Goal: Task Accomplishment & Management: Manage account settings

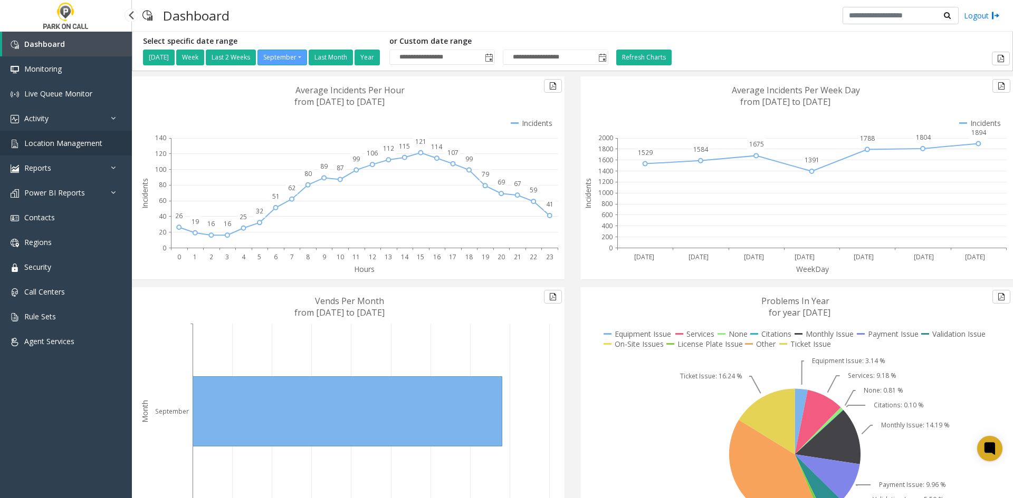
click at [90, 148] on span "Location Management" at bounding box center [63, 143] width 78 height 10
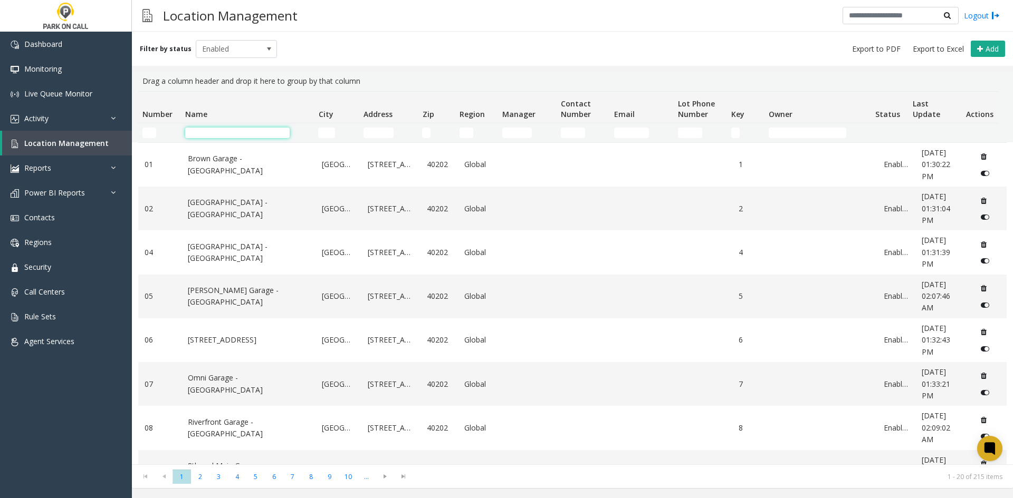
click at [267, 135] on input "Name Filter" at bounding box center [237, 133] width 104 height 11
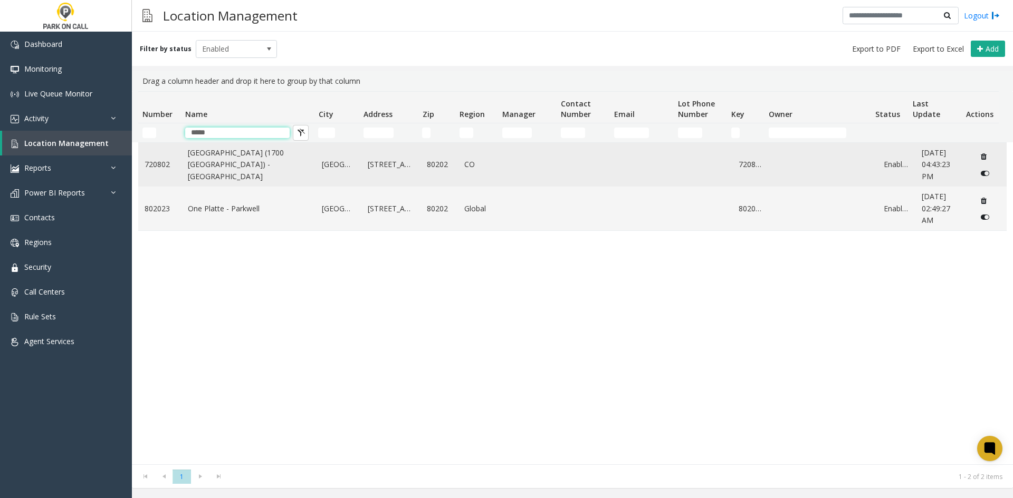
type input "*****"
click at [258, 170] on link "[GEOGRAPHIC_DATA] (1700 [GEOGRAPHIC_DATA]) - [GEOGRAPHIC_DATA]" at bounding box center [249, 164] width 122 height 35
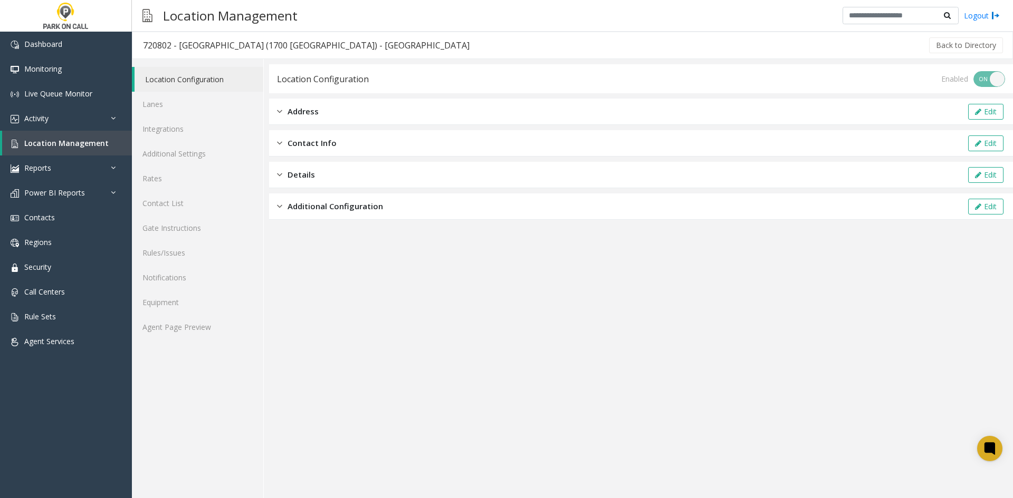
click at [175, 341] on div "Location Configuration Lanes Integrations Additional Settings Rates Contact Lis…" at bounding box center [198, 278] width 132 height 439
click at [176, 334] on link "Agent Page Preview" at bounding box center [197, 327] width 131 height 25
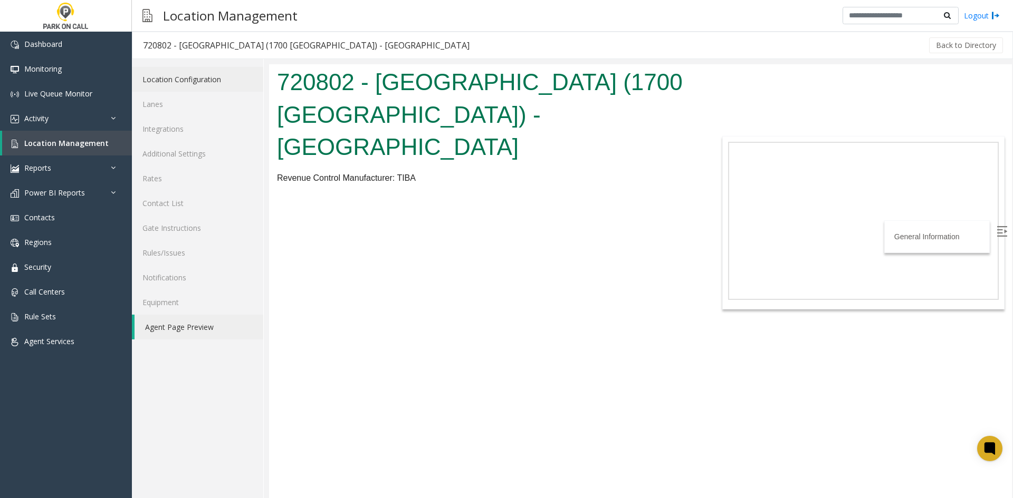
click at [186, 84] on link "Location Configuration" at bounding box center [197, 79] width 131 height 25
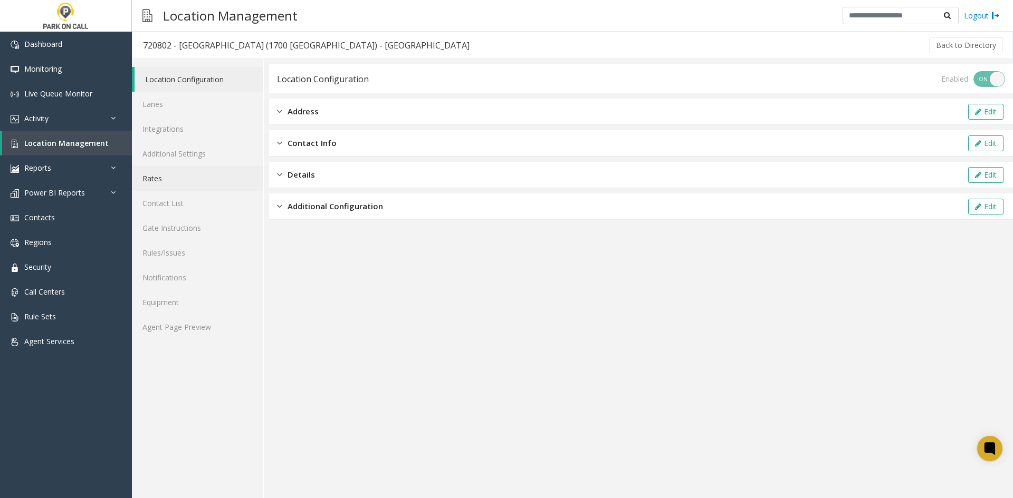
click at [148, 178] on link "Rates" at bounding box center [197, 178] width 131 height 25
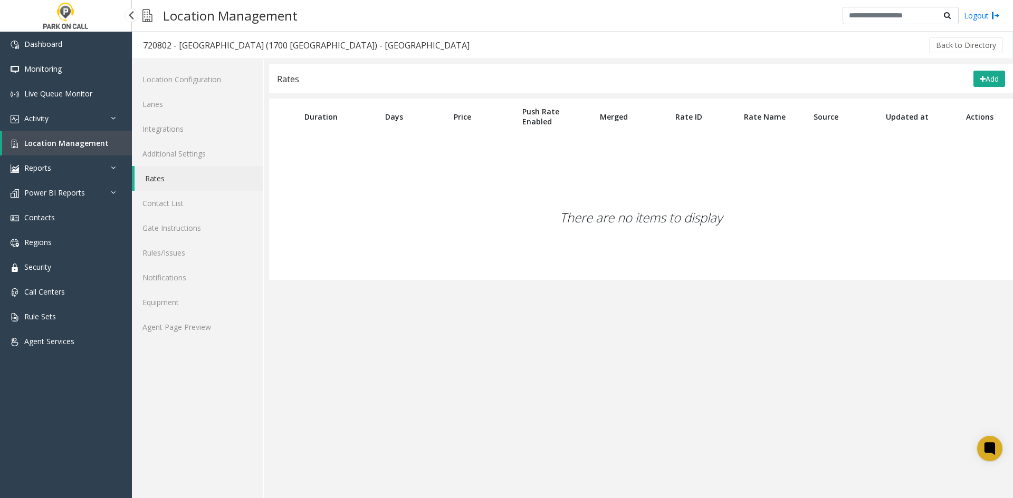
click at [95, 151] on link "Location Management" at bounding box center [67, 143] width 130 height 25
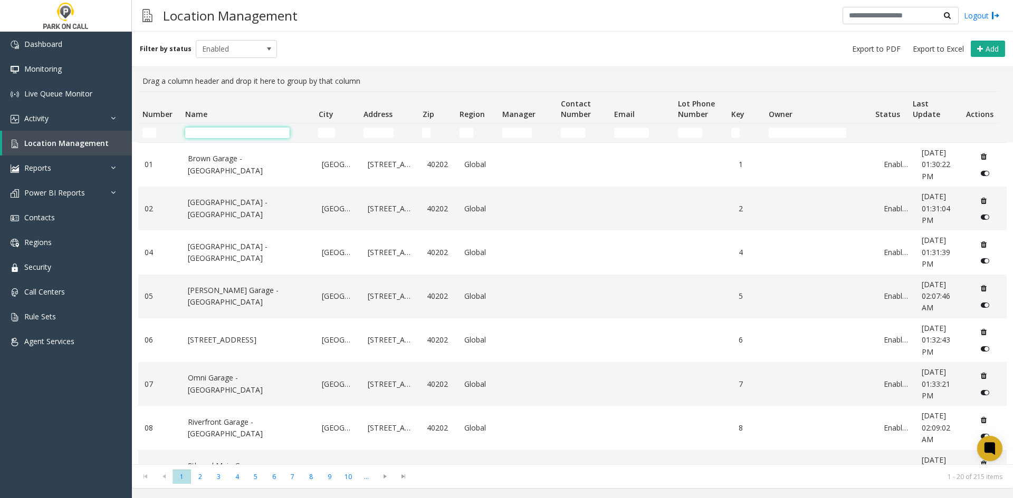
click at [218, 132] on input "Name Filter" at bounding box center [237, 133] width 104 height 11
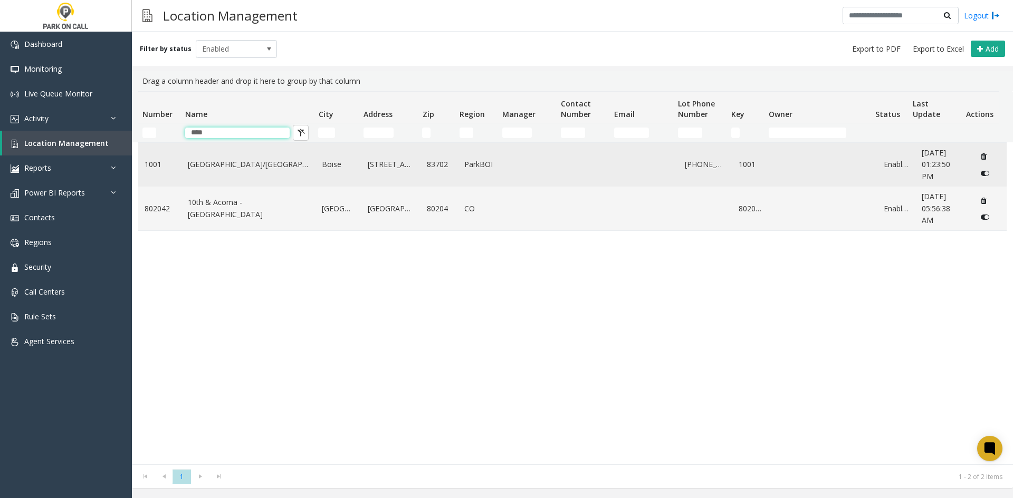
type input "****"
click at [211, 170] on link "[GEOGRAPHIC_DATA]/[GEOGRAPHIC_DATA]" at bounding box center [249, 165] width 122 height 12
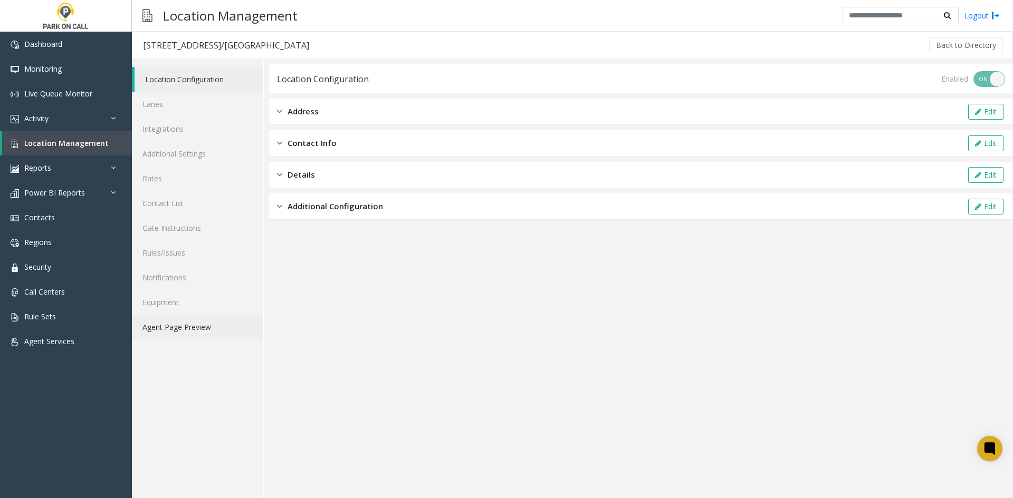
click at [203, 334] on link "Agent Page Preview" at bounding box center [197, 327] width 131 height 25
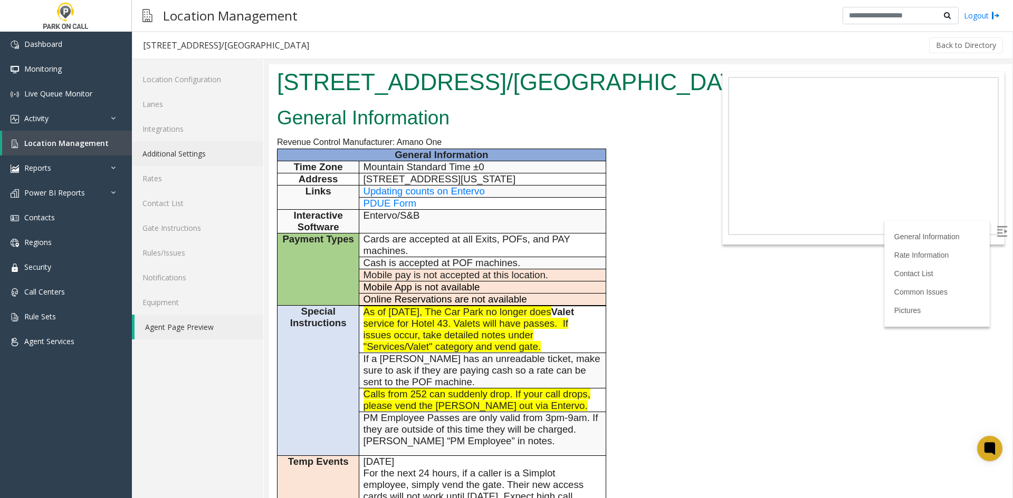
click at [210, 161] on link "Additional Settings" at bounding box center [197, 153] width 131 height 25
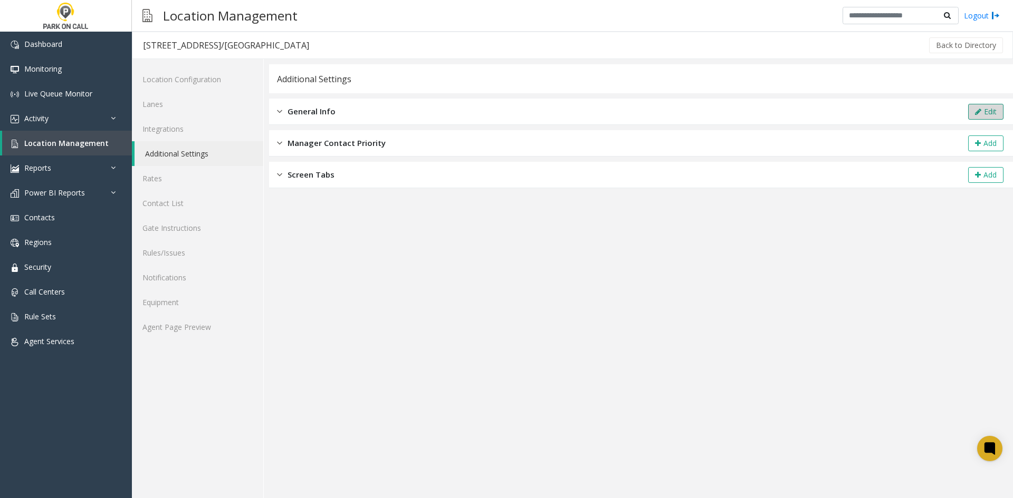
click at [986, 112] on button "Edit" at bounding box center [985, 112] width 35 height 16
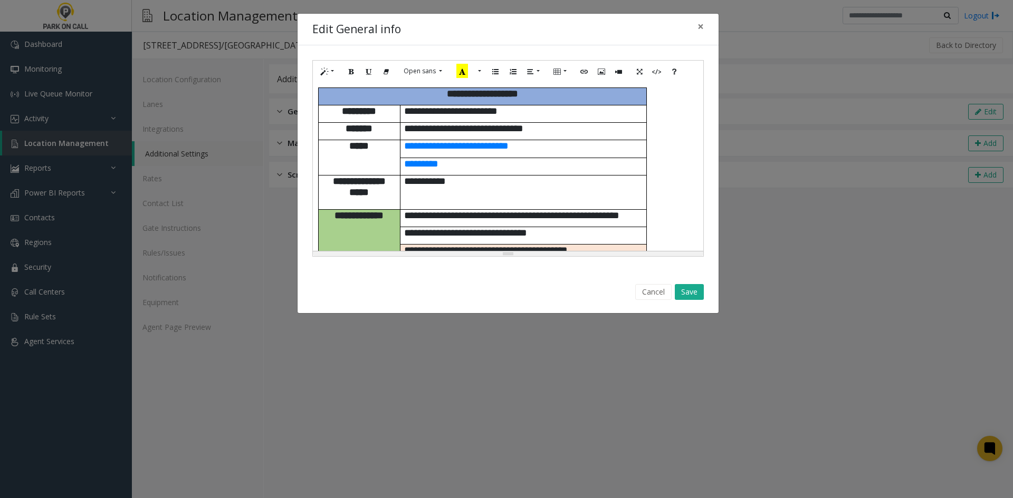
click at [529, 210] on p "**********" at bounding box center [523, 215] width 238 height 11
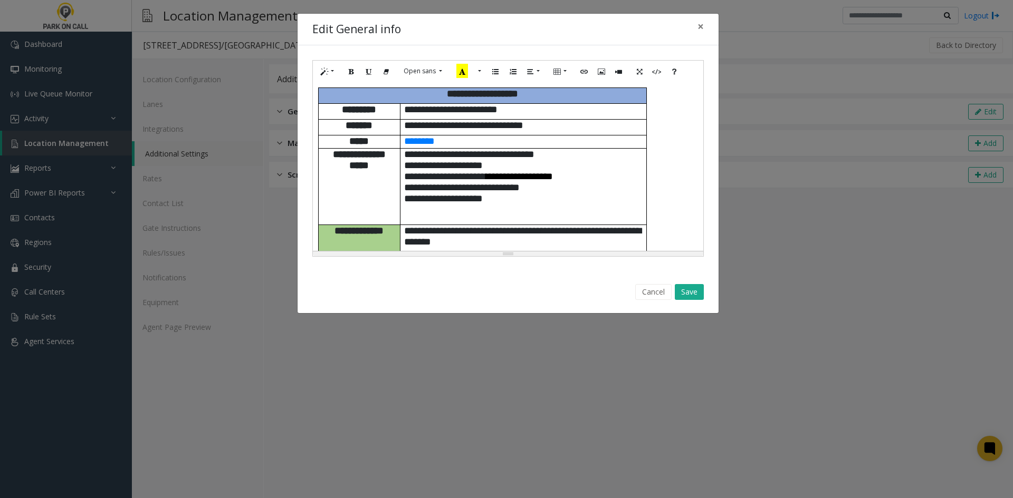
scroll to position [428, 0]
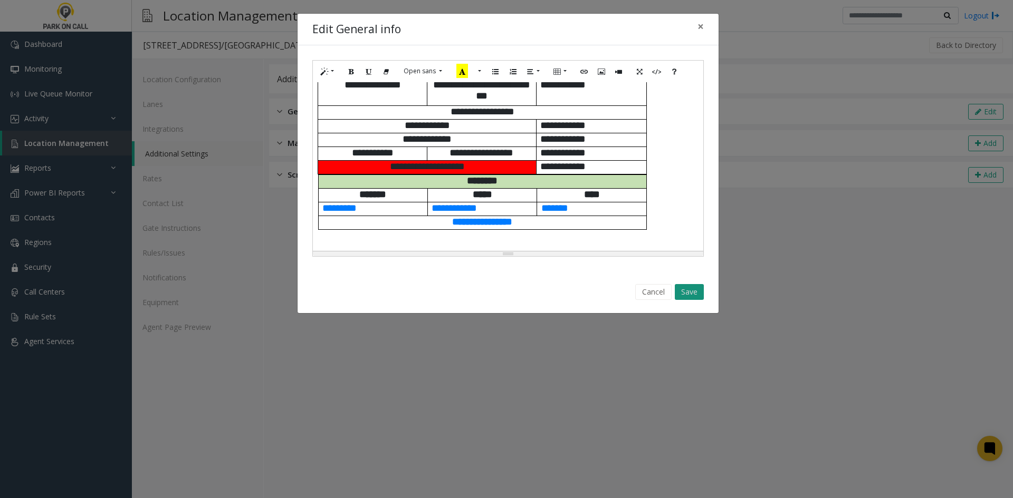
click at [688, 298] on button "Save" at bounding box center [689, 292] width 29 height 16
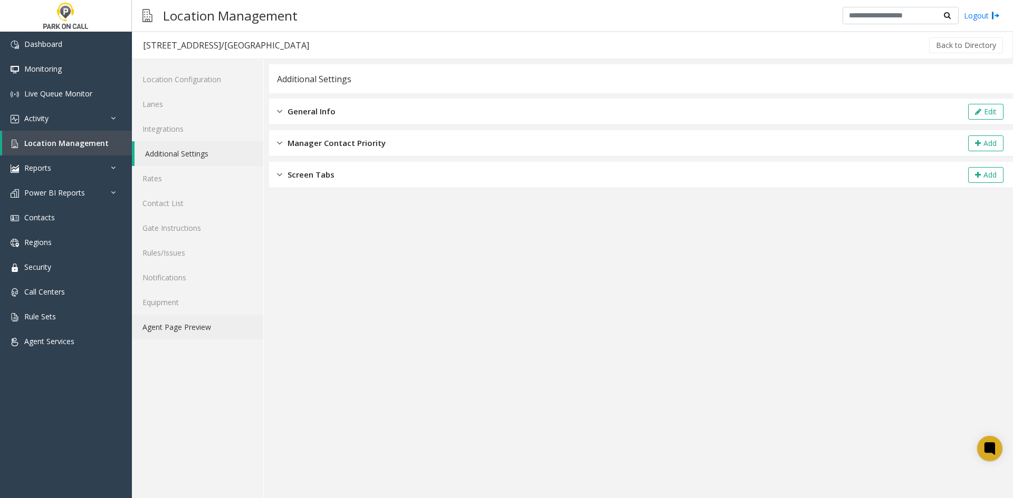
click at [221, 334] on link "Agent Page Preview" at bounding box center [197, 327] width 131 height 25
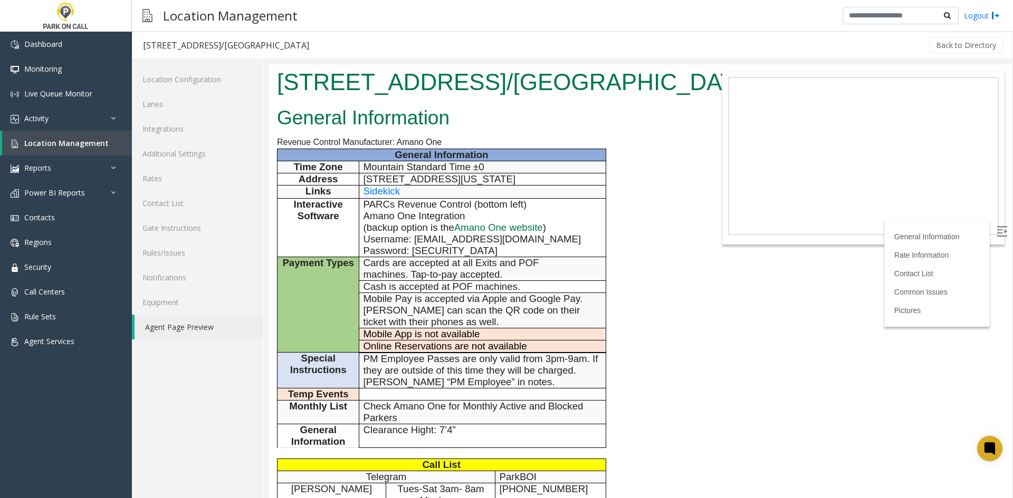
scroll to position [158, 0]
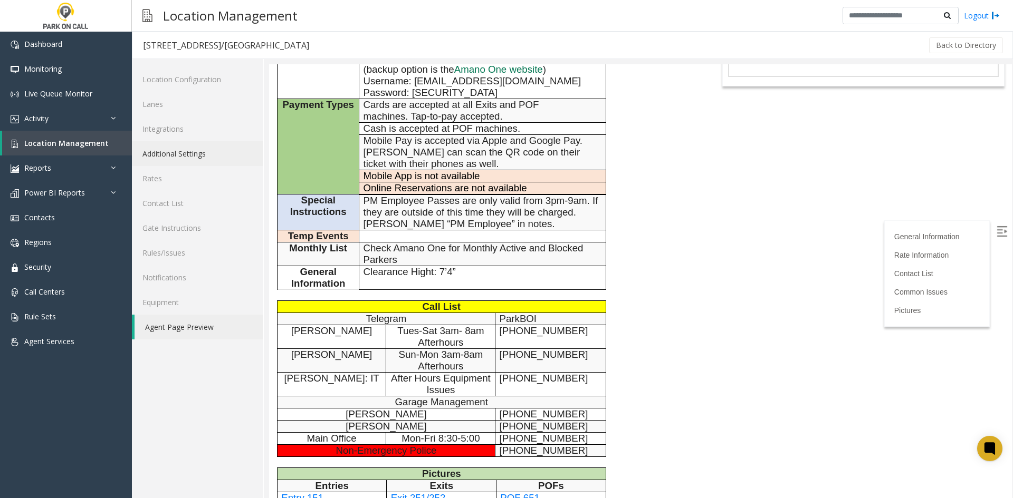
click at [226, 151] on link "Additional Settings" at bounding box center [197, 153] width 131 height 25
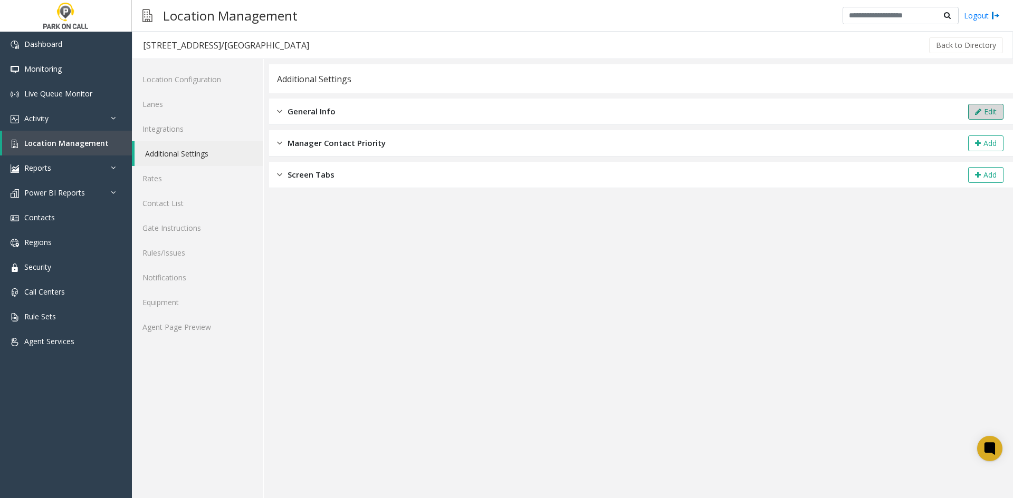
click at [992, 110] on button "Edit" at bounding box center [985, 112] width 35 height 16
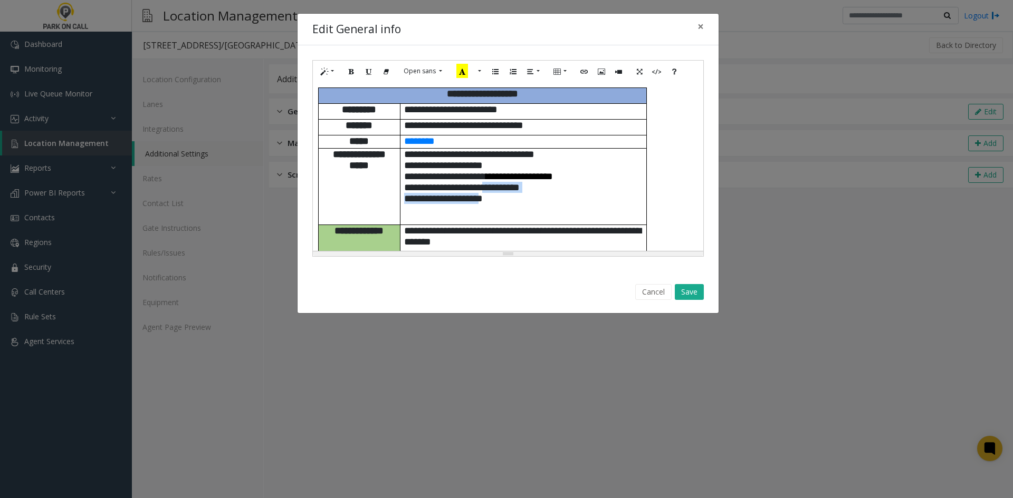
click at [514, 196] on span "**********" at bounding box center [462, 193] width 116 height 21
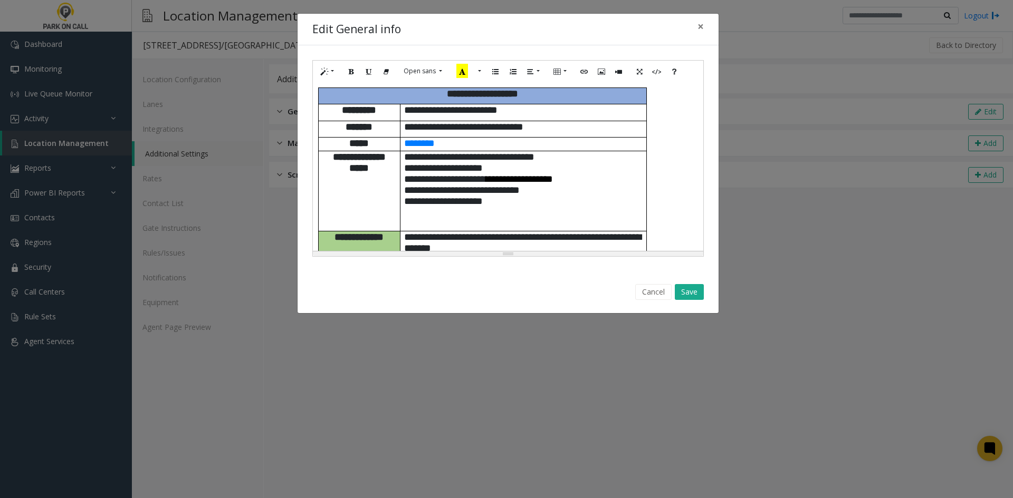
scroll to position [427, 0]
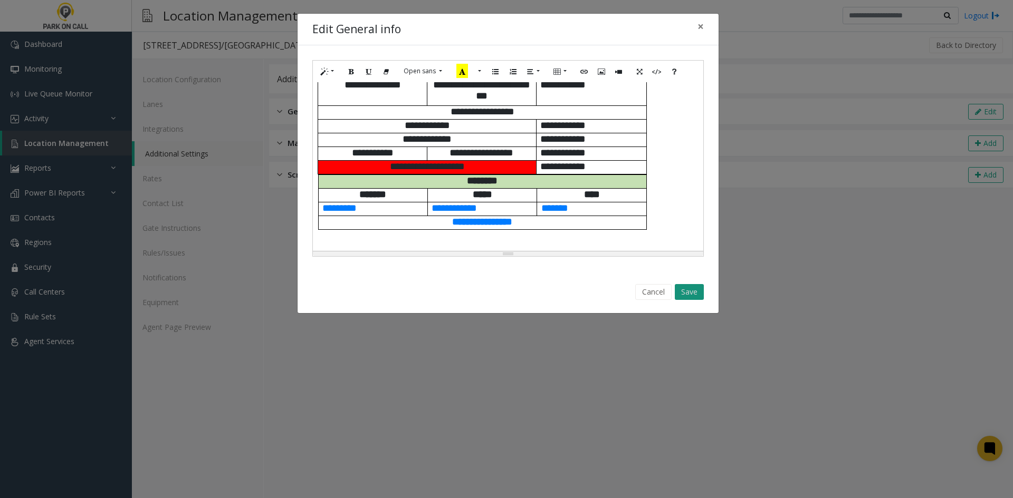
click at [690, 297] on button "Save" at bounding box center [689, 292] width 29 height 16
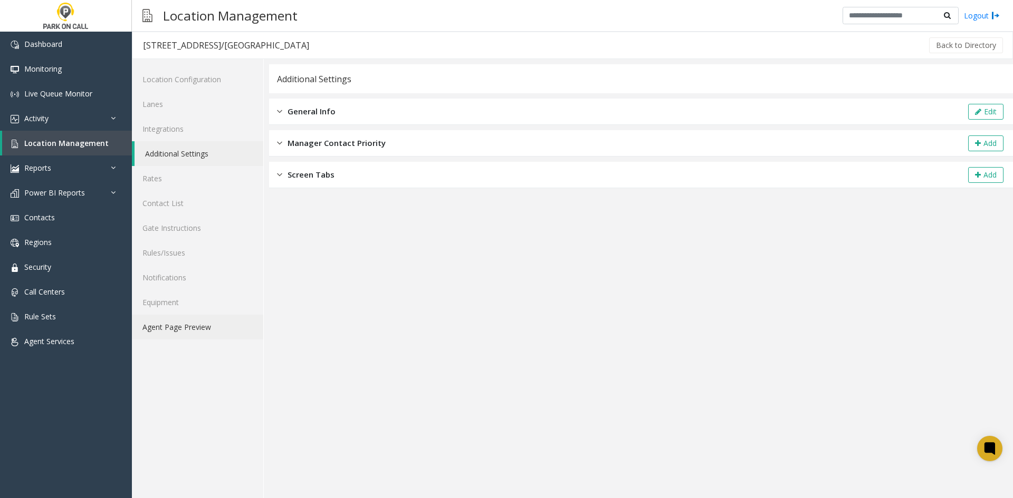
click at [209, 336] on link "Agent Page Preview" at bounding box center [197, 327] width 131 height 25
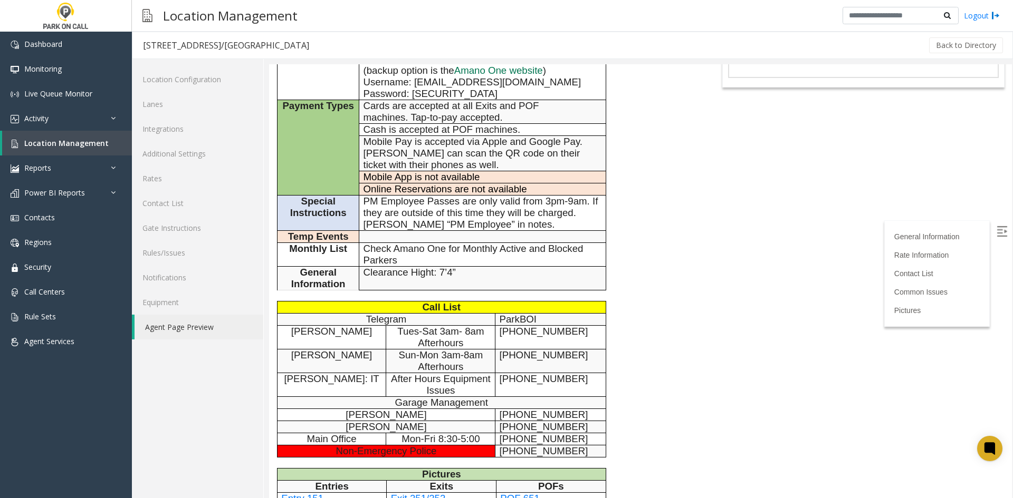
scroll to position [158, 0]
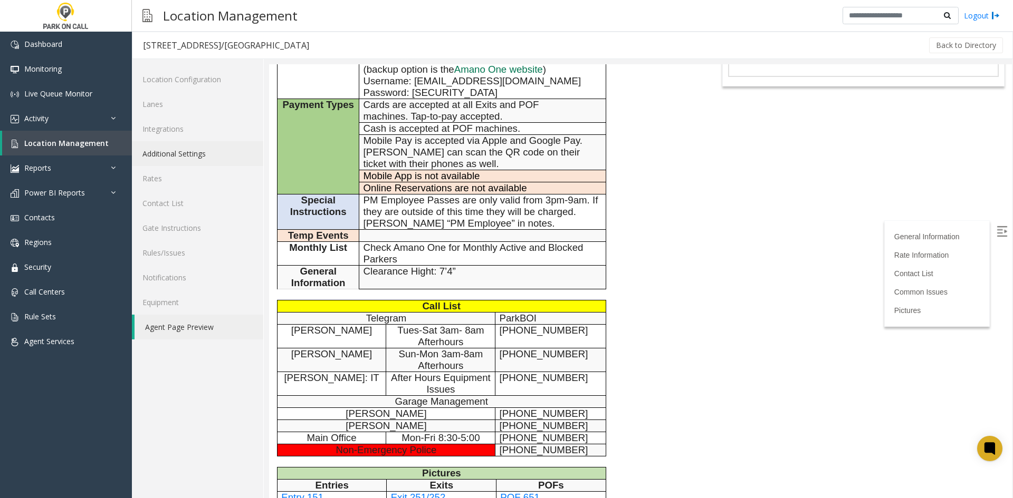
click at [228, 155] on link "Additional Settings" at bounding box center [197, 153] width 131 height 25
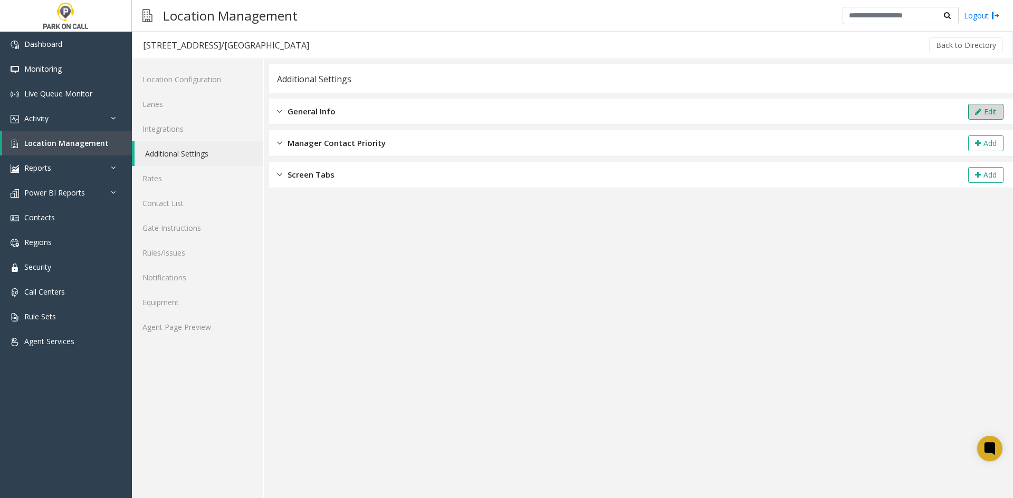
click at [973, 113] on button "Edit" at bounding box center [985, 112] width 35 height 16
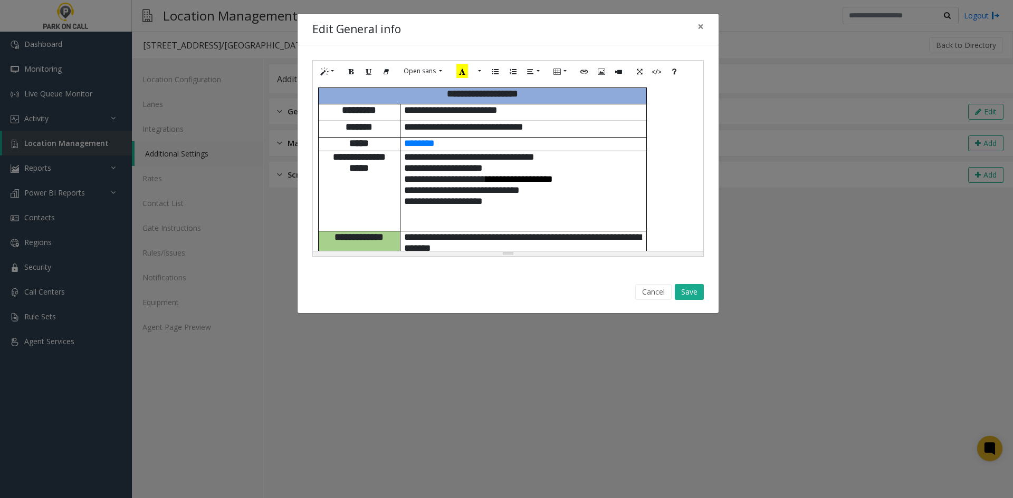
click at [660, 161] on div "**********" at bounding box center [508, 166] width 390 height 169
click at [619, 174] on p "**********" at bounding box center [523, 179] width 238 height 11
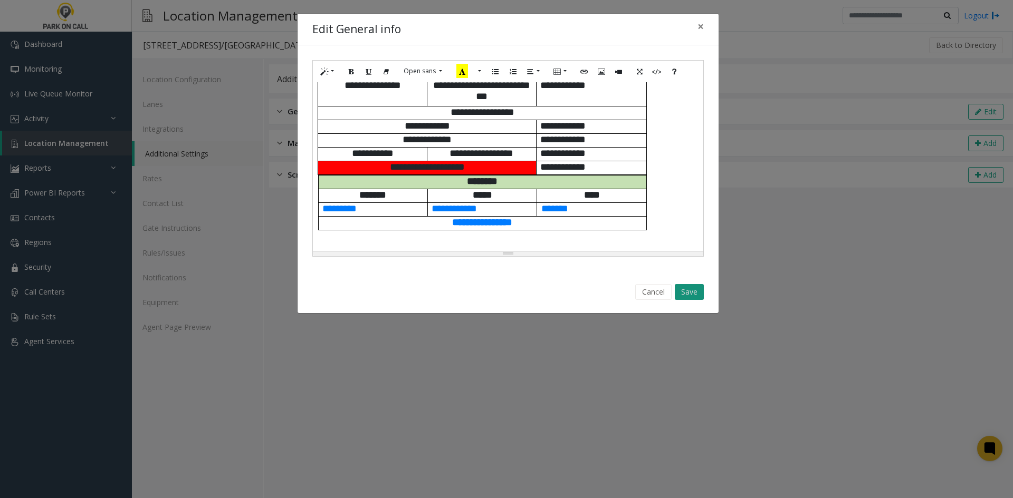
click at [693, 293] on button "Save" at bounding box center [689, 292] width 29 height 16
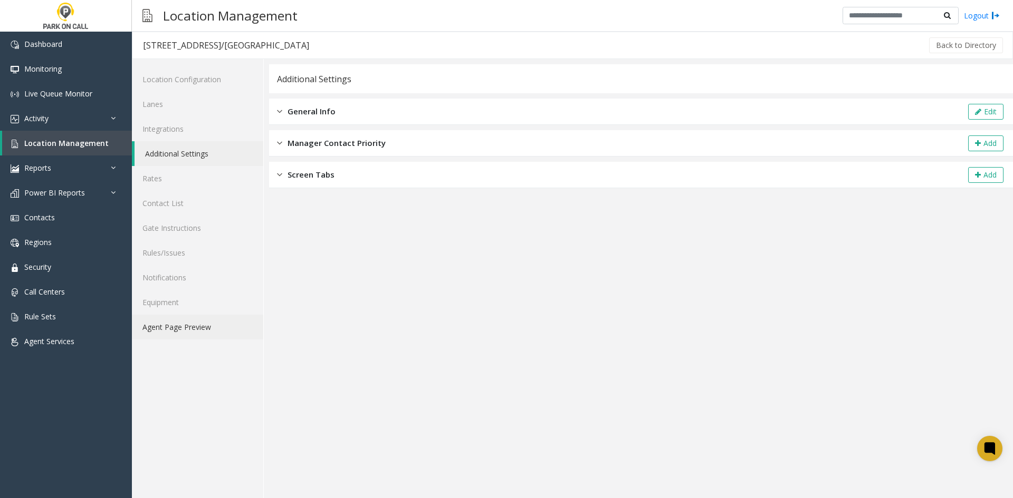
click at [210, 322] on link "Agent Page Preview" at bounding box center [197, 327] width 131 height 25
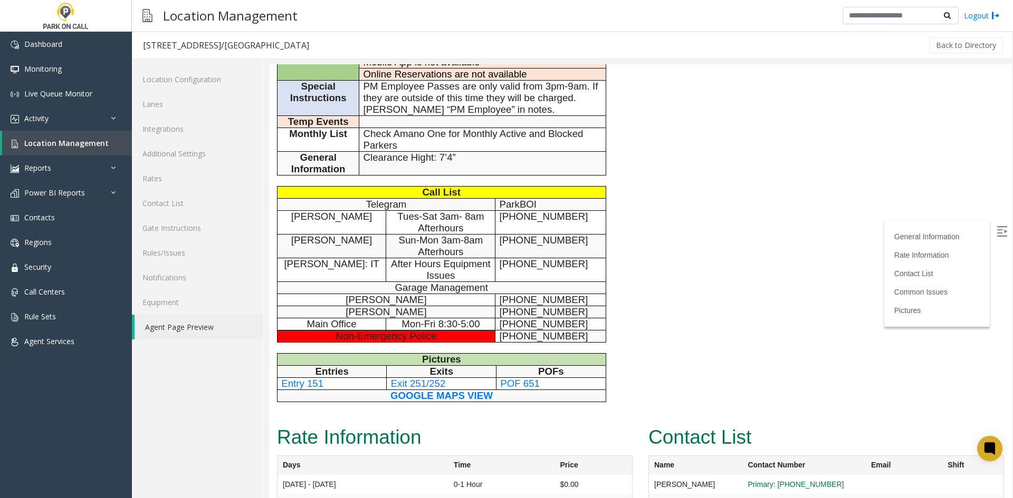
scroll to position [369, 0]
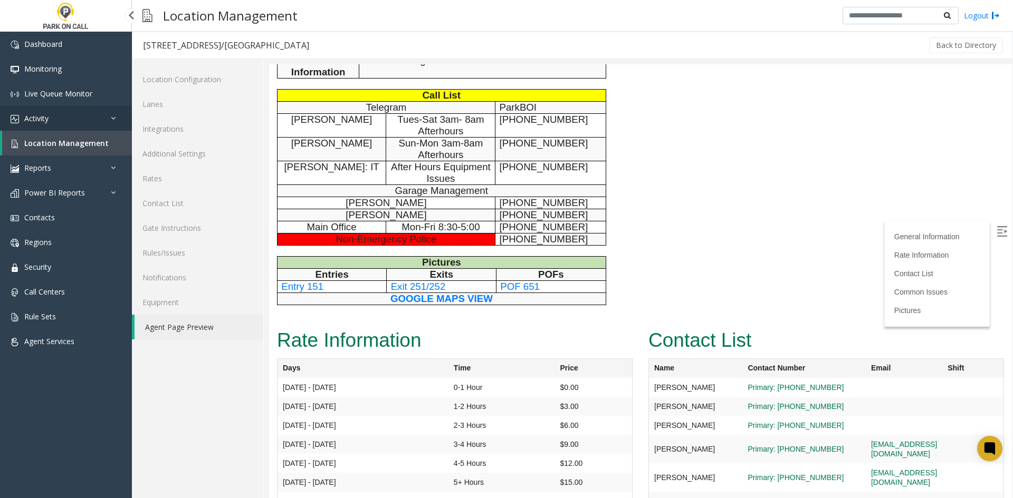
click at [112, 127] on link "Activity" at bounding box center [66, 118] width 132 height 25
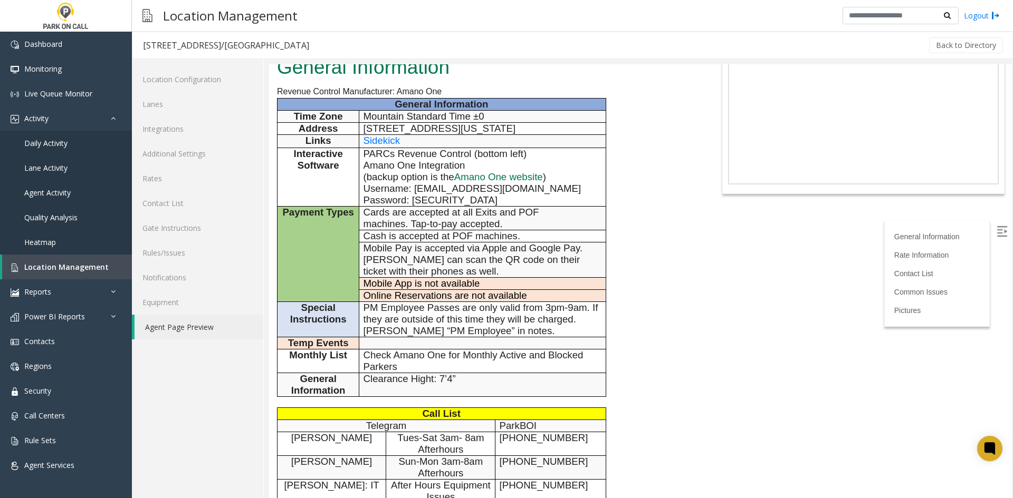
scroll to position [0, 0]
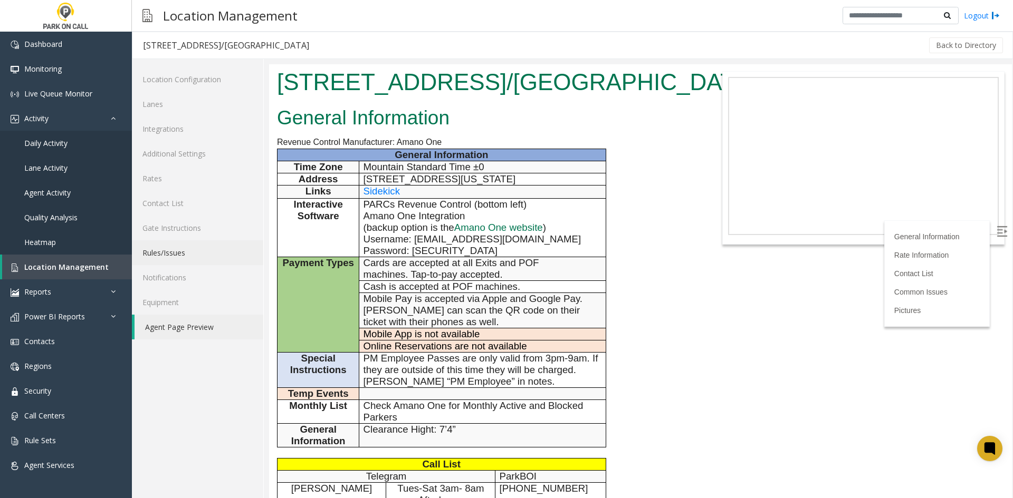
click at [163, 260] on link "Rules/Issues" at bounding box center [197, 253] width 131 height 25
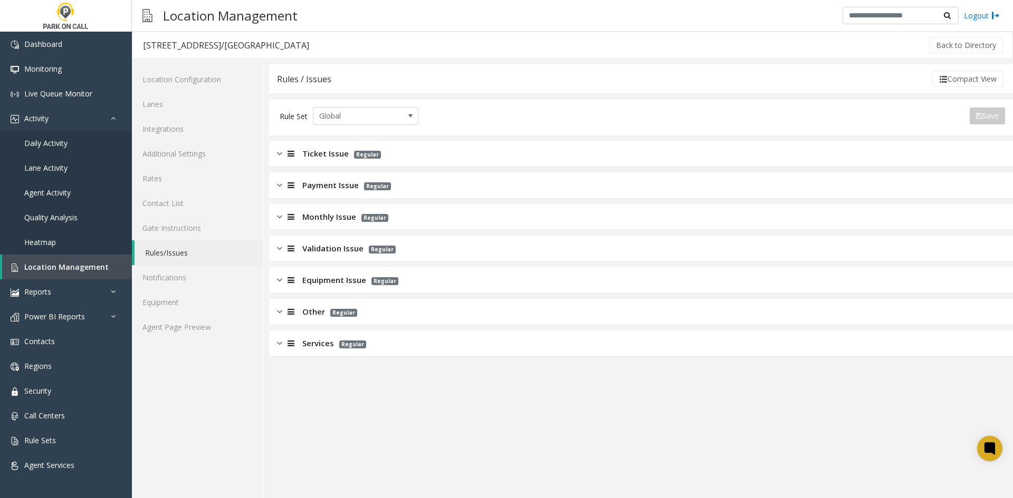
click at [338, 160] on div "Ticket Issue Regular" at bounding box center [641, 154] width 744 height 26
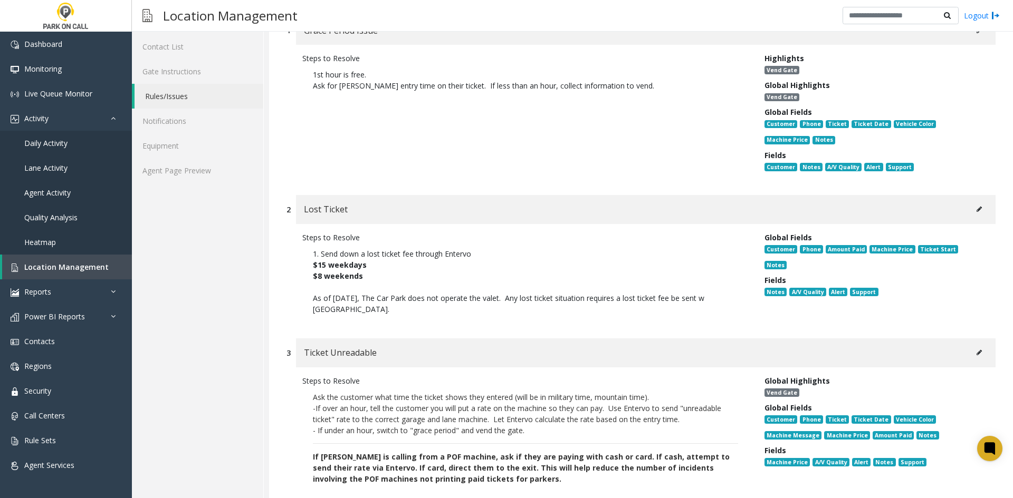
scroll to position [158, 0]
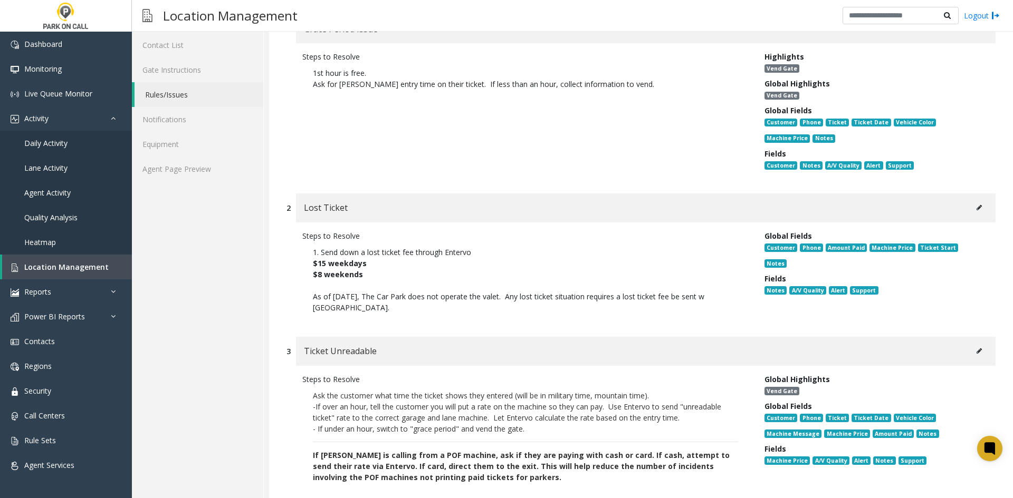
click at [971, 211] on button at bounding box center [979, 208] width 17 height 16
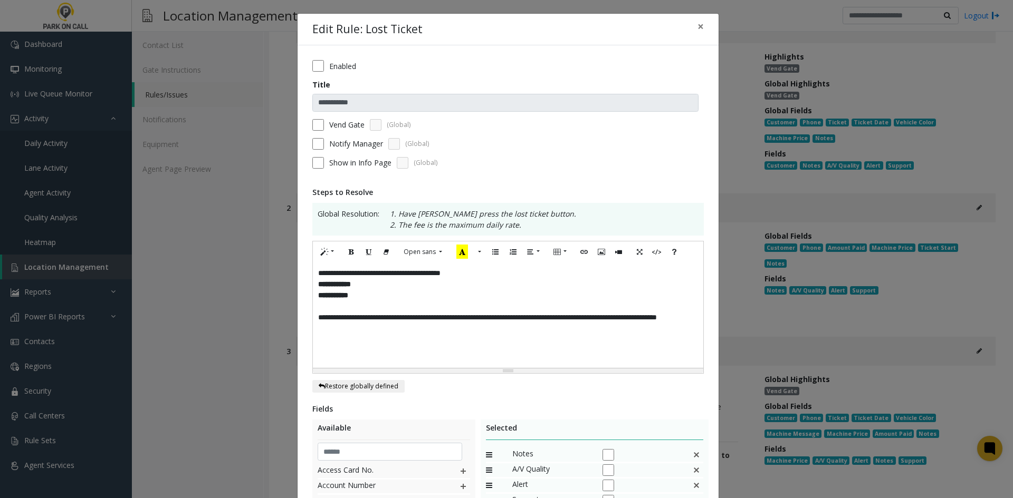
click at [385, 330] on p "**********" at bounding box center [508, 323] width 380 height 22
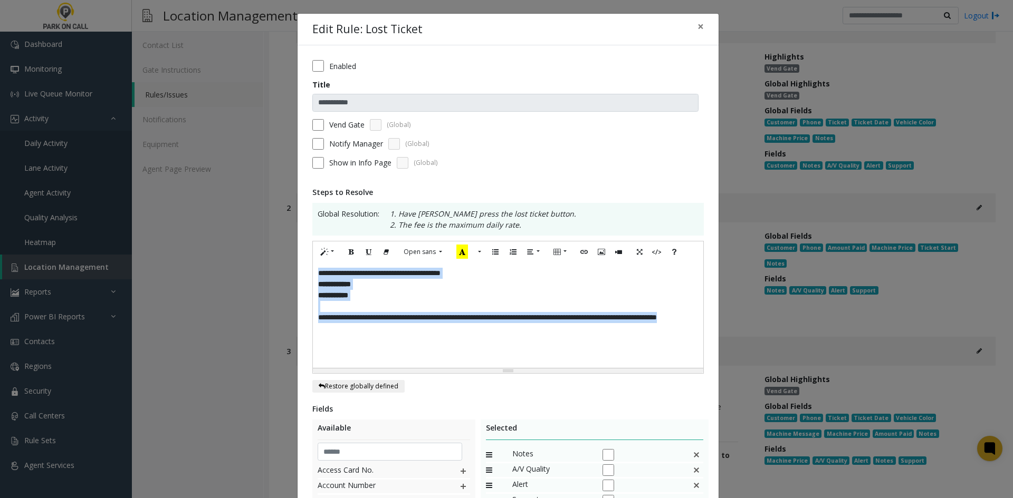
paste div
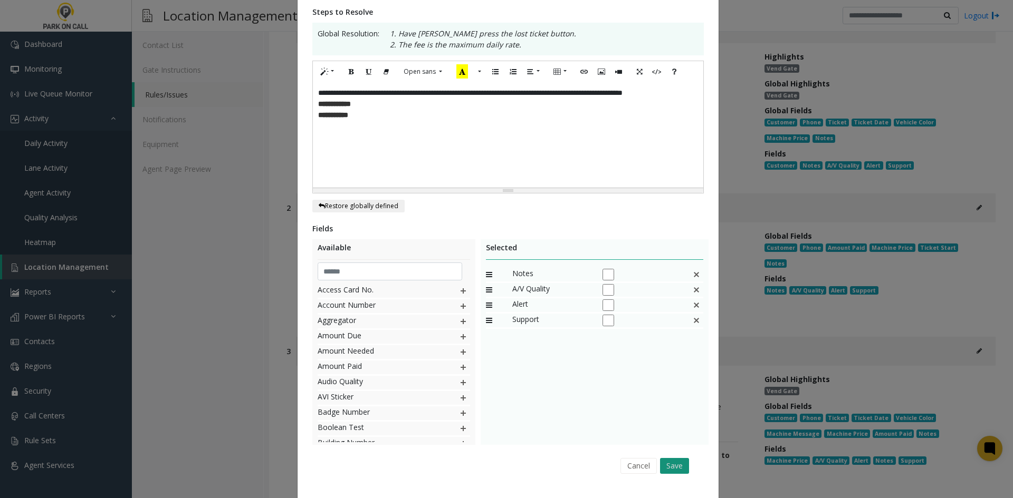
scroll to position [206, 0]
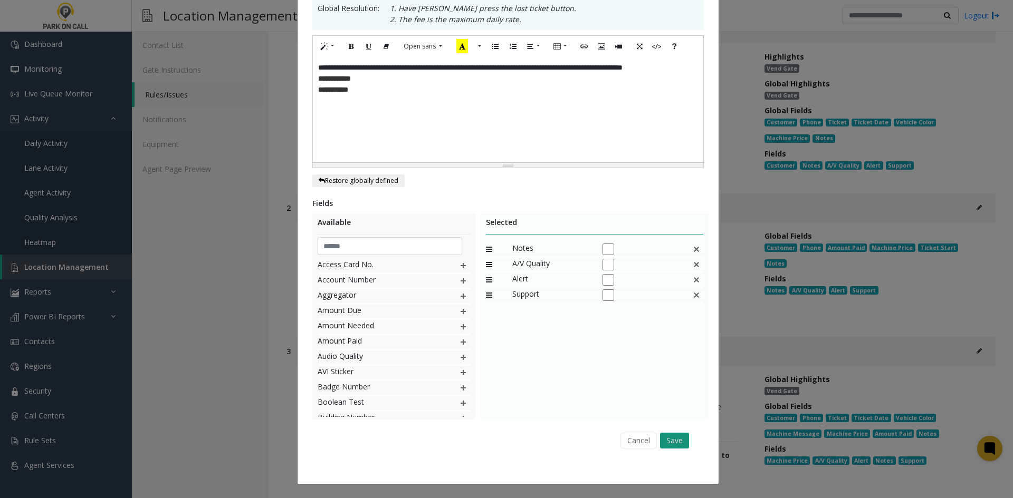
click at [678, 445] on button "Save" at bounding box center [674, 441] width 29 height 16
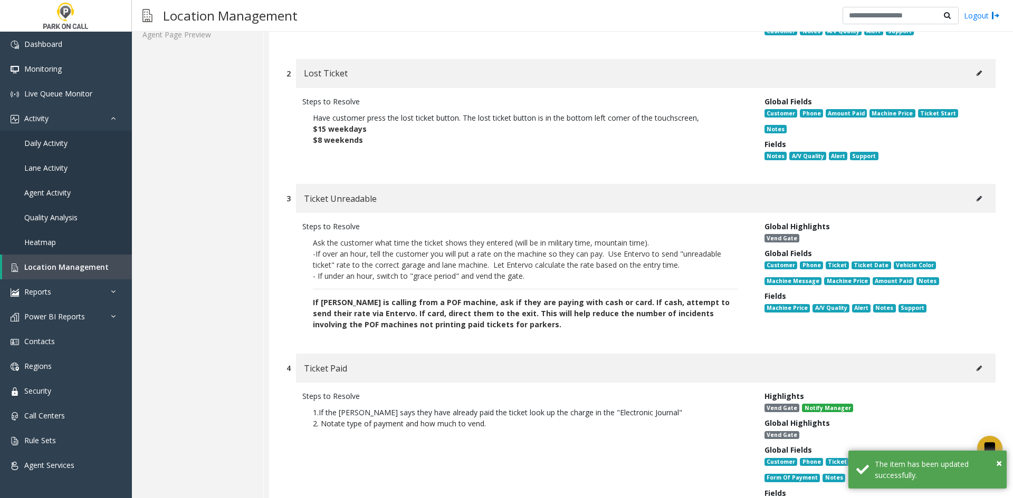
scroll to position [316, 0]
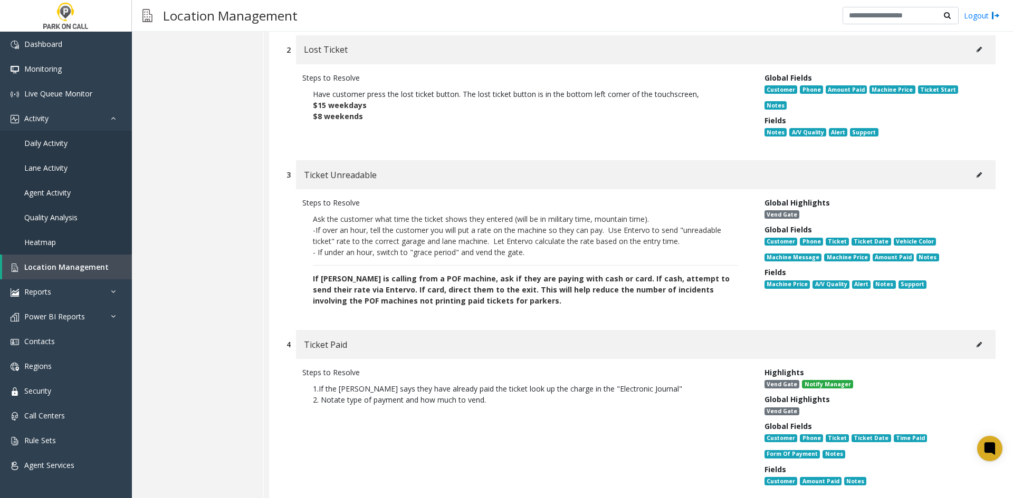
click at [971, 167] on button at bounding box center [979, 175] width 17 height 16
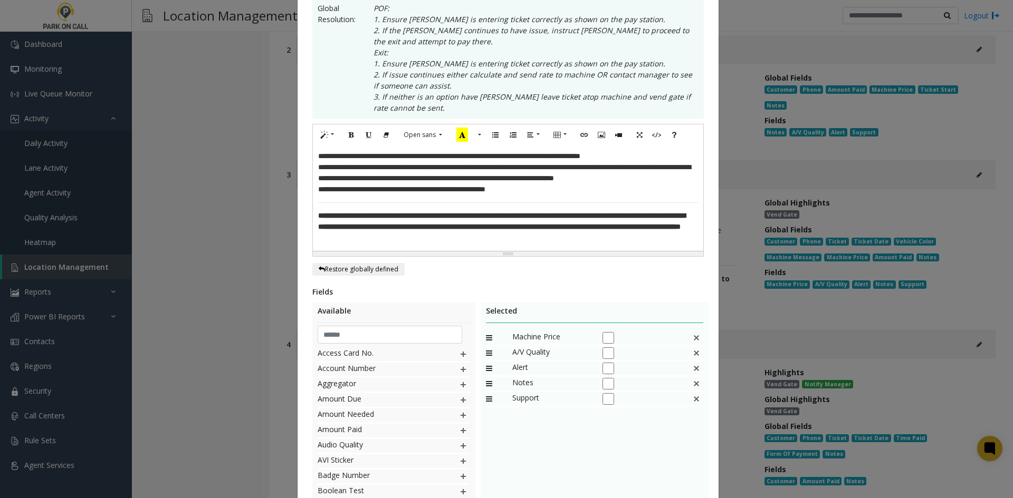
scroll to position [0, 0]
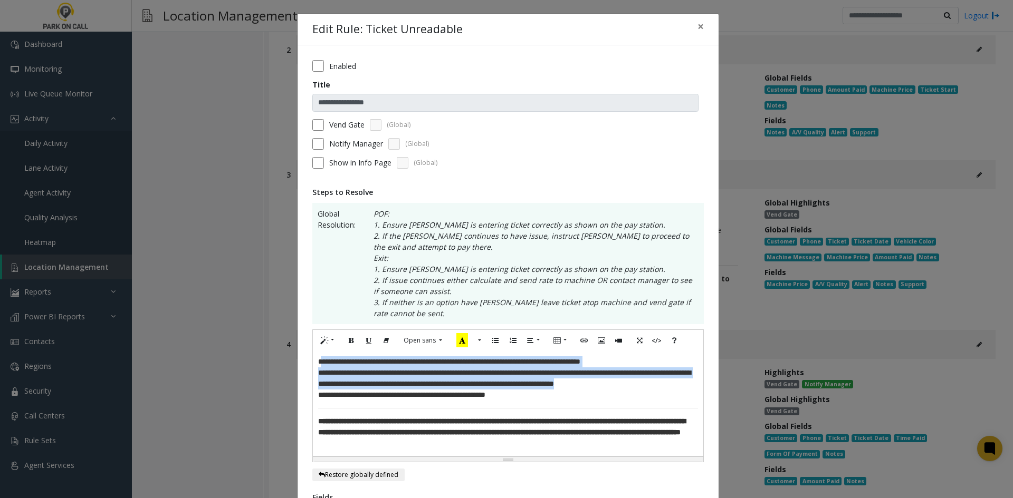
drag, startPoint x: 533, startPoint y: 400, endPoint x: 322, endPoint y: 366, distance: 214.4
click at [320, 363] on div "**********" at bounding box center [508, 403] width 390 height 105
click at [322, 366] on span "**********" at bounding box center [449, 361] width 262 height 7
drag, startPoint x: 557, startPoint y: 405, endPoint x: 303, endPoint y: 352, distance: 259.0
click at [303, 352] on div "**********" at bounding box center [507, 412] width 421 height 734
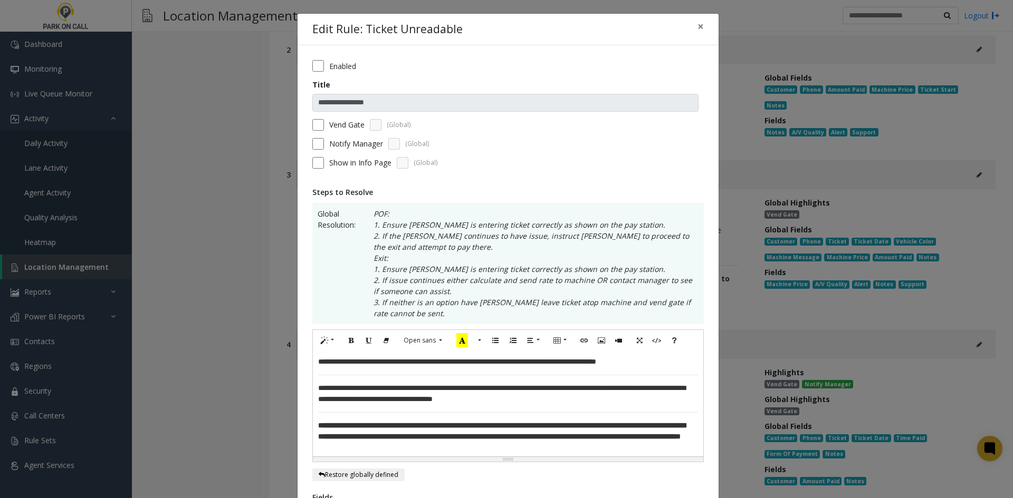
scroll to position [53, 0]
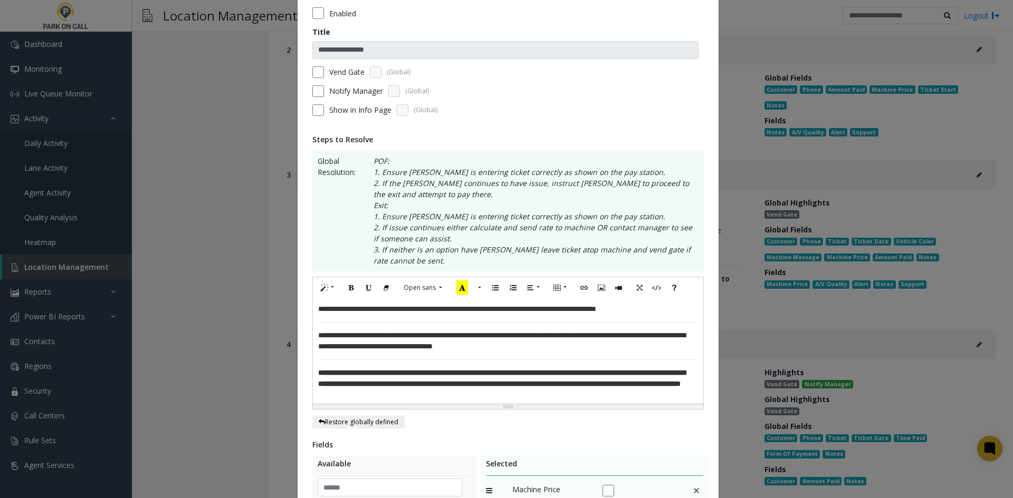
click at [399, 387] on span "**********" at bounding box center [501, 378] width 367 height 18
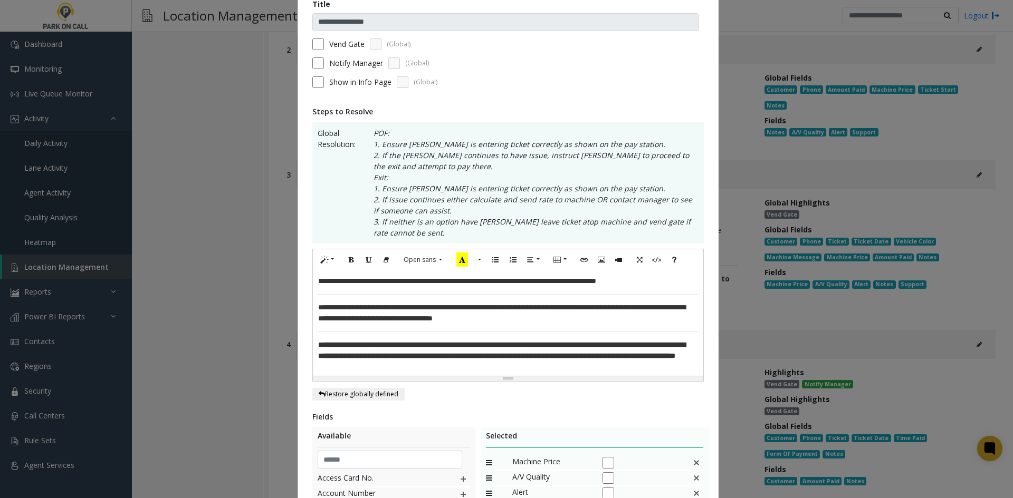
scroll to position [105, 0]
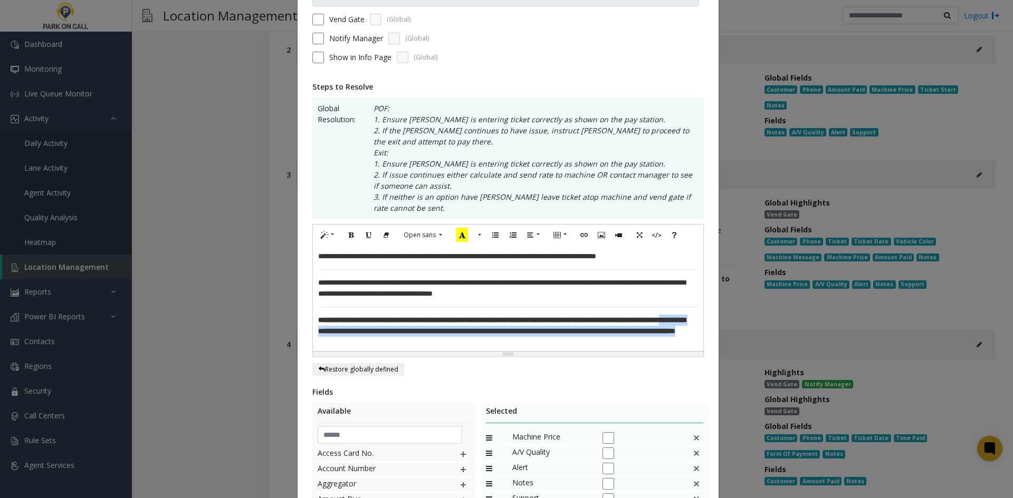
drag, startPoint x: 604, startPoint y: 347, endPoint x: 412, endPoint y: 335, distance: 192.3
click at [412, 335] on p "**********" at bounding box center [508, 326] width 380 height 22
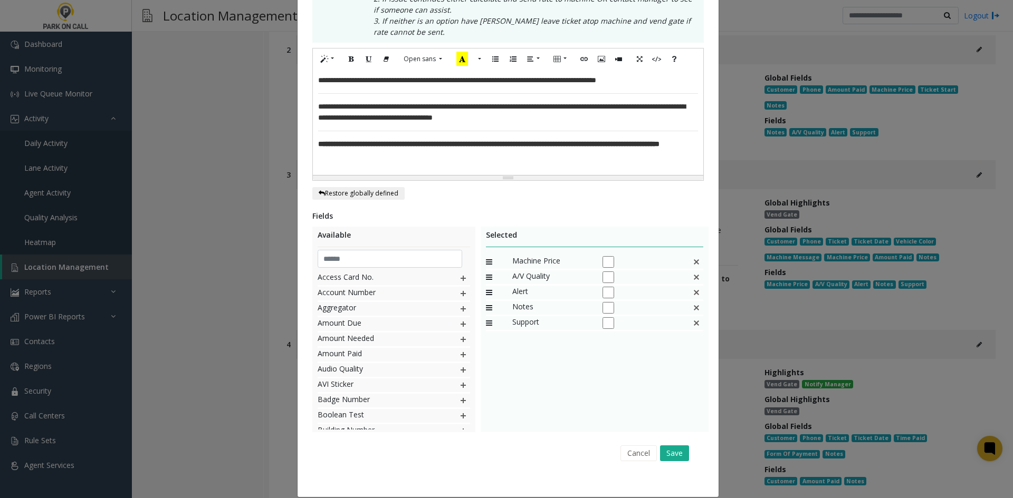
scroll to position [294, 0]
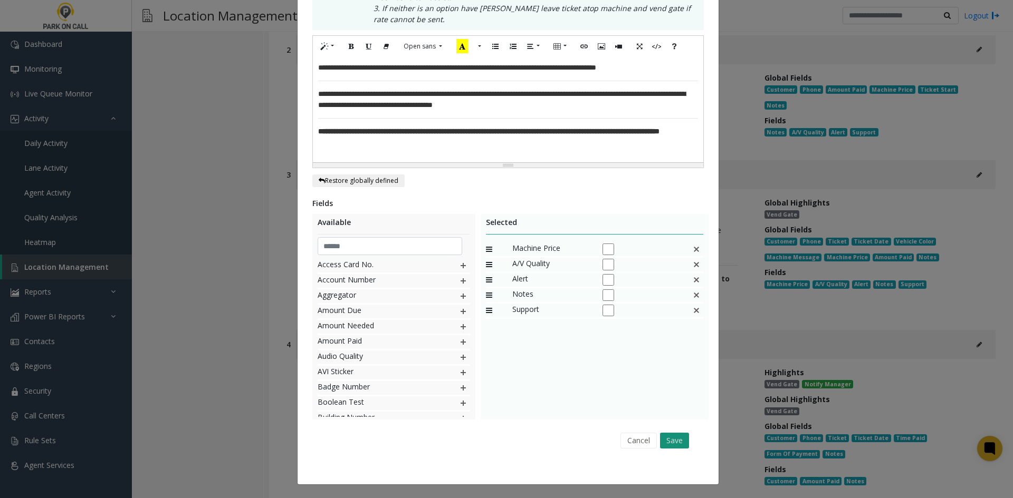
click at [677, 438] on button "Save" at bounding box center [674, 441] width 29 height 16
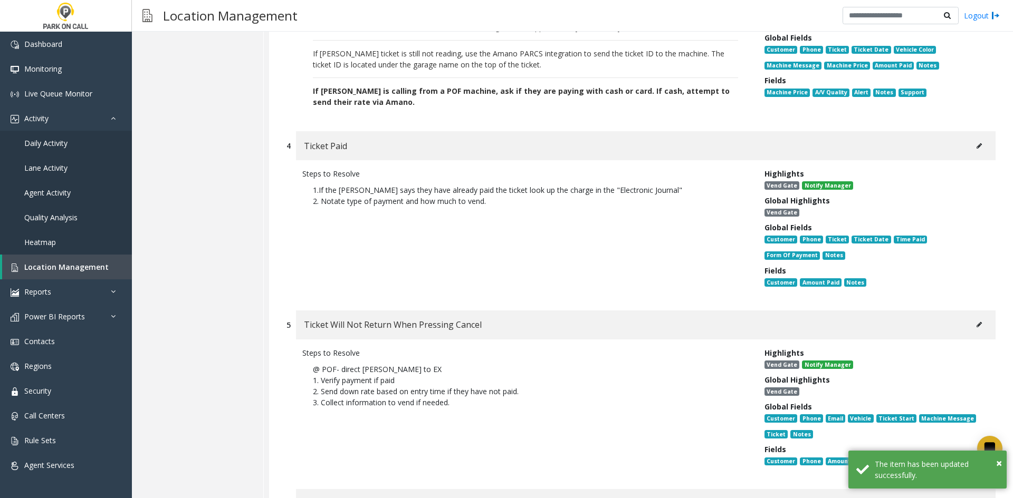
scroll to position [527, 0]
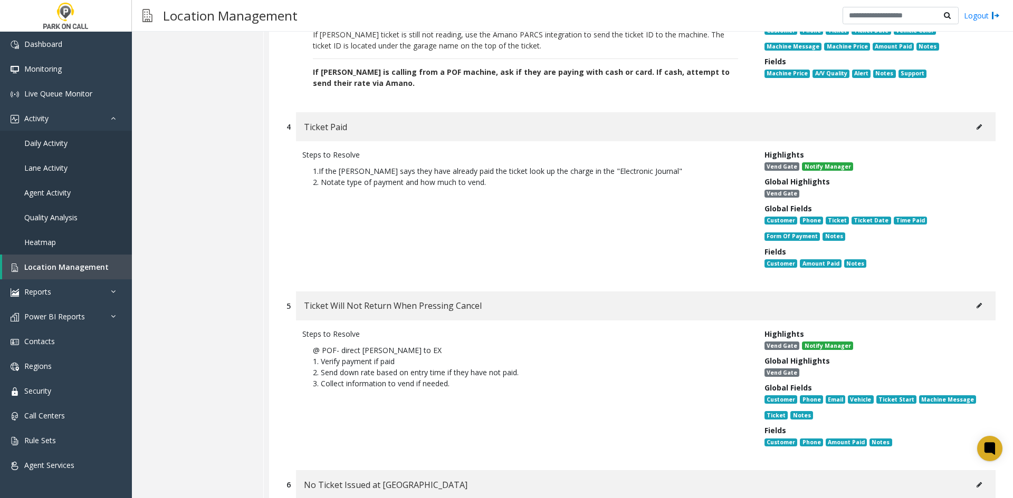
click at [975, 126] on div "Ticket Paid" at bounding box center [645, 126] width 699 height 29
click at [971, 119] on button at bounding box center [979, 127] width 17 height 16
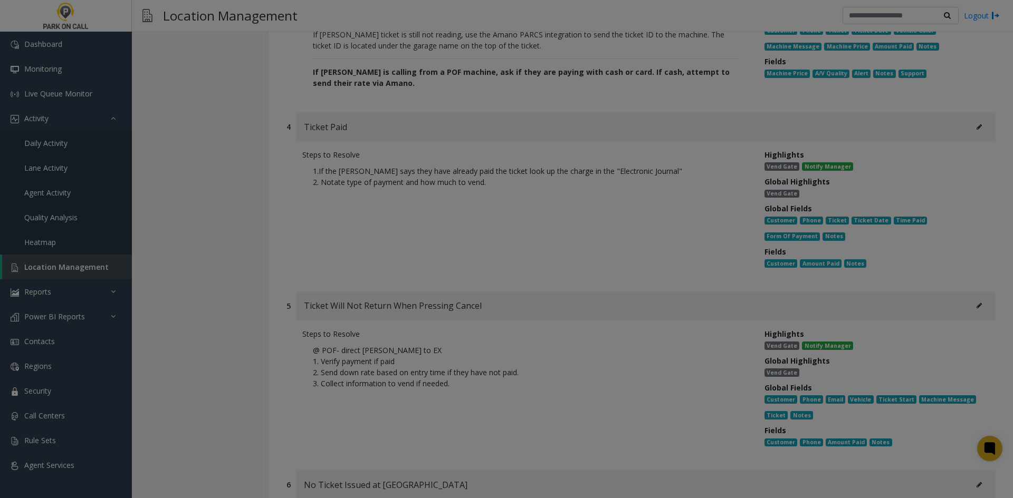
scroll to position [0, 0]
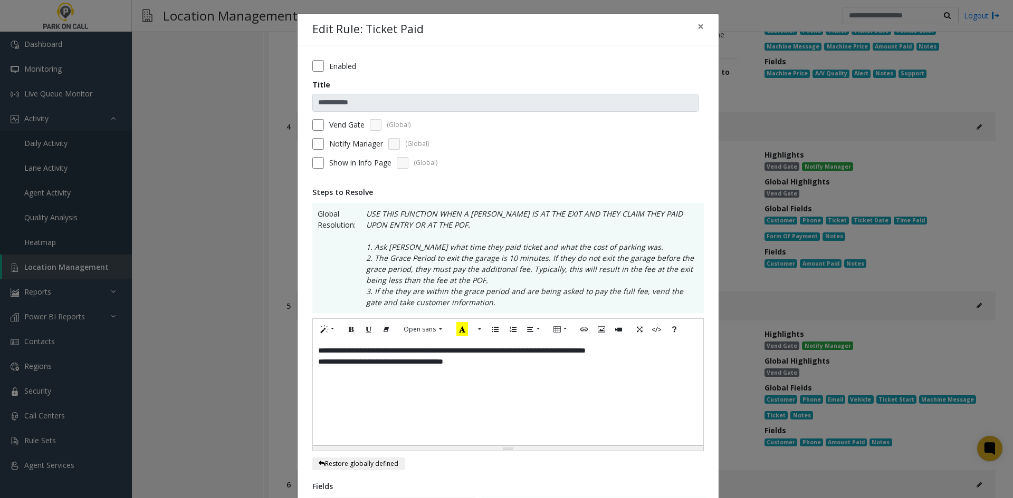
click at [491, 381] on div "**********" at bounding box center [508, 392] width 390 height 105
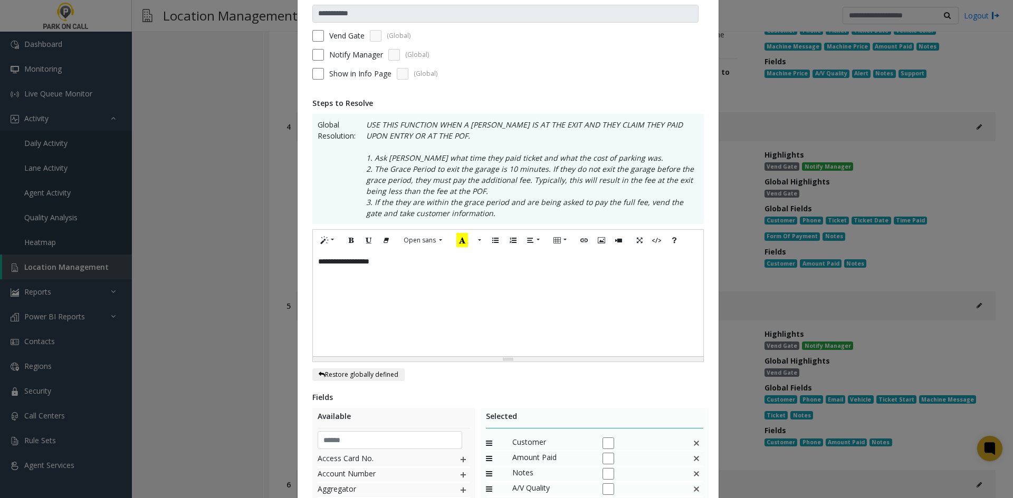
scroll to position [283, 0]
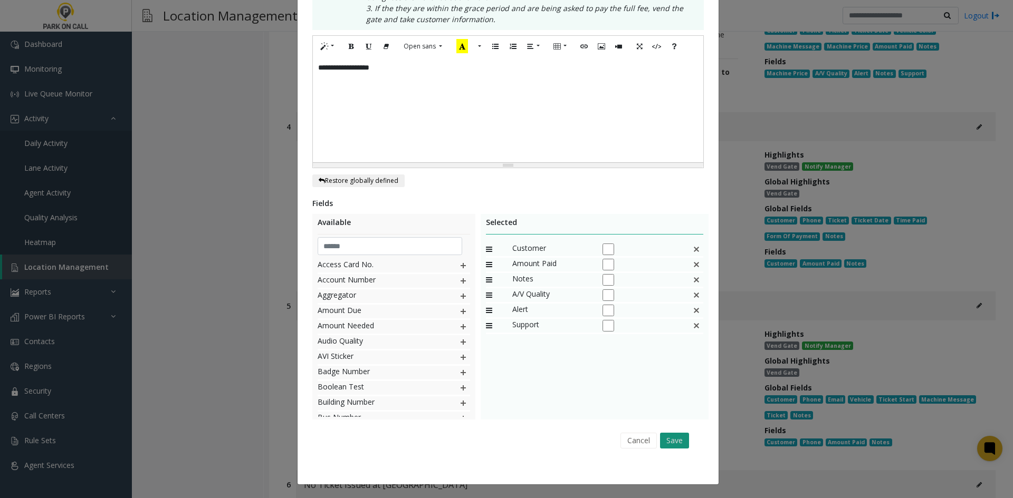
click at [674, 437] on button "Save" at bounding box center [674, 441] width 29 height 16
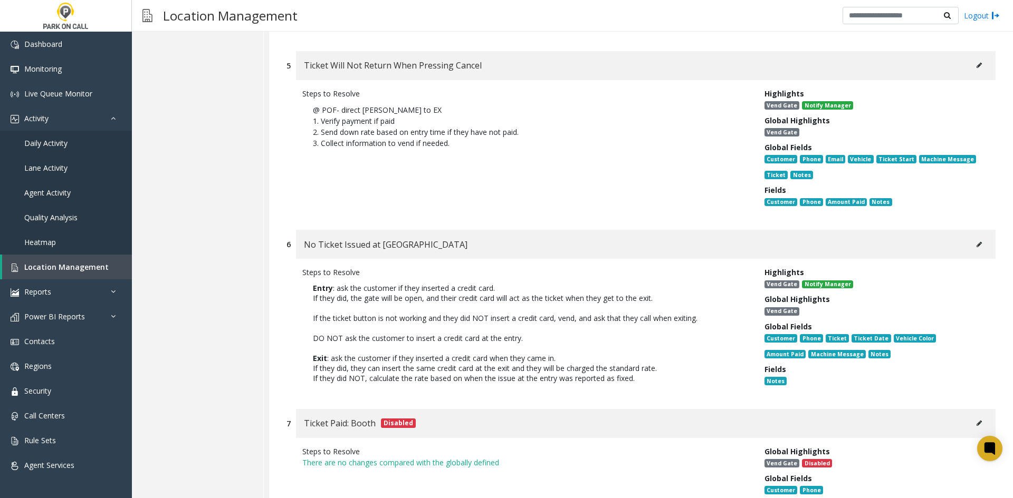
scroll to position [844, 0]
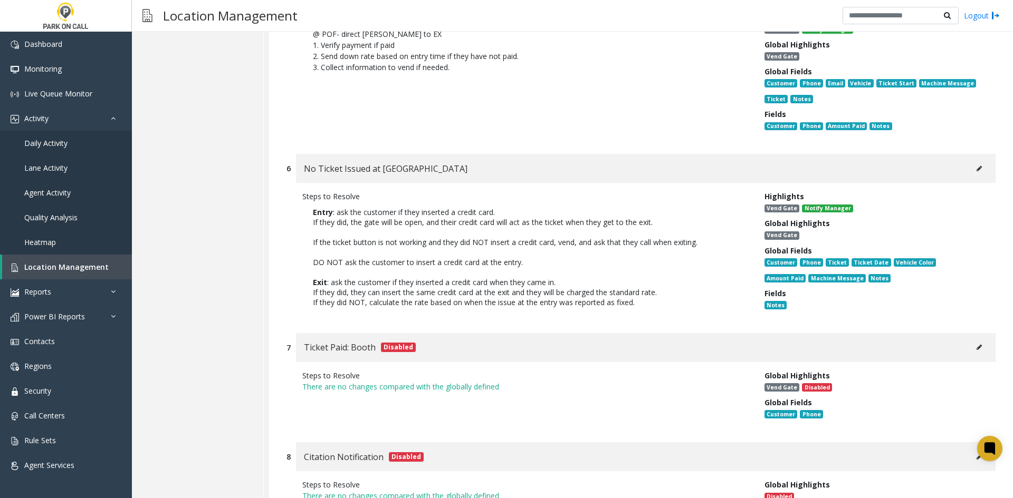
click at [975, 161] on button at bounding box center [979, 169] width 17 height 16
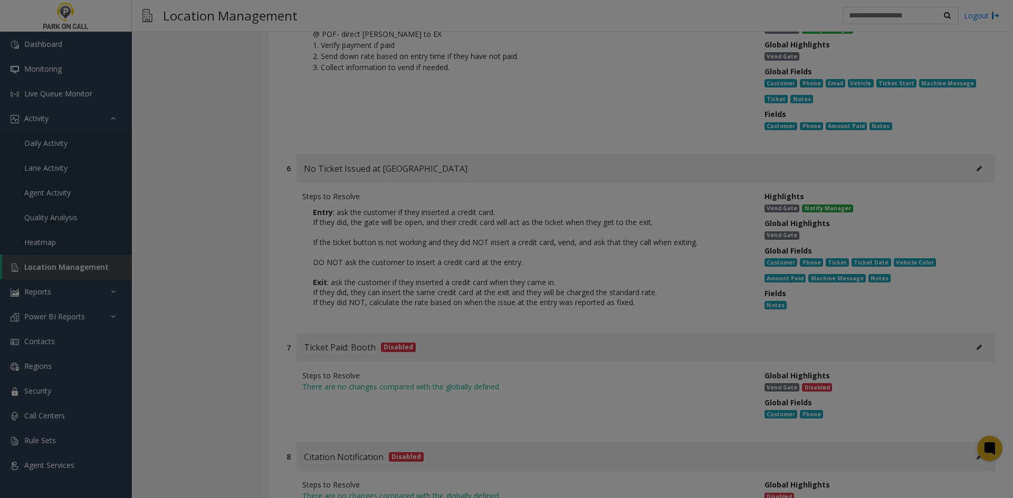
scroll to position [0, 0]
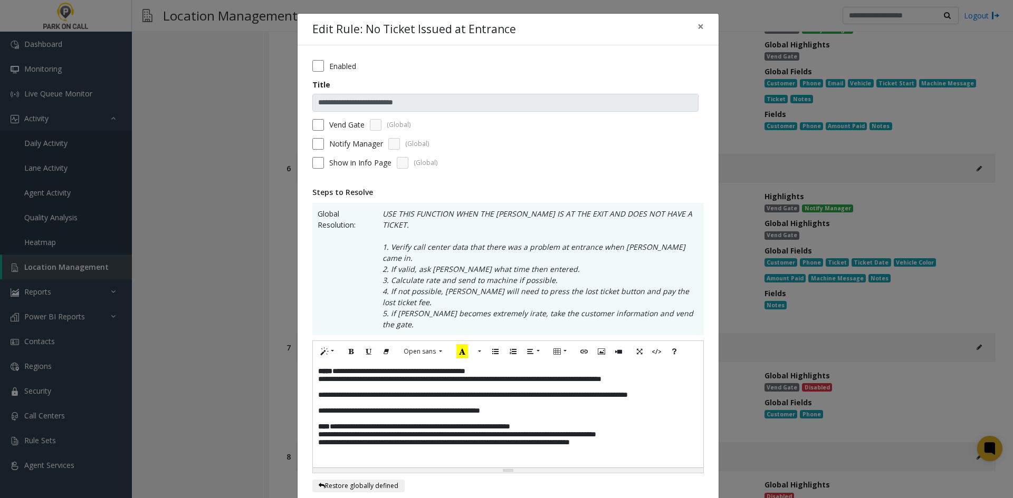
click at [513, 415] on p at bounding box center [508, 419] width 380 height 8
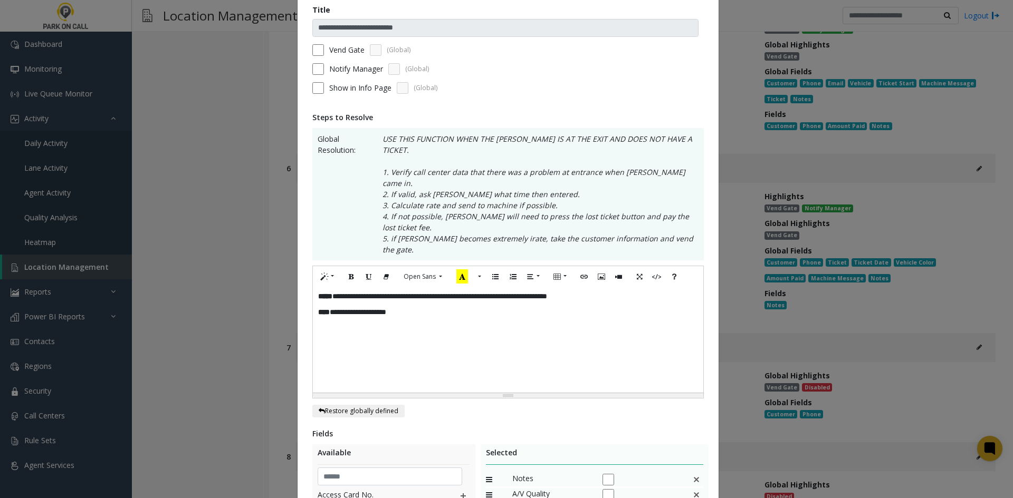
scroll to position [264, 0]
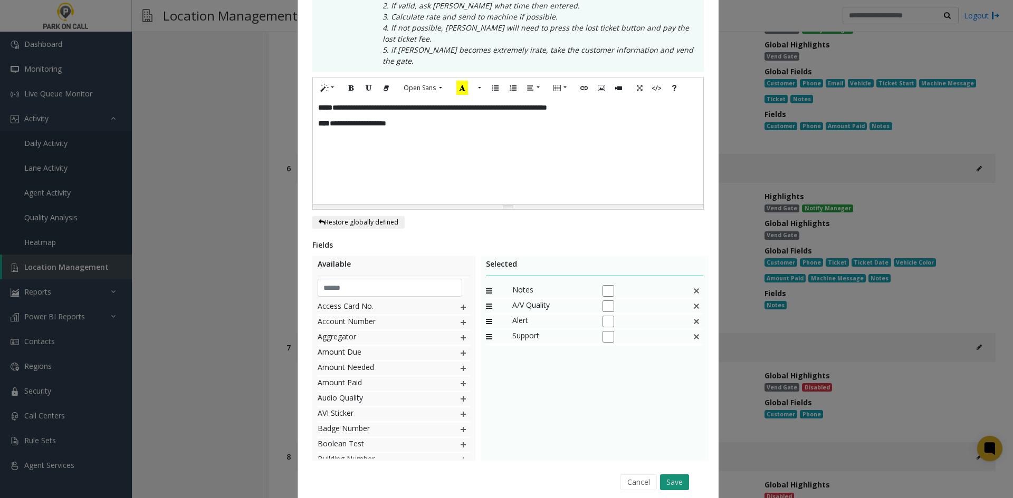
click at [660, 475] on button "Save" at bounding box center [674, 483] width 29 height 16
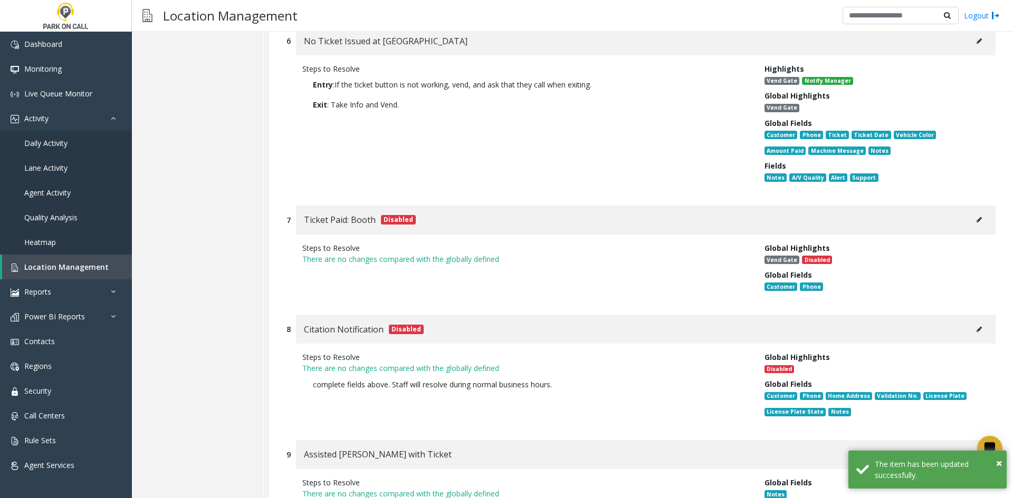
scroll to position [1160, 0]
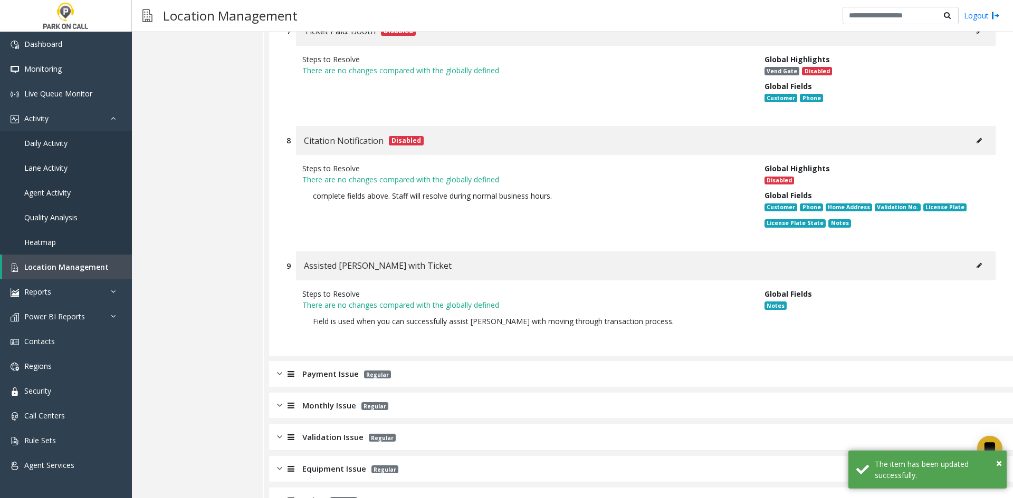
click at [552, 361] on div "Payment Issue Regular" at bounding box center [641, 374] width 744 height 26
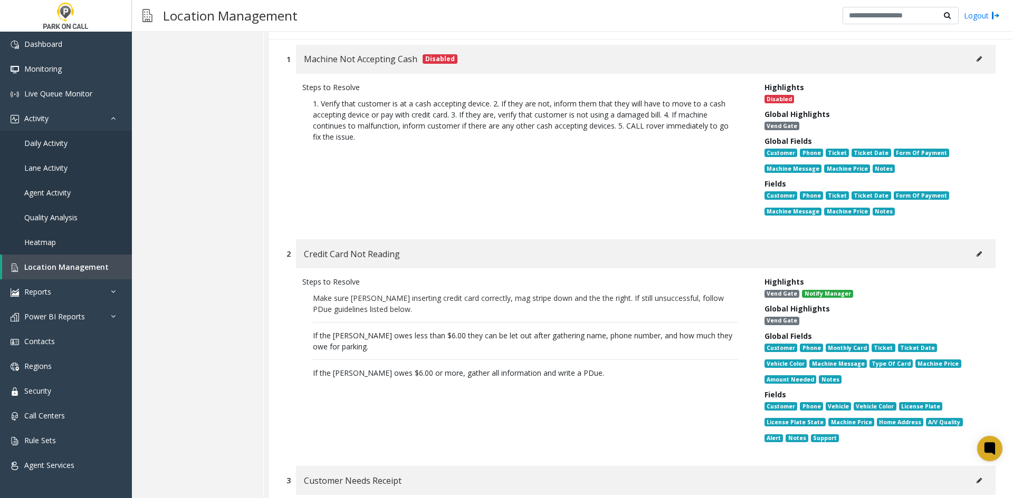
scroll to position [1530, 0]
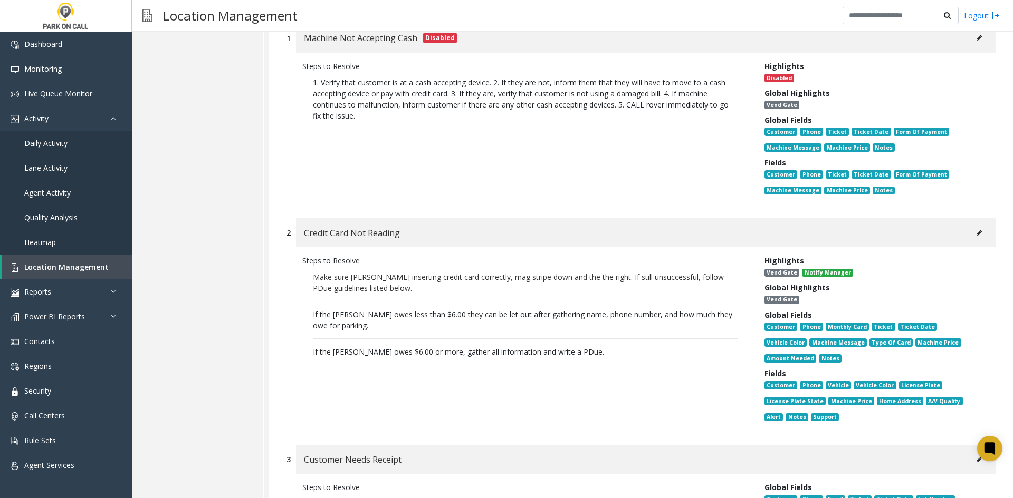
click at [975, 225] on button at bounding box center [979, 233] width 17 height 16
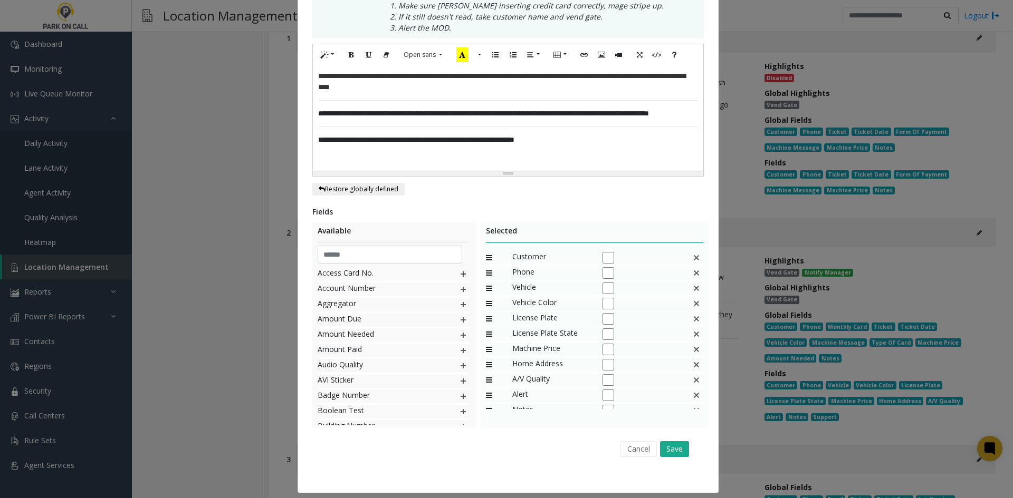
scroll to position [0, 0]
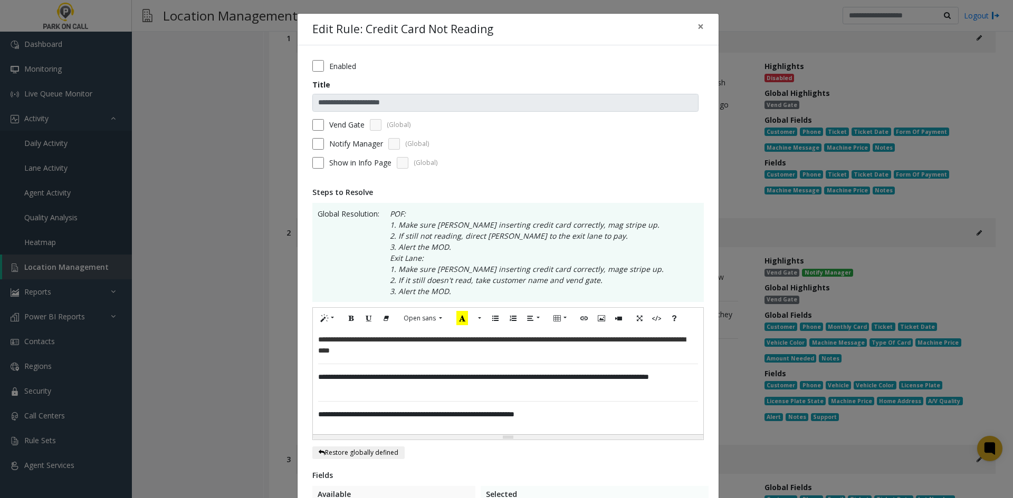
click at [580, 389] on p "**********" at bounding box center [508, 383] width 380 height 22
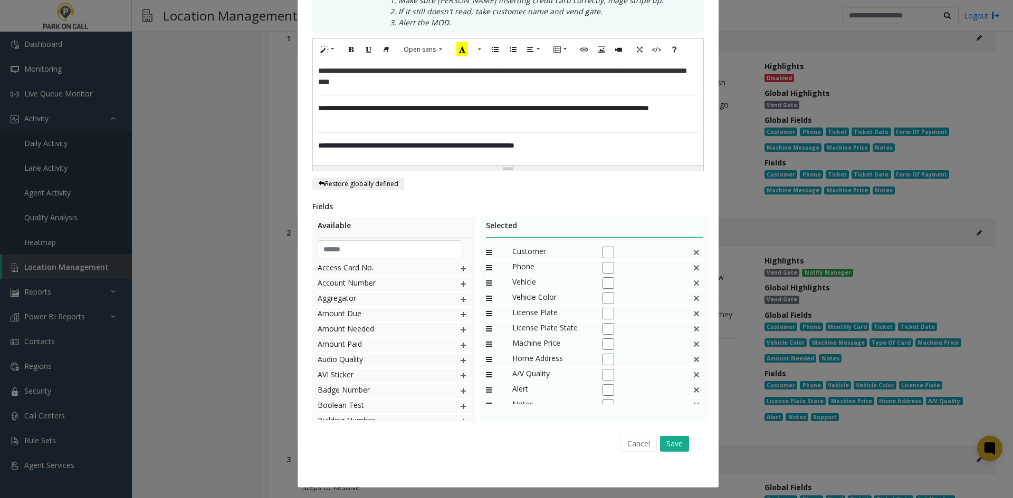
scroll to position [272, 0]
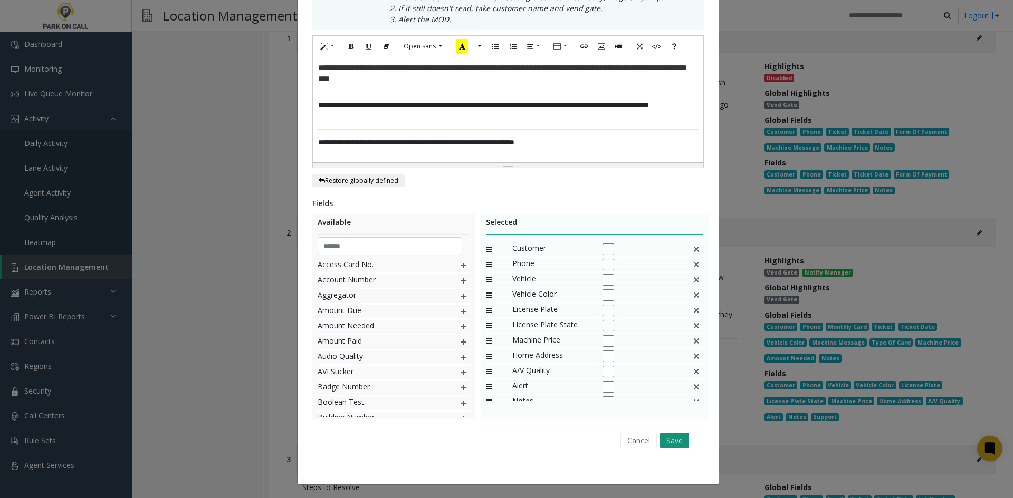
click at [660, 436] on button "Save" at bounding box center [674, 441] width 29 height 16
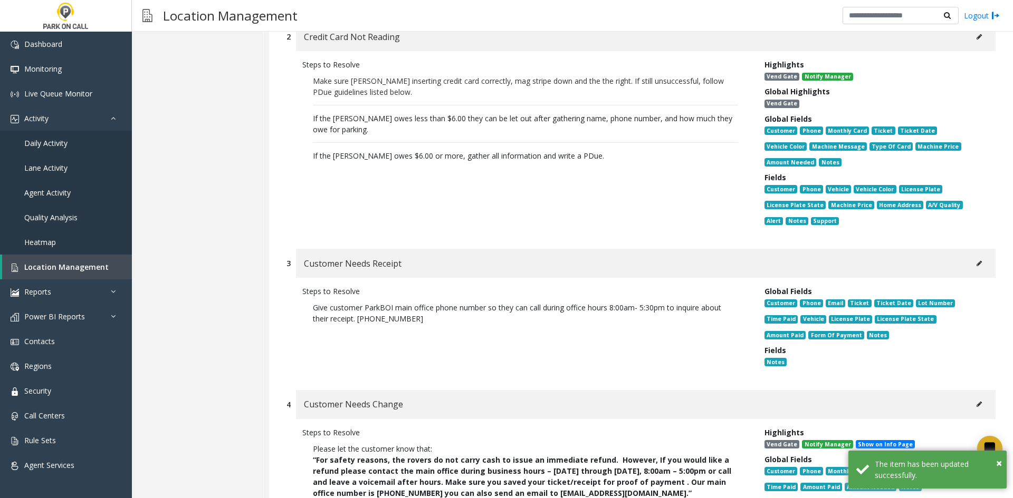
scroll to position [1741, 0]
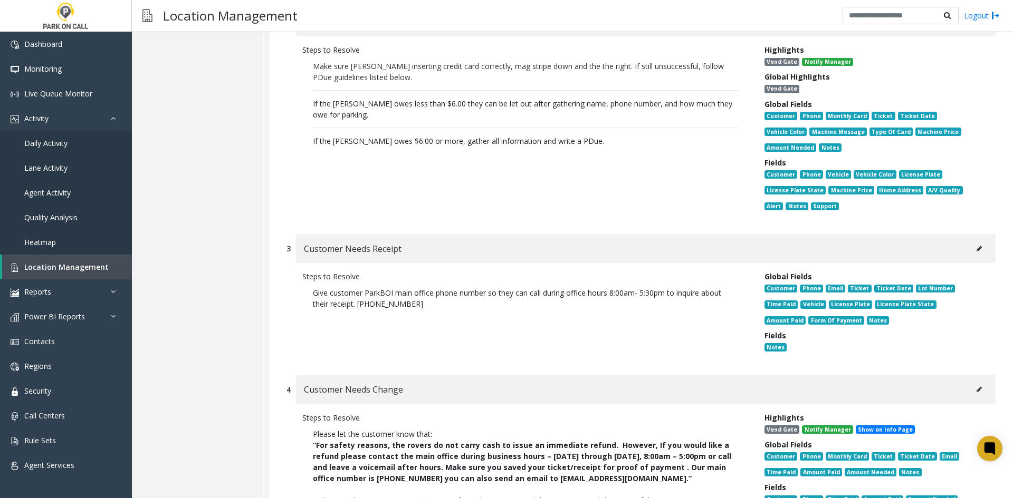
click at [976, 246] on icon at bounding box center [978, 249] width 5 height 6
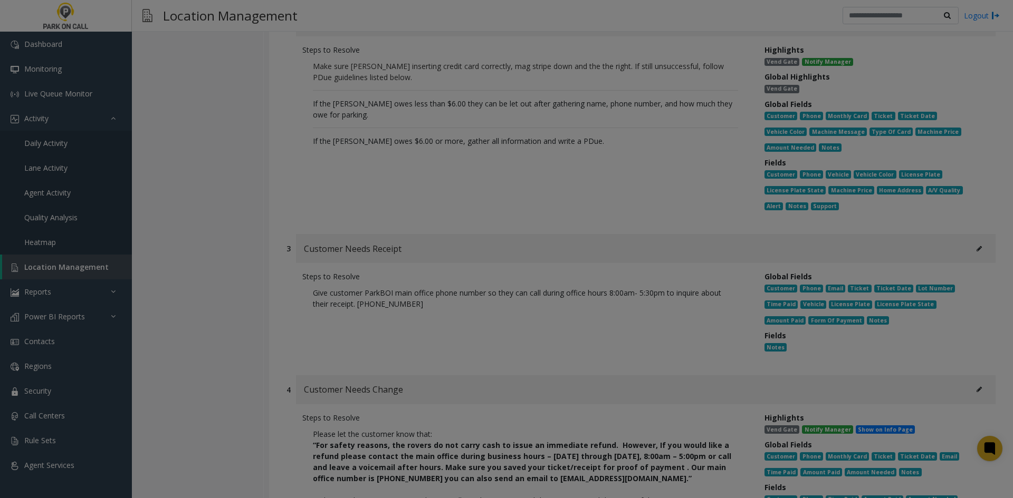
scroll to position [0, 0]
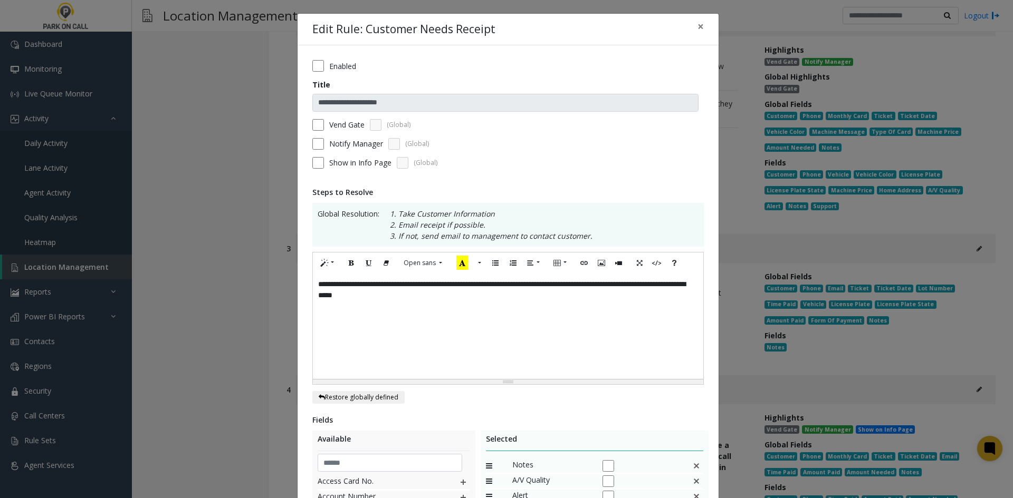
click at [564, 313] on div "**********" at bounding box center [508, 326] width 390 height 105
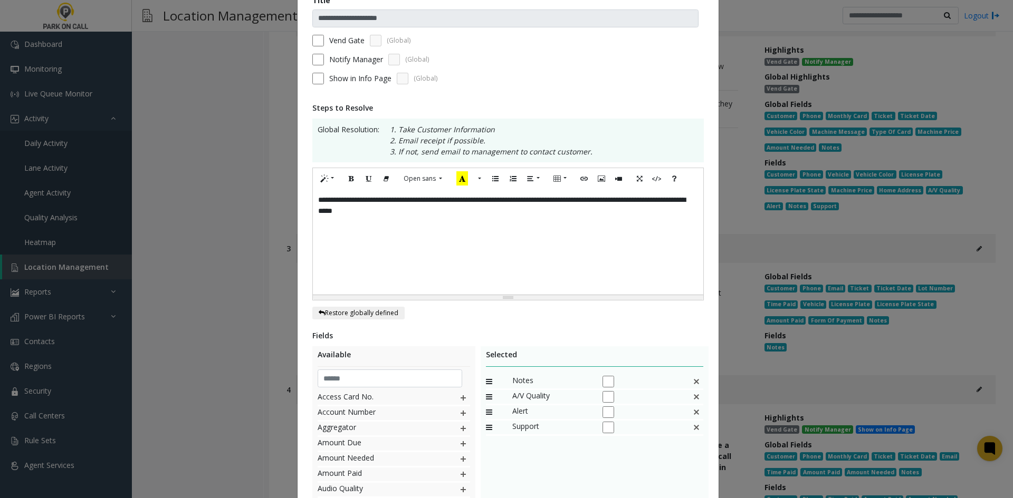
scroll to position [217, 0]
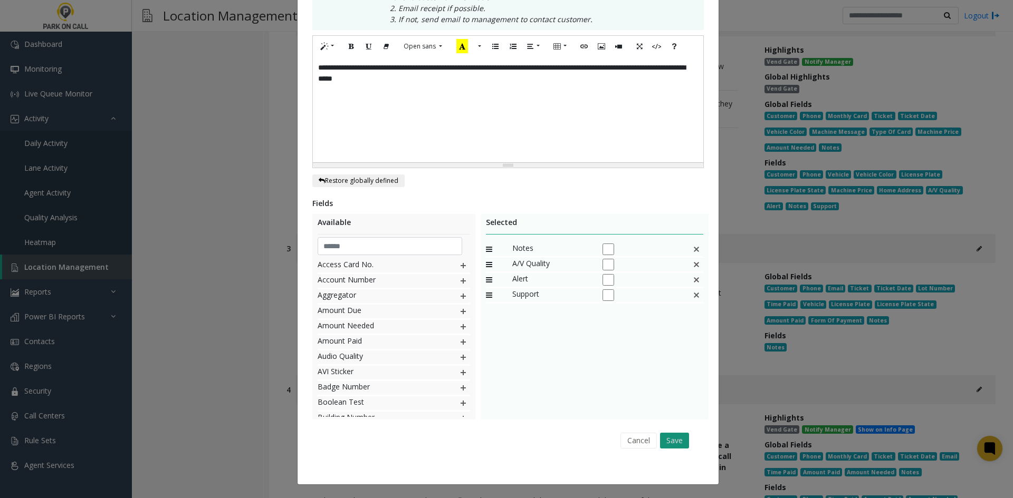
click at [668, 441] on button "Save" at bounding box center [674, 441] width 29 height 16
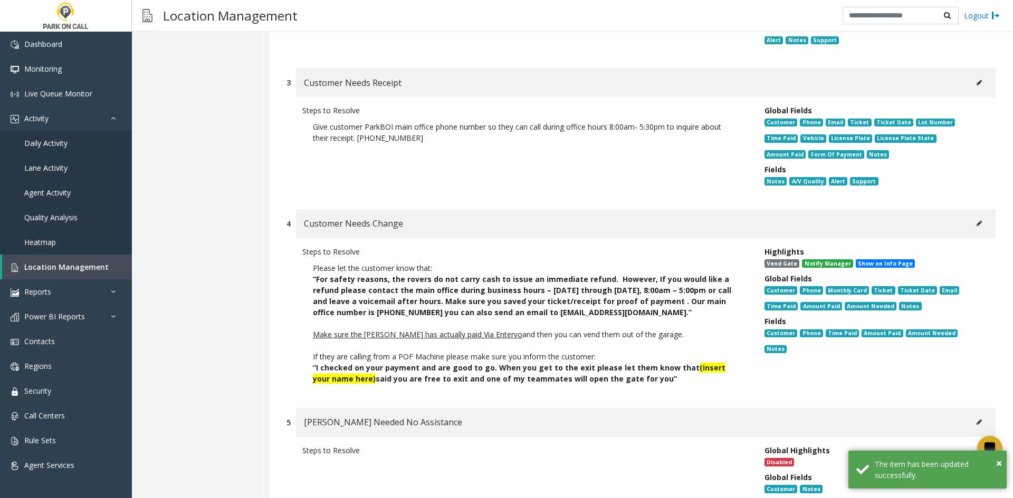
scroll to position [1952, 0]
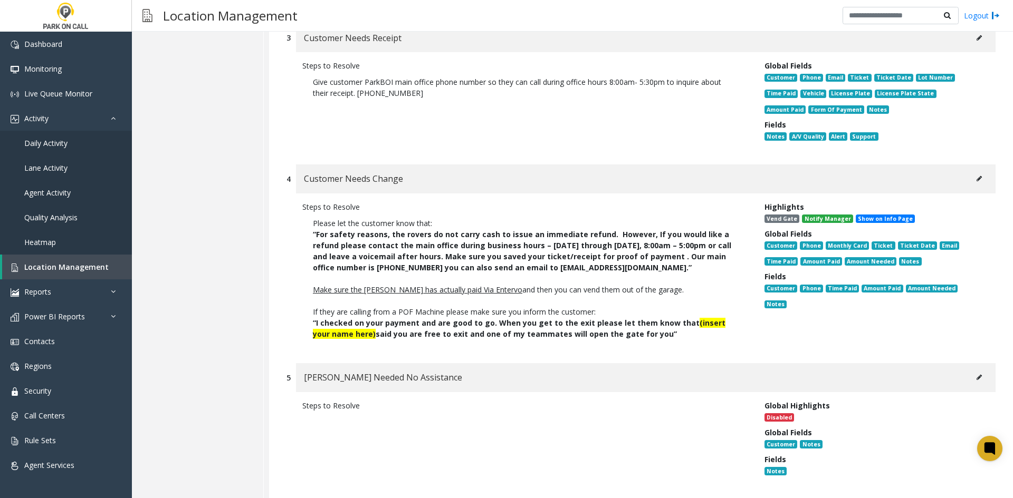
click at [974, 171] on button at bounding box center [979, 179] width 17 height 16
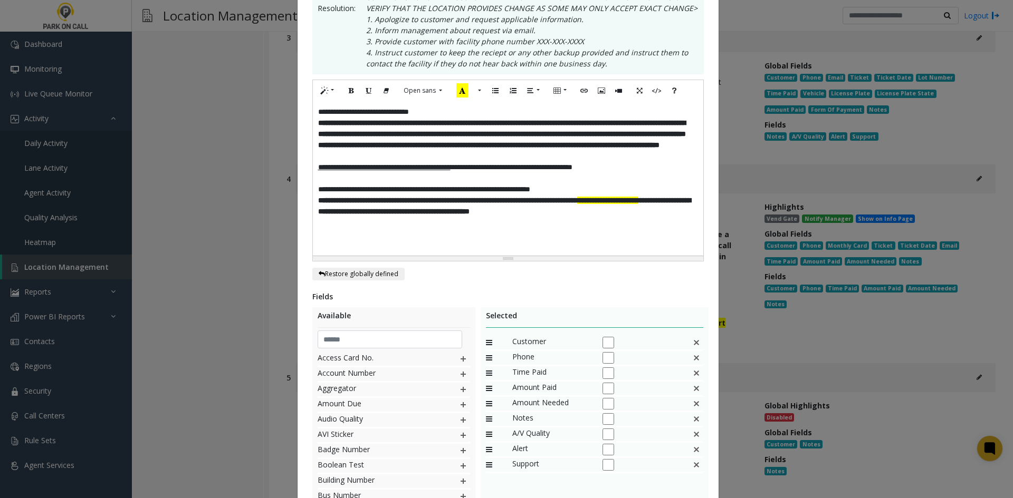
scroll to position [0, 0]
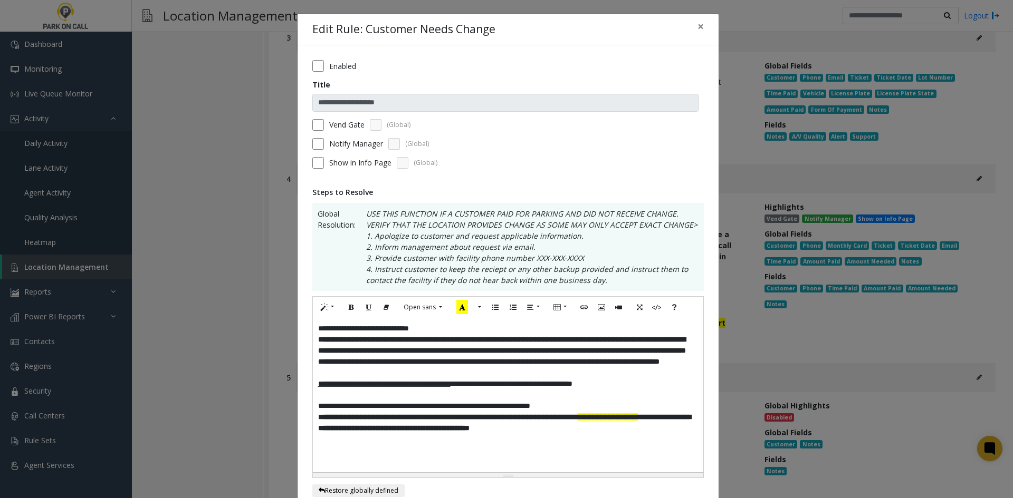
drag, startPoint x: 501, startPoint y: 457, endPoint x: 505, endPoint y: 446, distance: 11.7
click at [503, 434] on p "**********" at bounding box center [508, 423] width 380 height 22
click at [505, 432] on span "**********" at bounding box center [504, 423] width 372 height 18
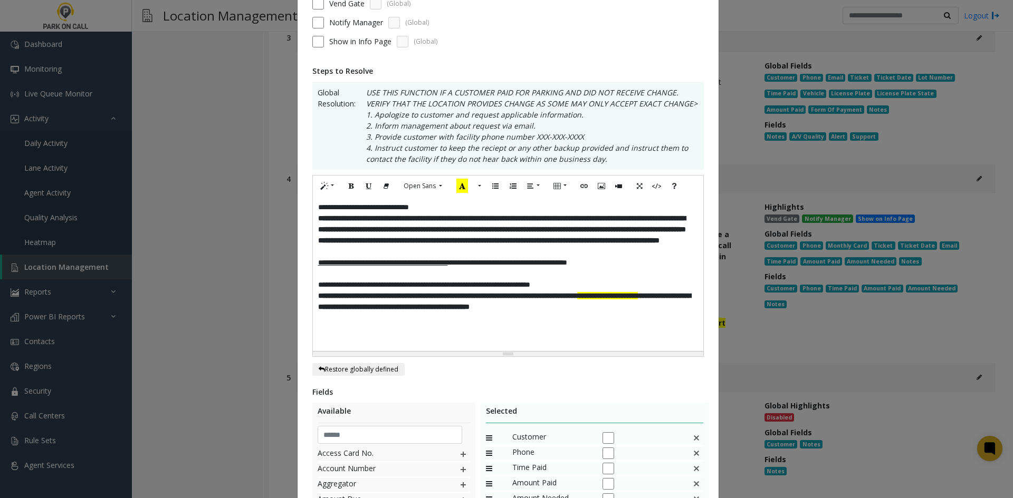
scroll to position [310, 0]
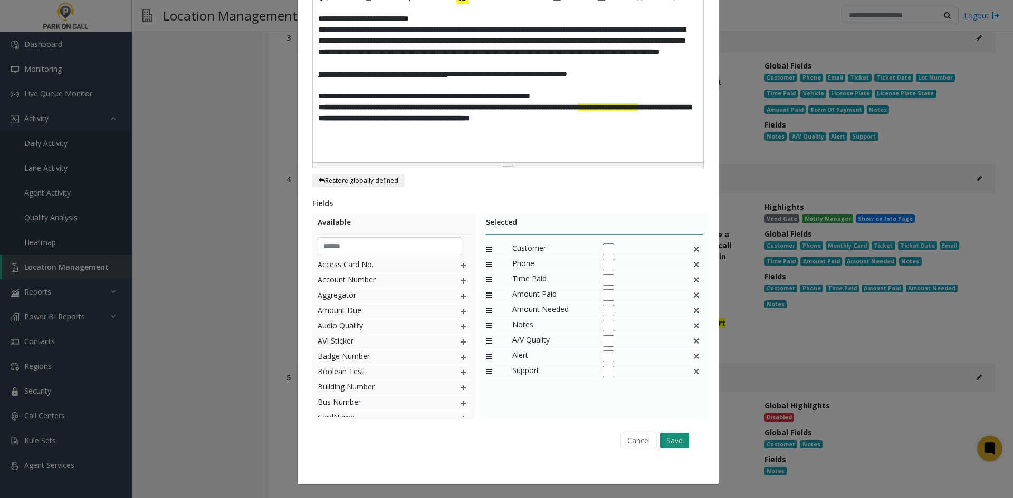
click at [664, 440] on button "Save" at bounding box center [674, 441] width 29 height 16
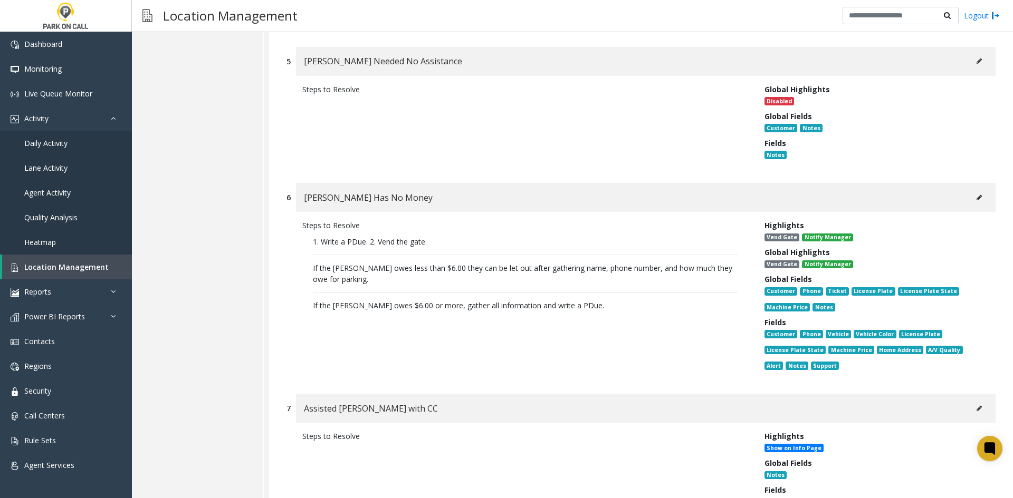
scroll to position [2215, 0]
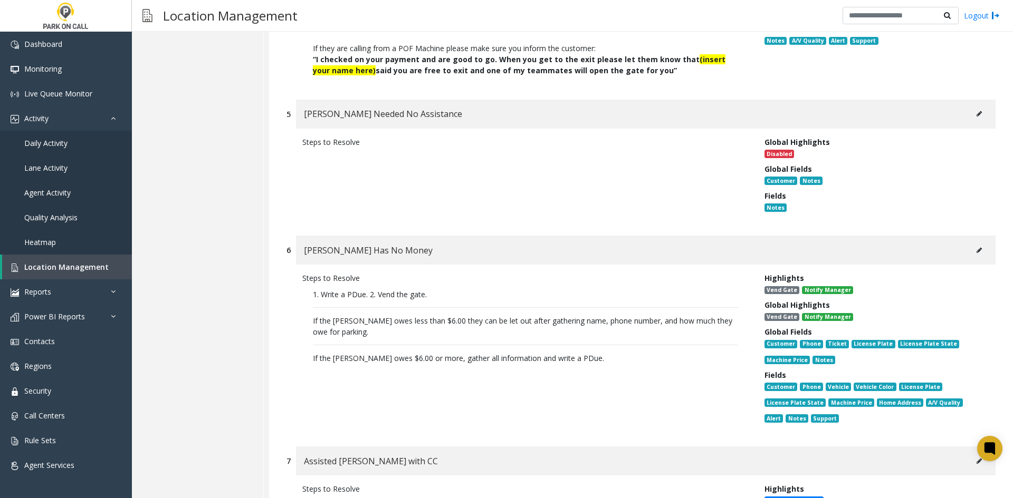
click at [976, 111] on icon at bounding box center [978, 114] width 5 height 6
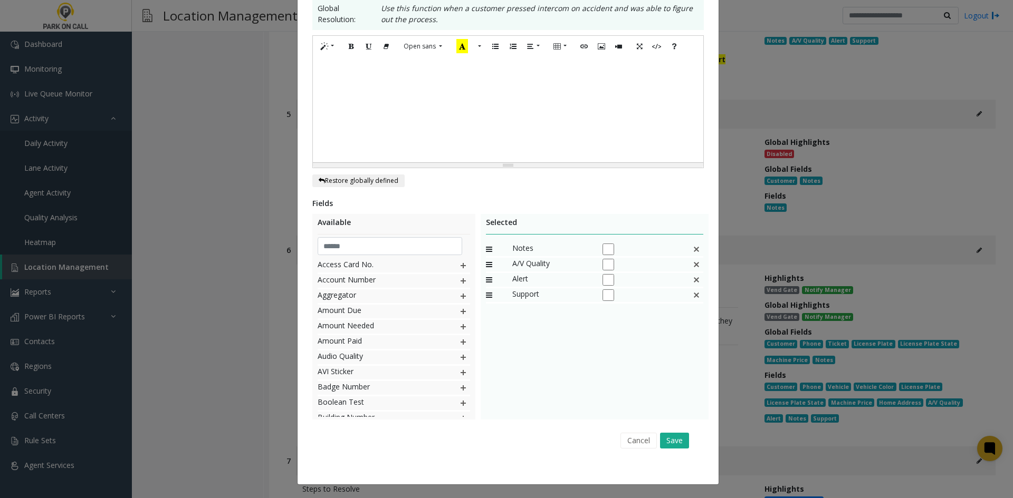
scroll to position [0, 0]
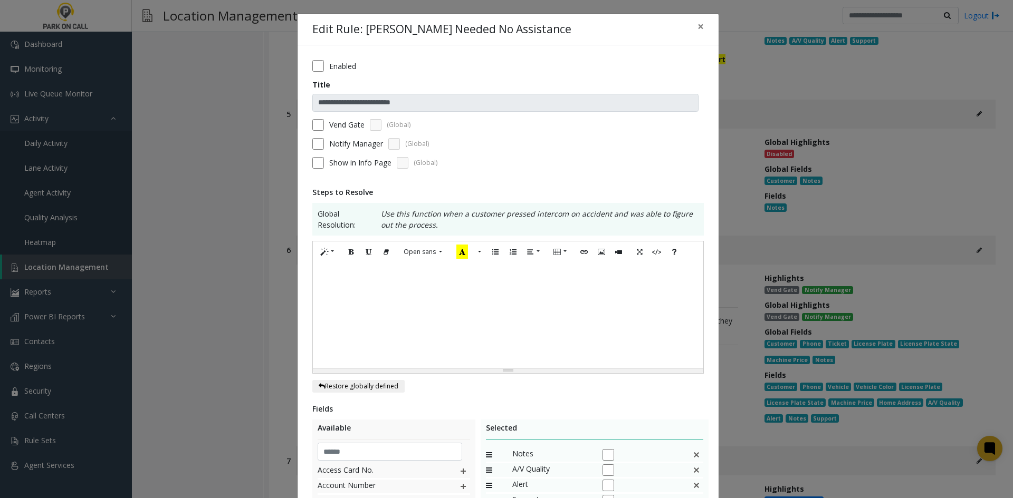
drag, startPoint x: 486, startPoint y: 302, endPoint x: 479, endPoint y: 302, distance: 6.9
click at [483, 302] on div at bounding box center [508, 315] width 390 height 105
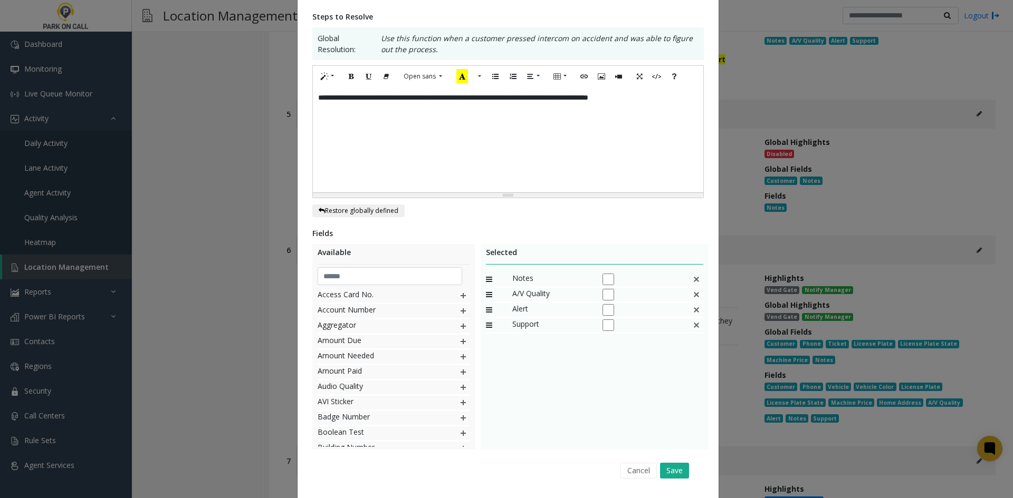
scroll to position [206, 0]
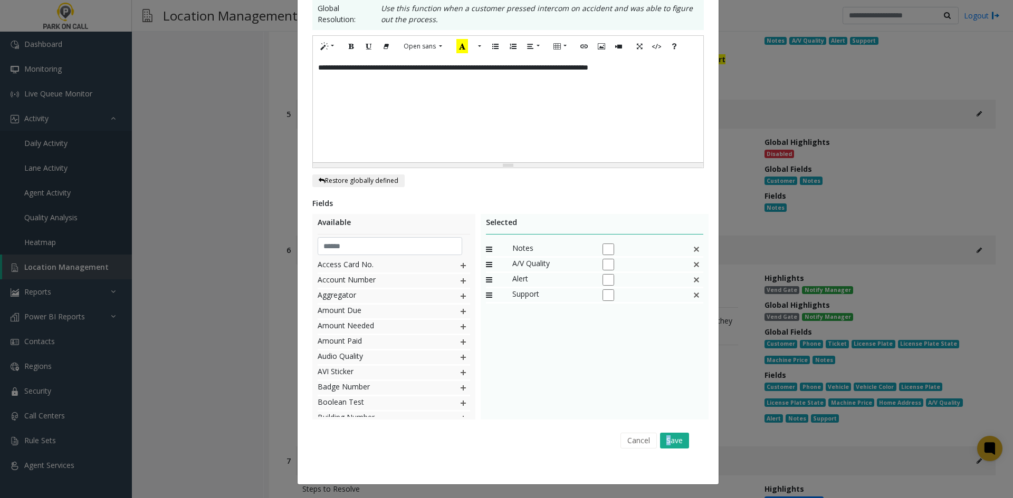
drag, startPoint x: 666, startPoint y: 425, endPoint x: 662, endPoint y: 429, distance: 5.7
click at [662, 429] on div "Fields Available Access Card No. Account Number Aggregator Amount Due Amount Ne…" at bounding box center [507, 326] width 391 height 256
click at [662, 429] on div "Cancel Save" at bounding box center [508, 440] width 377 height 27
click at [664, 431] on div "Cancel Save" at bounding box center [508, 440] width 377 height 27
click at [664, 441] on button "Save" at bounding box center [674, 441] width 29 height 16
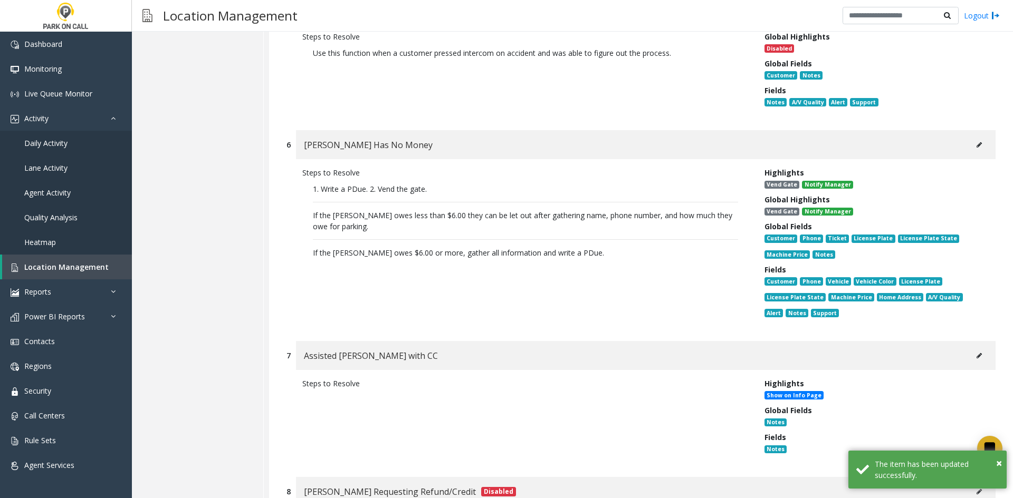
scroll to position [2374, 0]
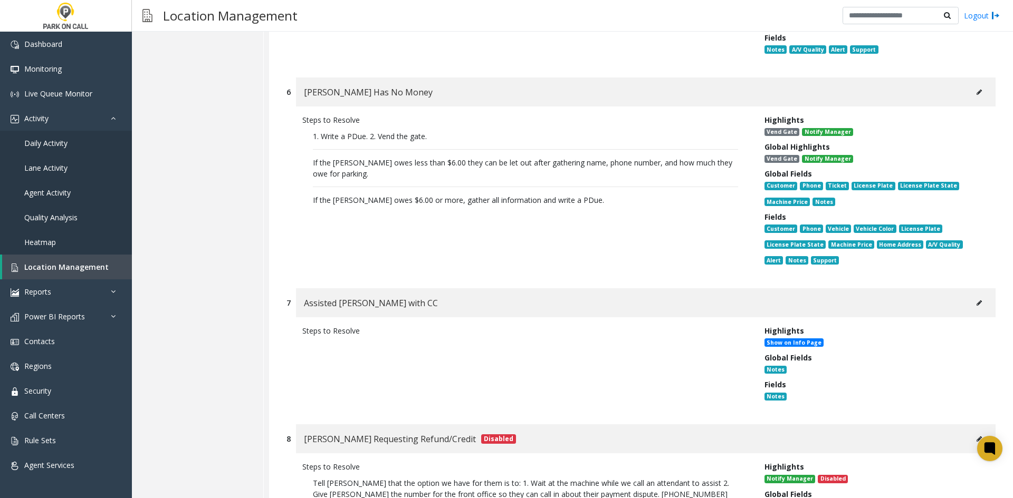
click at [971, 84] on button at bounding box center [979, 92] width 17 height 16
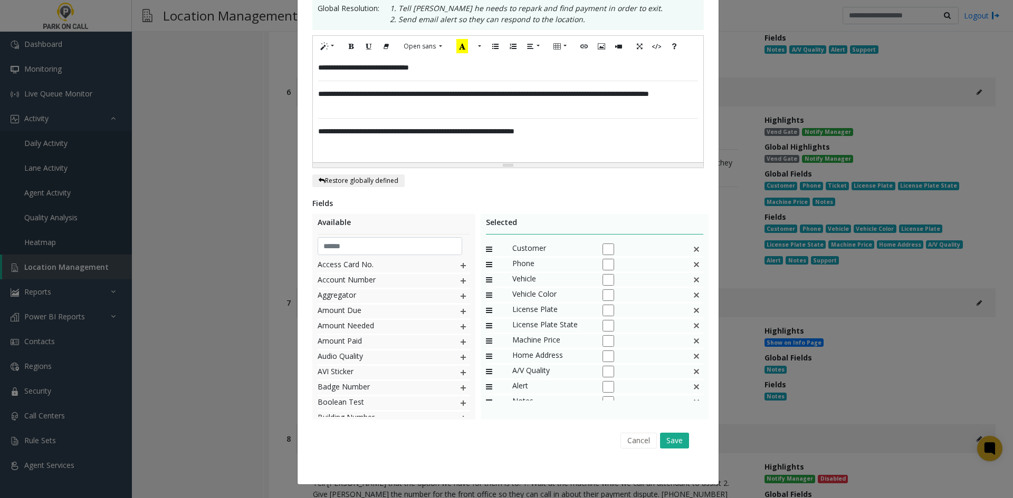
scroll to position [0, 0]
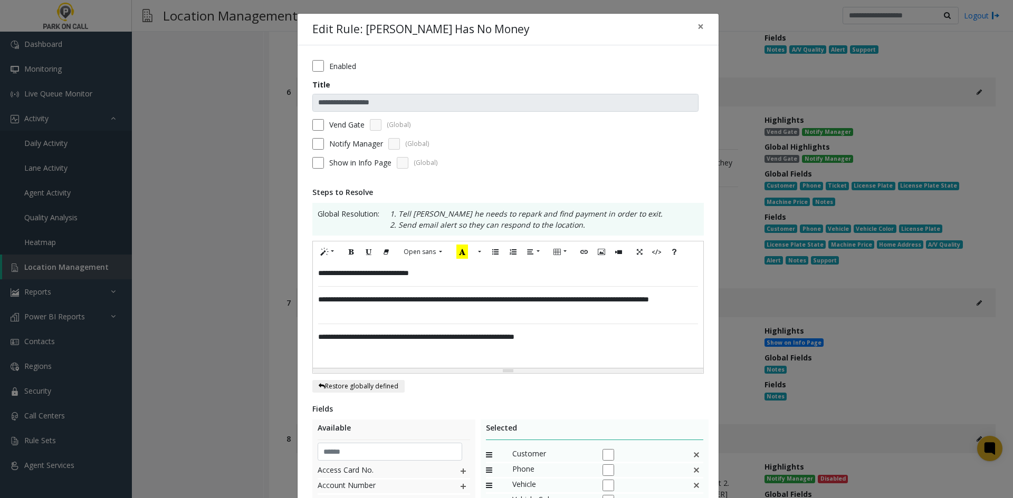
click at [612, 336] on p "**********" at bounding box center [508, 337] width 380 height 11
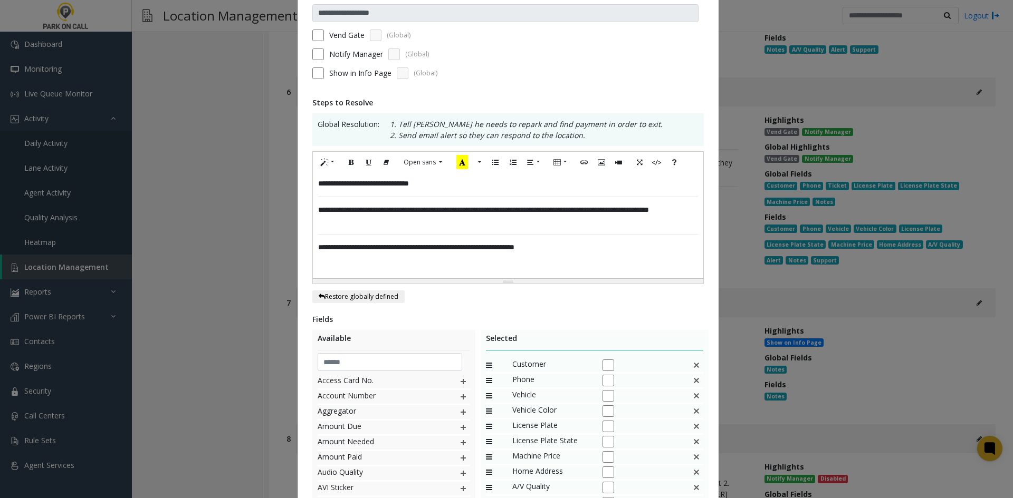
scroll to position [206, 0]
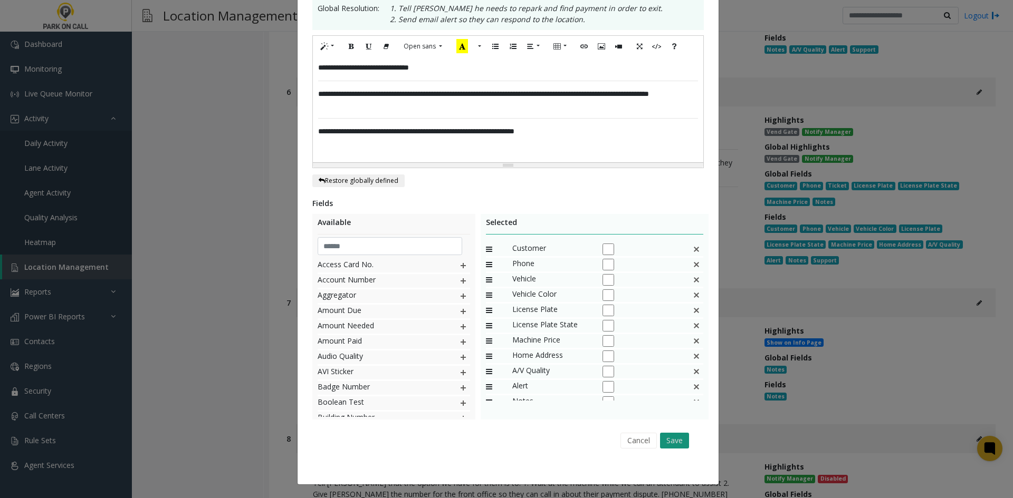
click at [674, 447] on button "Save" at bounding box center [674, 441] width 29 height 16
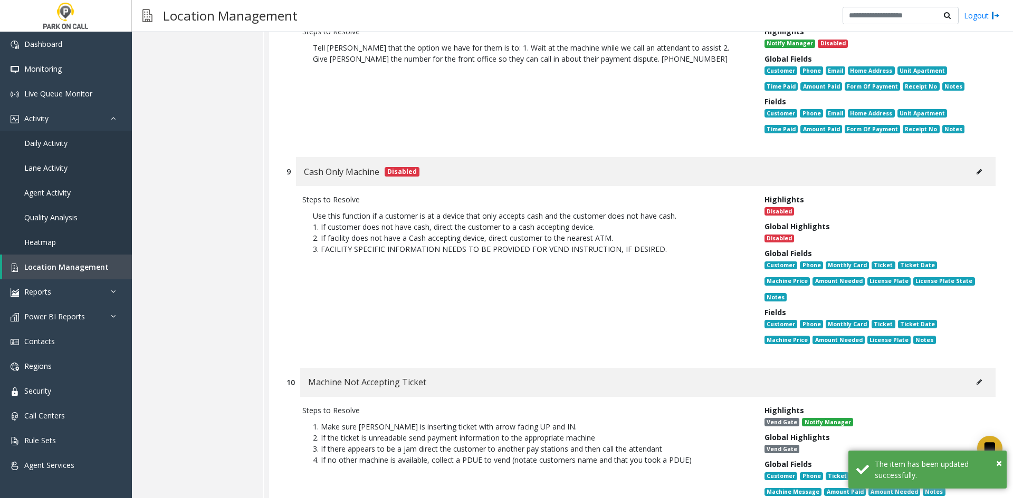
scroll to position [2901, 0]
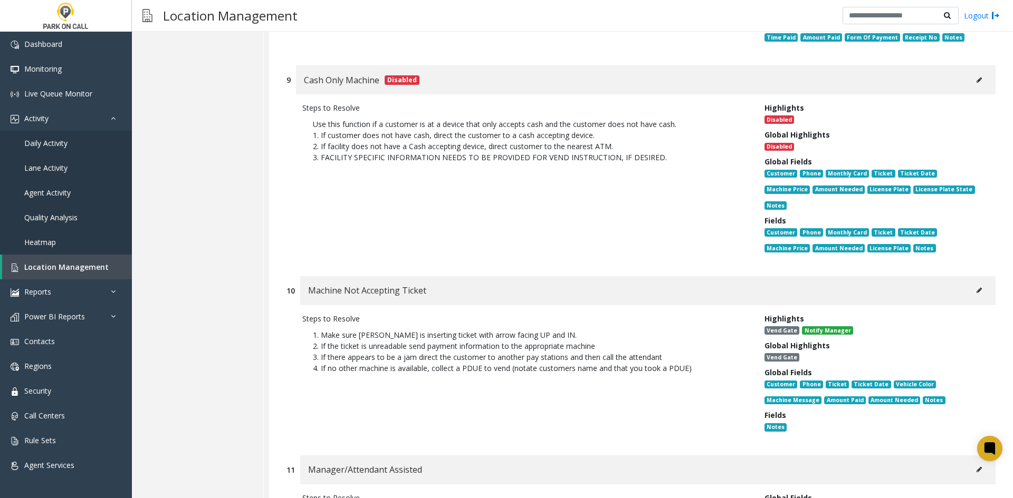
click at [961, 276] on div "Machine Not Accepting Ticket" at bounding box center [647, 290] width 695 height 29
click at [969, 276] on div "Machine Not Accepting Ticket" at bounding box center [647, 290] width 695 height 29
click at [971, 283] on button at bounding box center [979, 291] width 17 height 16
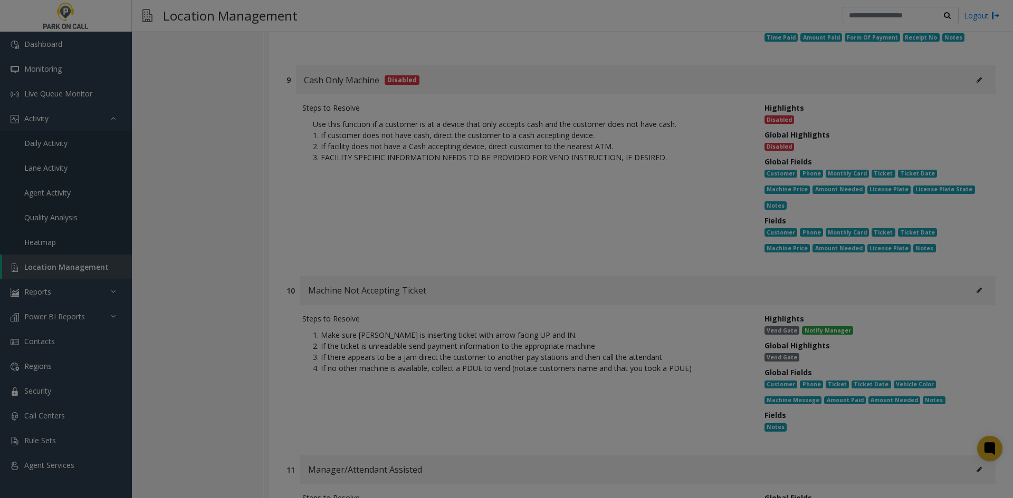
scroll to position [0, 0]
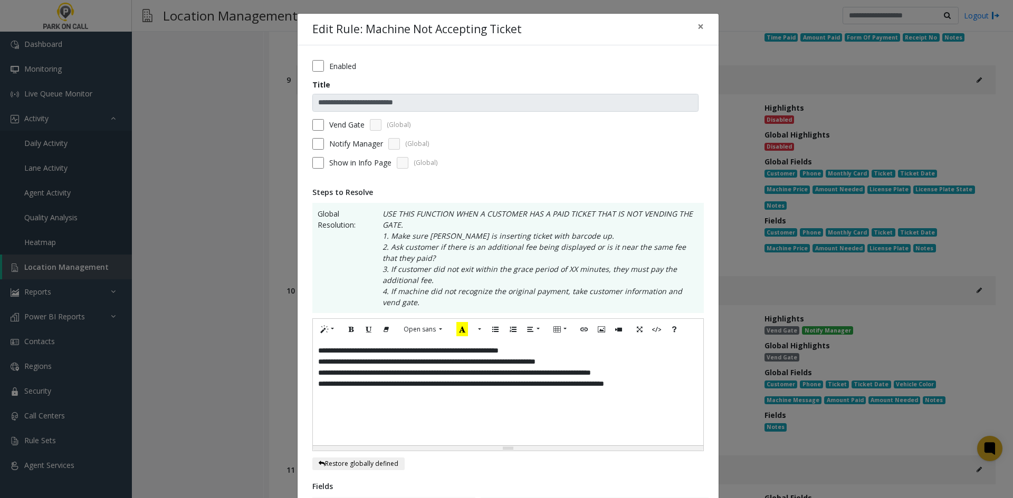
click at [329, 65] on label "Enabled" at bounding box center [342, 66] width 27 height 11
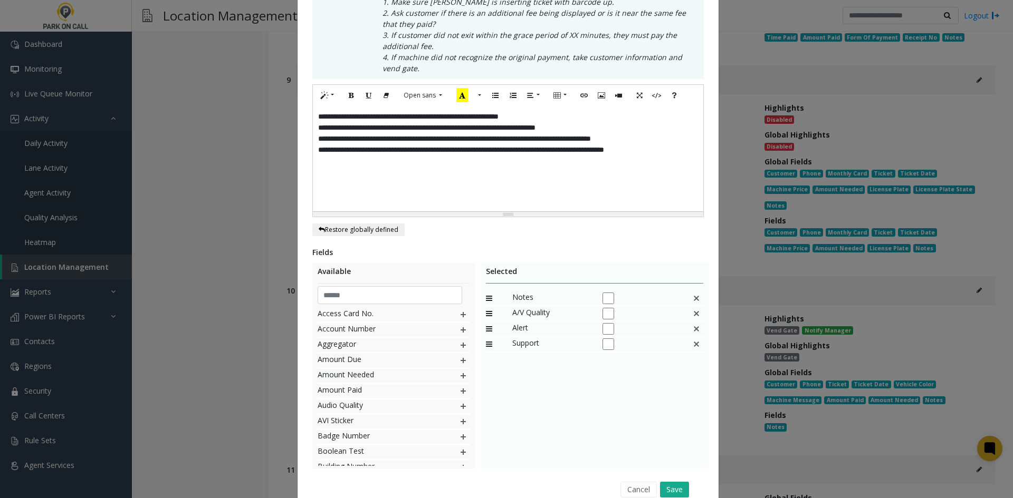
scroll to position [283, 0]
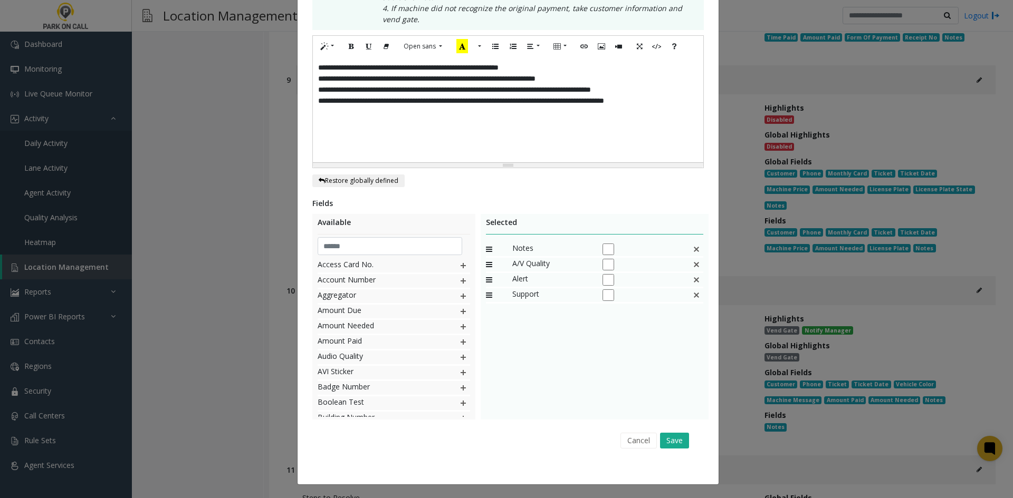
click at [685, 433] on div "Cancel Save" at bounding box center [508, 440] width 377 height 27
click at [674, 448] on button "Save" at bounding box center [674, 441] width 29 height 16
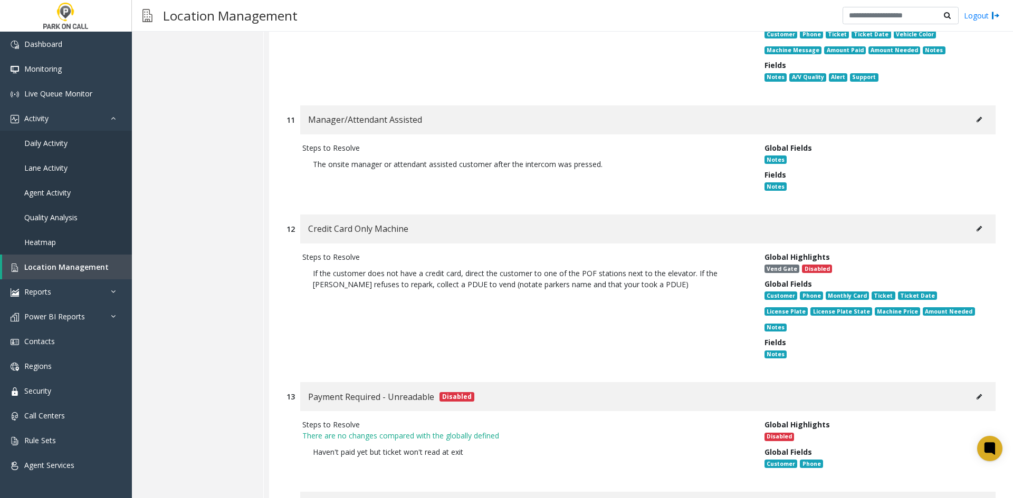
scroll to position [3270, 0]
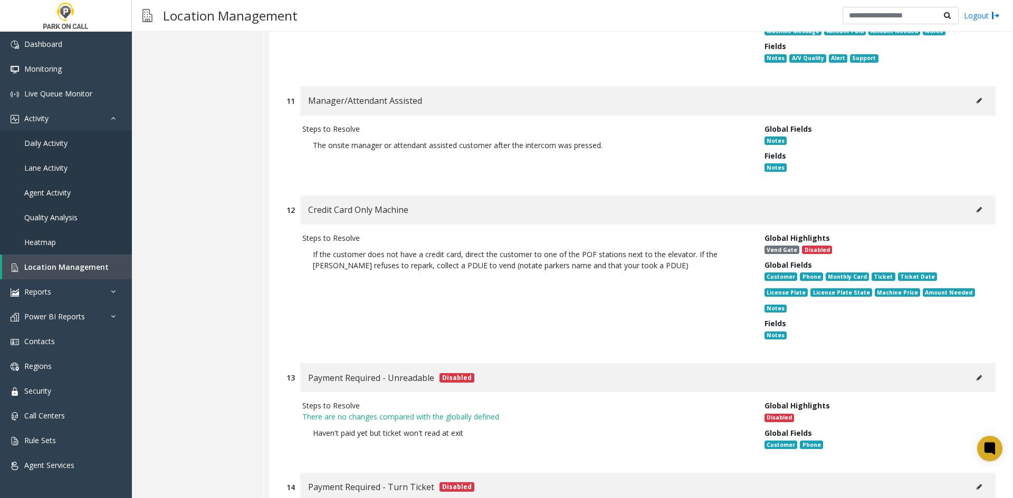
click at [983, 196] on div "Credit Card Only Machine" at bounding box center [647, 210] width 695 height 29
click at [978, 196] on div "Credit Card Only Machine" at bounding box center [647, 210] width 695 height 29
click at [974, 202] on button at bounding box center [979, 210] width 17 height 16
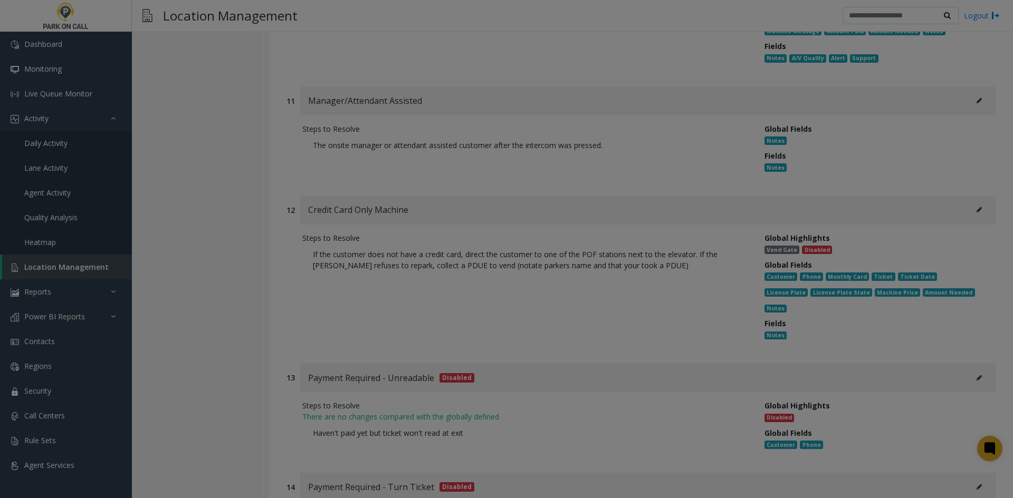
scroll to position [0, 0]
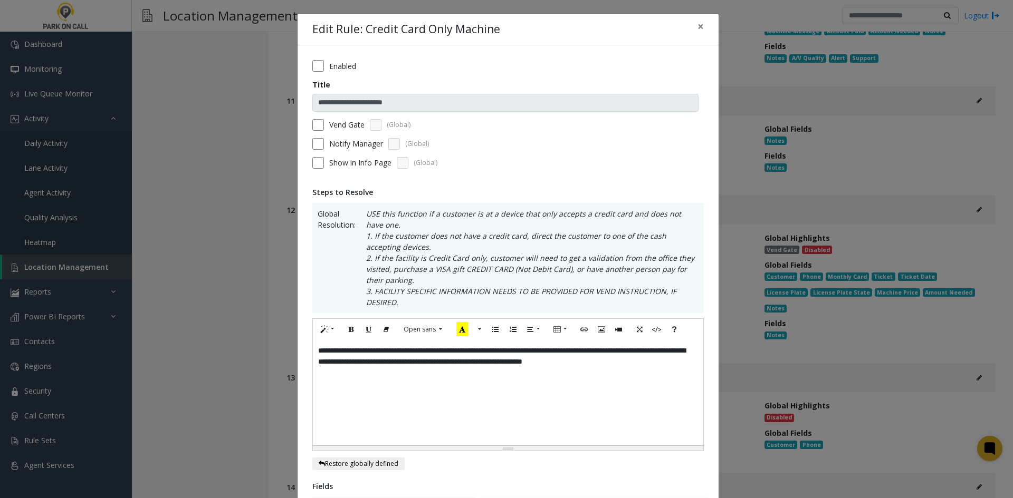
click at [324, 66] on div "Enabled" at bounding box center [507, 66] width 391 height 12
drag, startPoint x: 329, startPoint y: 69, endPoint x: 323, endPoint y: 64, distance: 6.8
click at [323, 64] on div "Enabled" at bounding box center [507, 66] width 391 height 12
click at [334, 61] on label "Enabled" at bounding box center [342, 66] width 27 height 11
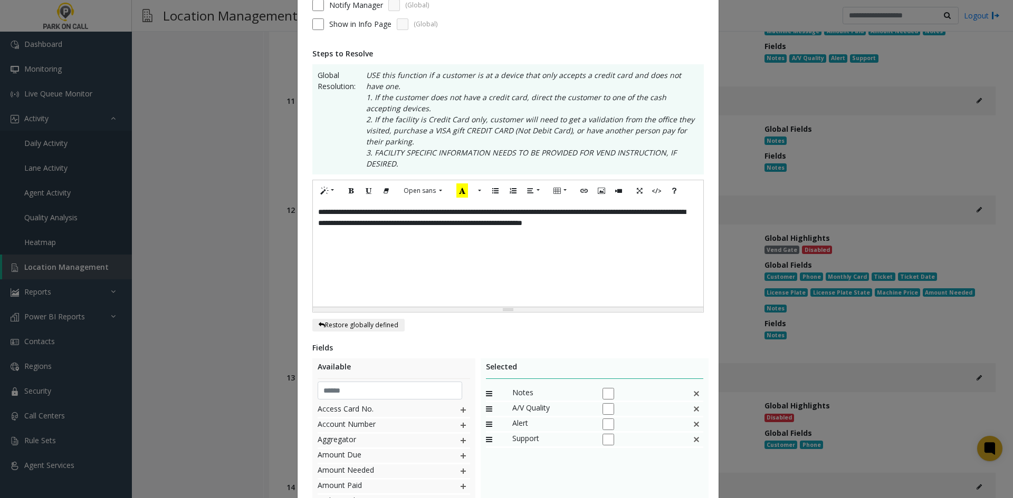
scroll to position [283, 0]
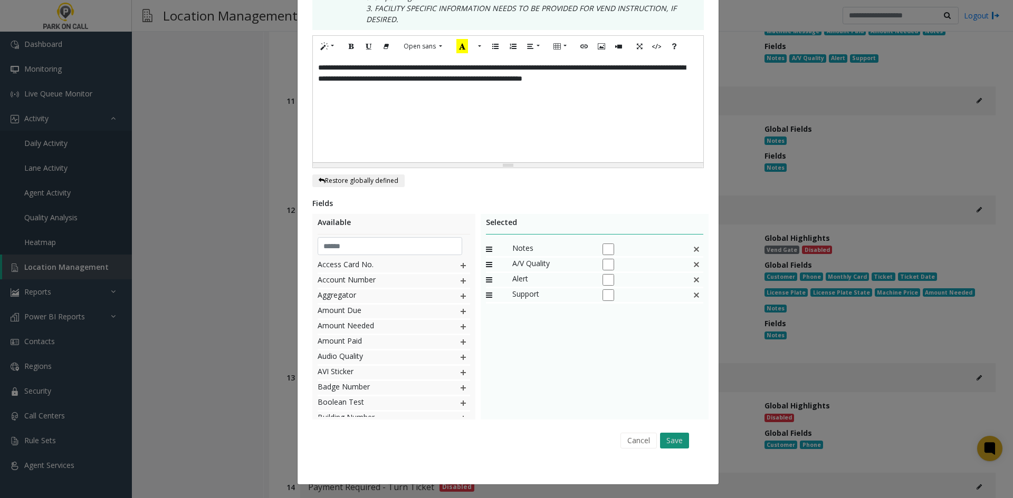
click at [673, 437] on button "Save" at bounding box center [674, 441] width 29 height 16
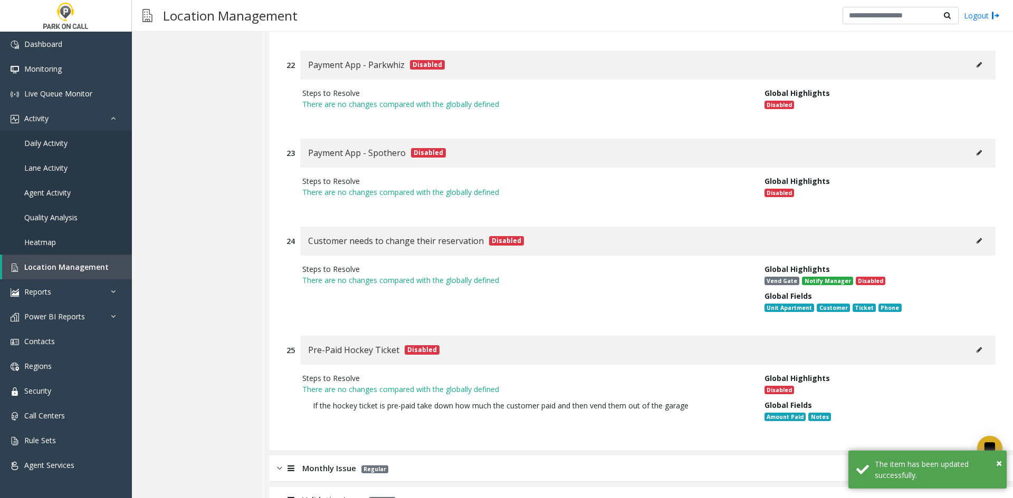
scroll to position [4650, 0]
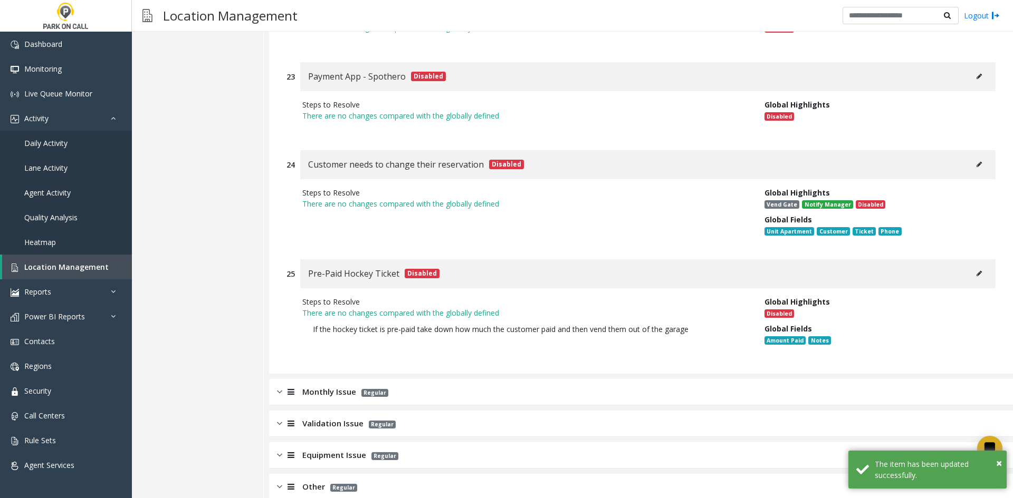
click at [604, 379] on div "Monthly Issue Regular" at bounding box center [641, 392] width 744 height 26
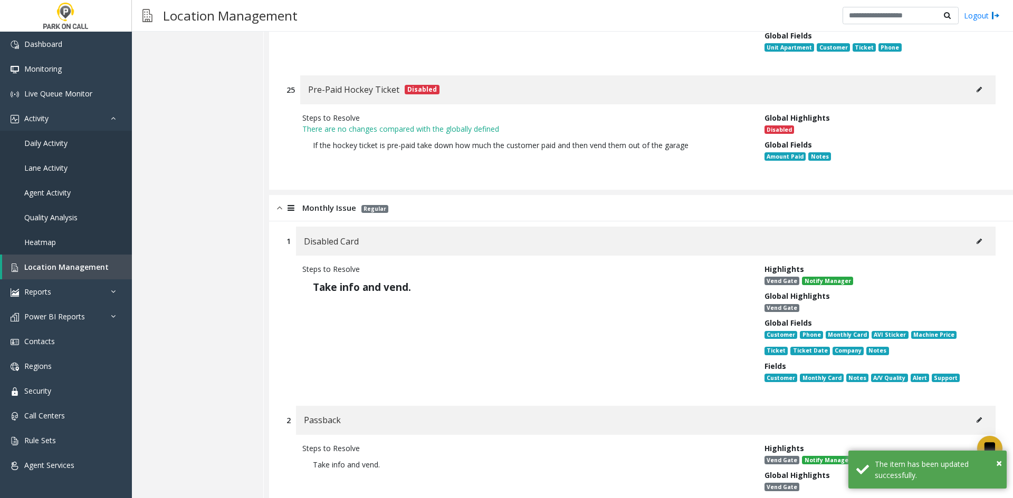
scroll to position [4861, 0]
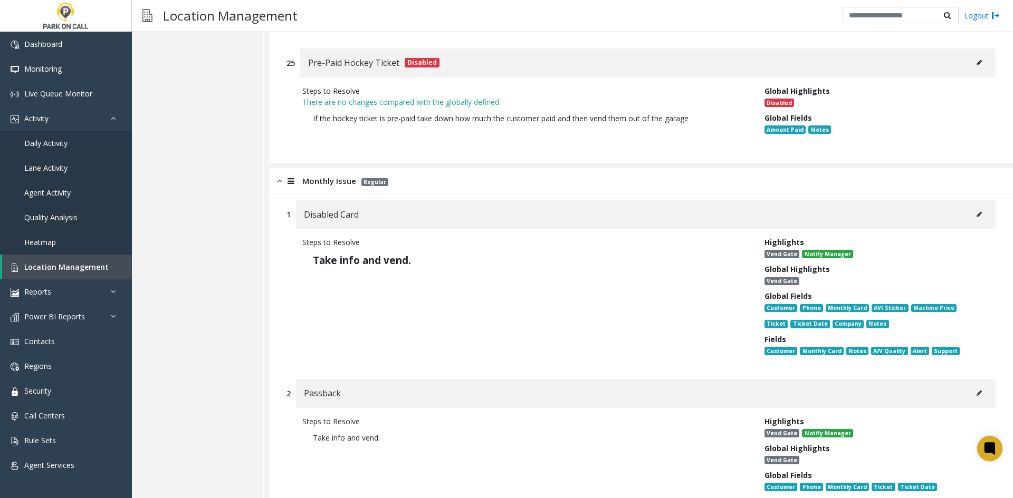
click at [972, 207] on button at bounding box center [979, 215] width 17 height 16
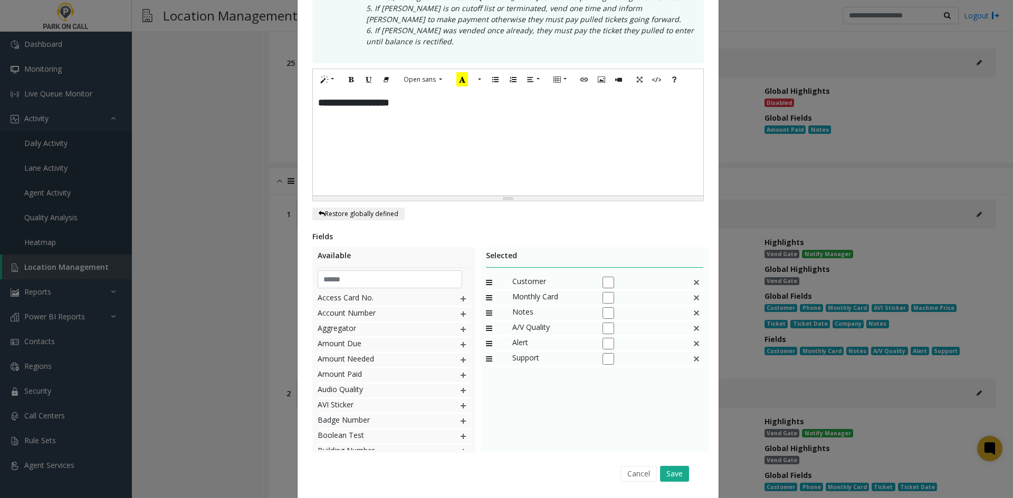
scroll to position [0, 0]
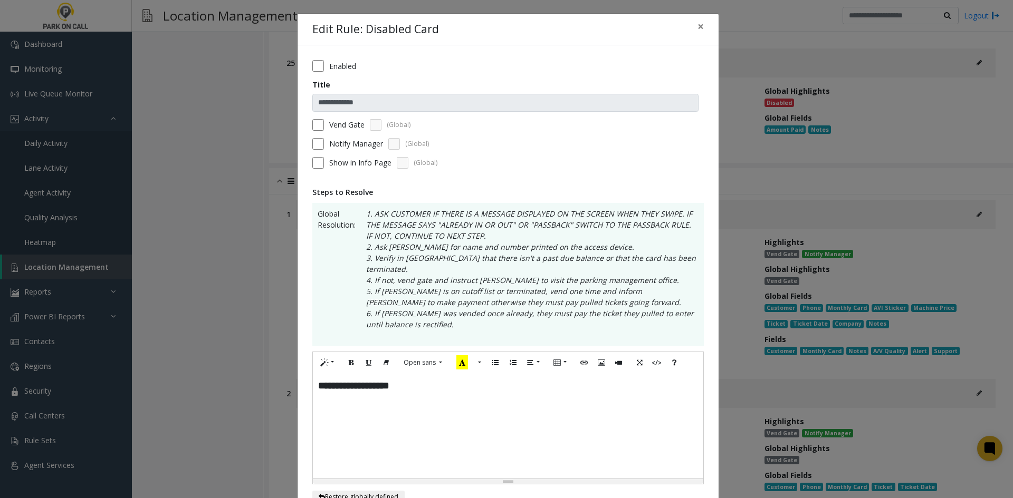
click at [517, 395] on div "**********" at bounding box center [508, 425] width 390 height 105
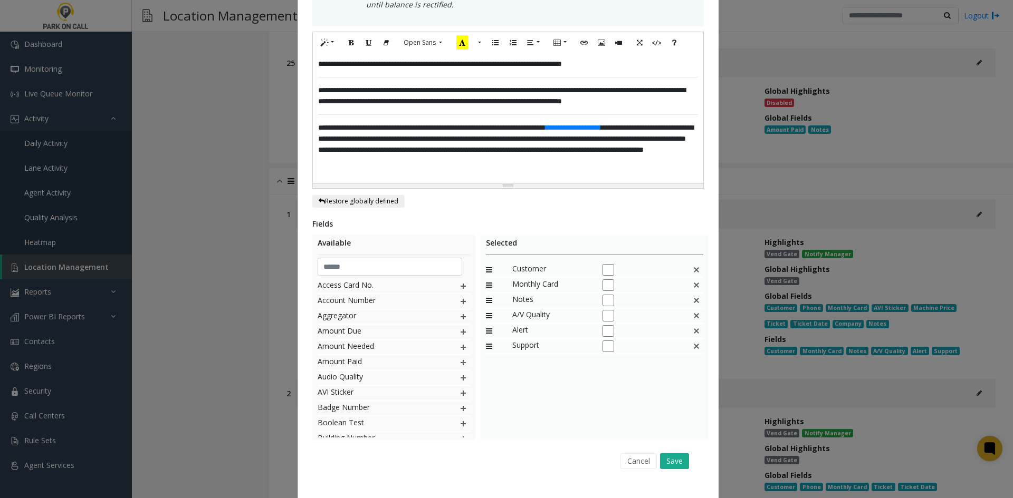
scroll to position [330, 0]
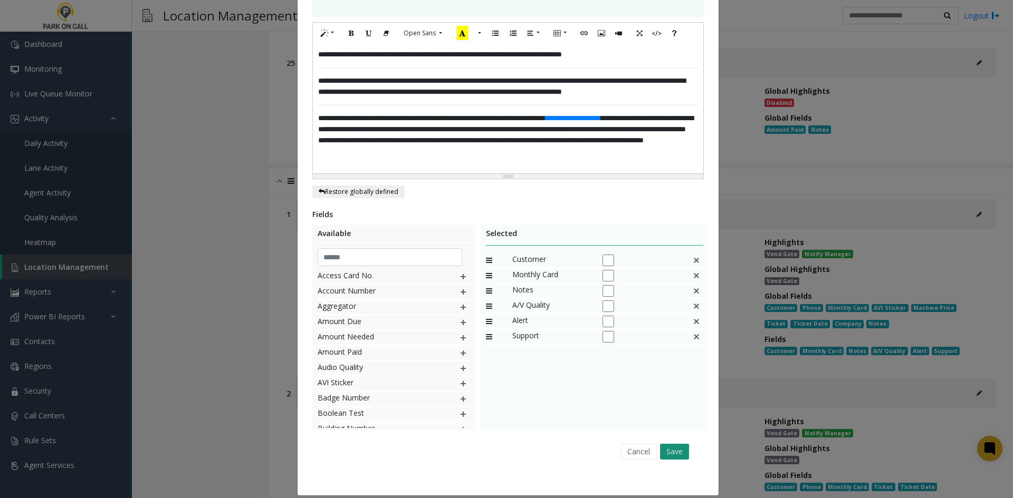
click at [672, 444] on button "Save" at bounding box center [674, 452] width 29 height 16
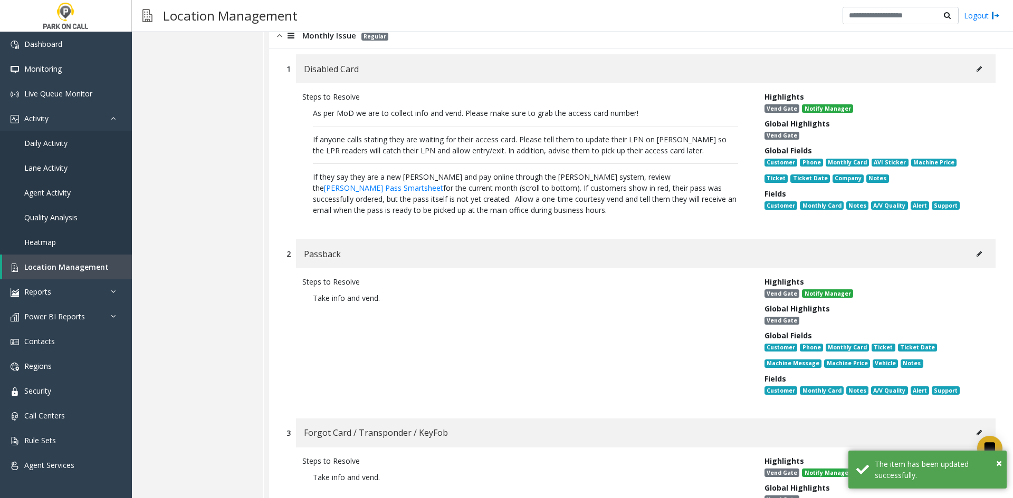
scroll to position [5019, 0]
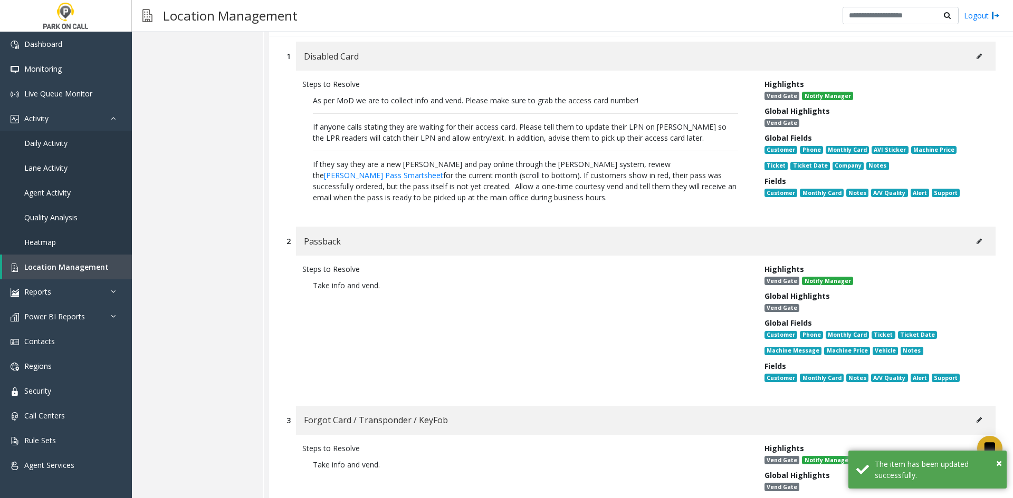
click at [964, 227] on div "Passback" at bounding box center [645, 241] width 699 height 29
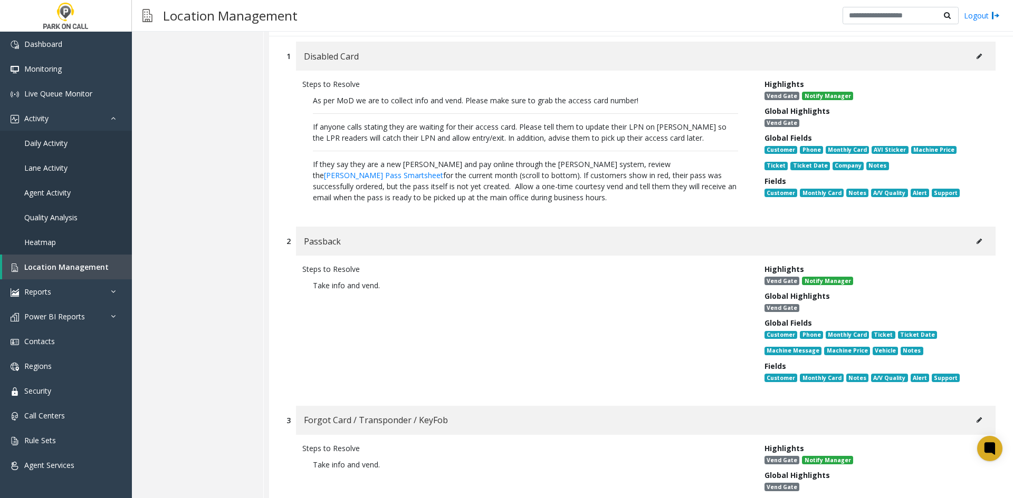
click at [971, 234] on button at bounding box center [979, 242] width 17 height 16
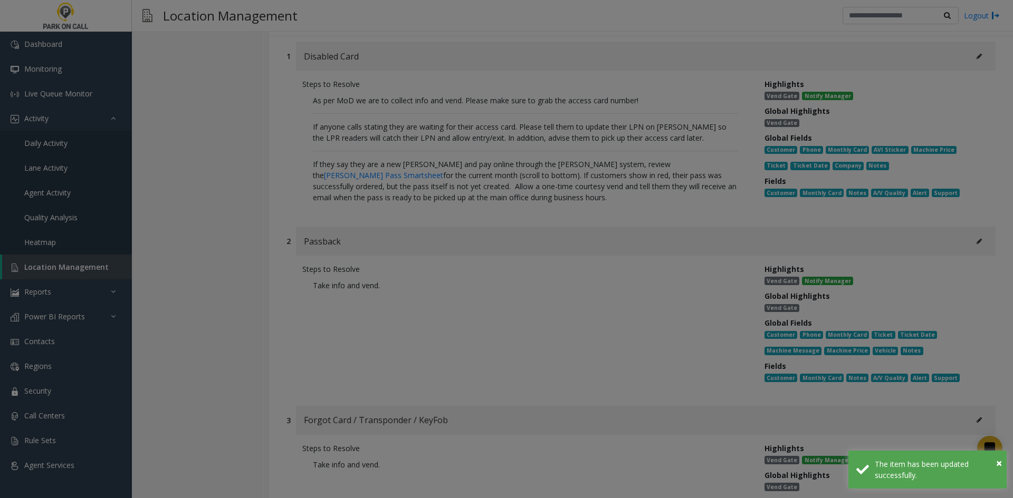
scroll to position [0, 0]
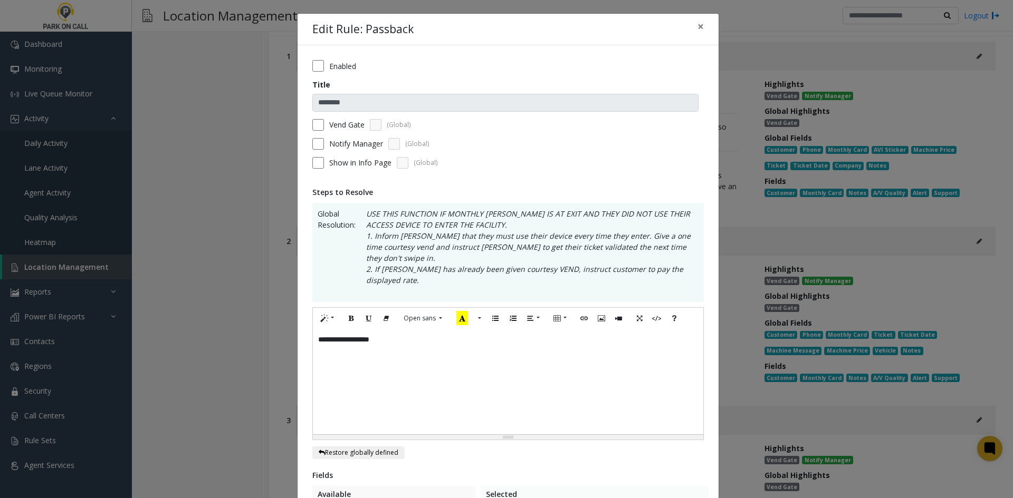
click at [554, 350] on div "**********" at bounding box center [508, 381] width 390 height 105
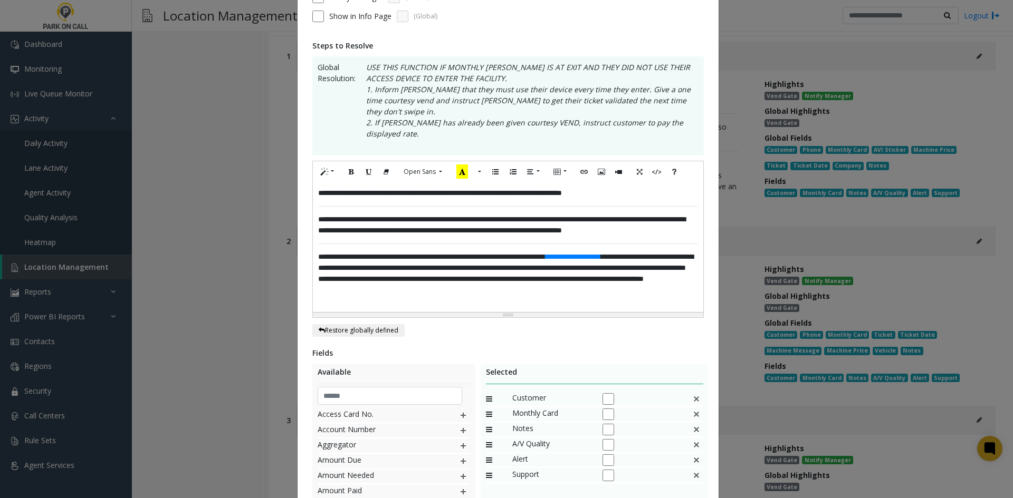
scroll to position [274, 0]
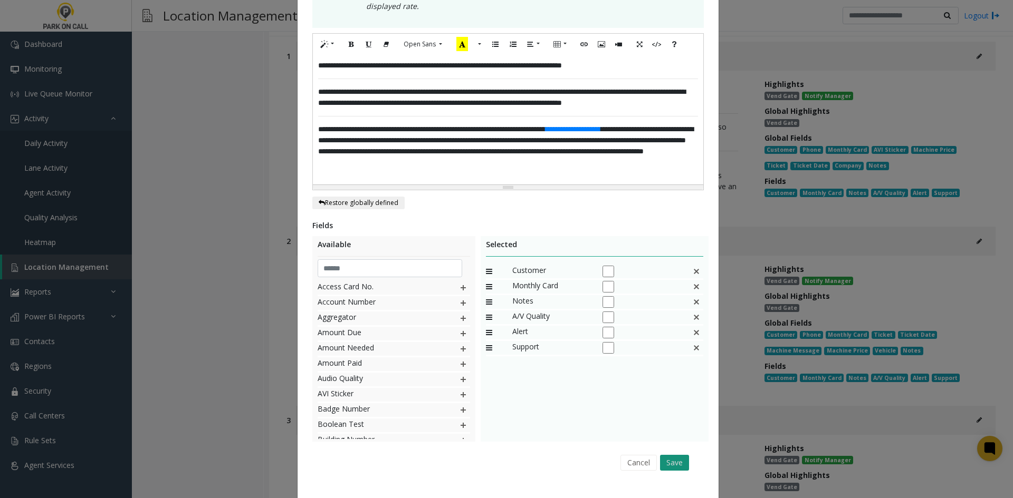
click at [669, 455] on button "Save" at bounding box center [674, 463] width 29 height 16
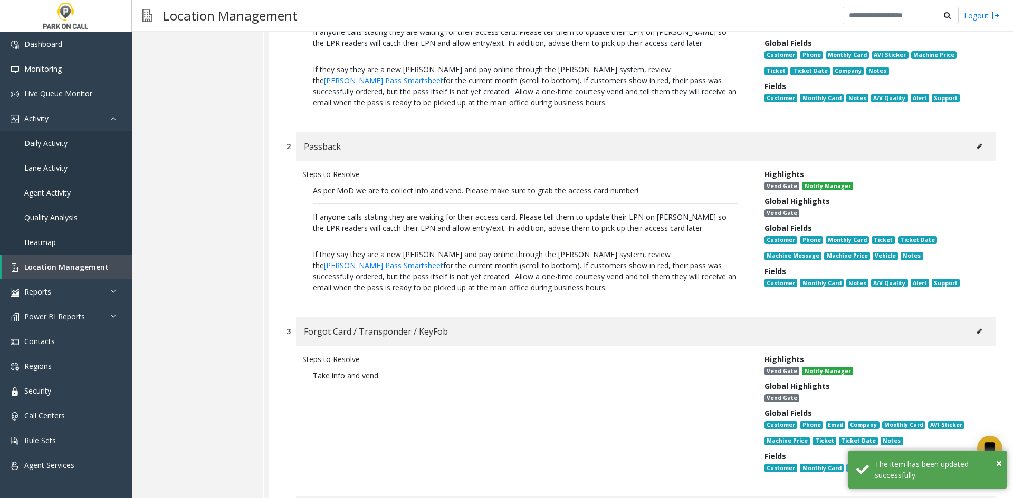
scroll to position [5124, 0]
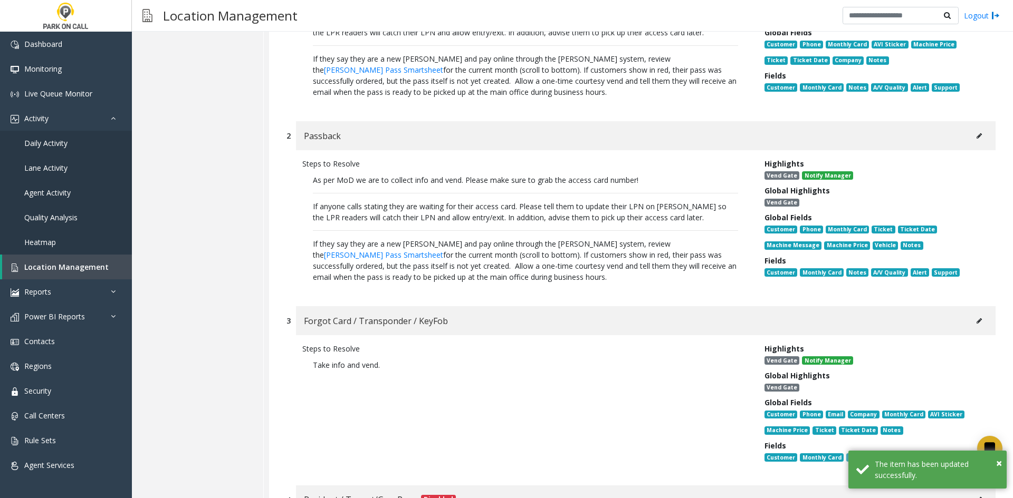
click at [984, 306] on div "Forgot Card / Transponder / KeyFob" at bounding box center [645, 320] width 699 height 29
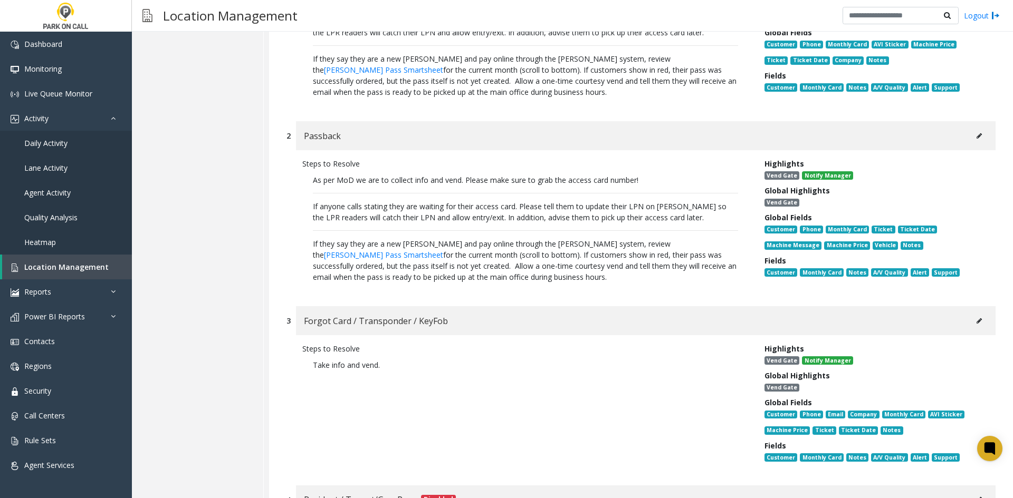
click at [976, 313] on button at bounding box center [979, 321] width 17 height 16
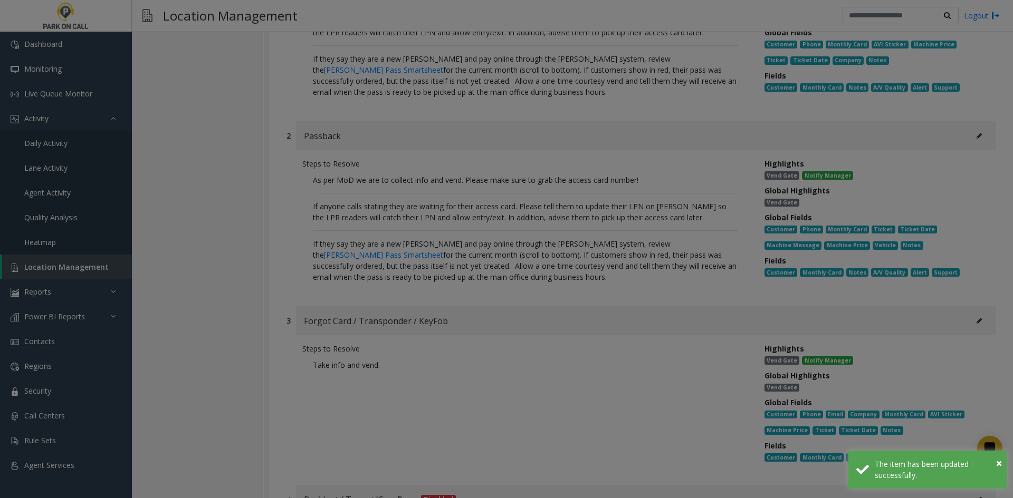
scroll to position [0, 0]
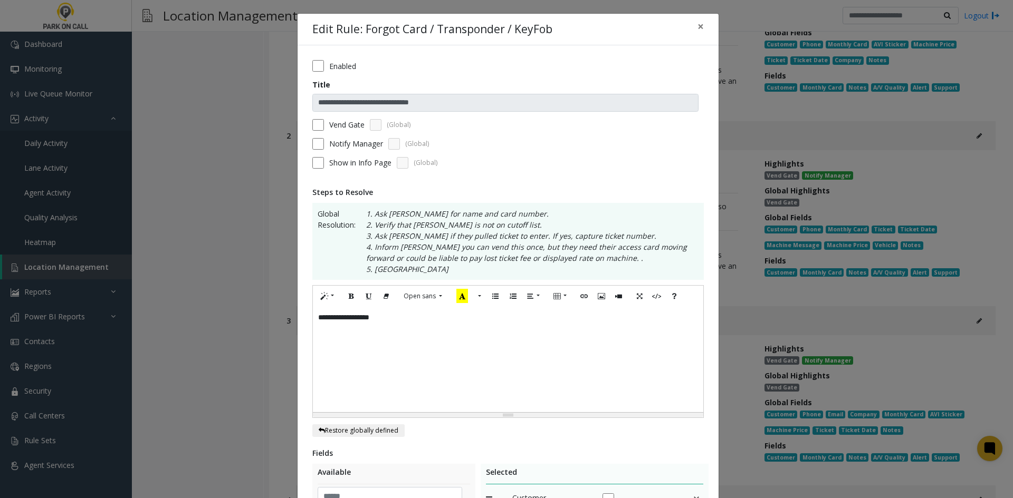
click at [536, 365] on div "**********" at bounding box center [508, 359] width 390 height 105
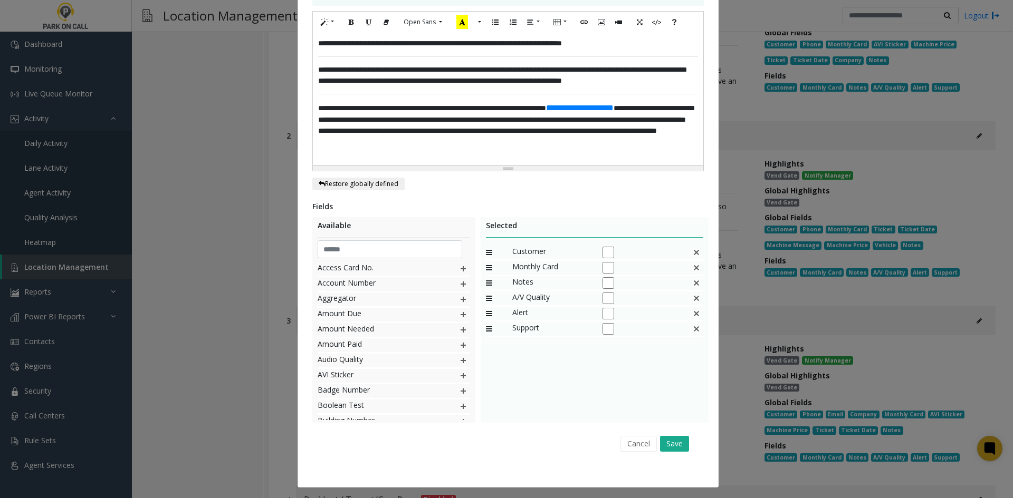
scroll to position [277, 0]
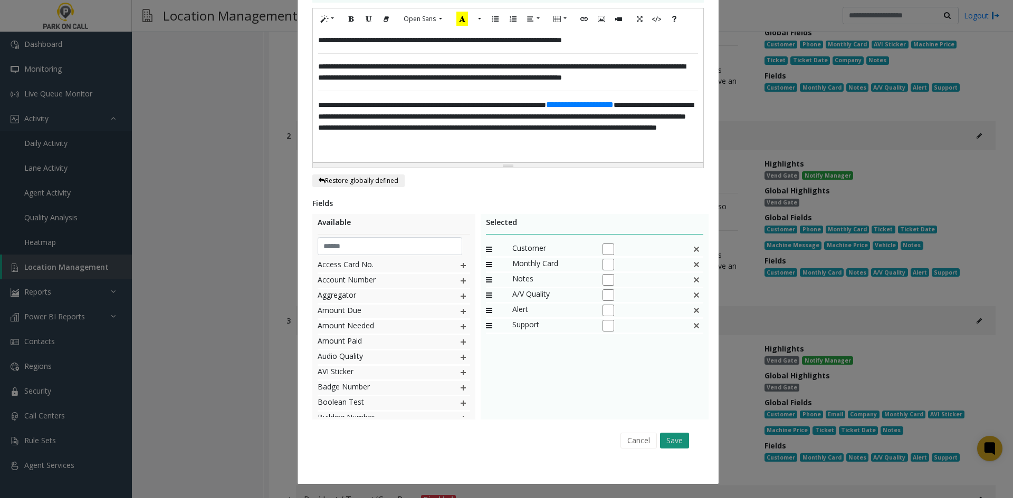
click at [682, 442] on button "Save" at bounding box center [674, 441] width 29 height 16
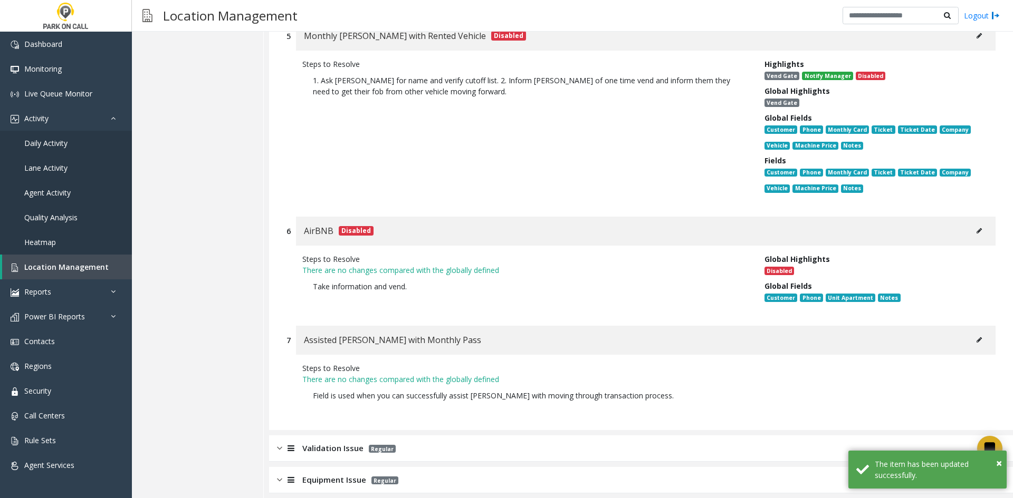
scroll to position [5816, 0]
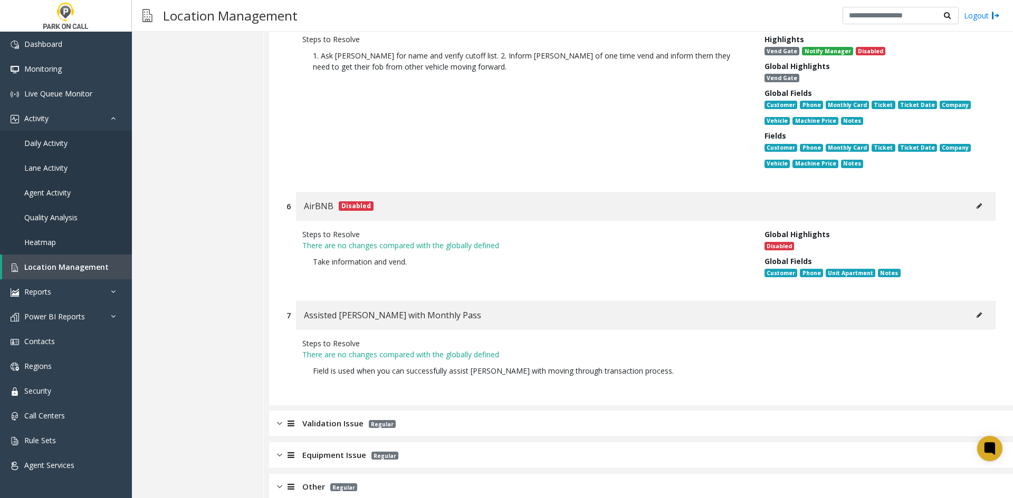
click at [444, 411] on div "Validation Issue Regular" at bounding box center [641, 424] width 744 height 26
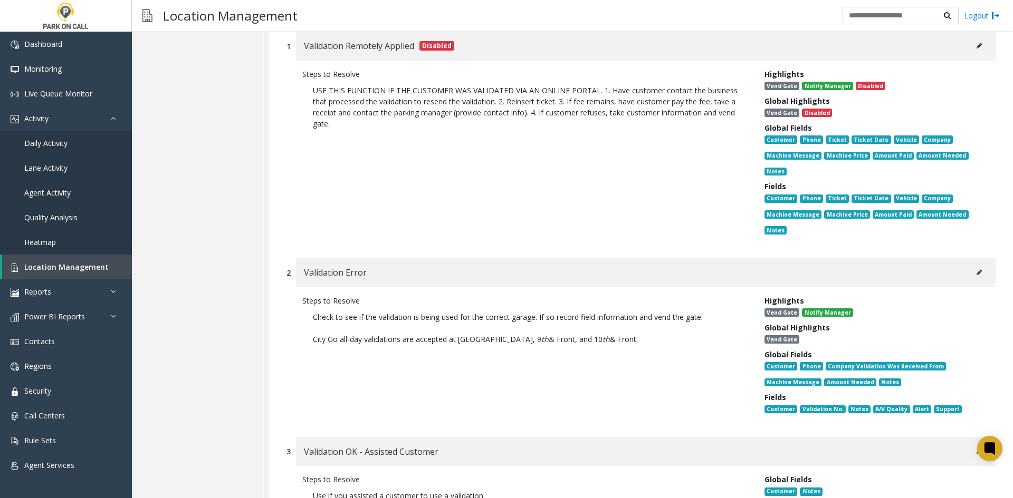
scroll to position [6238, 0]
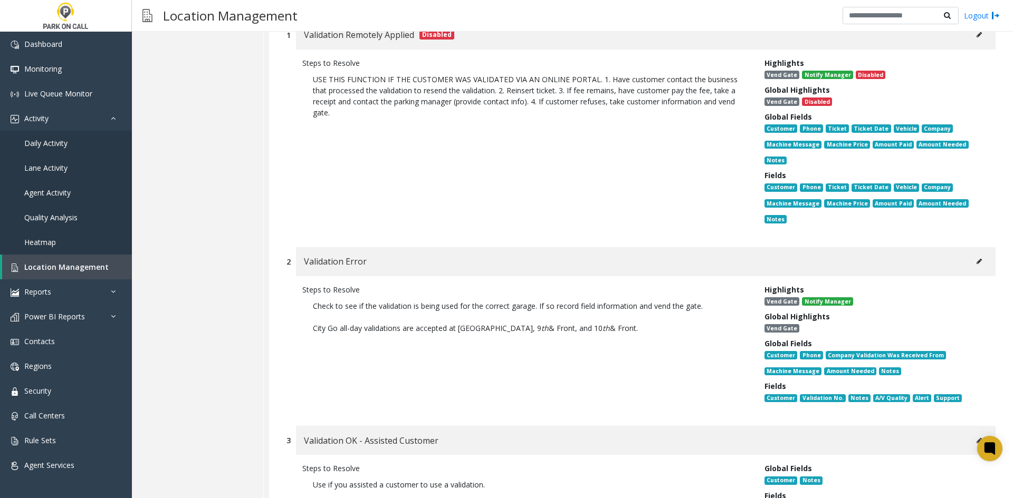
click at [646, 341] on div "Steps to Resolve Check to see if the validation is being used for the correct g…" at bounding box center [525, 346] width 462 height 124
drag, startPoint x: 644, startPoint y: 291, endPoint x: 303, endPoint y: 303, distance: 341.0
click at [303, 303] on div "Steps to Resolve Check to see if the validation is being used for the correct g…" at bounding box center [525, 346] width 462 height 124
copy span "City Go all-day validations are accepted at Capital & Myrtle, 9 th & Front, and…"
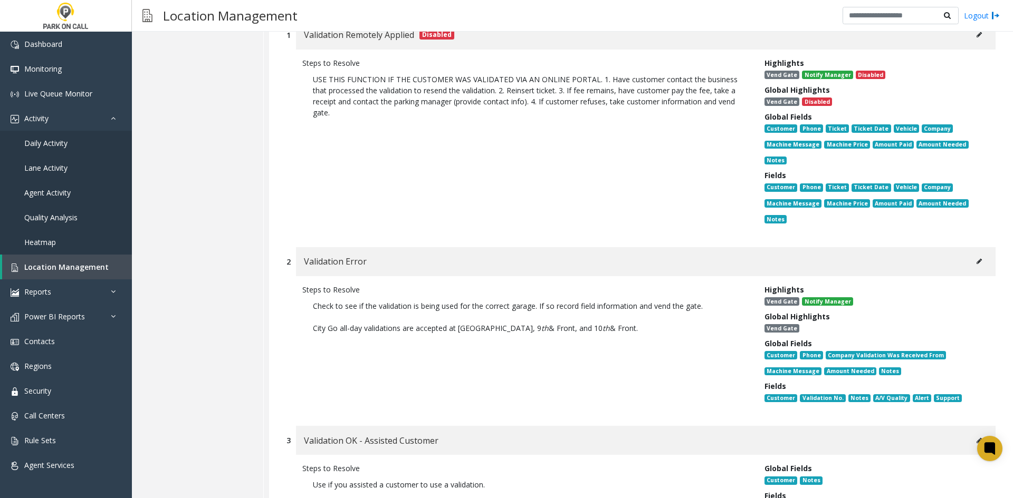
click at [582, 301] on p "Check to see if the validation is being used for the correct garage. If so reco…" at bounding box center [525, 306] width 425 height 11
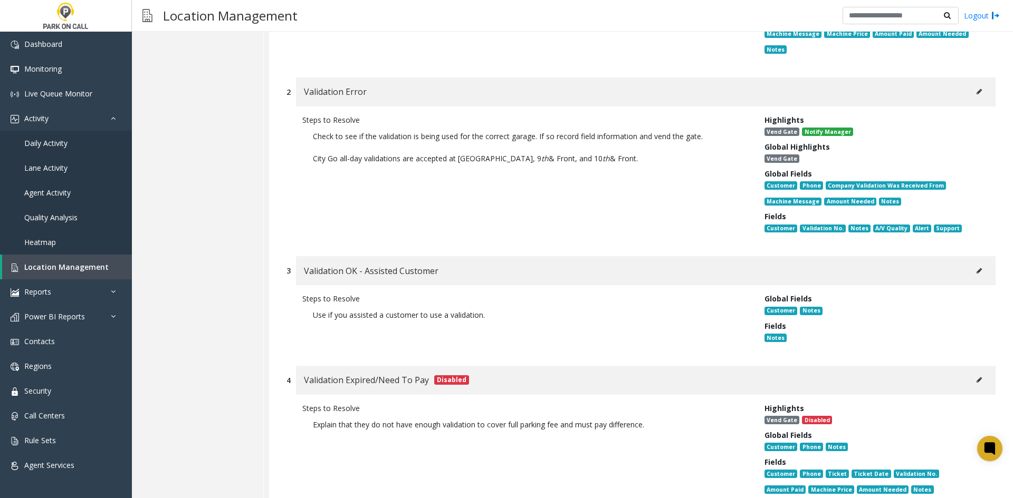
scroll to position [6554, 0]
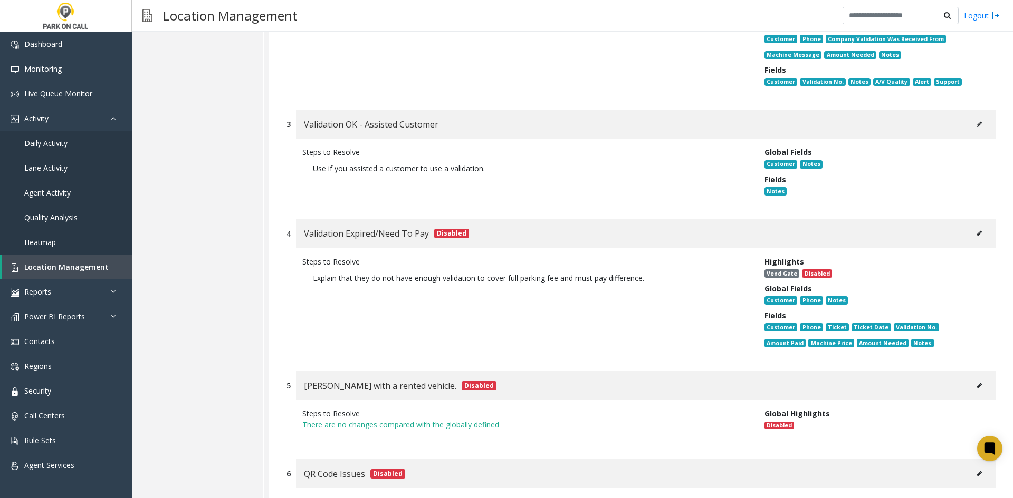
click at [975, 226] on button at bounding box center [979, 234] width 17 height 16
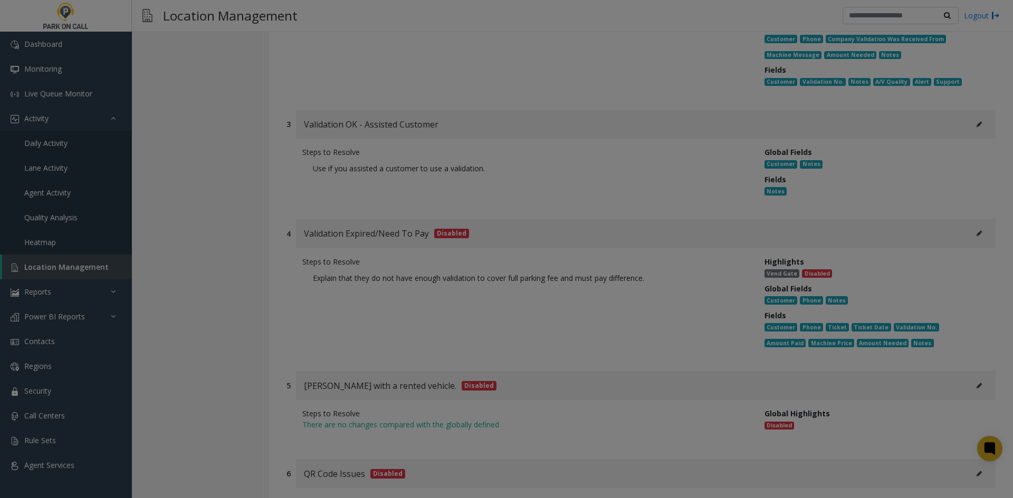
scroll to position [0, 0]
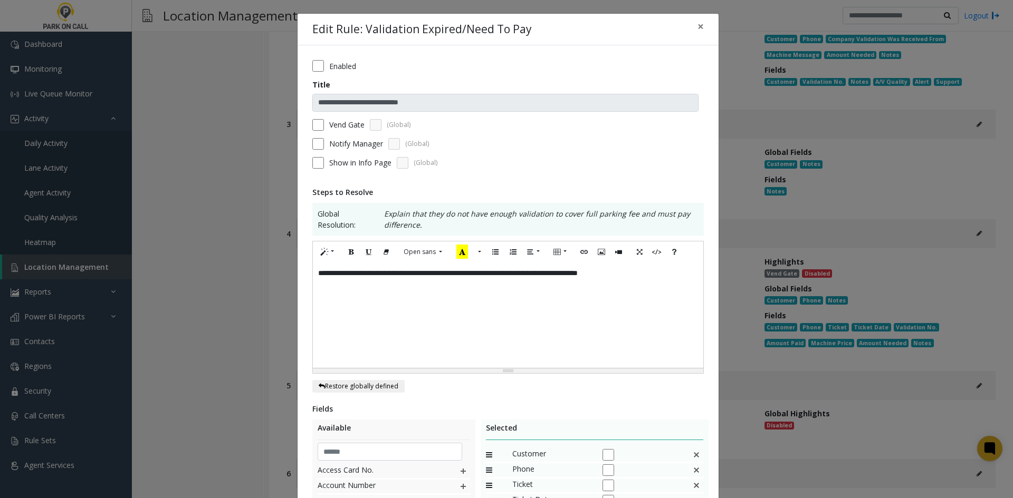
click at [527, 338] on div "**********" at bounding box center [508, 315] width 390 height 105
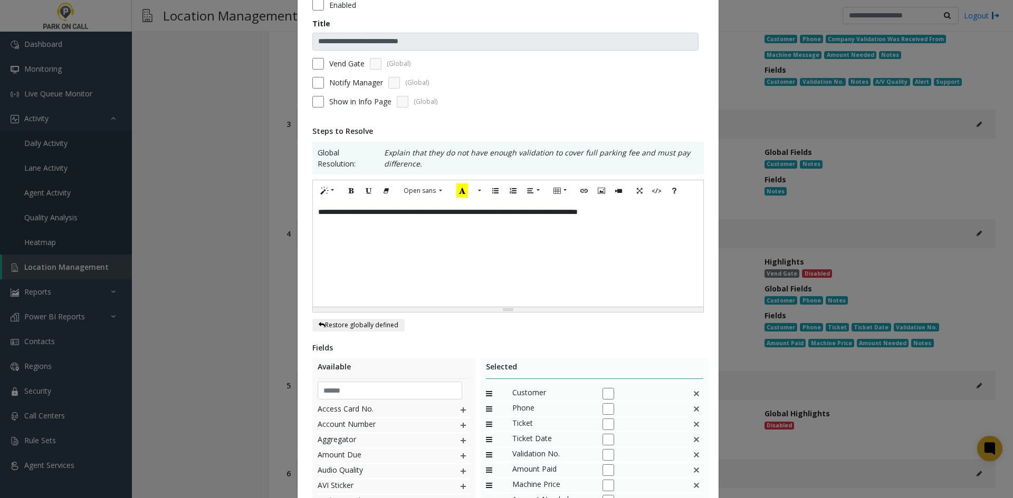
scroll to position [158, 0]
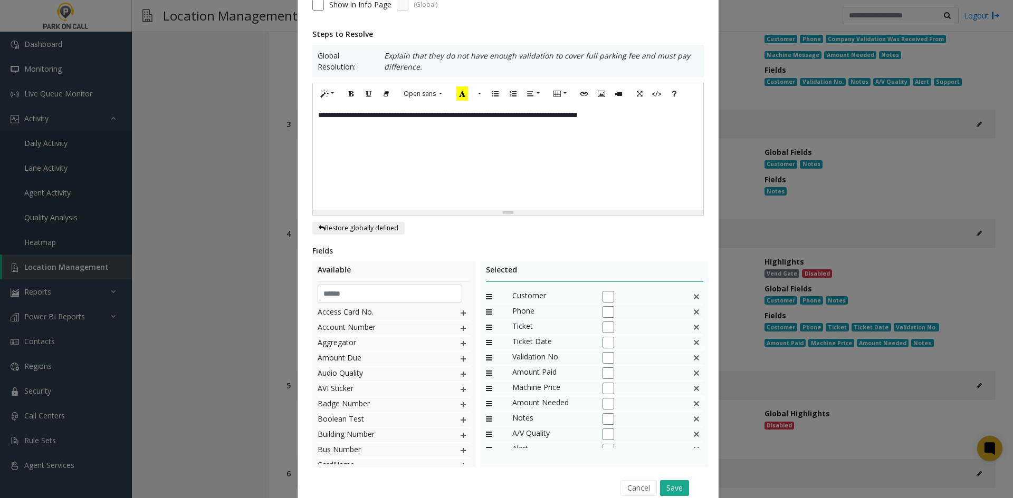
click at [692, 330] on img at bounding box center [696, 328] width 8 height 14
click at [692, 344] on img at bounding box center [696, 343] width 8 height 14
click at [694, 358] on img at bounding box center [696, 358] width 8 height 14
click at [697, 311] on div "Phone" at bounding box center [595, 312] width 218 height 15
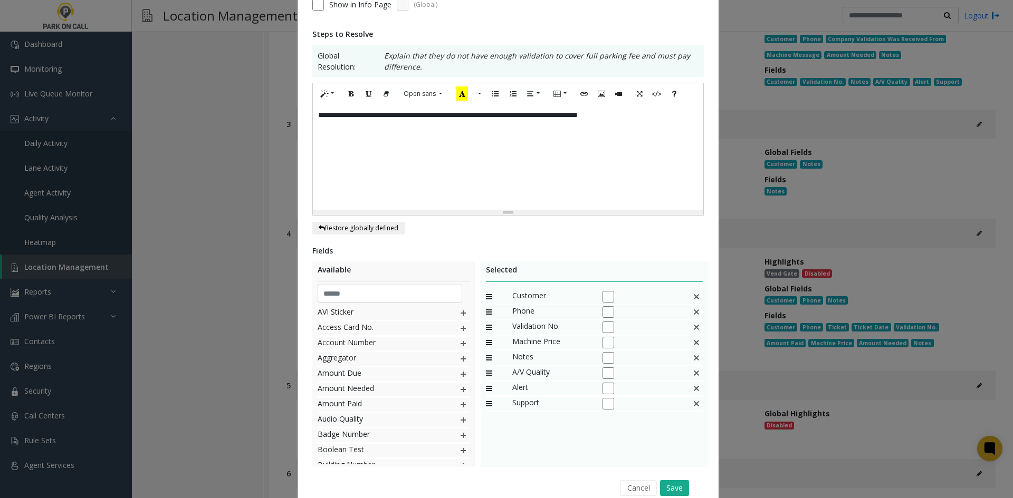
click at [692, 312] on img at bounding box center [696, 312] width 8 height 14
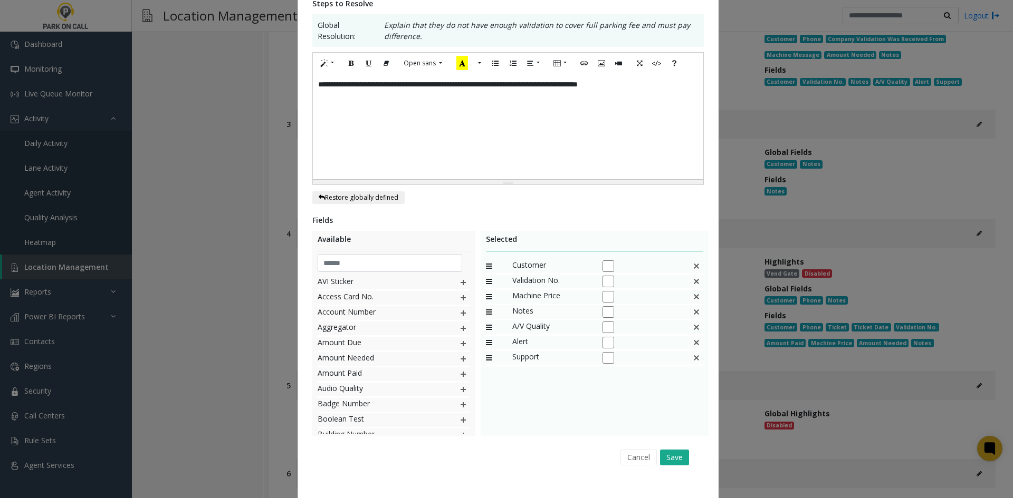
scroll to position [206, 0]
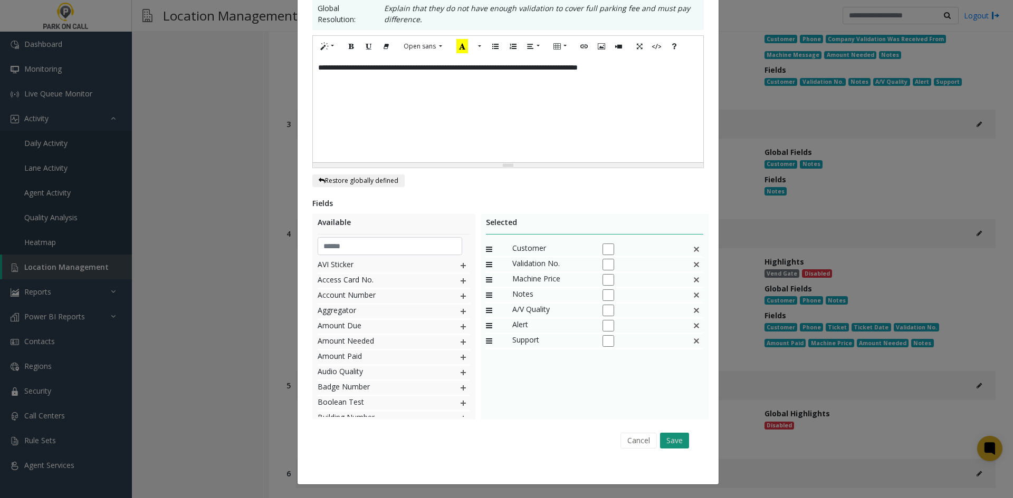
click at [663, 441] on button "Save" at bounding box center [674, 441] width 29 height 16
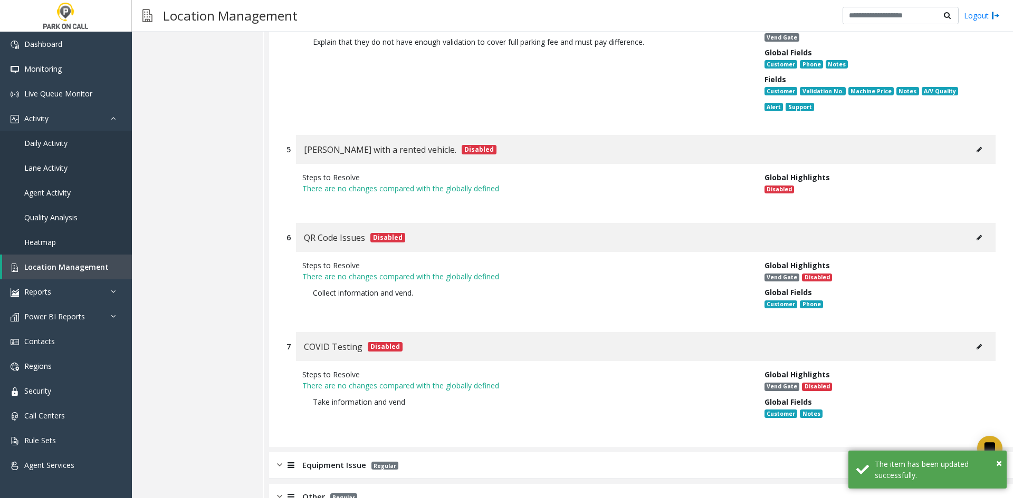
scroll to position [6801, 0]
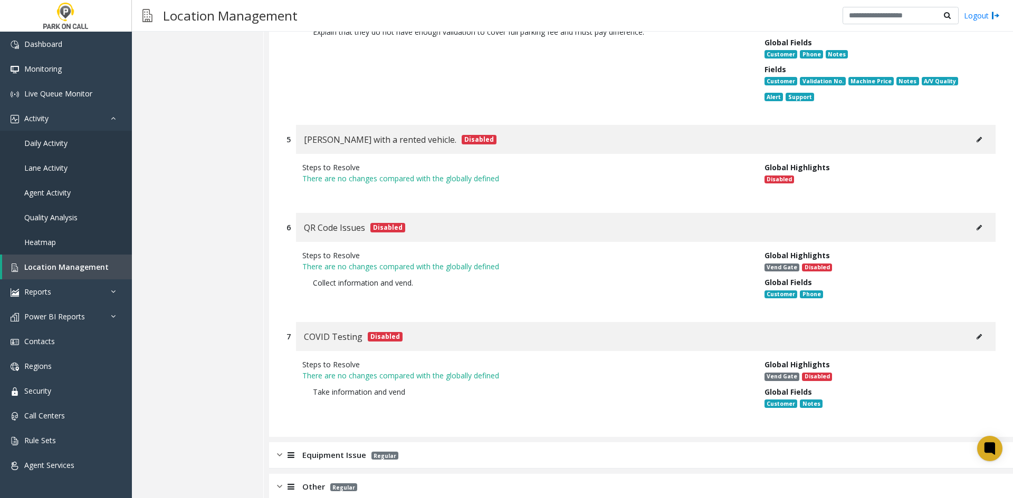
click at [542, 443] on div "Equipment Issue Regular" at bounding box center [641, 456] width 744 height 26
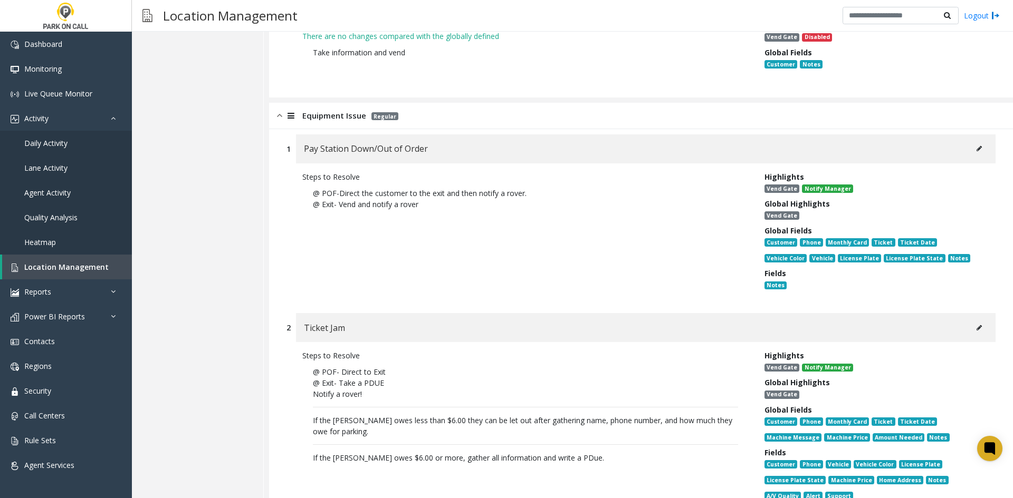
scroll to position [7170, 0]
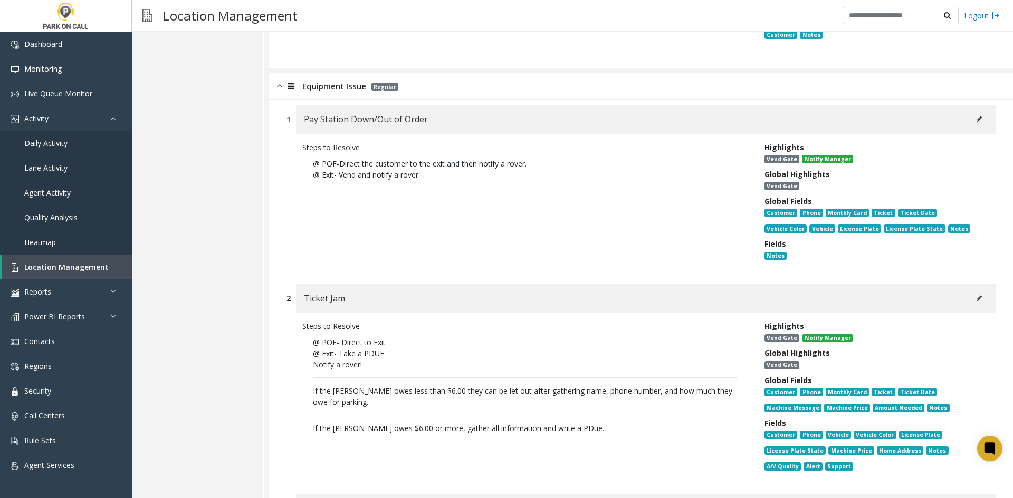
click at [973, 284] on div "Ticket Jam" at bounding box center [645, 298] width 699 height 29
click at [973, 291] on button at bounding box center [979, 299] width 17 height 16
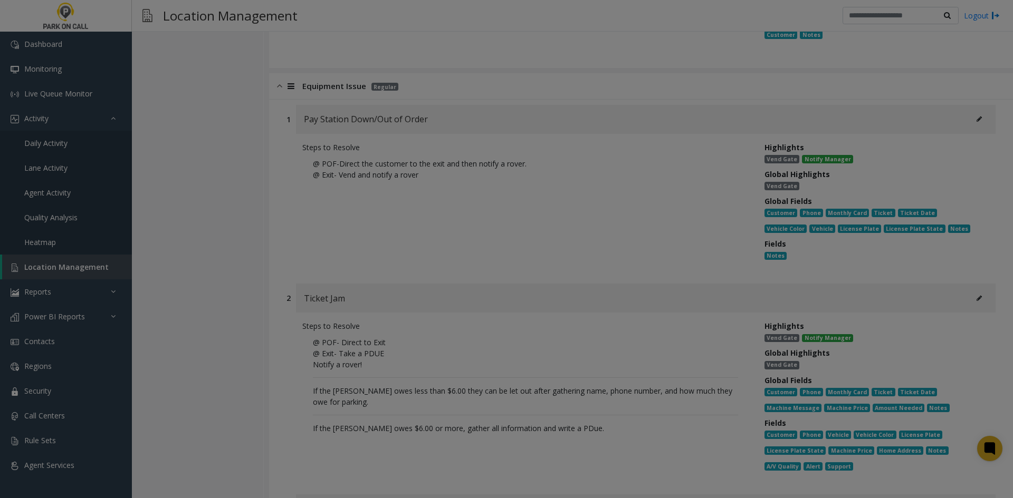
scroll to position [0, 0]
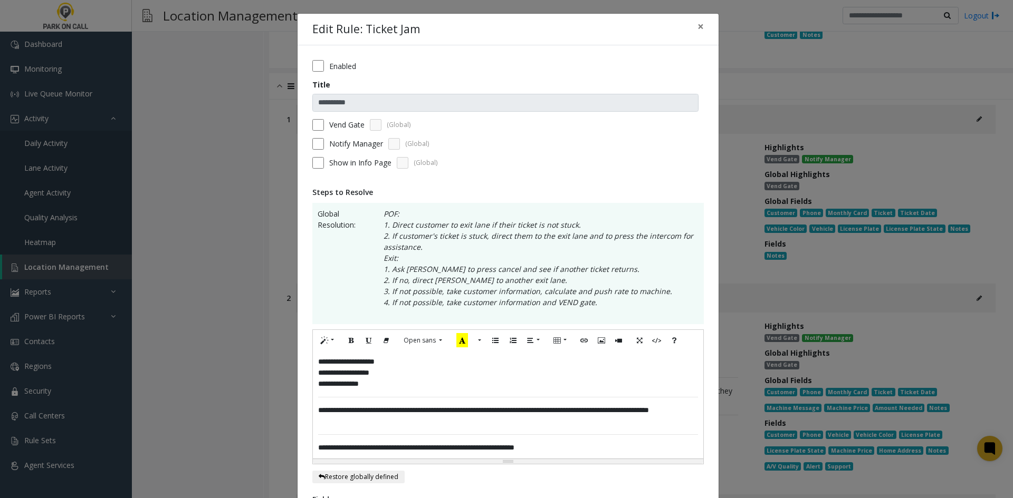
click at [531, 442] on div "**********" at bounding box center [508, 405] width 390 height 108
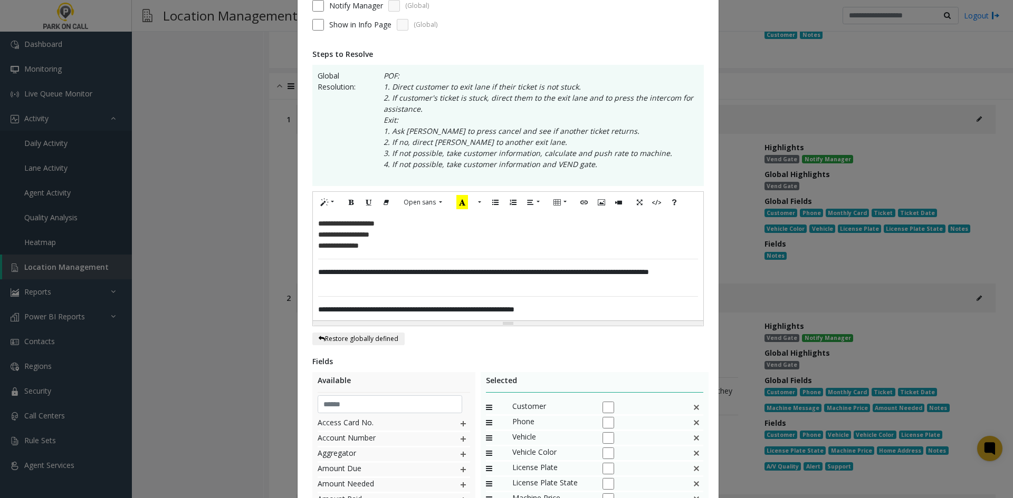
scroll to position [296, 0]
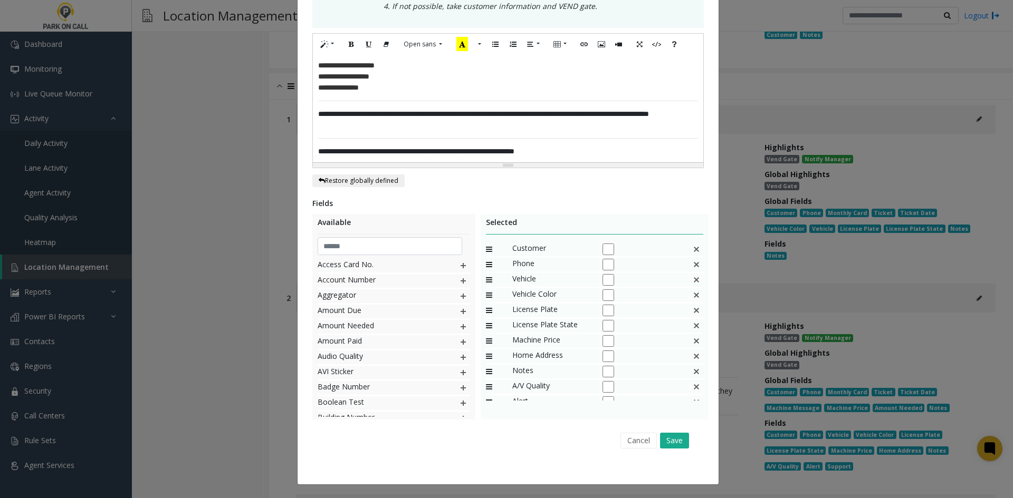
click at [654, 446] on div "Cancel Save" at bounding box center [508, 440] width 377 height 27
click at [660, 443] on button "Save" at bounding box center [674, 441] width 29 height 16
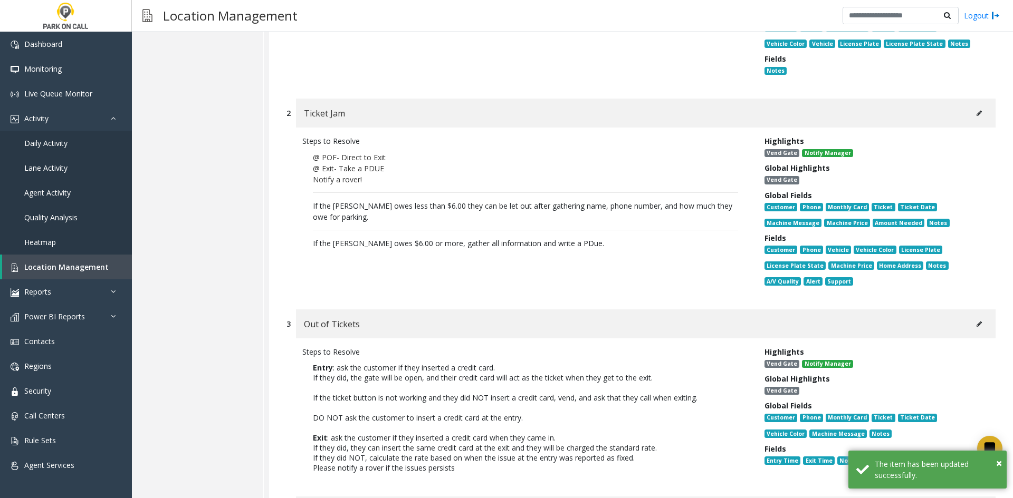
scroll to position [7434, 0]
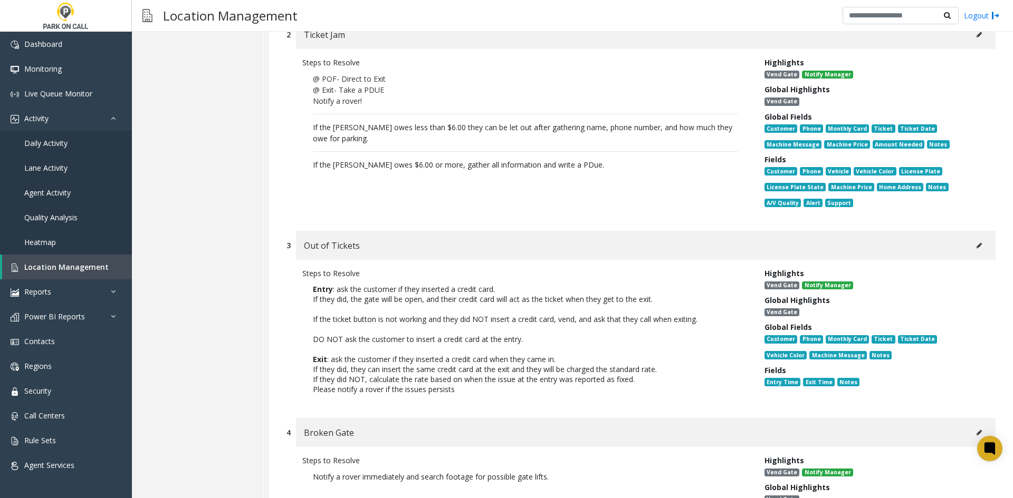
click at [959, 231] on div "Out of Tickets" at bounding box center [645, 245] width 699 height 29
click at [971, 238] on button at bounding box center [979, 246] width 17 height 16
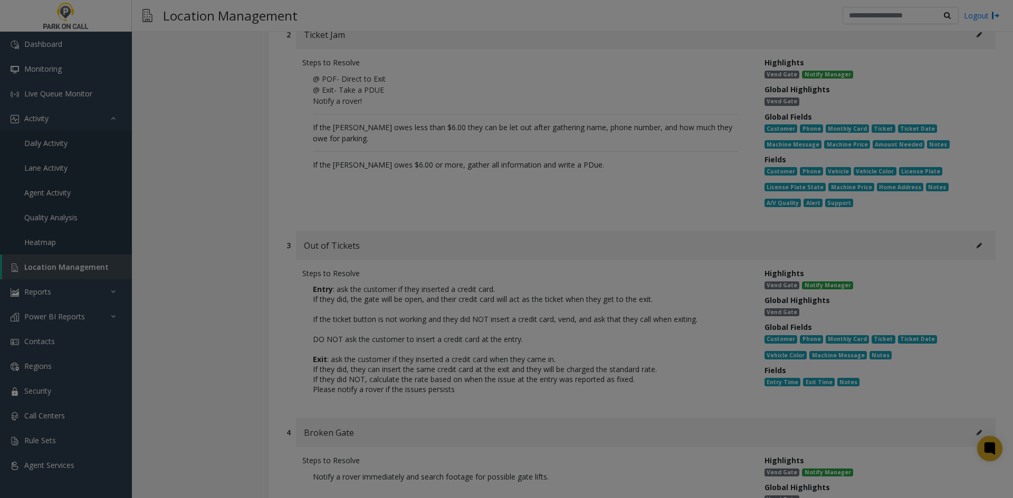
scroll to position [0, 0]
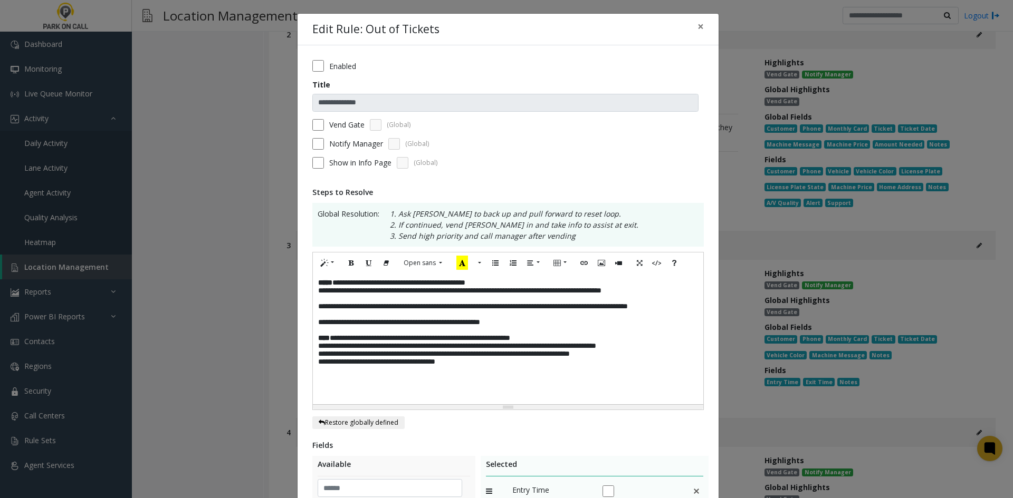
click at [572, 342] on p "**********" at bounding box center [508, 338] width 380 height 8
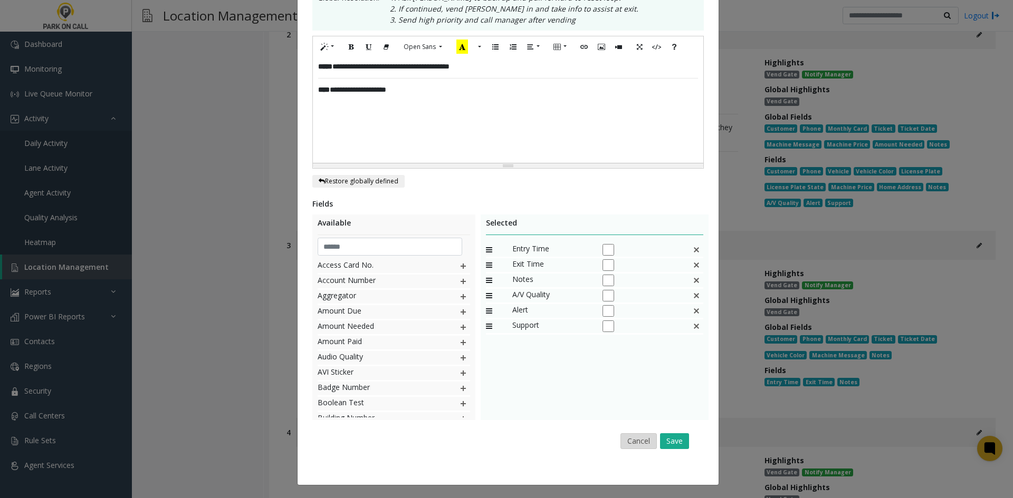
scroll to position [217, 0]
click at [666, 435] on button "Save" at bounding box center [674, 441] width 29 height 16
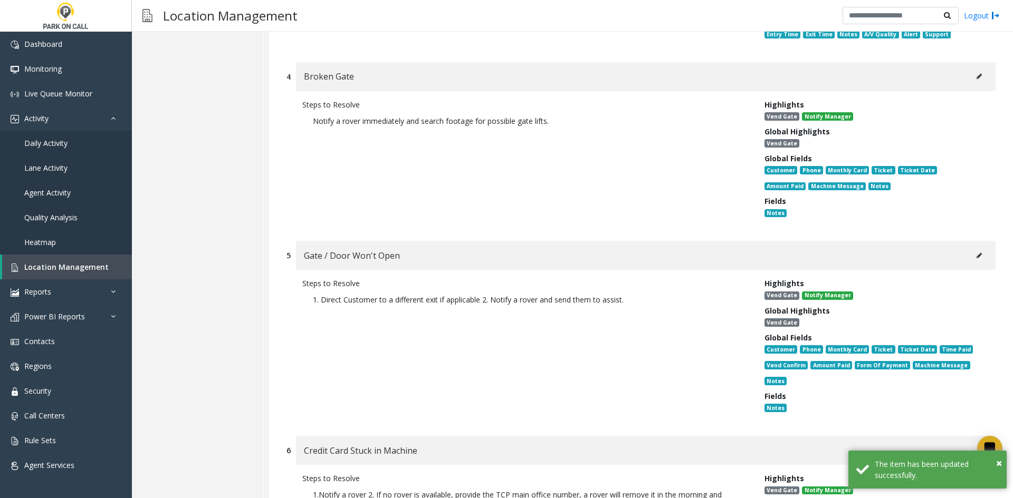
scroll to position [7803, 0]
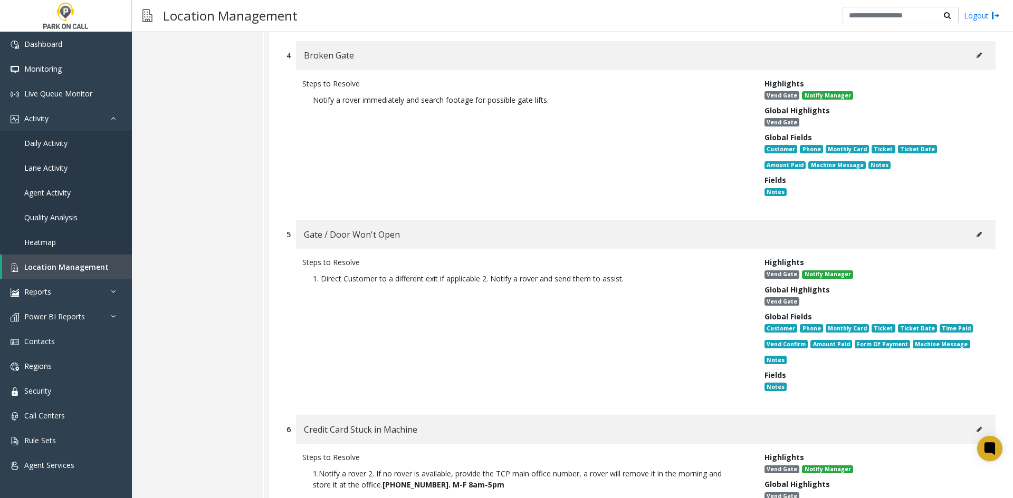
click at [978, 220] on div "Gate / Door Won't Open" at bounding box center [645, 234] width 699 height 29
drag, startPoint x: 985, startPoint y: 185, endPoint x: 977, endPoint y: 189, distance: 9.0
click at [982, 220] on div "Gate / Door Won't Open" at bounding box center [645, 234] width 699 height 29
click at [976, 227] on button at bounding box center [979, 235] width 17 height 16
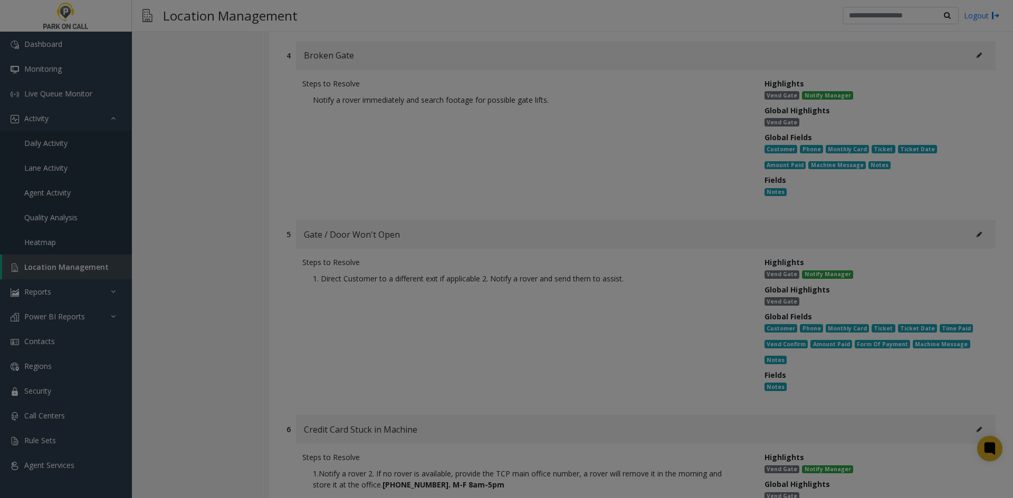
scroll to position [0, 0]
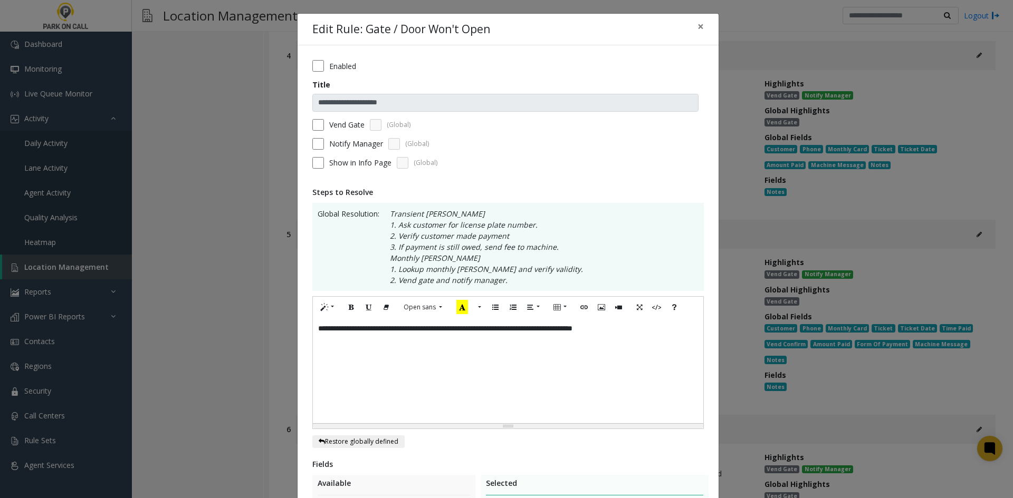
click at [556, 361] on div "**********" at bounding box center [508, 370] width 390 height 105
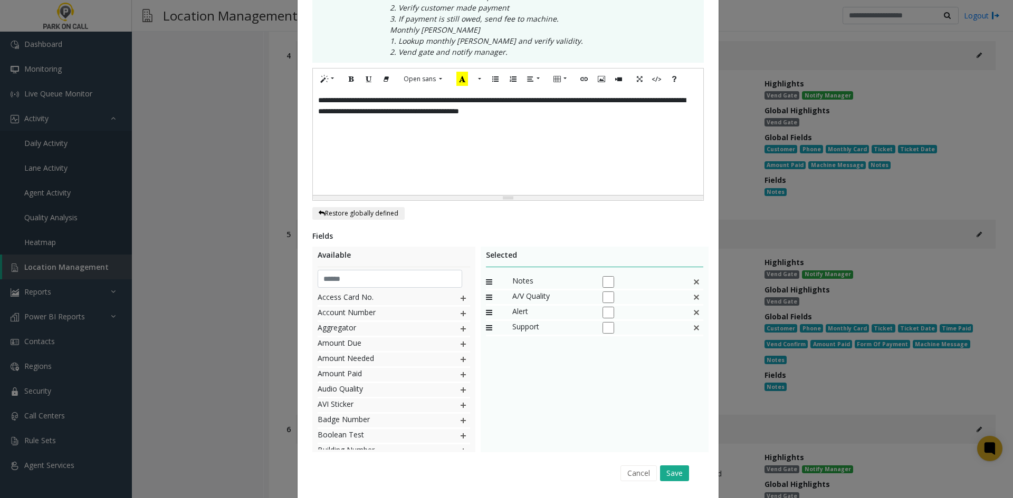
scroll to position [261, 0]
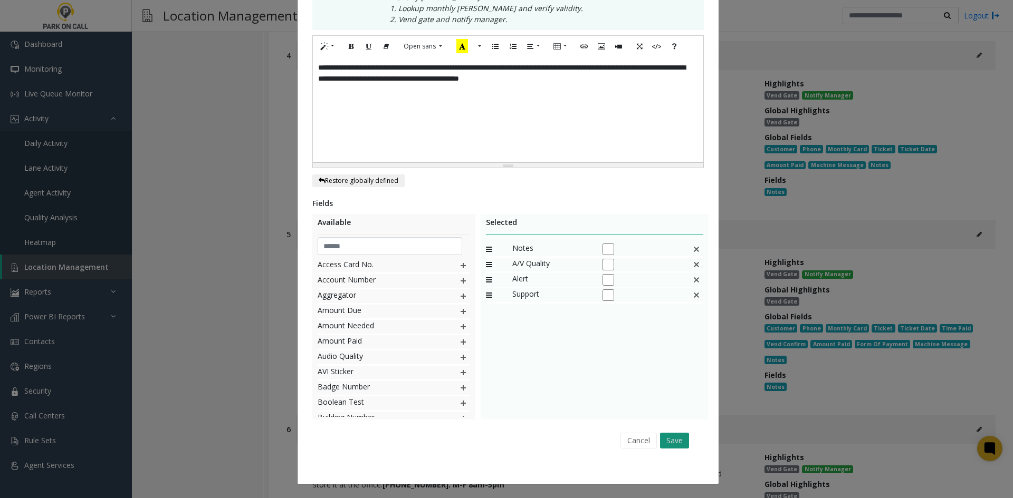
click at [671, 447] on button "Save" at bounding box center [674, 441] width 29 height 16
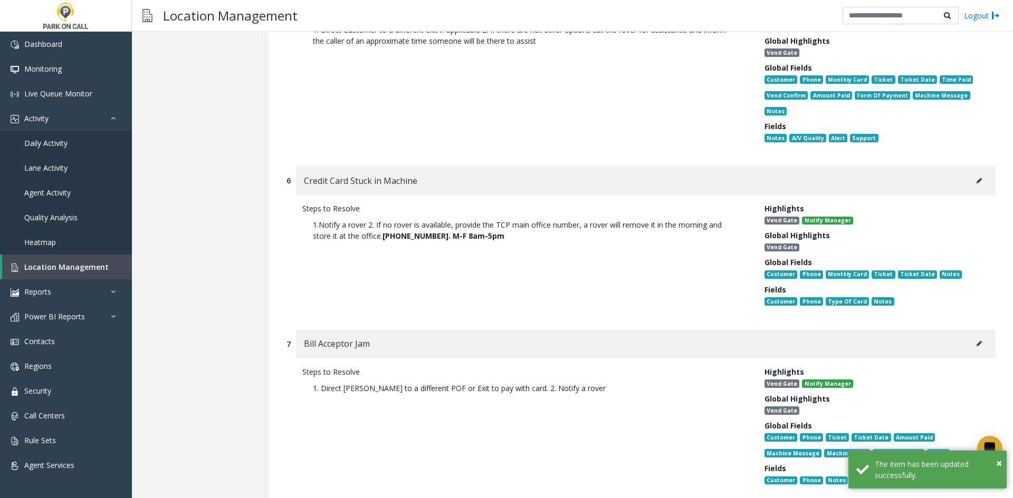
scroll to position [8066, 0]
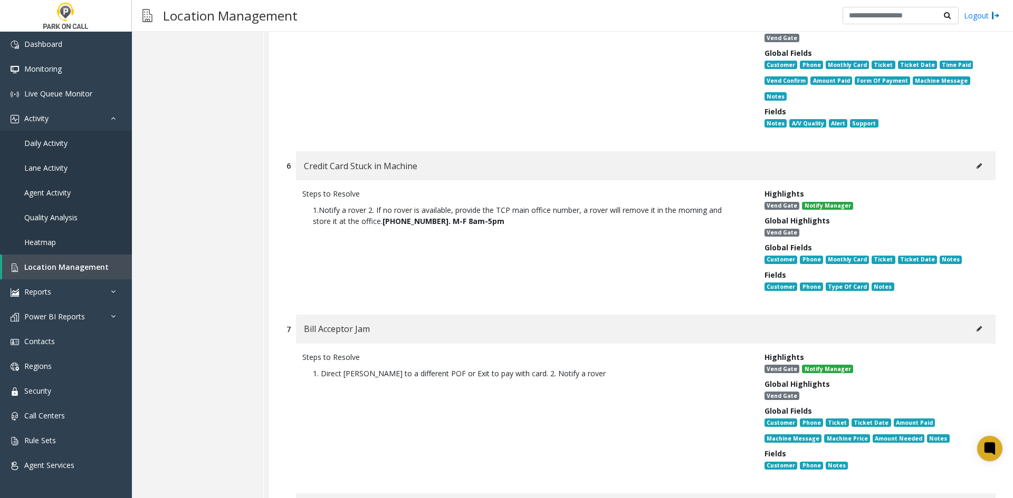
click at [971, 158] on button at bounding box center [979, 166] width 17 height 16
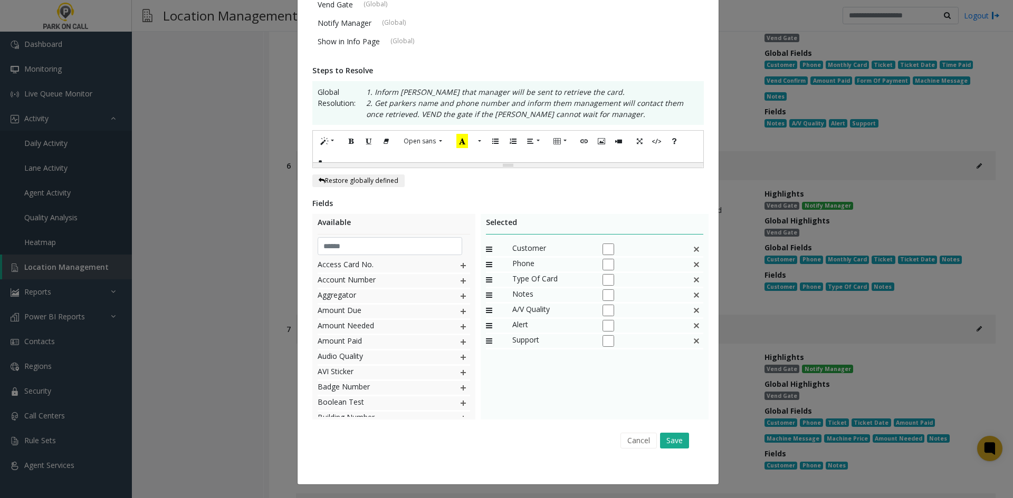
scroll to position [0, 0]
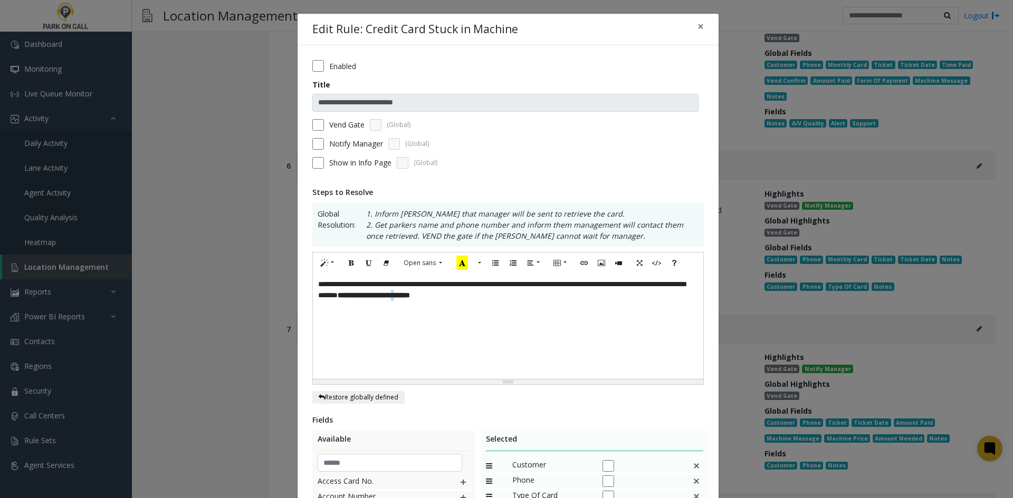
click at [502, 366] on div "**********" at bounding box center [508, 326] width 390 height 105
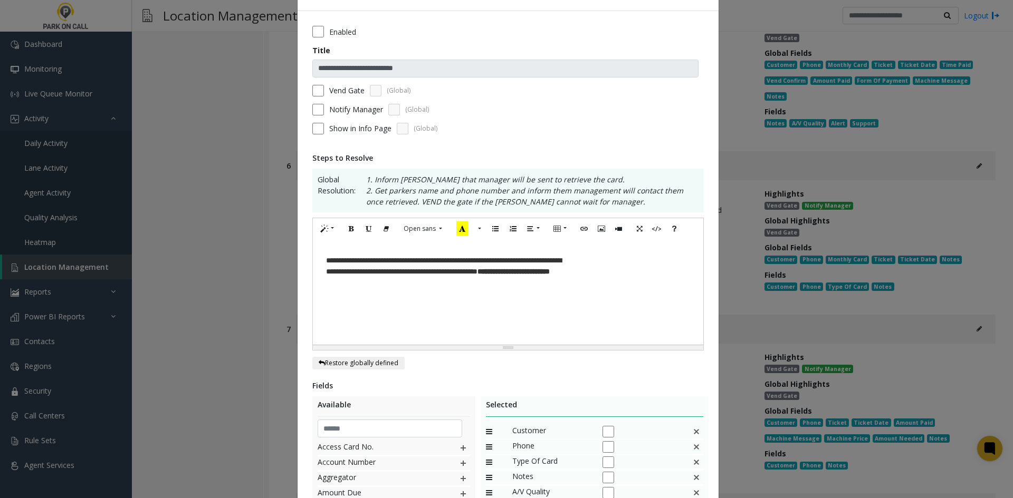
scroll to position [53, 0]
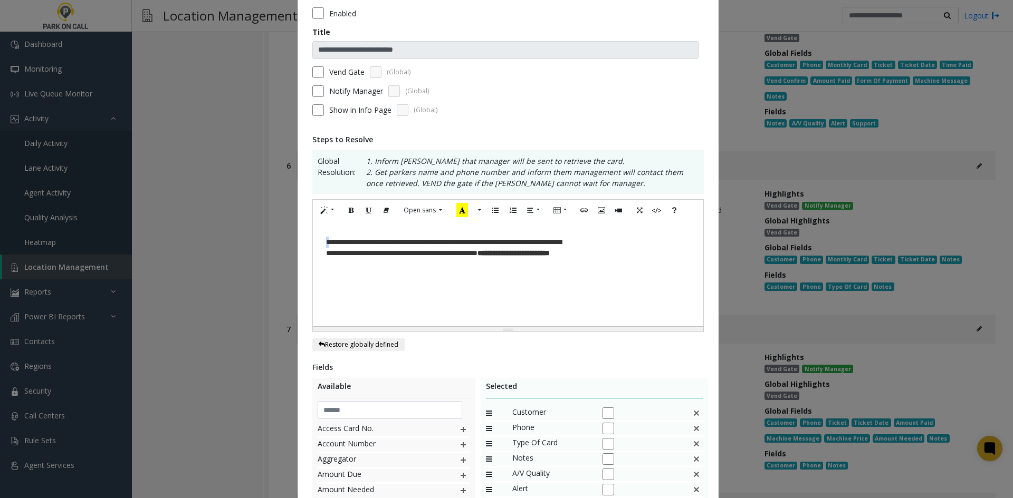
drag, startPoint x: 325, startPoint y: 245, endPoint x: 309, endPoint y: 229, distance: 22.8
click at [313, 229] on div "**********" at bounding box center [508, 273] width 390 height 105
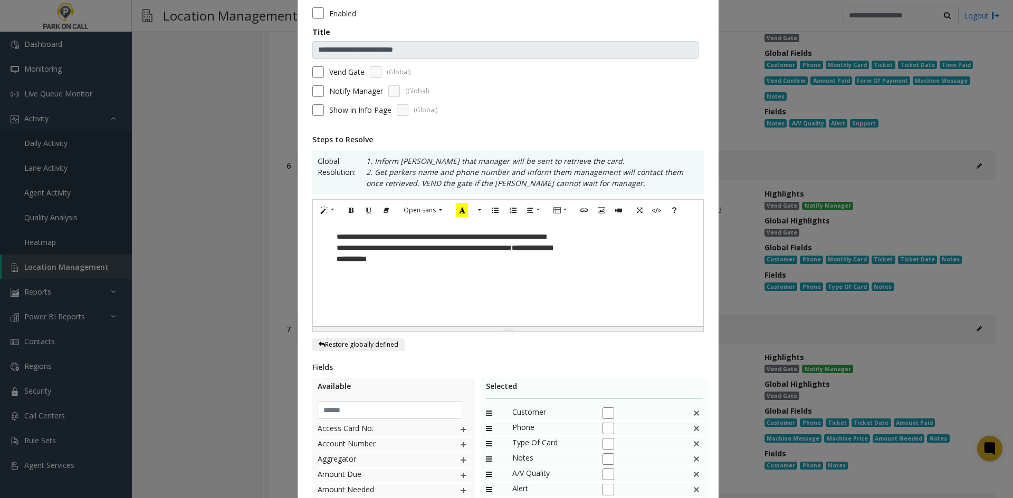
click at [333, 242] on p "**********" at bounding box center [444, 248] width 237 height 44
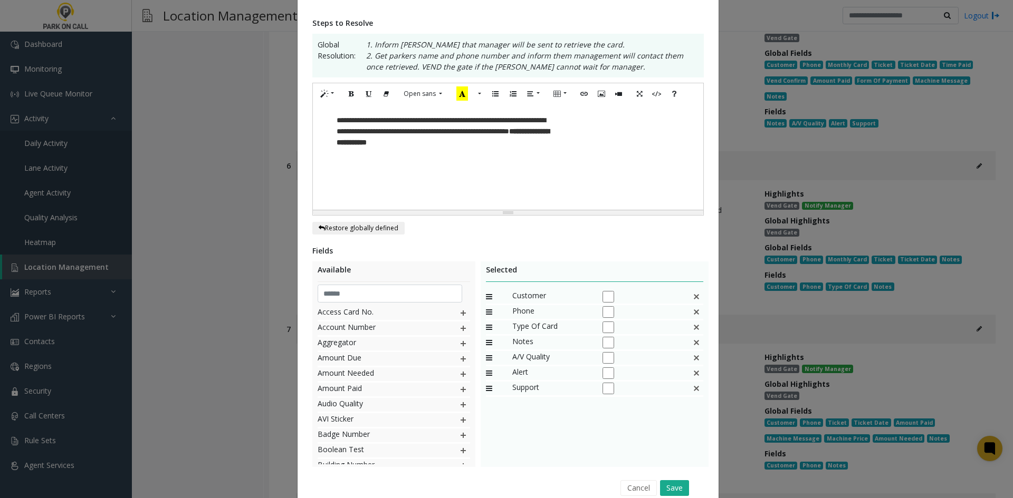
scroll to position [217, 0]
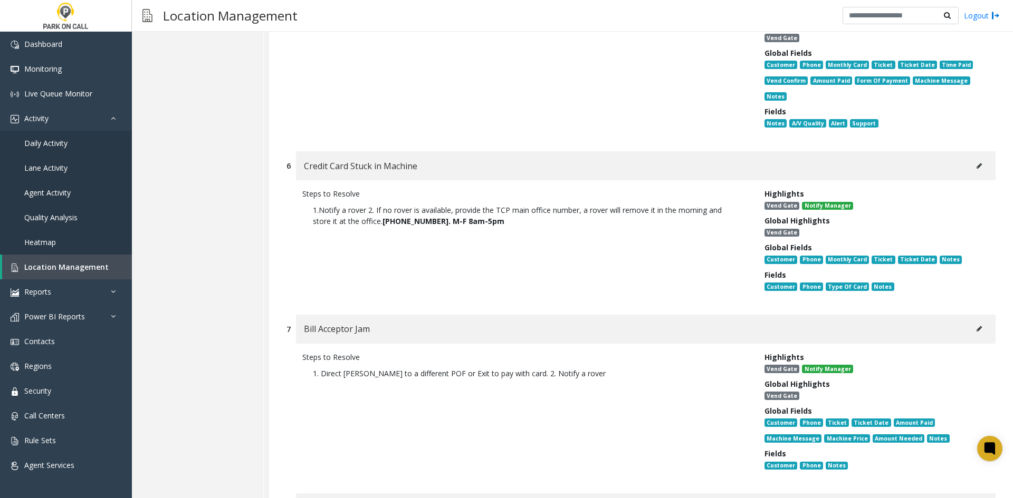
click at [961, 151] on div "Credit Card Stuck in Machine" at bounding box center [645, 165] width 699 height 29
click at [971, 158] on button at bounding box center [979, 166] width 17 height 16
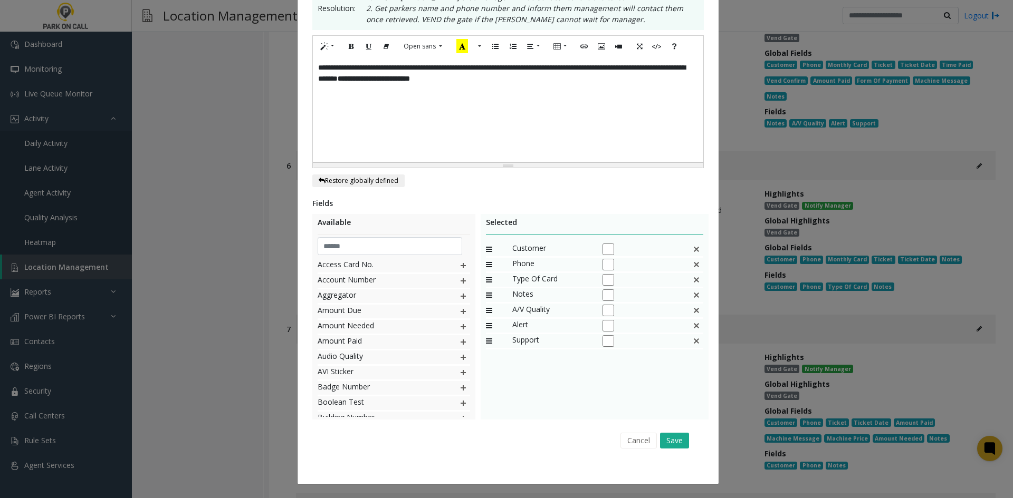
scroll to position [0, 0]
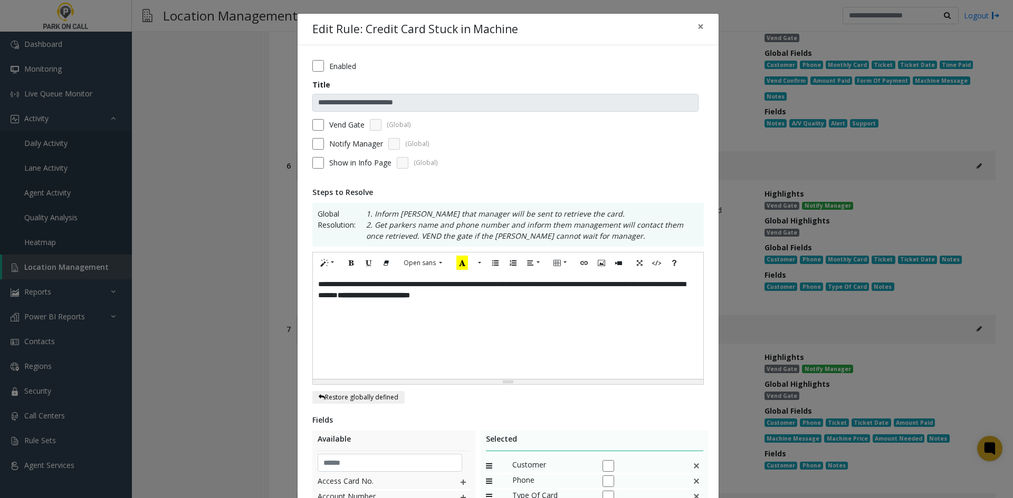
click at [410, 292] on b "**********" at bounding box center [374, 295] width 72 height 7
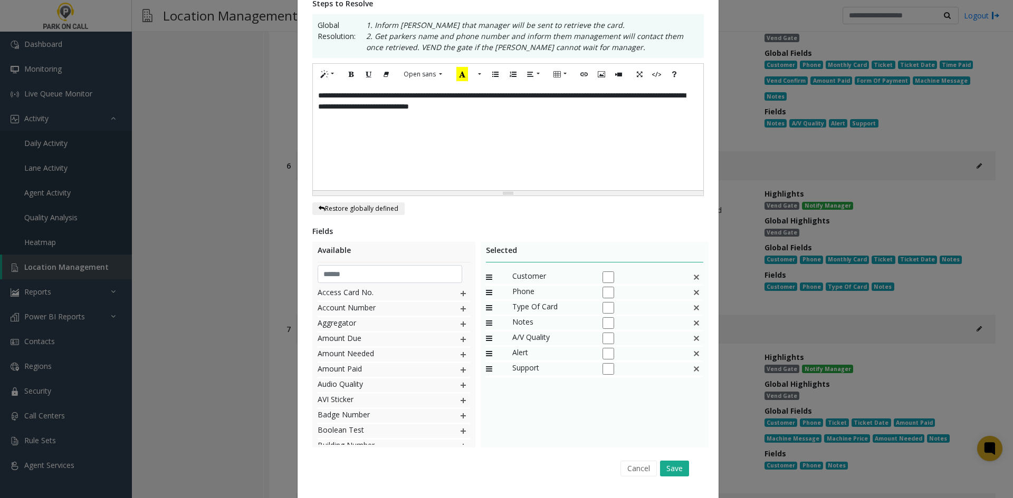
scroll to position [217, 0]
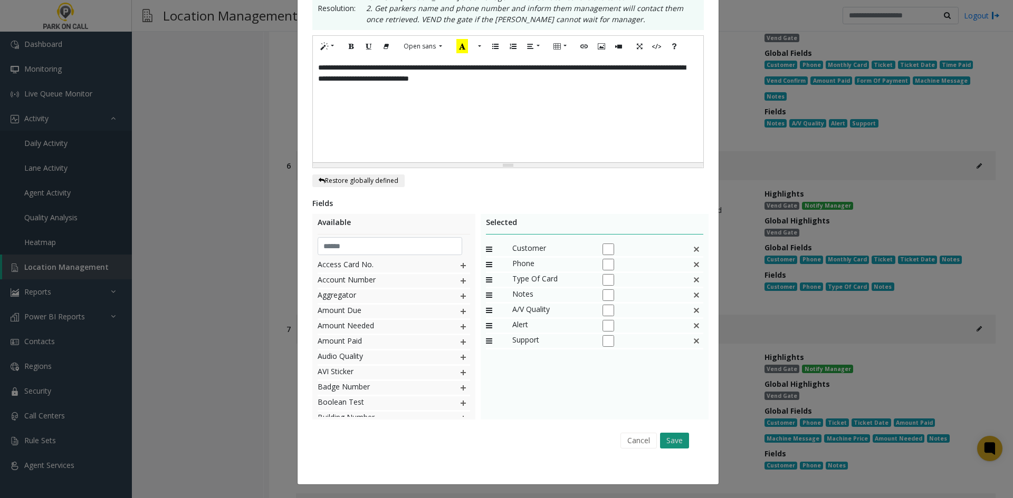
click at [663, 445] on button "Save" at bounding box center [674, 441] width 29 height 16
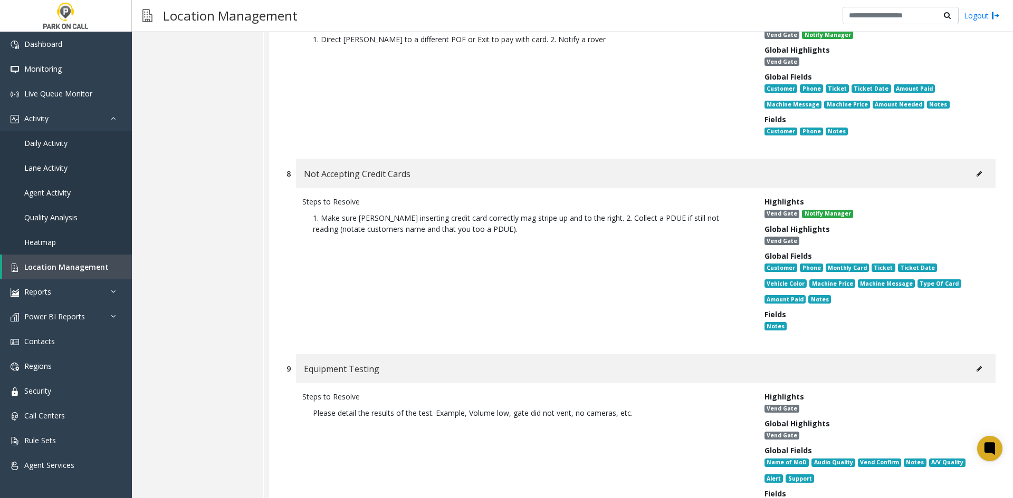
scroll to position [8436, 0]
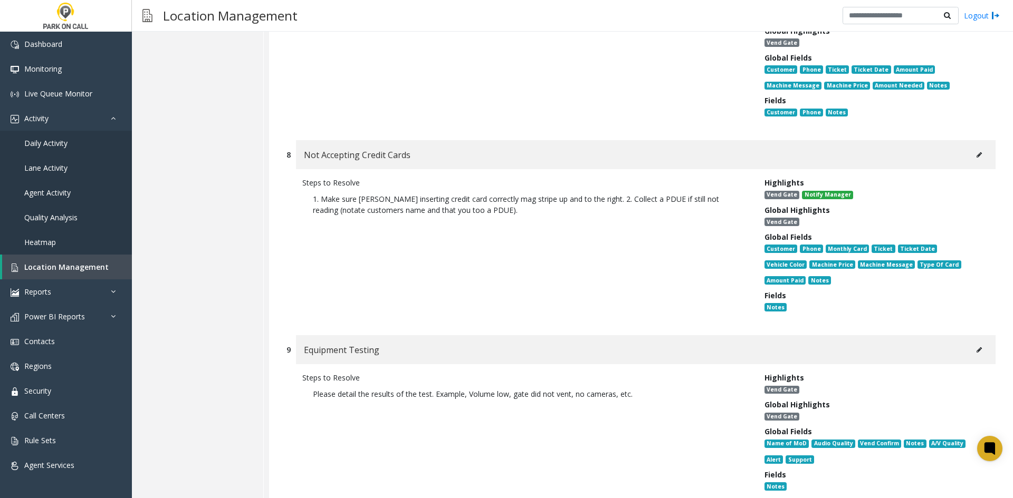
click at [971, 147] on button at bounding box center [979, 155] width 17 height 16
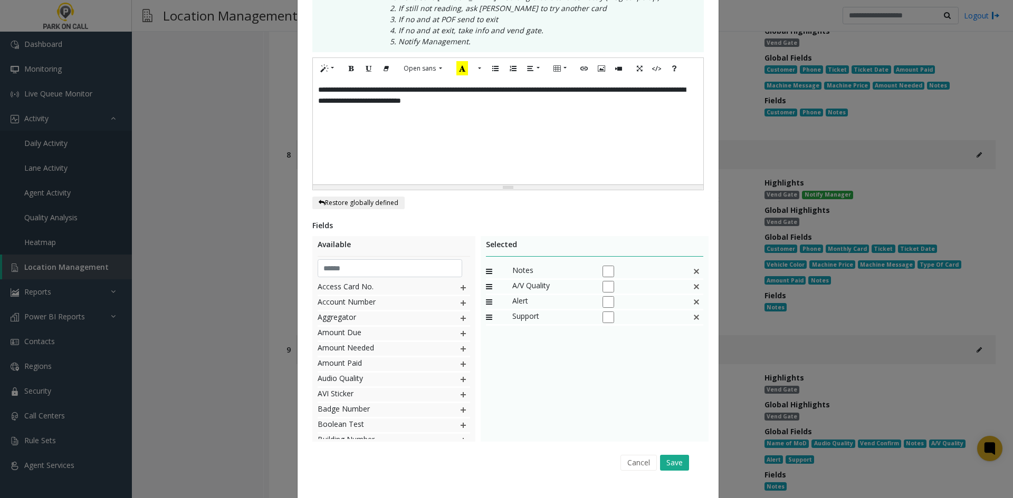
scroll to position [0, 0]
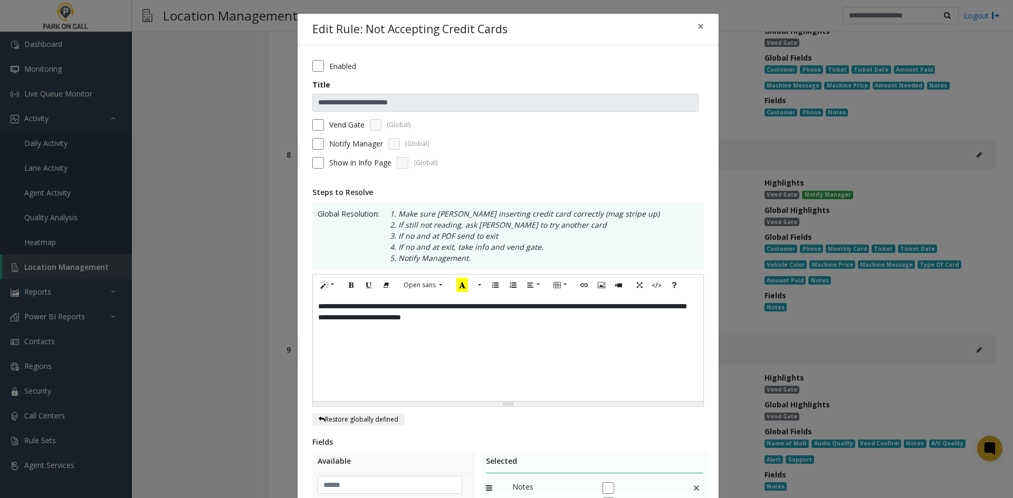
click at [329, 69] on label "Enabled" at bounding box center [342, 66] width 27 height 11
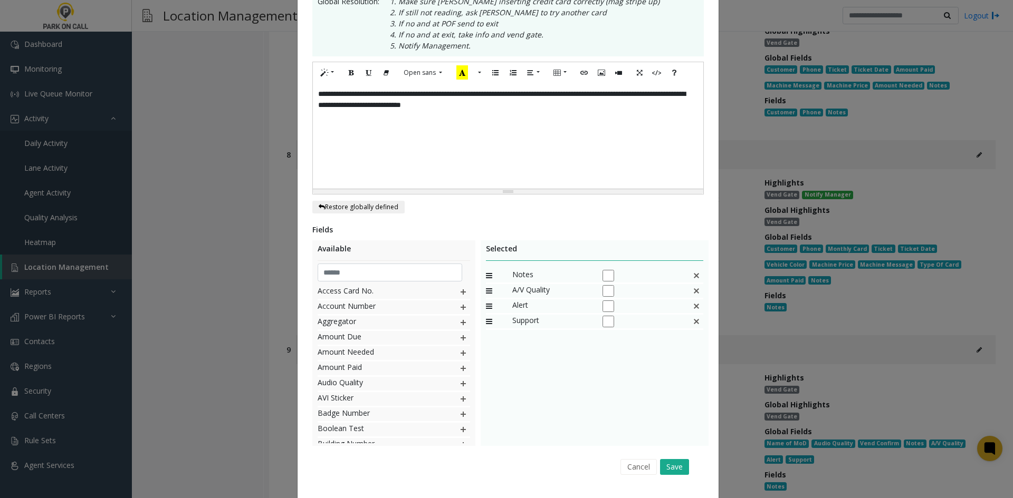
scroll to position [239, 0]
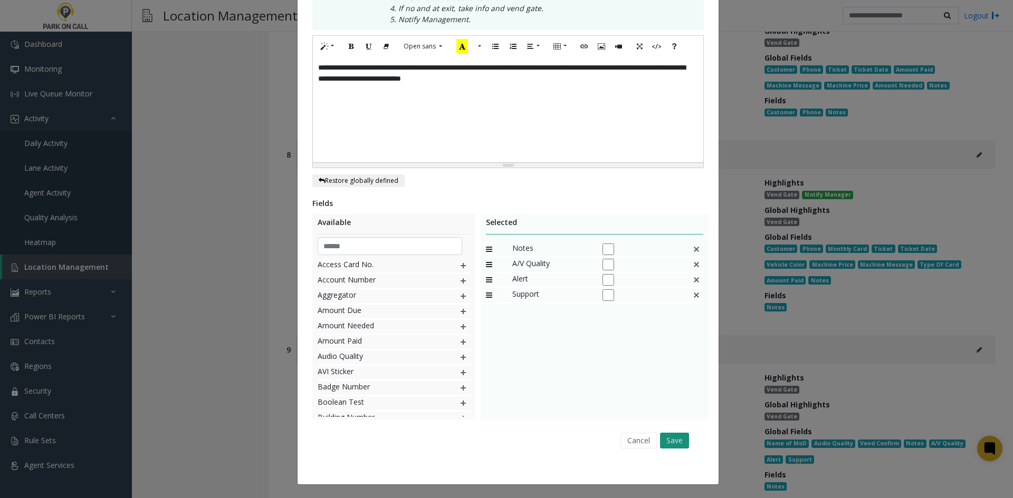
drag, startPoint x: 686, startPoint y: 440, endPoint x: 678, endPoint y: 444, distance: 8.7
click at [683, 444] on div "Cancel Save" at bounding box center [508, 440] width 377 height 27
click at [665, 442] on button "Save" at bounding box center [674, 441] width 29 height 16
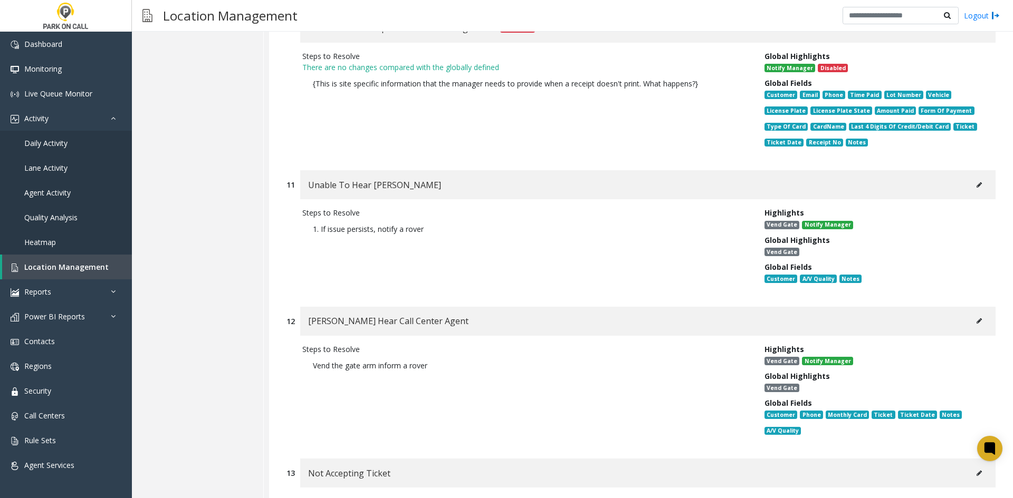
scroll to position [8963, 0]
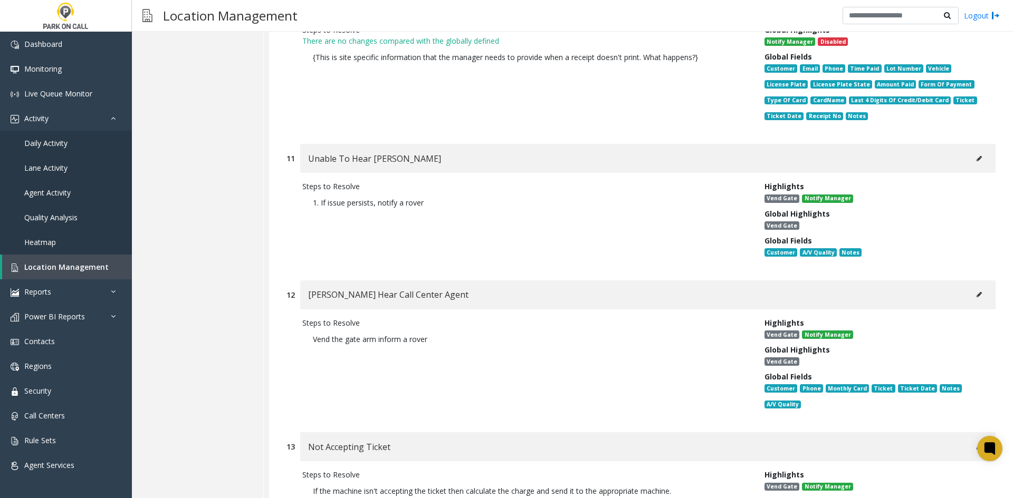
click at [977, 151] on button at bounding box center [979, 159] width 17 height 16
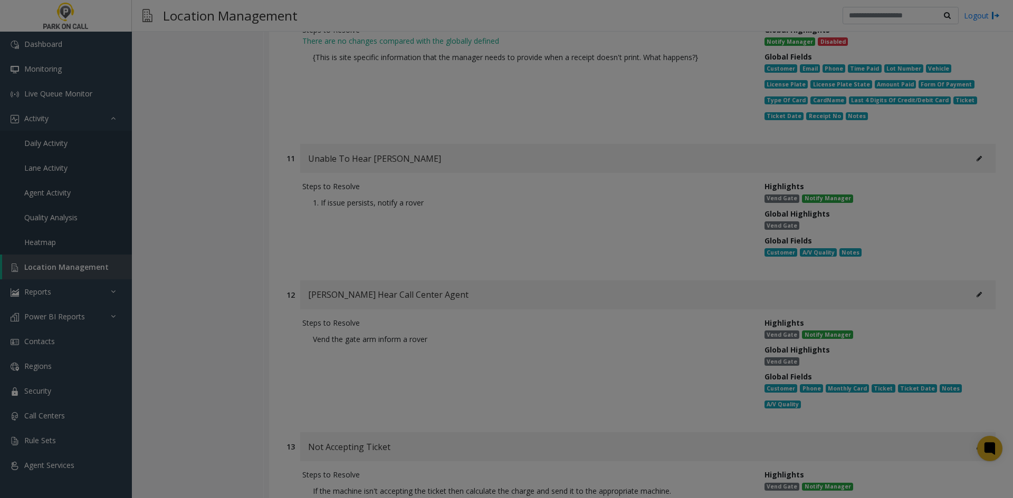
scroll to position [0, 0]
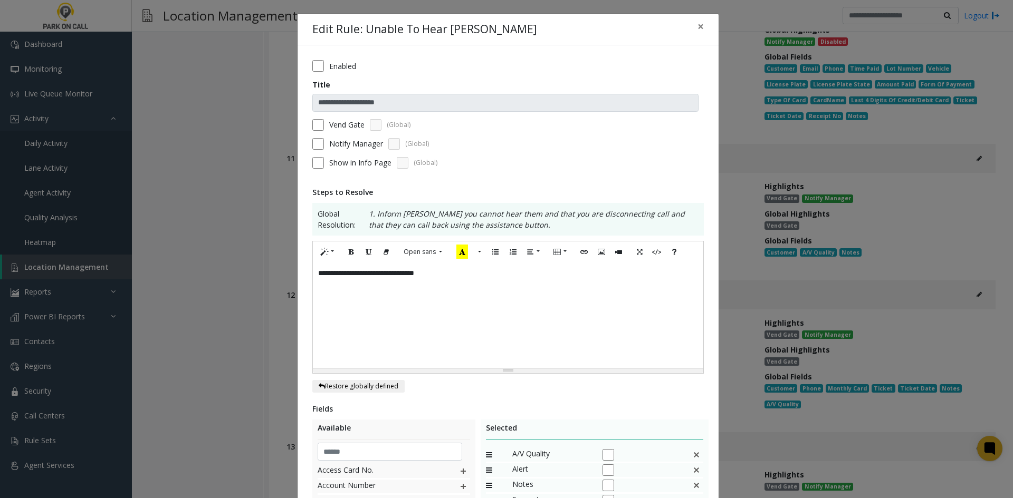
click at [599, 290] on div "**********" at bounding box center [508, 315] width 390 height 105
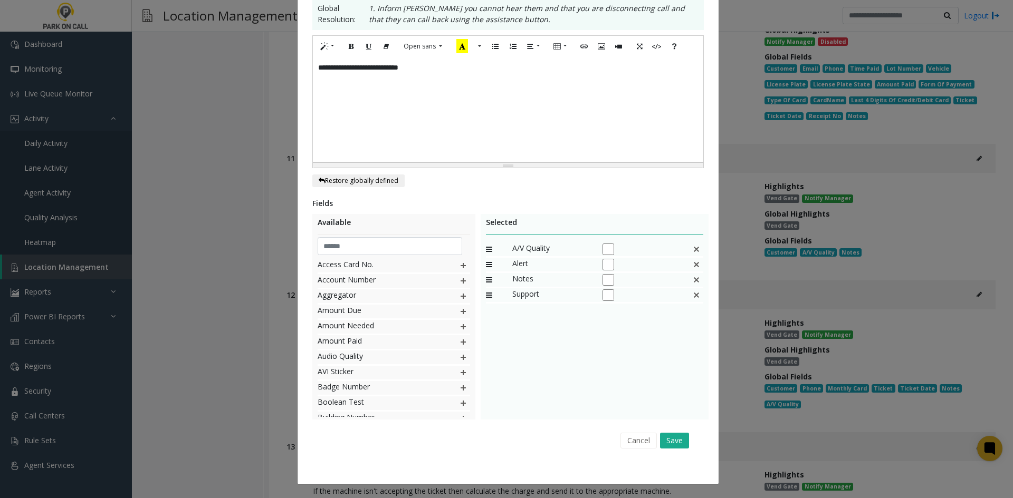
click at [672, 429] on div "Cancel Save" at bounding box center [508, 440] width 377 height 27
click at [674, 435] on button "Save" at bounding box center [674, 441] width 29 height 16
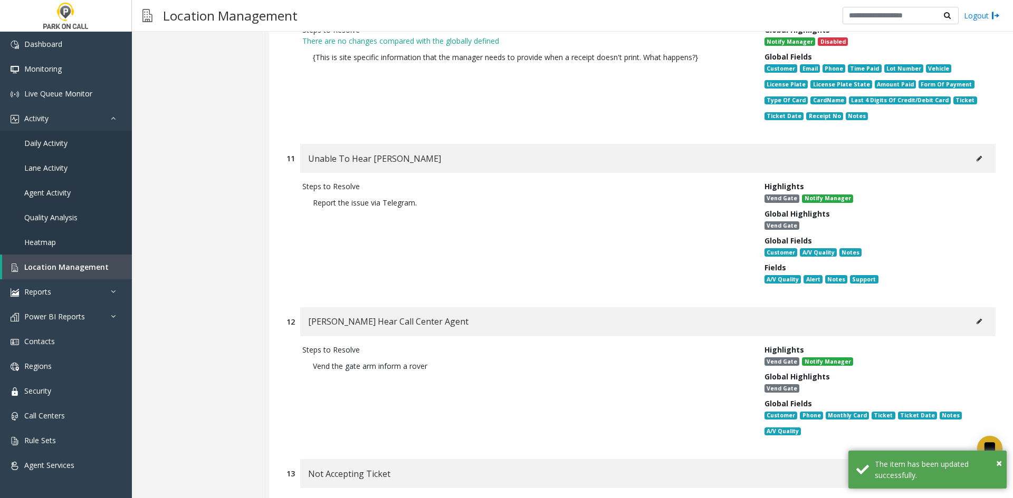
scroll to position [9069, 0]
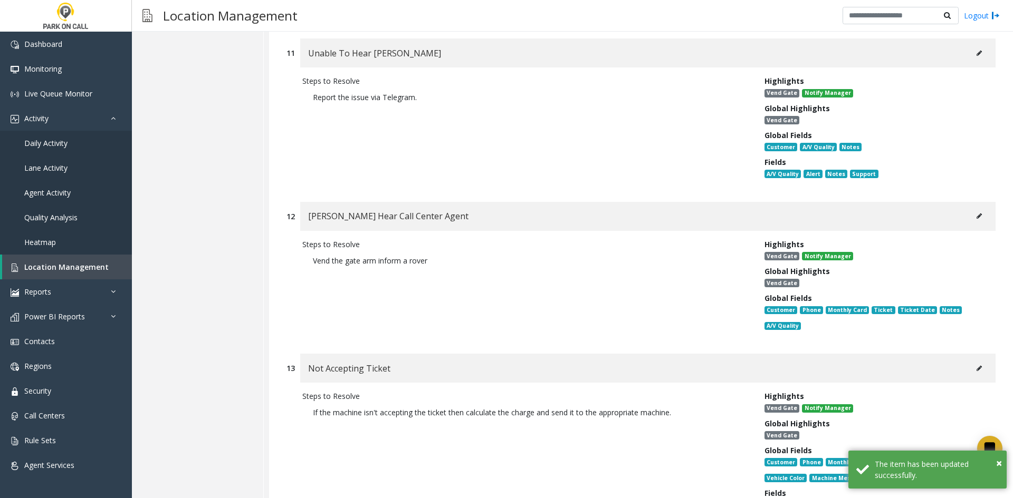
click at [983, 202] on div "Parker Cannot Hear Call Center Agent" at bounding box center [647, 216] width 695 height 29
click at [974, 208] on button at bounding box center [979, 216] width 17 height 16
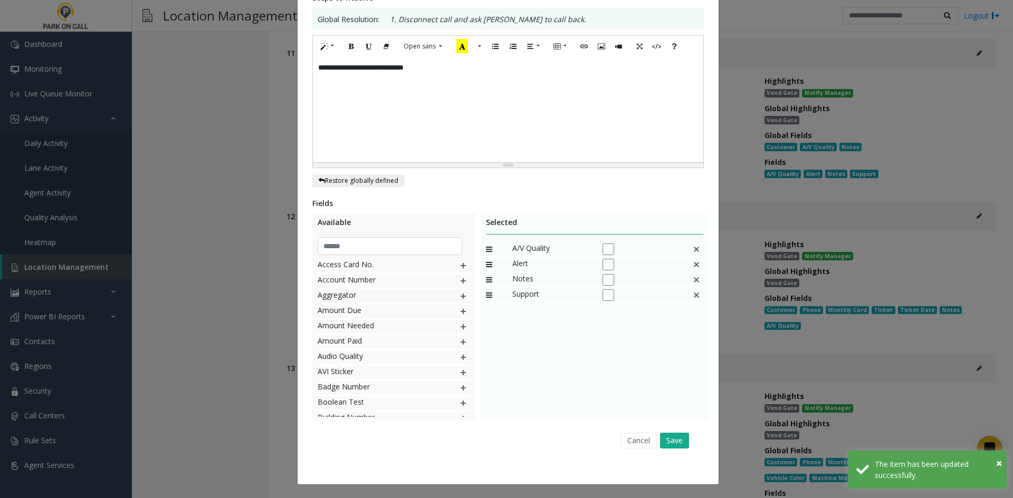
scroll to position [0, 0]
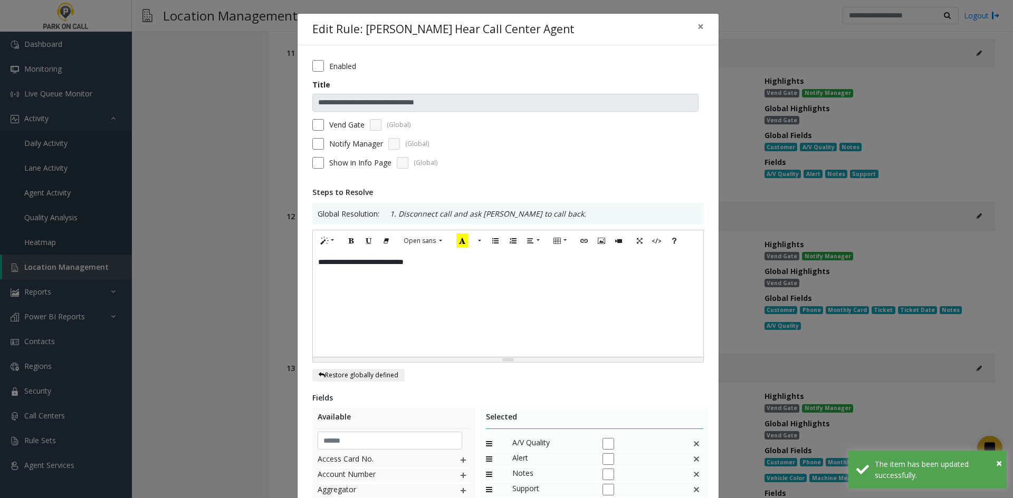
click at [521, 279] on div "**********" at bounding box center [508, 304] width 390 height 105
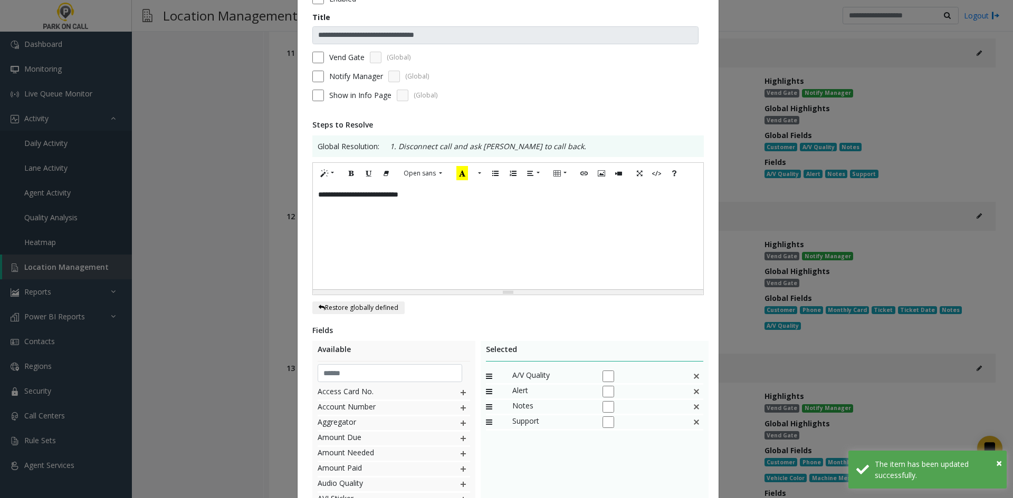
scroll to position [195, 0]
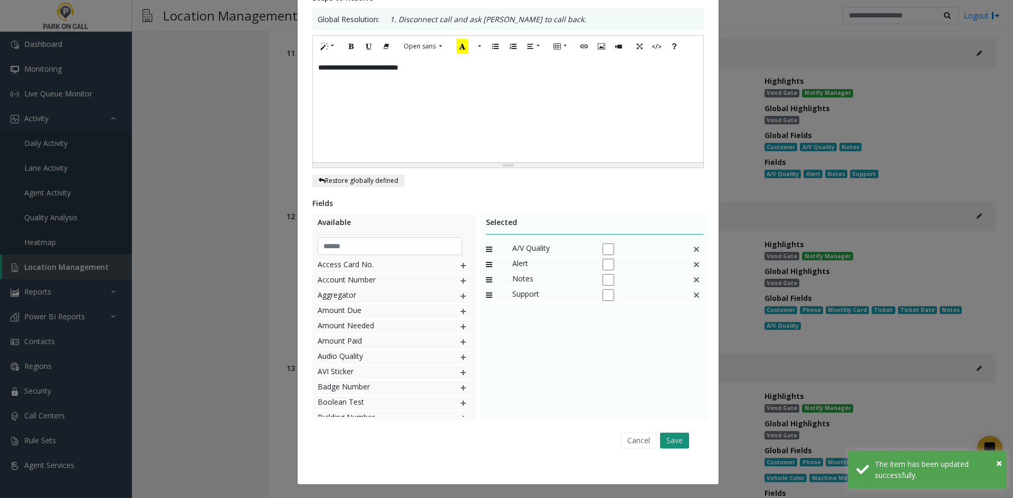
click at [662, 447] on button "Save" at bounding box center [674, 441] width 29 height 16
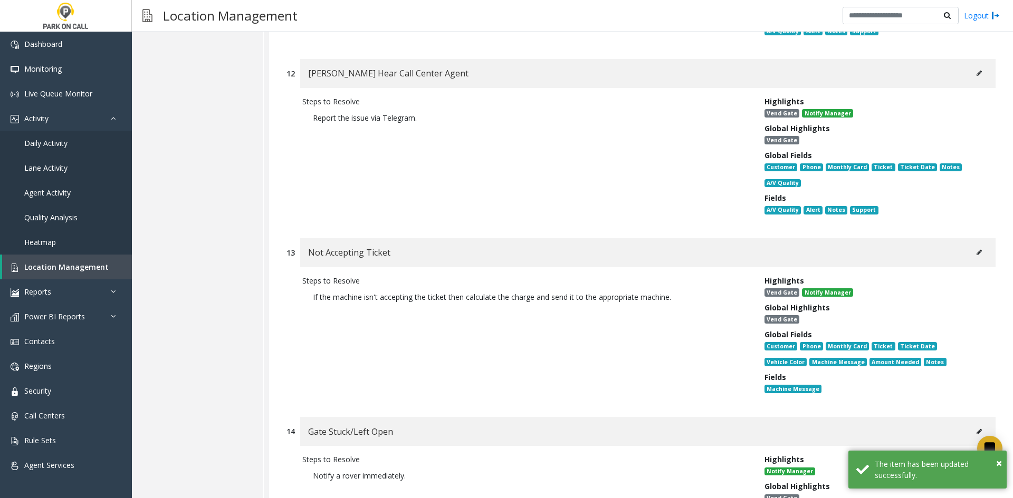
scroll to position [9227, 0]
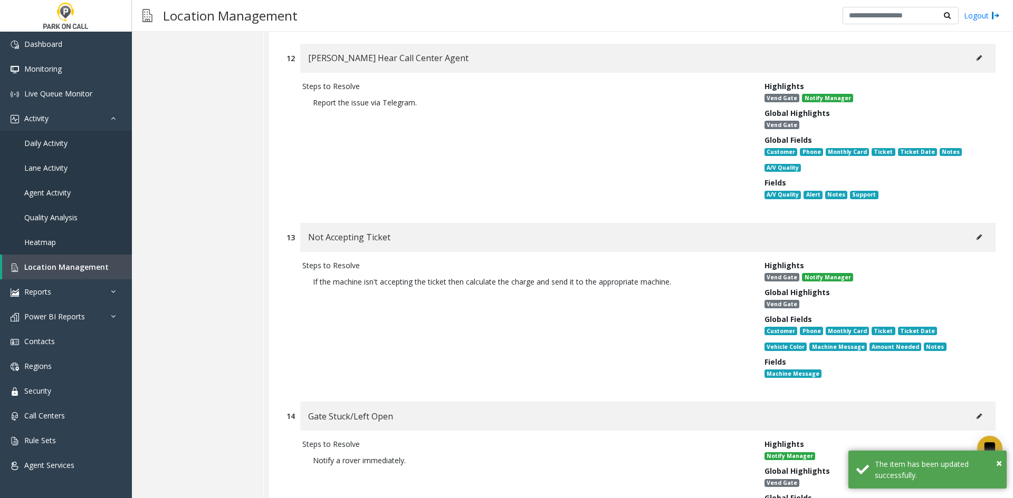
drag, startPoint x: 961, startPoint y: 185, endPoint x: 974, endPoint y: 168, distance: 20.7
click at [963, 223] on div "Not Accepting Ticket" at bounding box center [647, 237] width 695 height 29
click at [973, 229] on button at bounding box center [979, 237] width 17 height 16
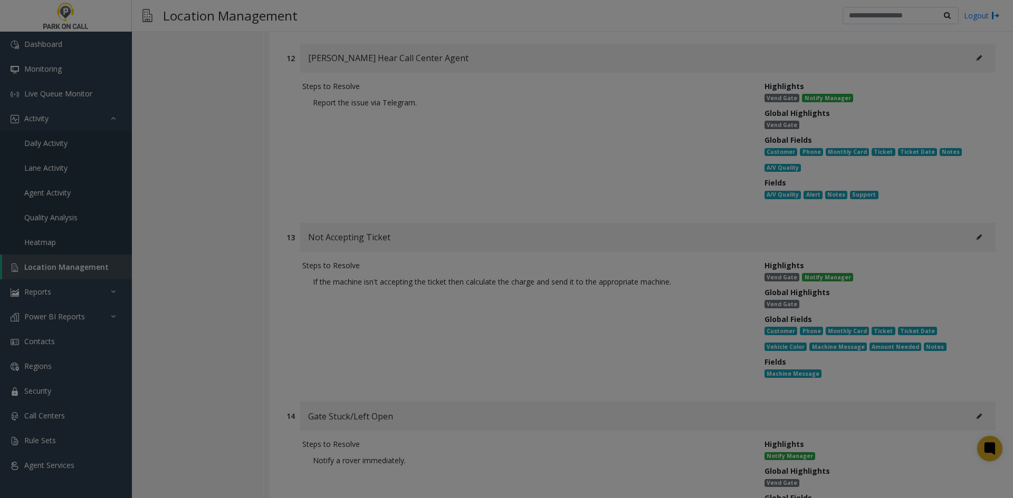
scroll to position [0, 0]
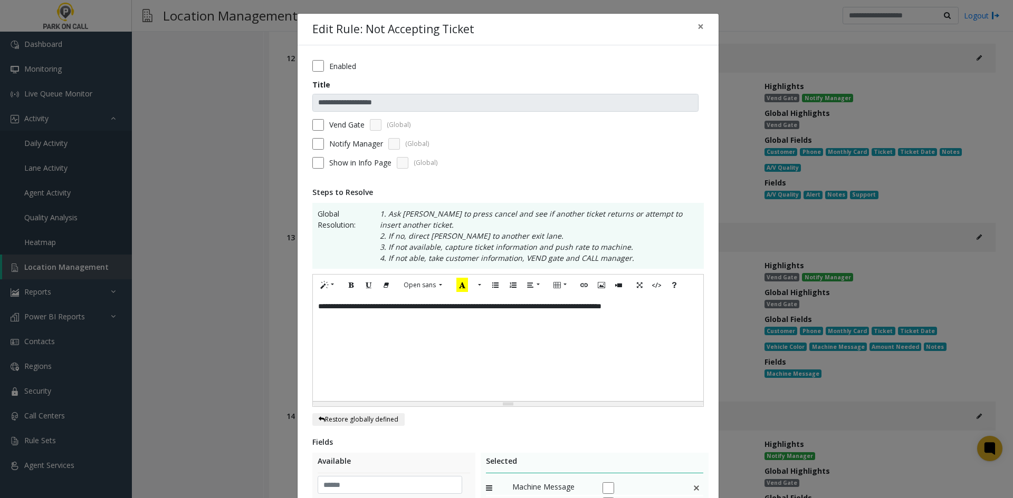
click at [590, 374] on div "**********" at bounding box center [508, 348] width 390 height 105
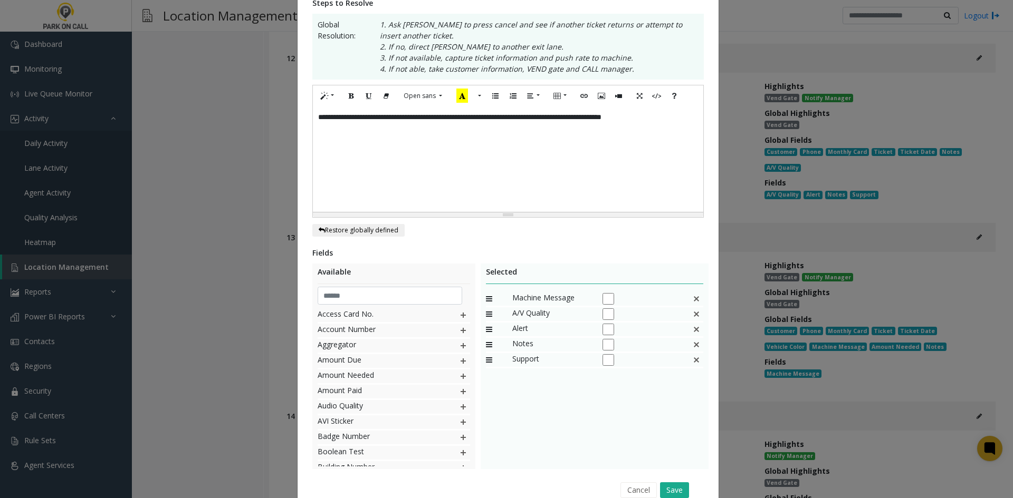
scroll to position [239, 0]
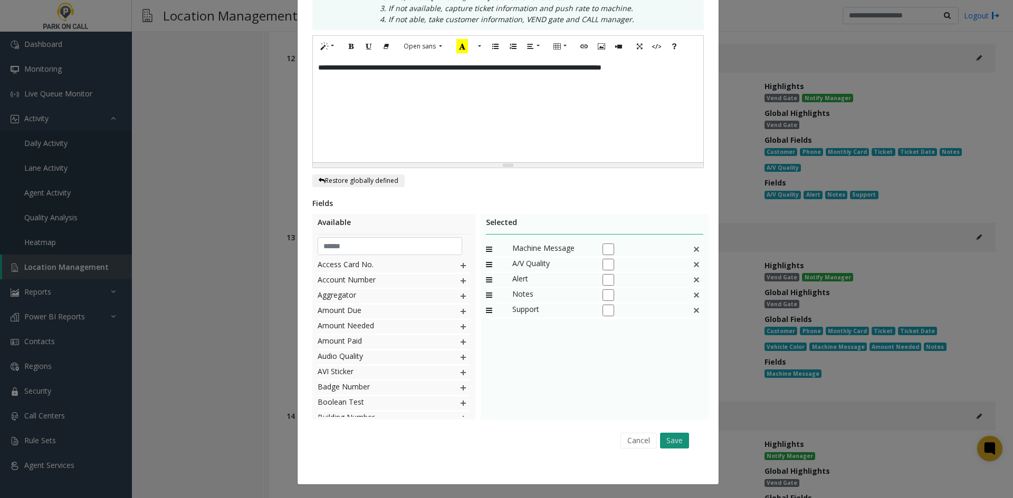
click at [675, 448] on button "Save" at bounding box center [674, 441] width 29 height 16
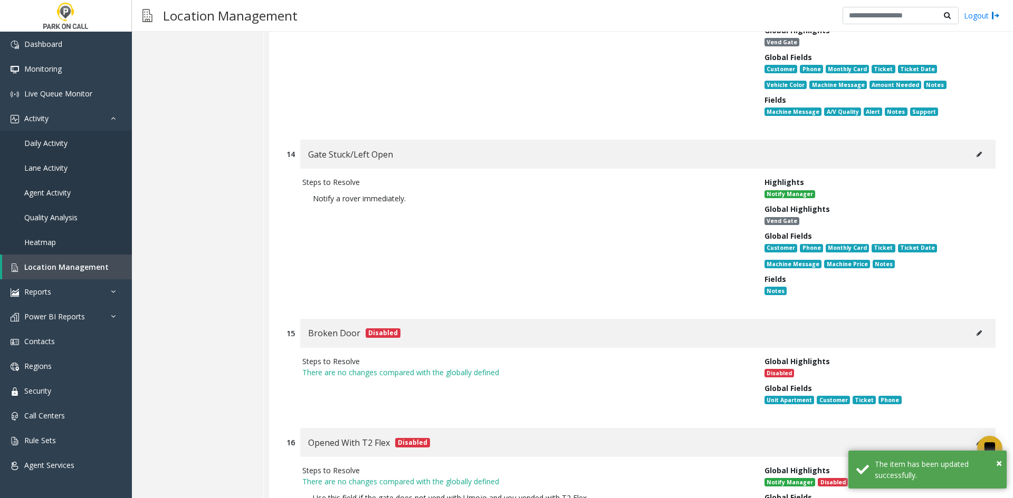
scroll to position [9548, 0]
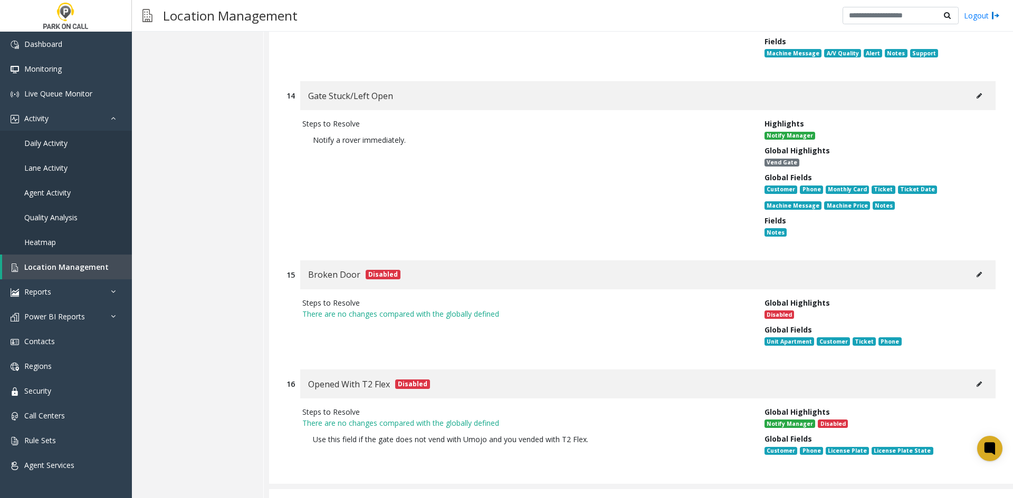
click at [466, 489] on div "Other Regular" at bounding box center [641, 502] width 744 height 26
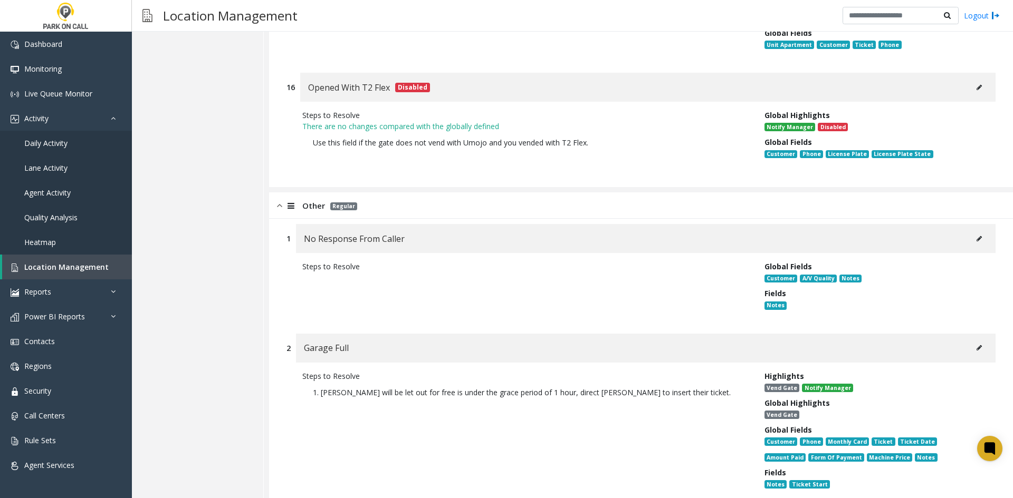
scroll to position [9917, 0]
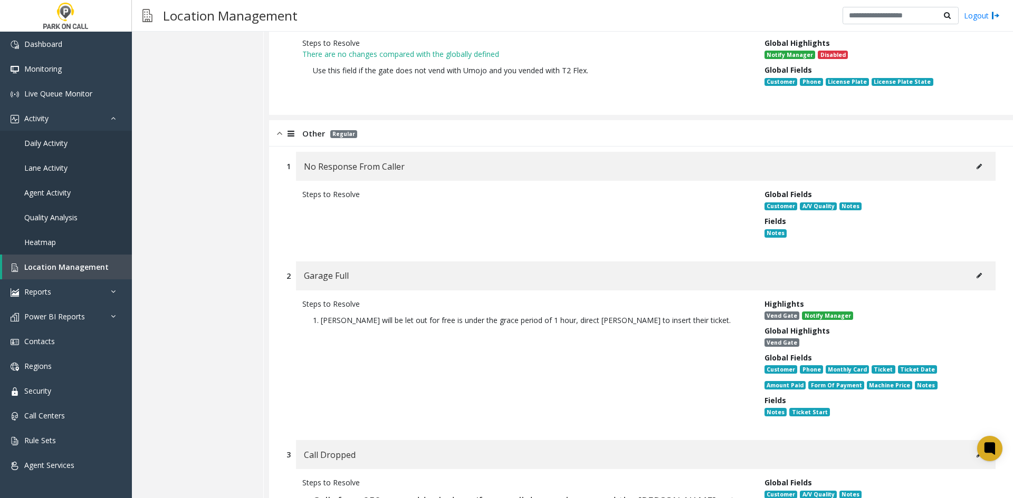
click at [973, 268] on button at bounding box center [979, 276] width 17 height 16
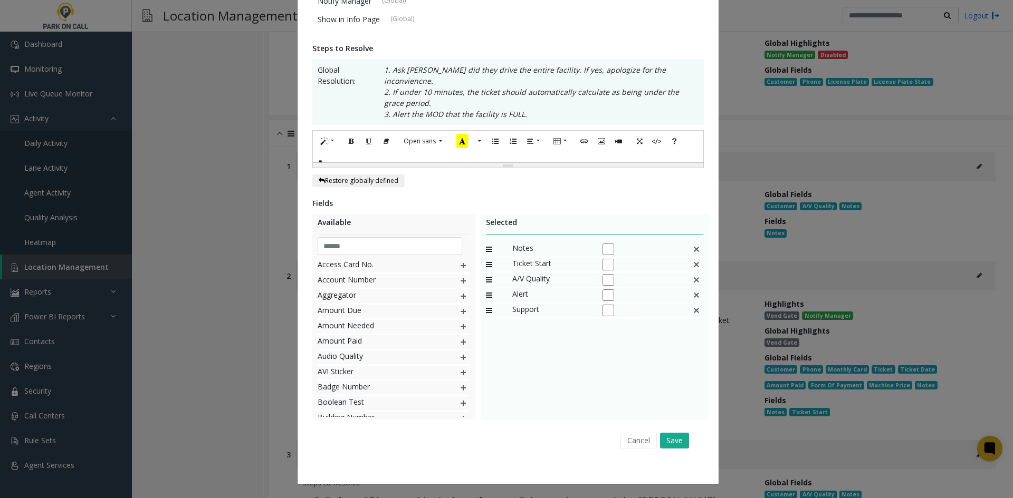
scroll to position [0, 0]
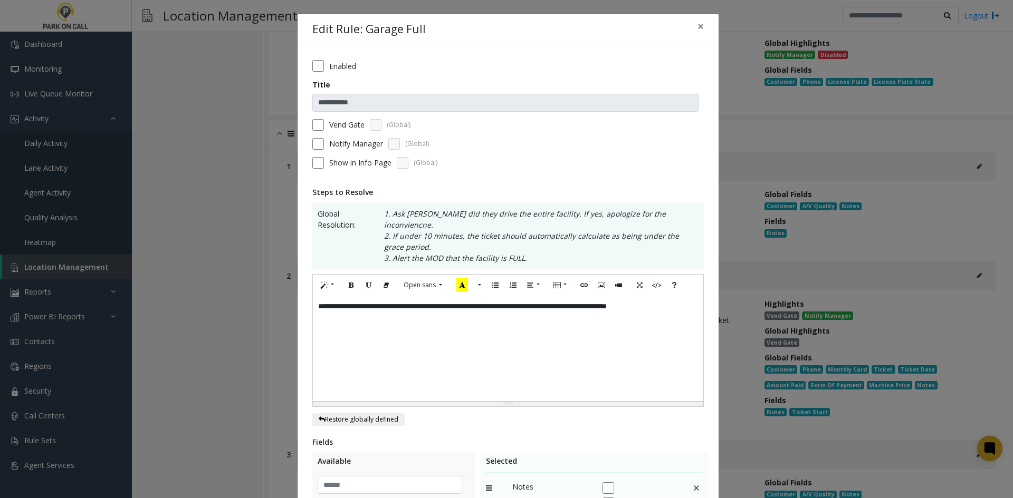
click at [492, 367] on div "**********" at bounding box center [508, 348] width 390 height 105
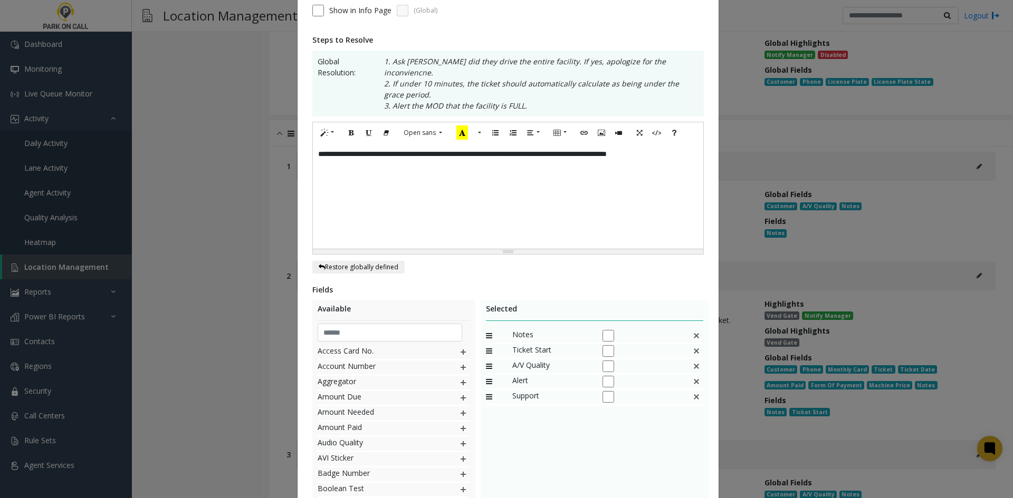
scroll to position [228, 0]
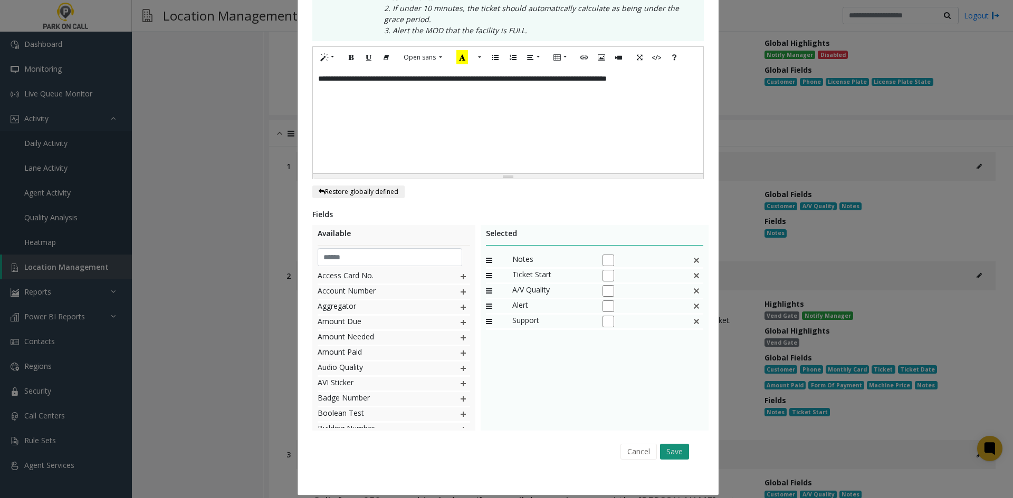
click at [672, 444] on button "Save" at bounding box center [674, 452] width 29 height 16
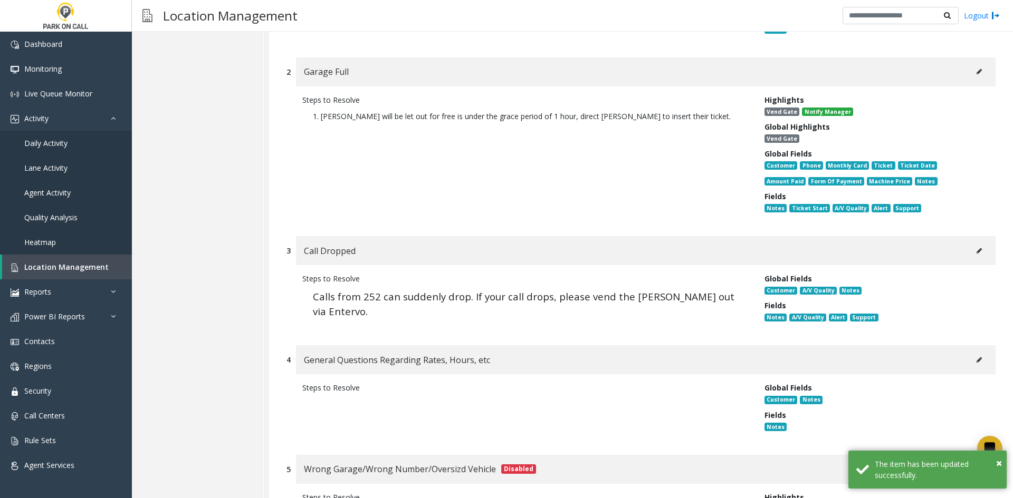
scroll to position [10128, 0]
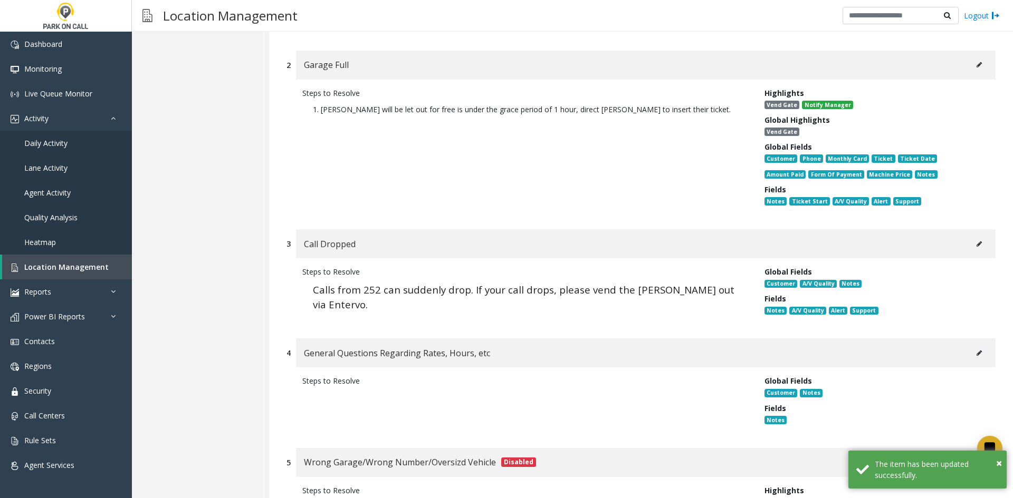
click at [978, 236] on button at bounding box center [979, 244] width 17 height 16
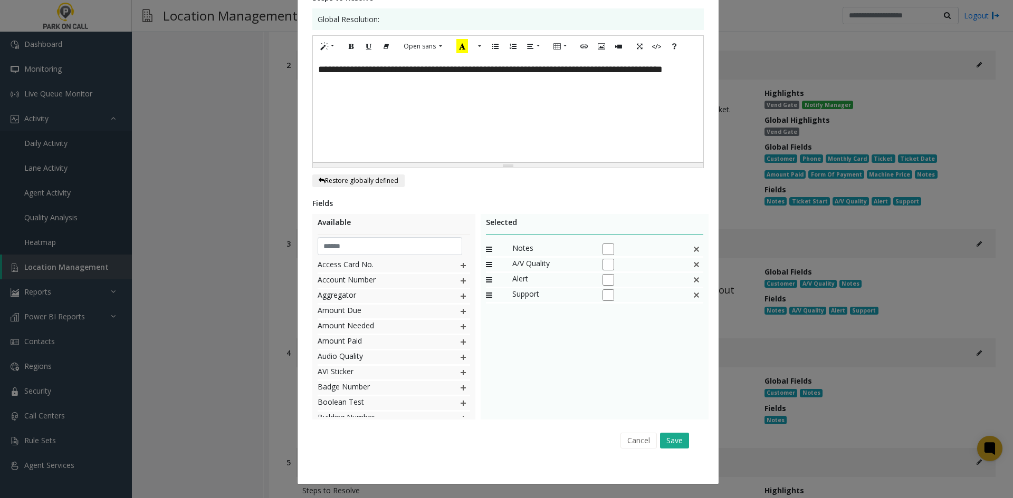
scroll to position [0, 0]
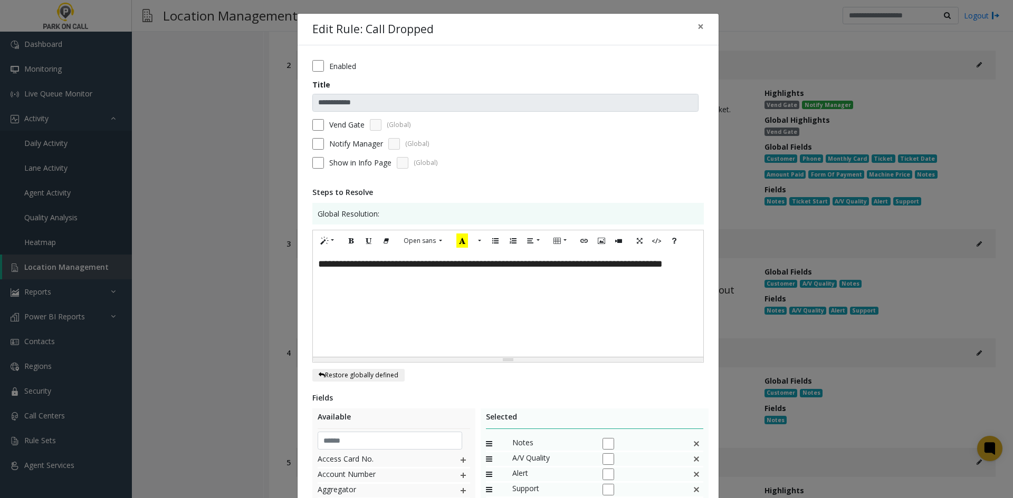
click at [562, 337] on div "**********" at bounding box center [508, 304] width 390 height 105
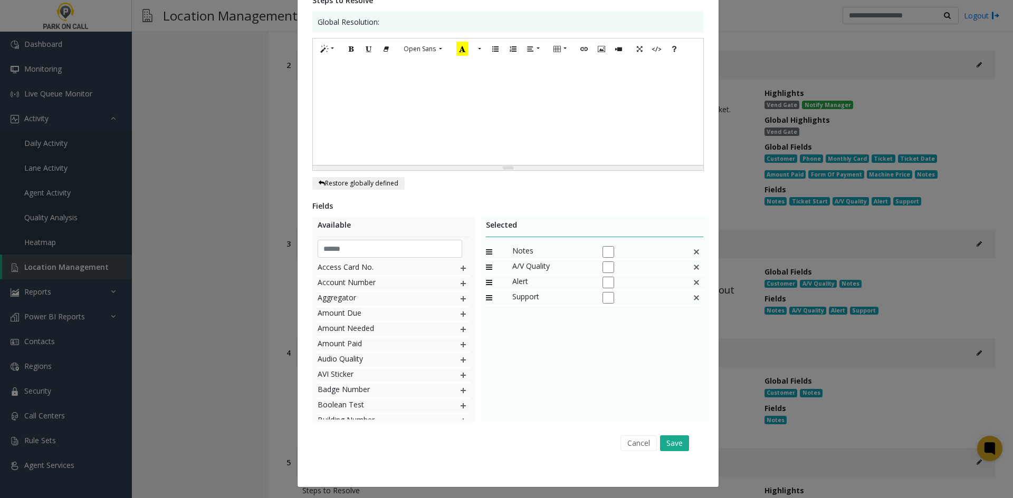
scroll to position [195, 0]
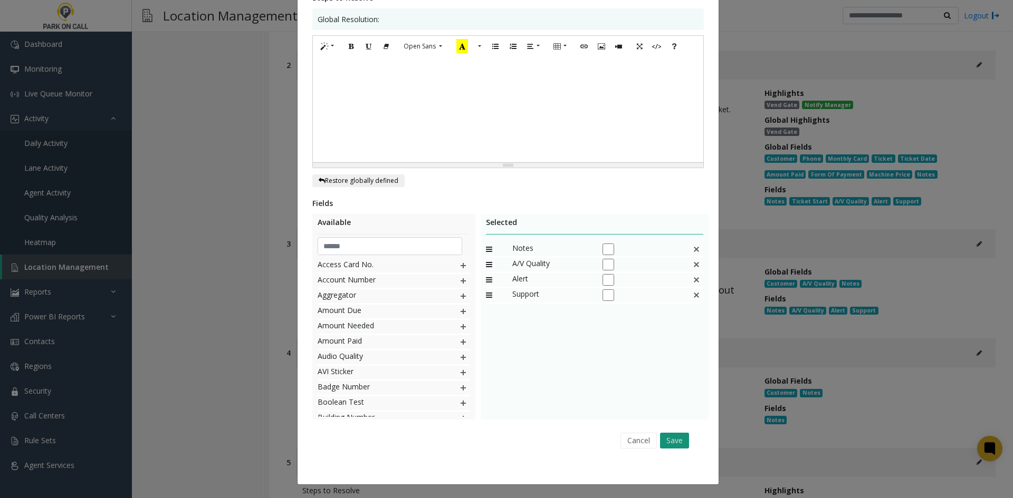
click at [670, 443] on button "Save" at bounding box center [674, 441] width 29 height 16
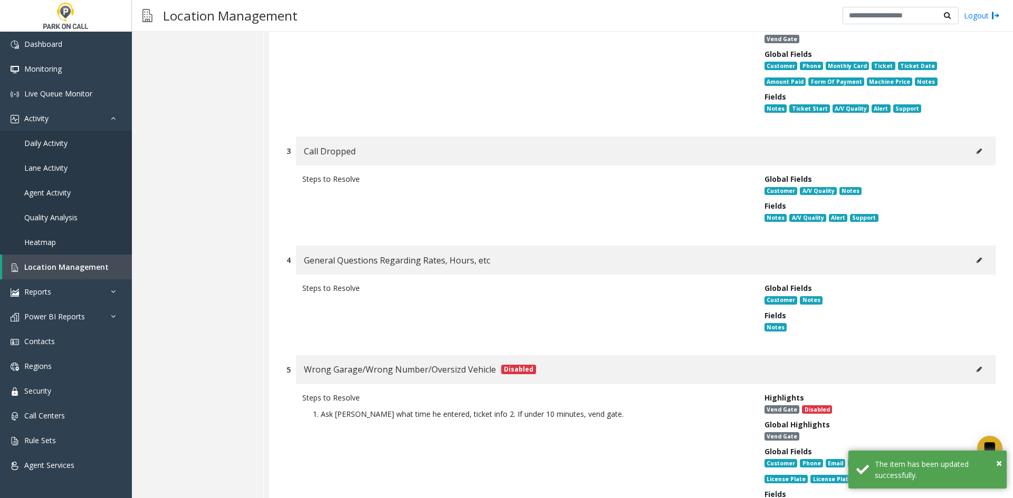
scroll to position [10233, 0]
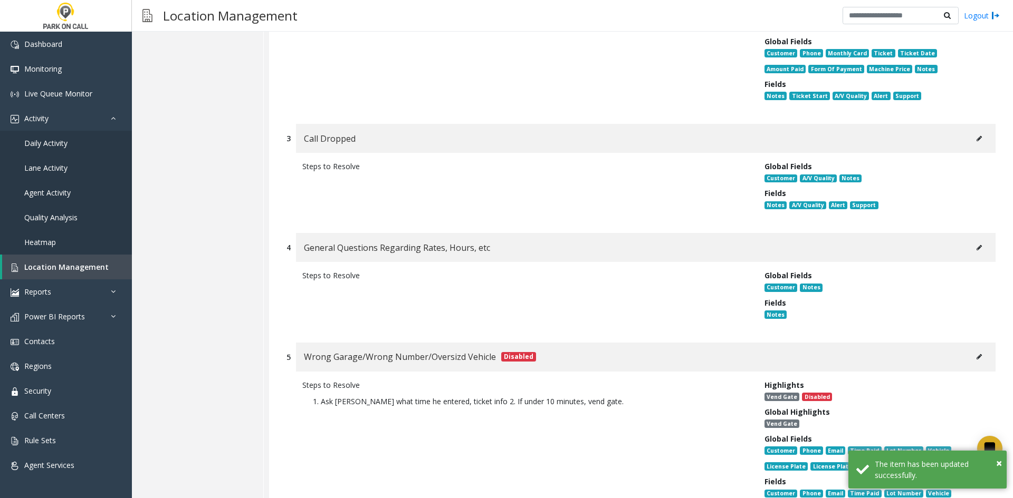
click at [974, 240] on button at bounding box center [979, 248] width 17 height 16
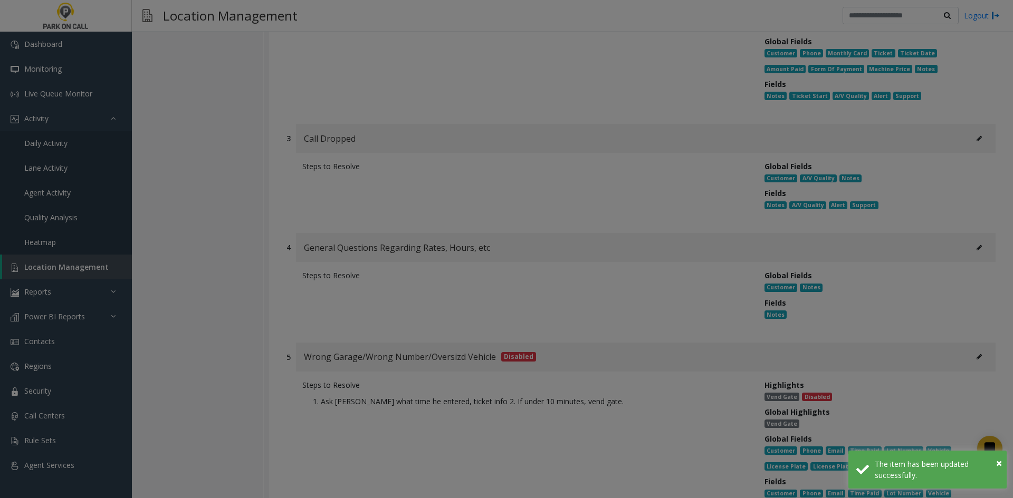
scroll to position [0, 0]
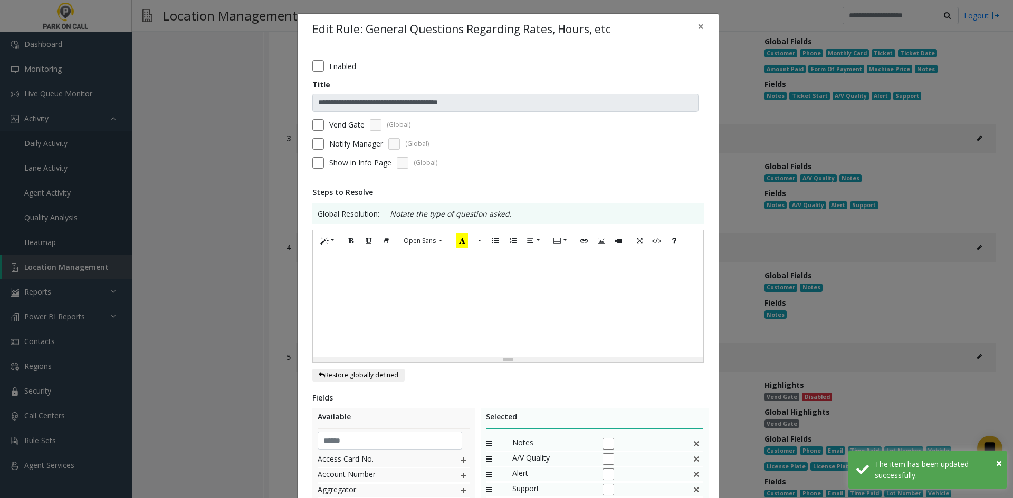
drag, startPoint x: 531, startPoint y: 291, endPoint x: 539, endPoint y: 299, distance: 11.2
click at [531, 291] on div at bounding box center [508, 304] width 390 height 105
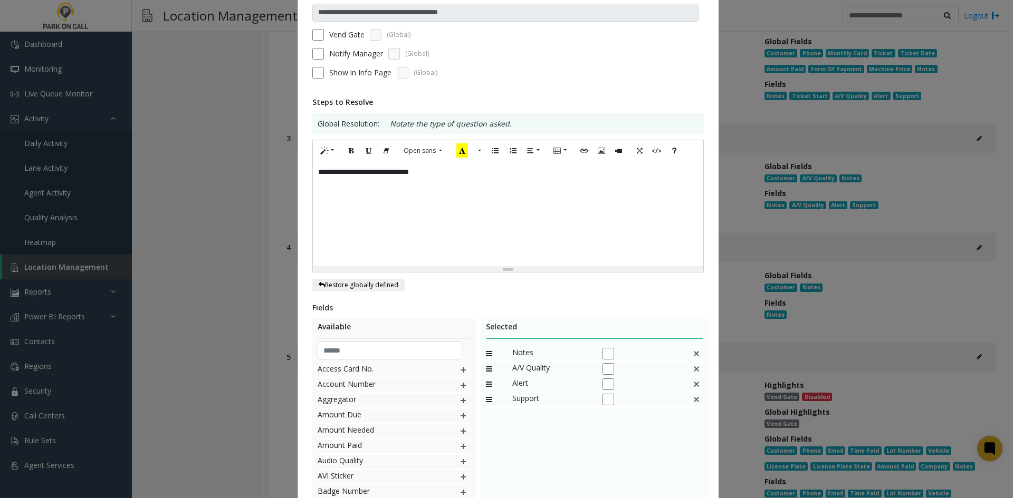
scroll to position [195, 0]
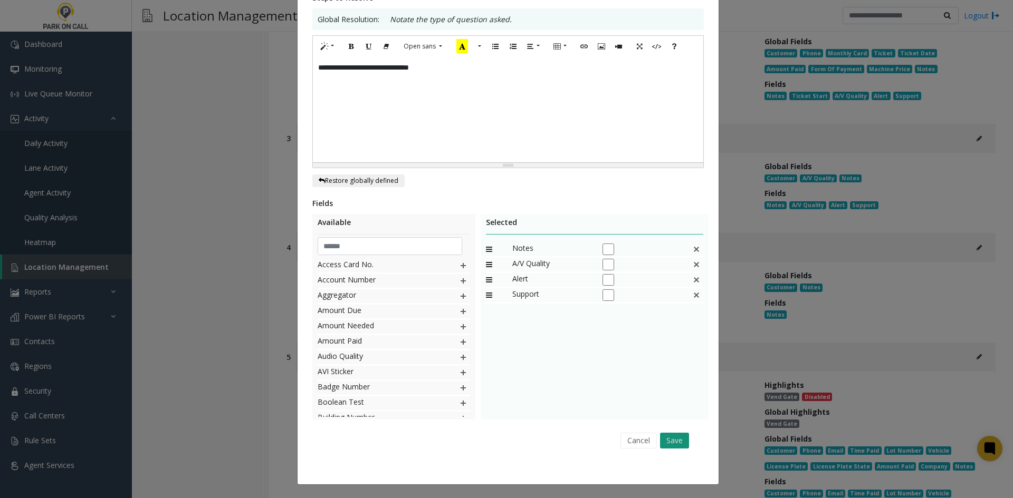
click at [667, 443] on button "Save" at bounding box center [674, 441] width 29 height 16
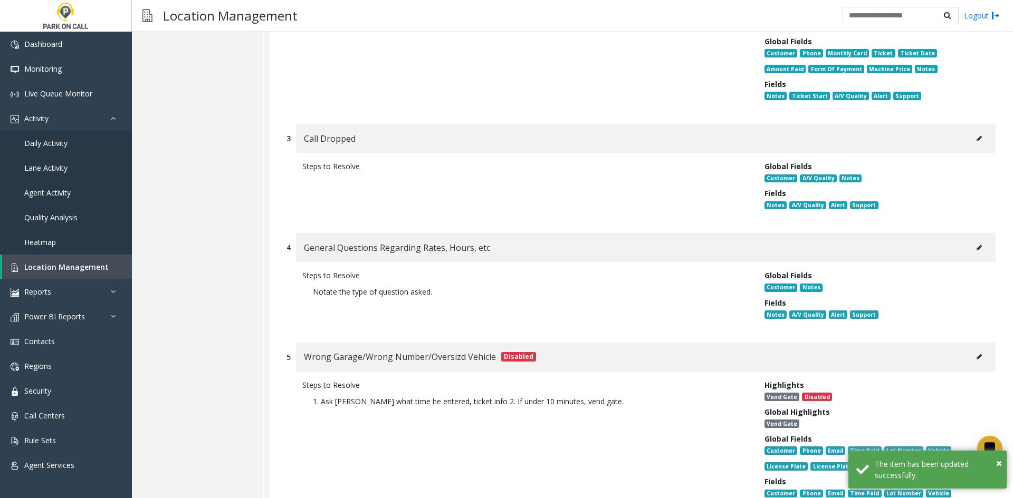
click at [976, 354] on icon at bounding box center [978, 357] width 5 height 6
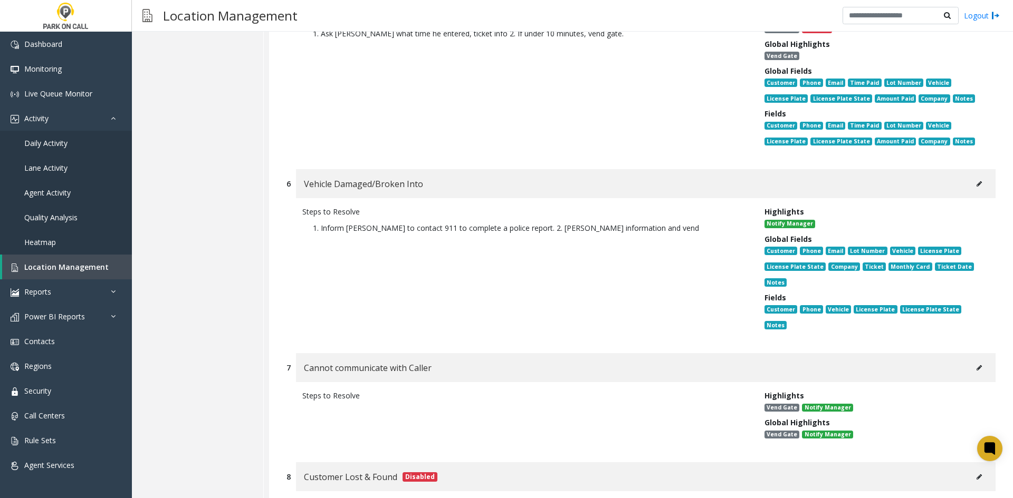
scroll to position [10603, 0]
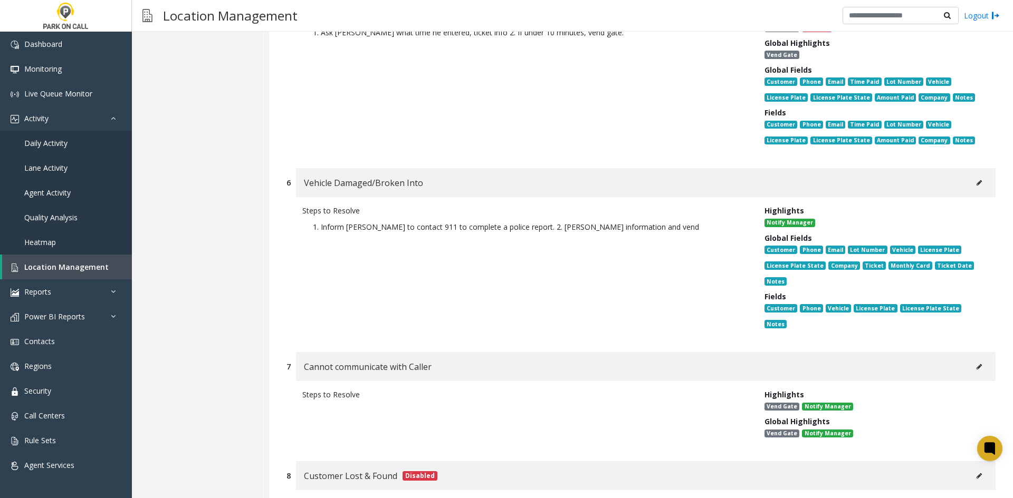
click at [971, 175] on button at bounding box center [979, 183] width 17 height 16
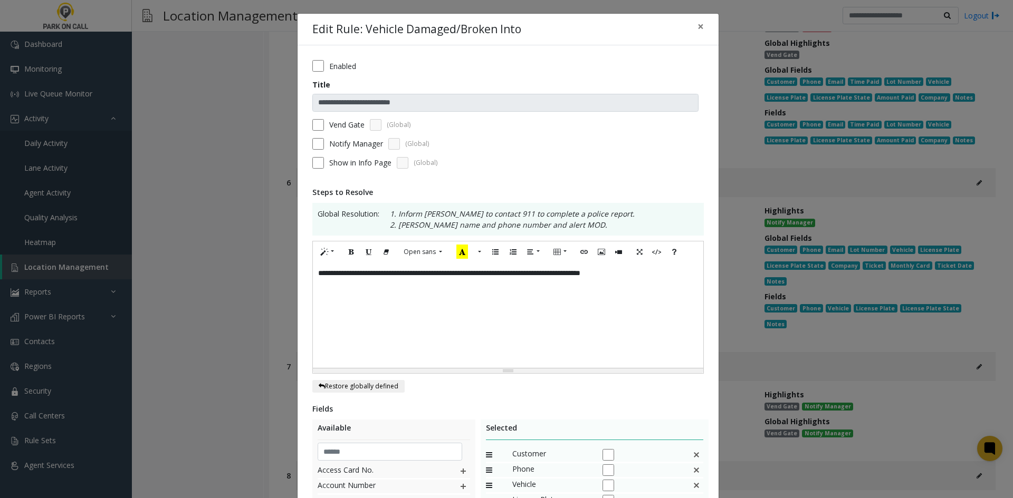
click at [481, 298] on div "**********" at bounding box center [508, 315] width 390 height 105
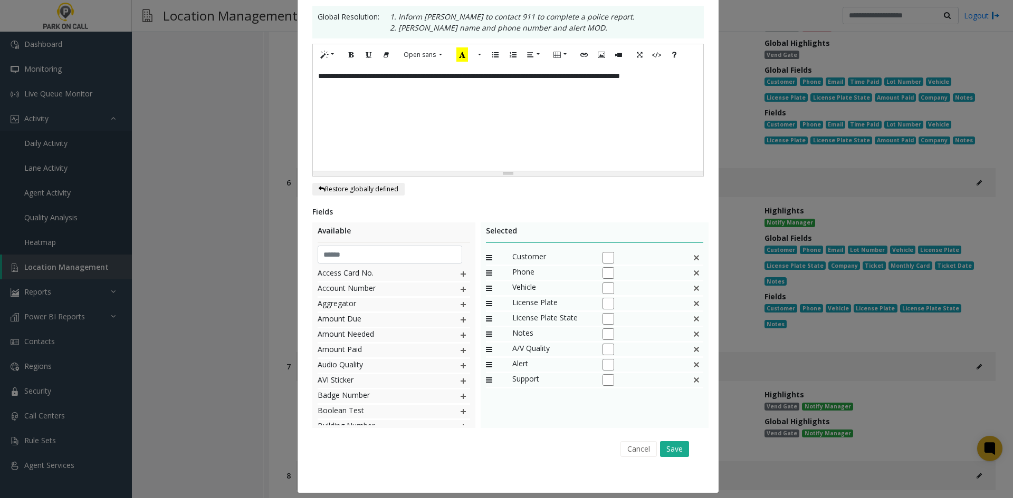
scroll to position [206, 0]
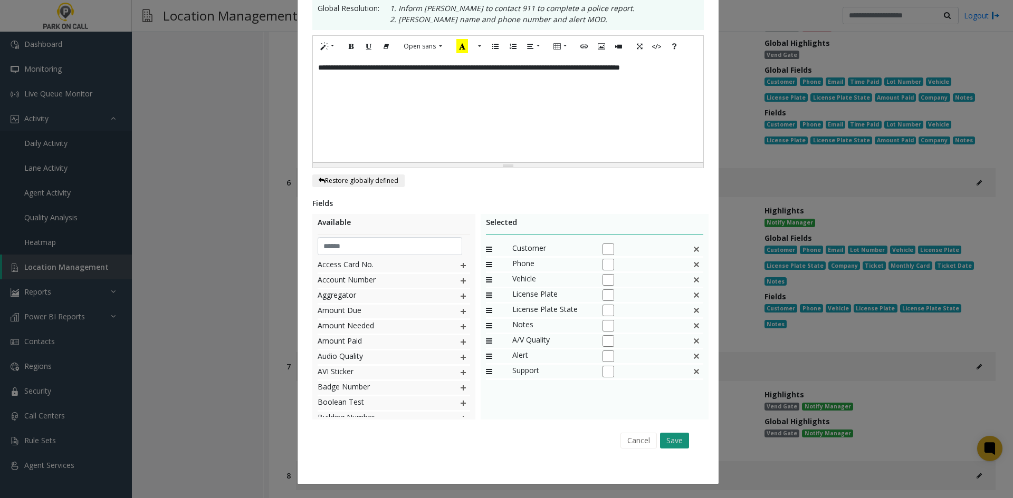
click at [674, 442] on button "Save" at bounding box center [674, 441] width 29 height 16
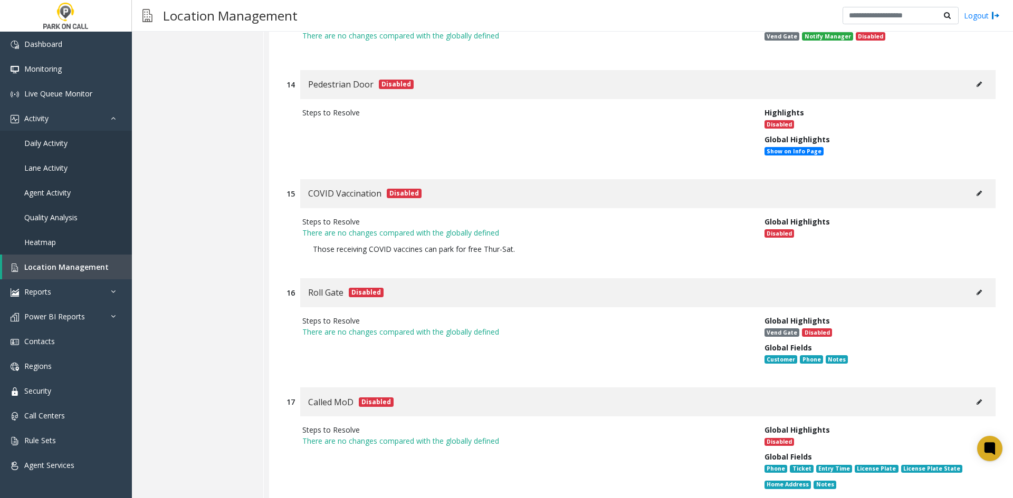
scroll to position [11613, 0]
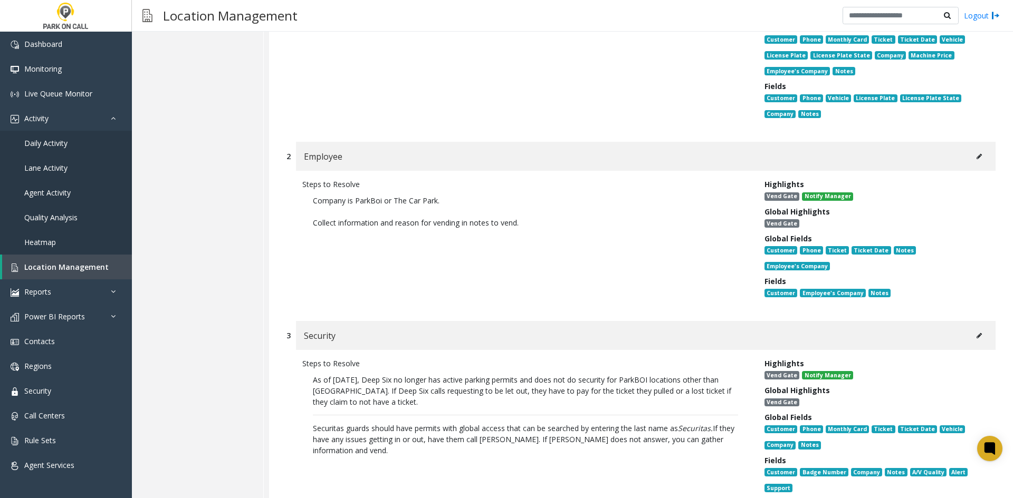
scroll to position [12298, 0]
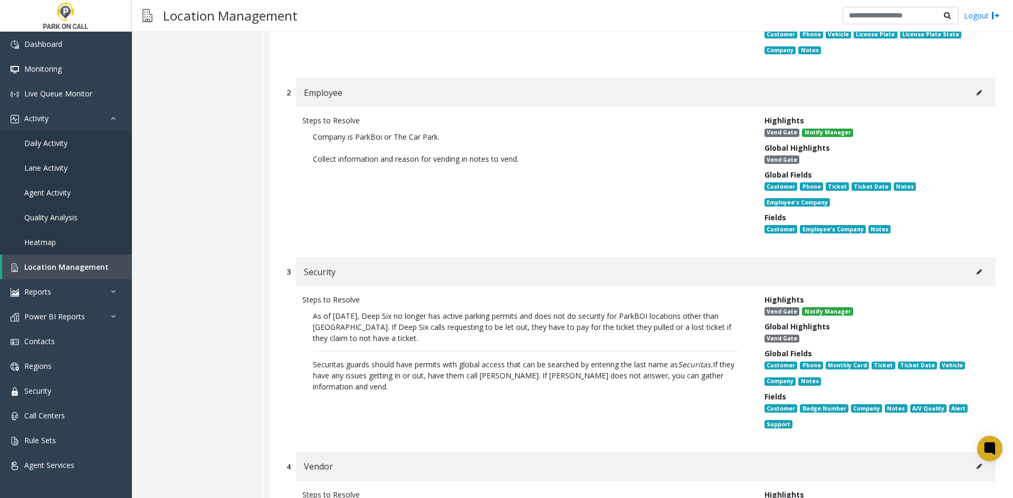
click at [971, 264] on button at bounding box center [979, 272] width 17 height 16
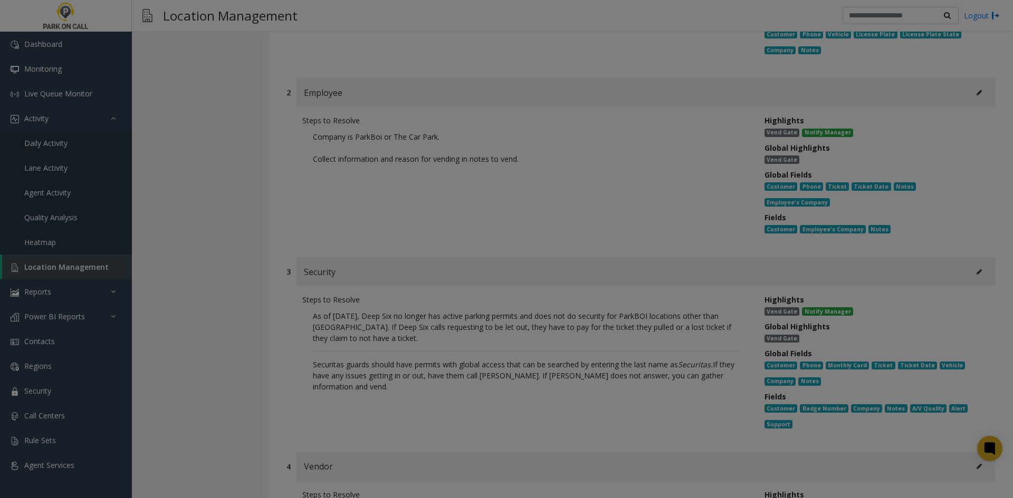
scroll to position [0, 0]
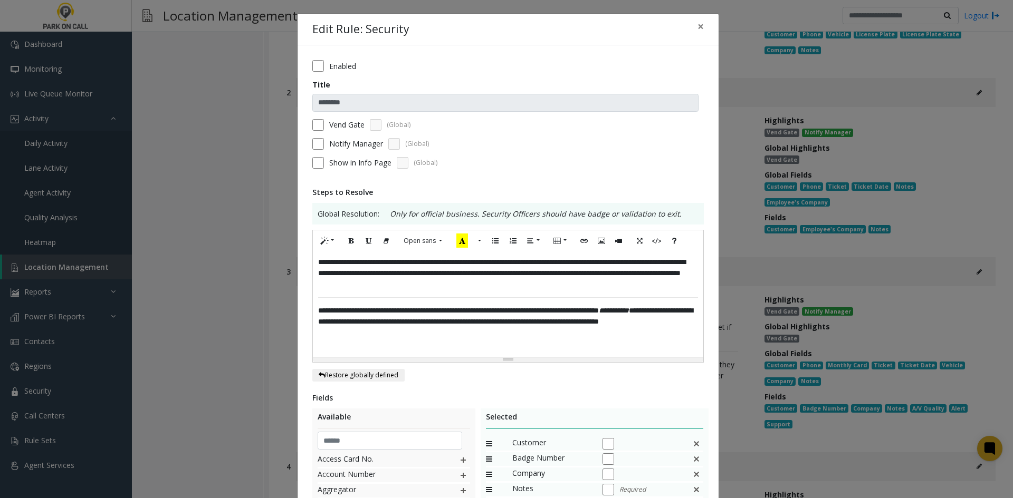
click at [593, 338] on p "**********" at bounding box center [508, 321] width 380 height 33
click at [516, 339] on p "**********" at bounding box center [508, 321] width 380 height 33
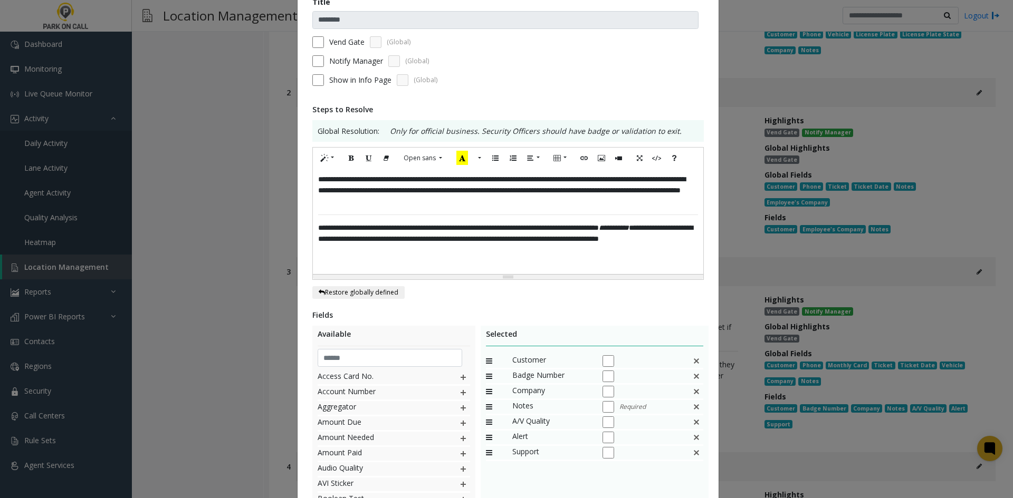
scroll to position [195, 0]
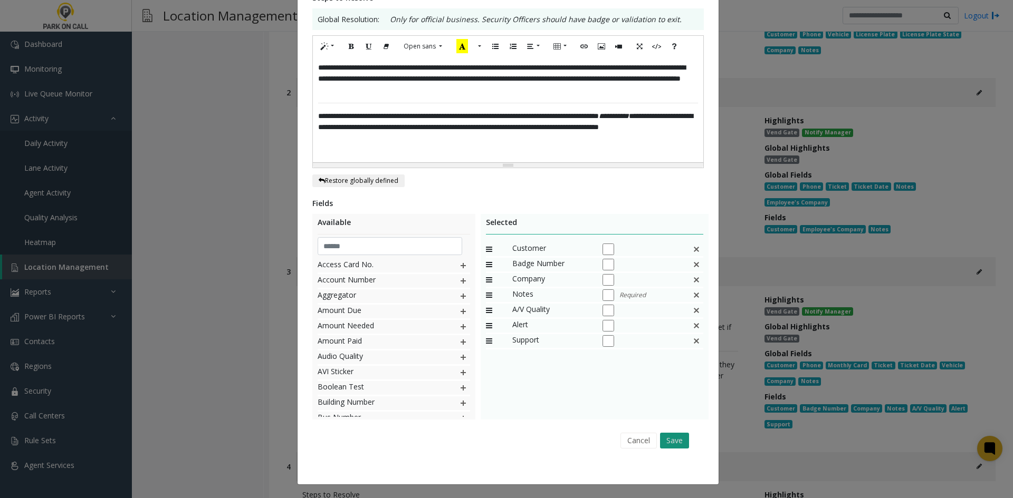
click at [668, 439] on button "Save" at bounding box center [674, 441] width 29 height 16
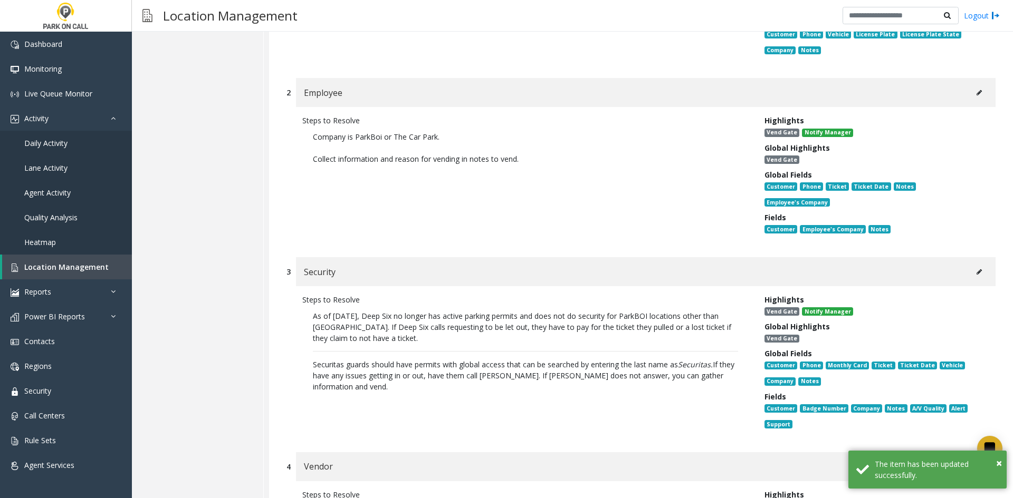
click at [974, 264] on button at bounding box center [979, 272] width 17 height 16
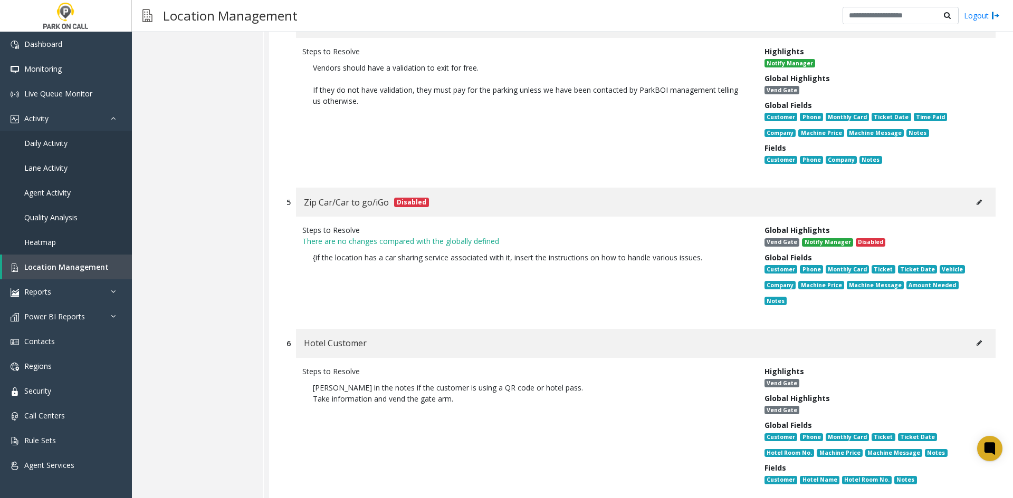
scroll to position [12773, 0]
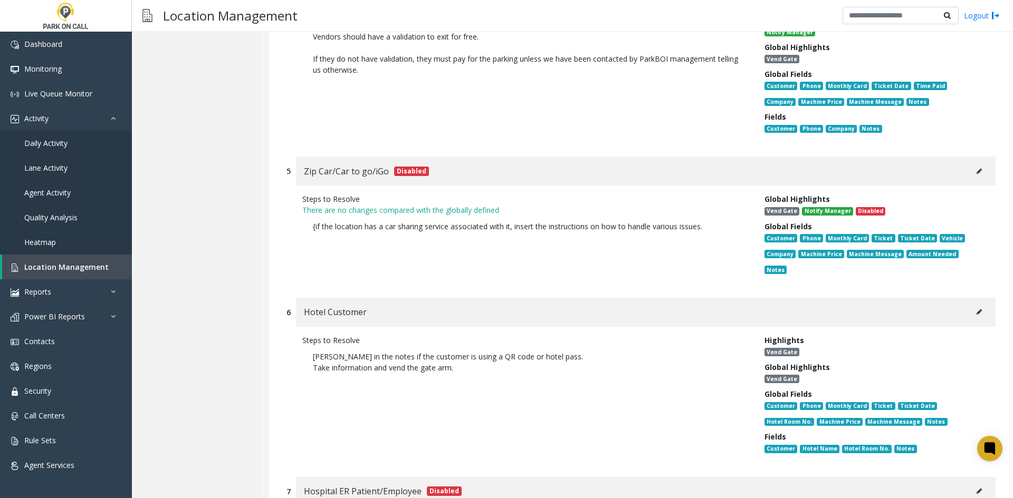
click at [973, 304] on button at bounding box center [979, 312] width 17 height 16
type input "**********"
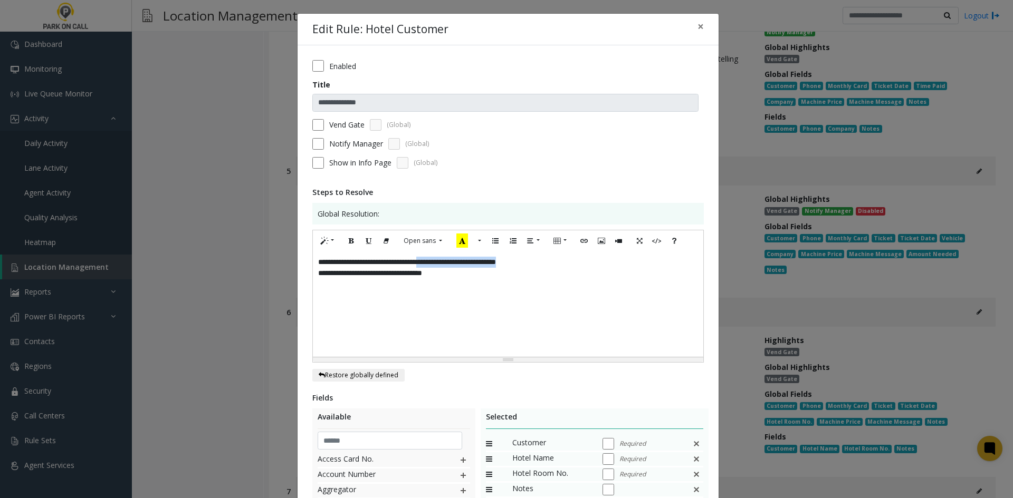
drag, startPoint x: 557, startPoint y: 265, endPoint x: 460, endPoint y: 269, distance: 97.1
click at [445, 267] on p "**********" at bounding box center [508, 262] width 380 height 11
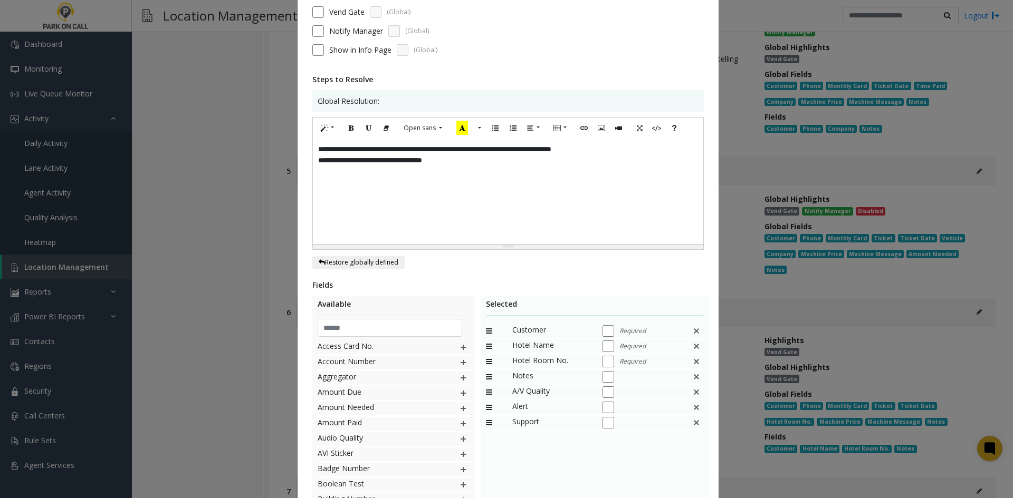
scroll to position [195, 0]
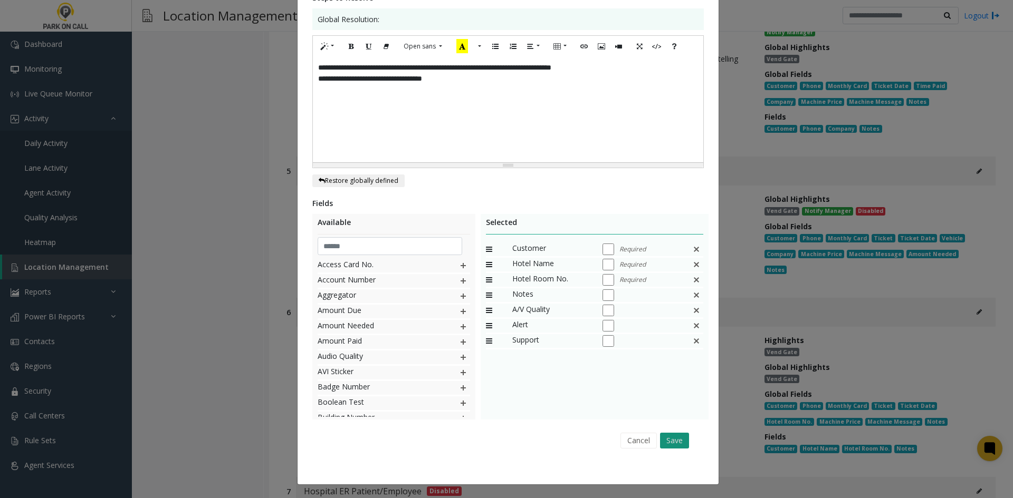
click at [671, 439] on button "Save" at bounding box center [674, 441] width 29 height 16
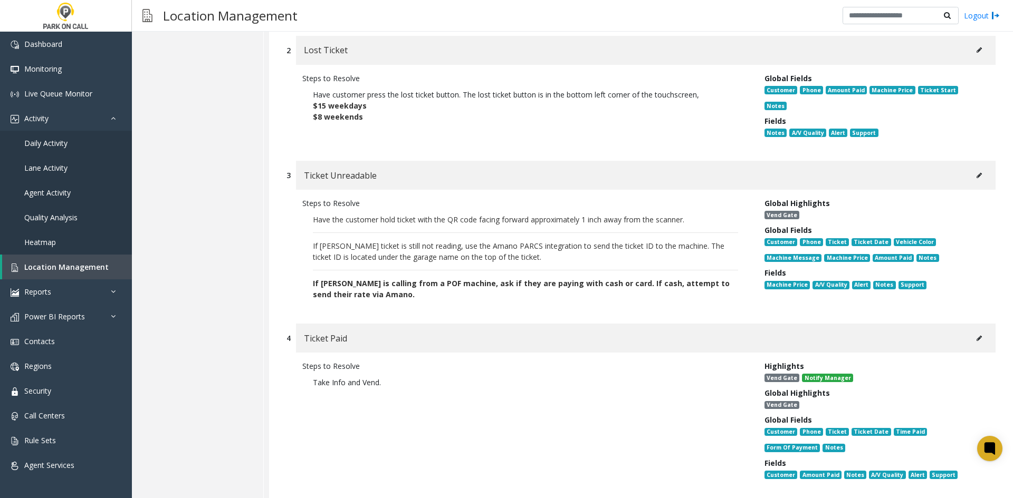
scroll to position [0, 0]
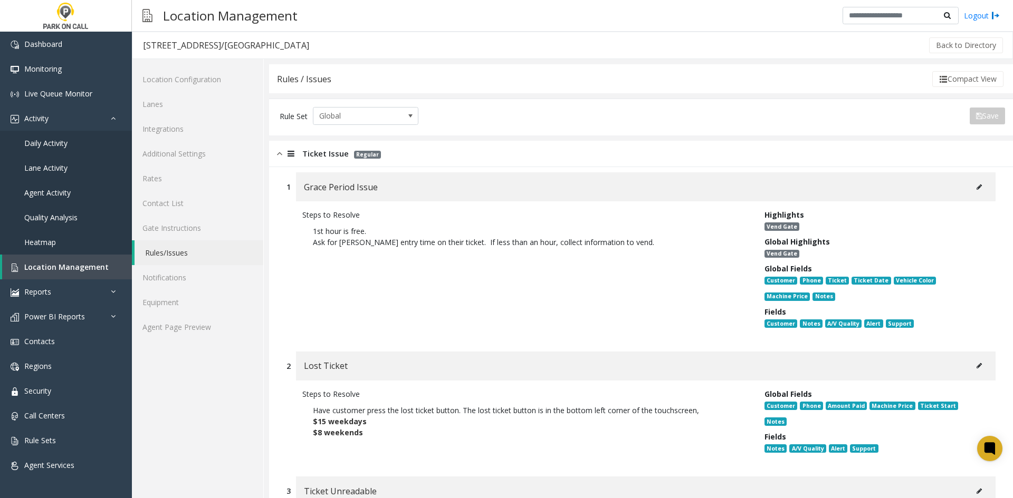
drag, startPoint x: 588, startPoint y: 439, endPoint x: 638, endPoint y: 190, distance: 254.5
click at [437, 152] on div "Ticket Issue Regular" at bounding box center [641, 154] width 744 height 26
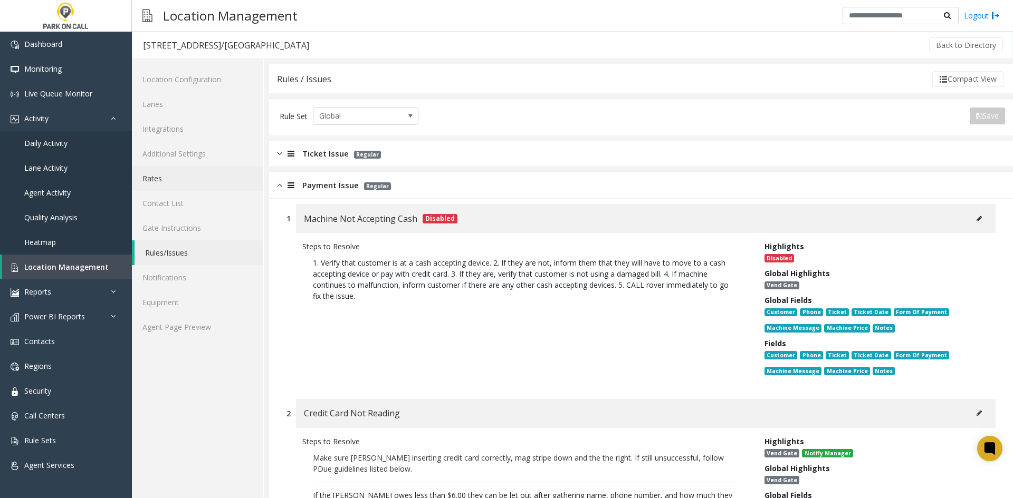
click at [209, 182] on link "Rates" at bounding box center [197, 178] width 131 height 25
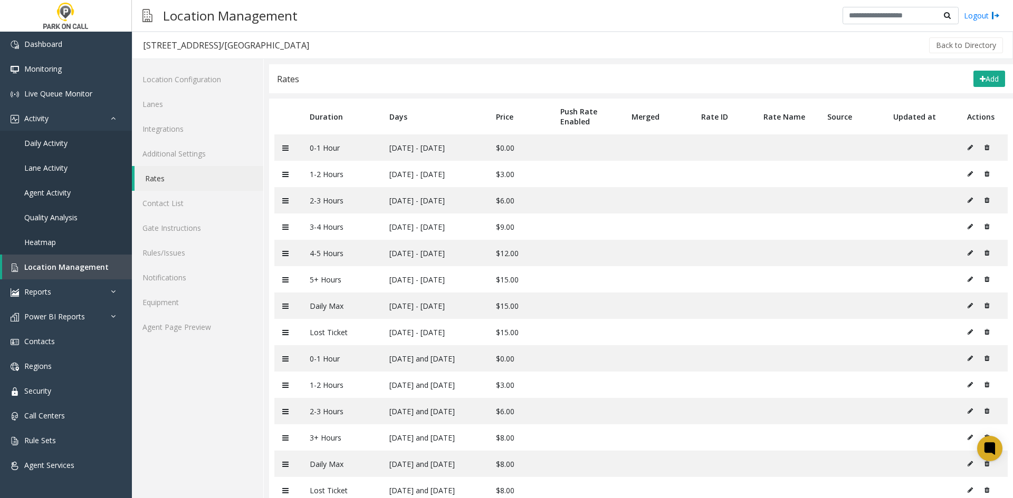
click at [185, 341] on div "Location Configuration Lanes Integrations Additional Settings Rates Contact Lis…" at bounding box center [198, 292] width 132 height 466
click at [187, 337] on link "Agent Page Preview" at bounding box center [197, 327] width 131 height 25
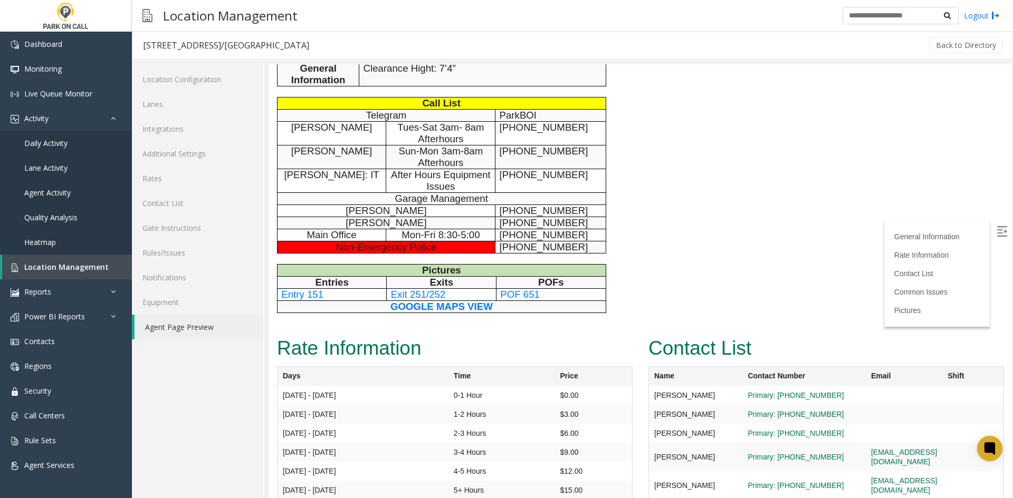
scroll to position [369, 0]
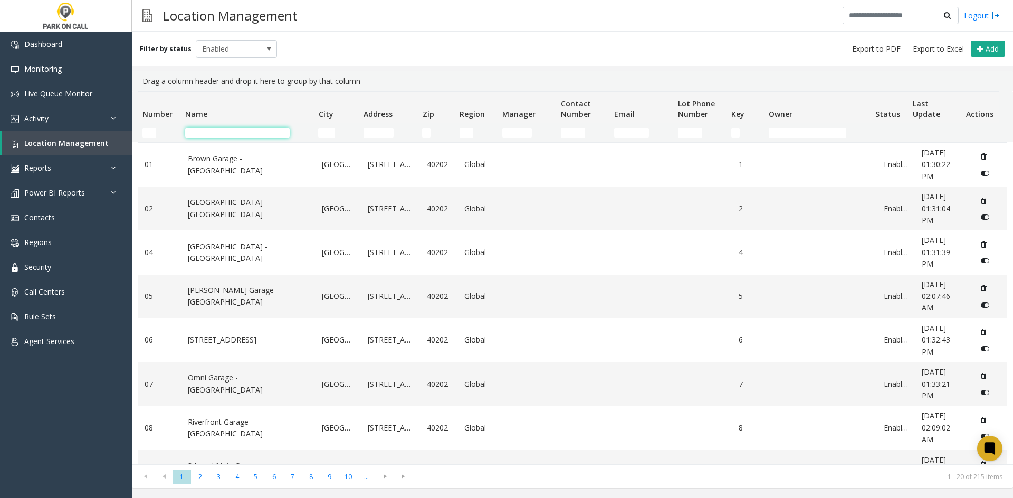
click at [210, 132] on input "Name Filter" at bounding box center [237, 133] width 104 height 11
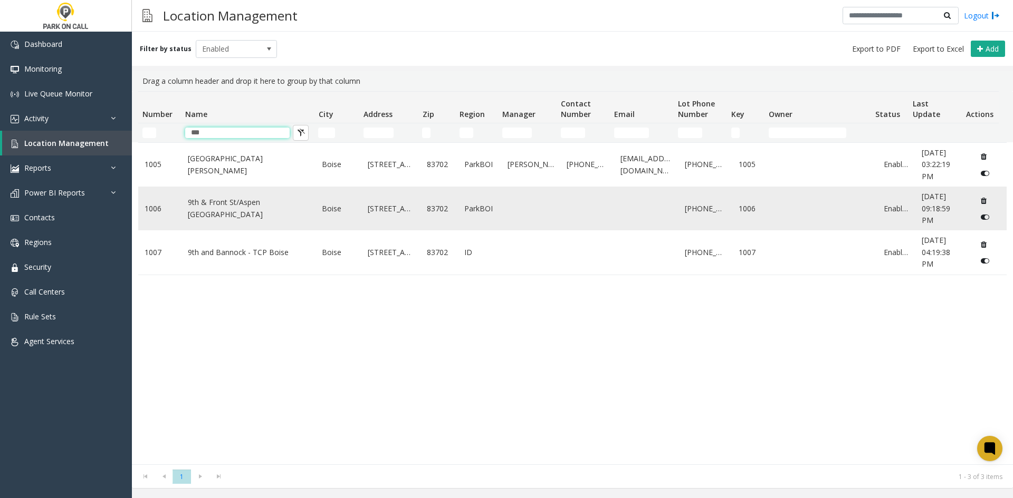
type input "***"
click at [186, 205] on td "9th & Front St/Aspen [GEOGRAPHIC_DATA]" at bounding box center [248, 209] width 135 height 44
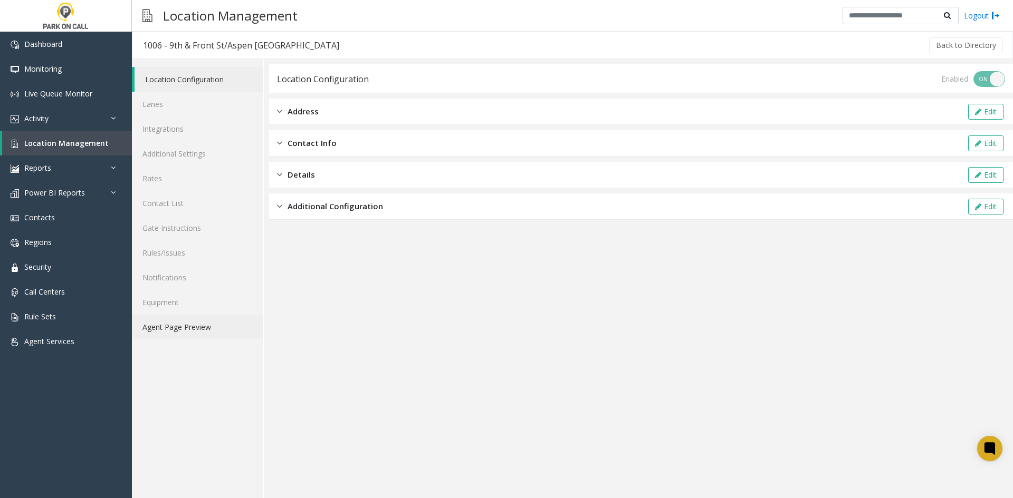
click at [176, 330] on link "Agent Page Preview" at bounding box center [197, 327] width 131 height 25
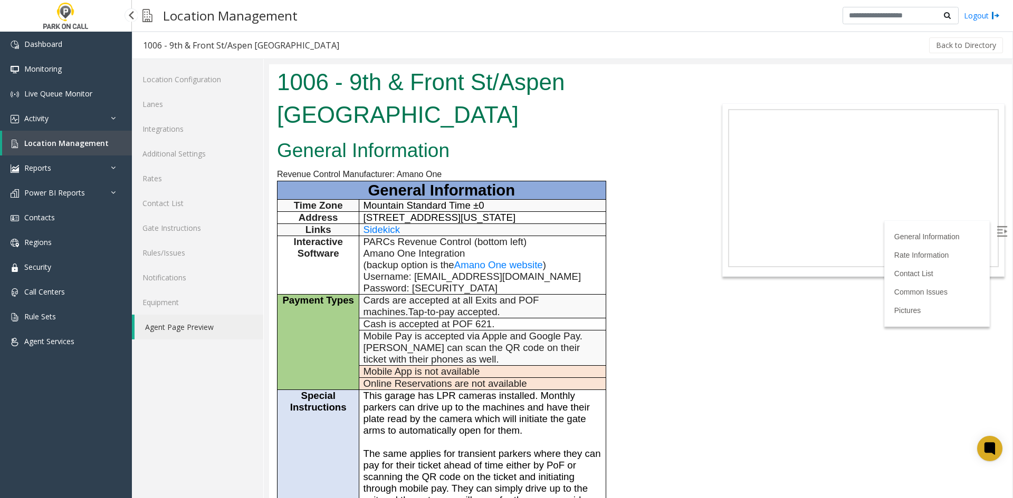
click at [68, 142] on span "Location Management" at bounding box center [66, 143] width 84 height 10
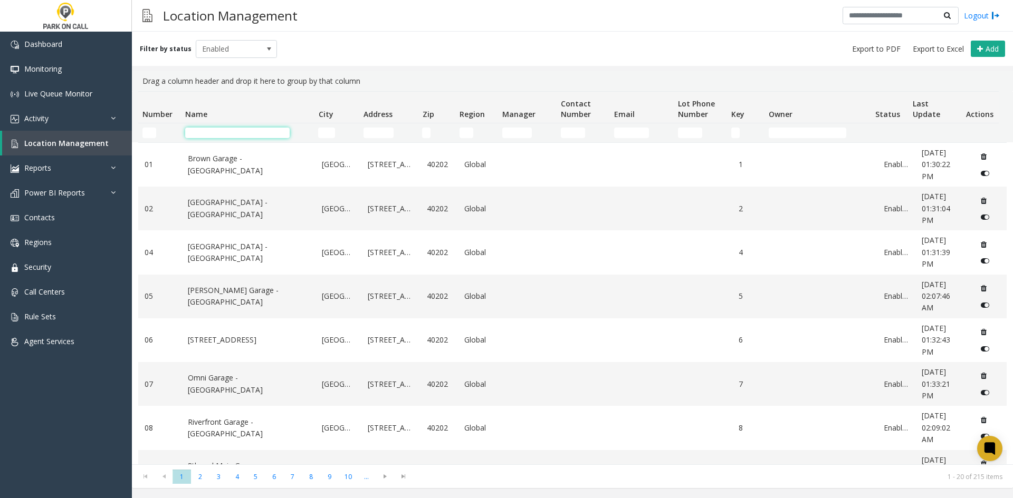
click at [212, 128] on input "Name Filter" at bounding box center [237, 133] width 104 height 11
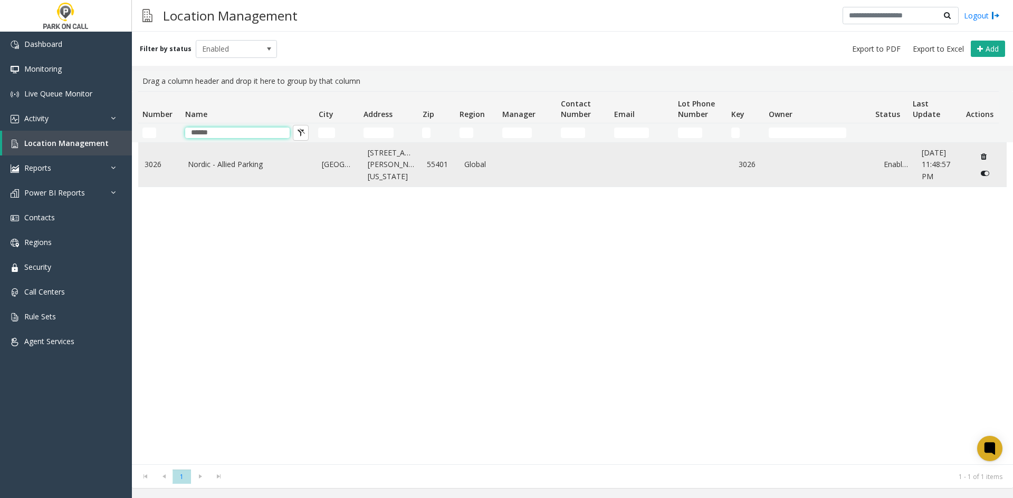
type input "******"
click at [211, 167] on link "Nordic - Allied Parking" at bounding box center [249, 165] width 122 height 12
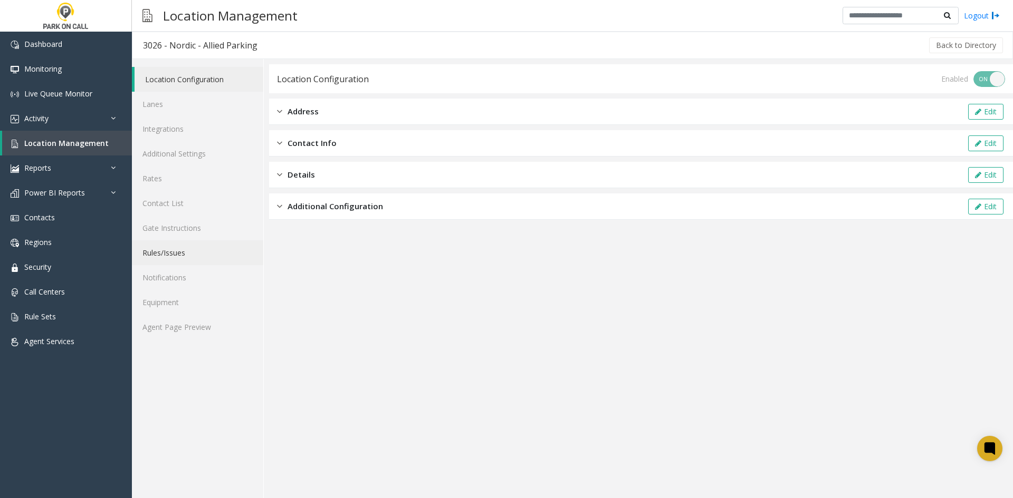
click at [174, 251] on link "Rules/Issues" at bounding box center [197, 253] width 131 height 25
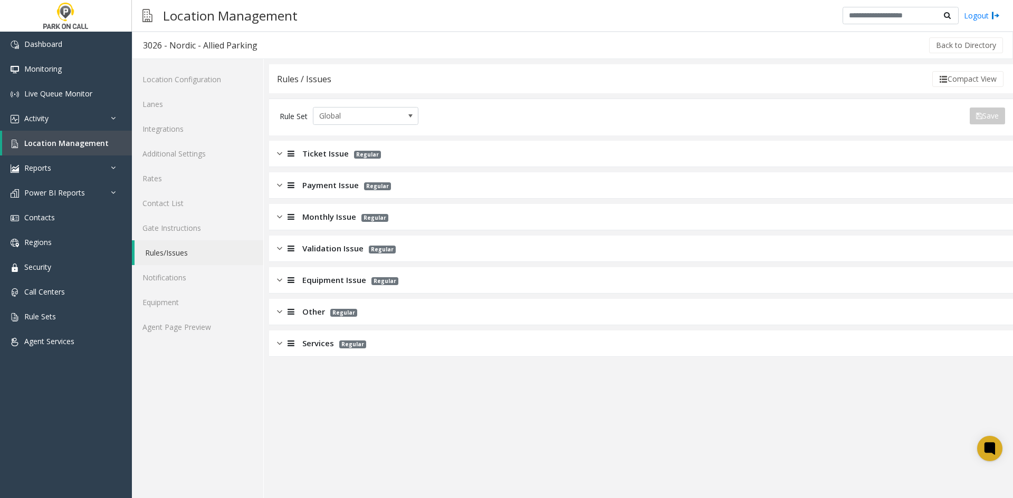
click at [325, 153] on span "Ticket Issue" at bounding box center [325, 154] width 46 height 12
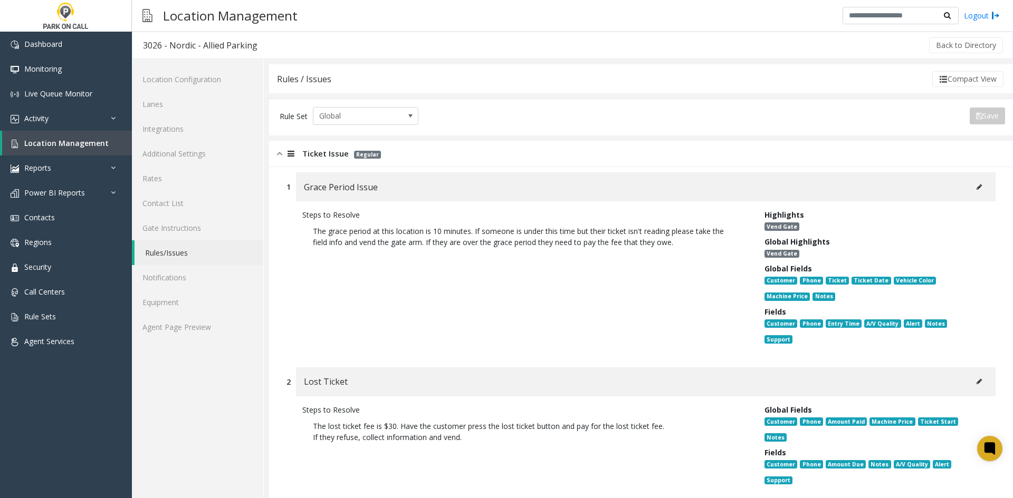
click at [325, 153] on span "Ticket Issue" at bounding box center [325, 154] width 46 height 12
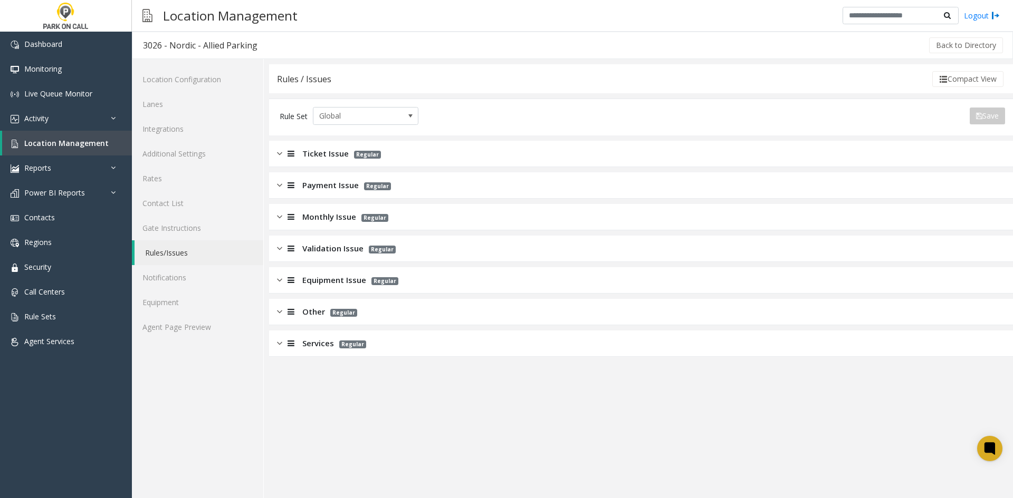
click at [327, 244] on span "Validation Issue" at bounding box center [332, 249] width 61 height 12
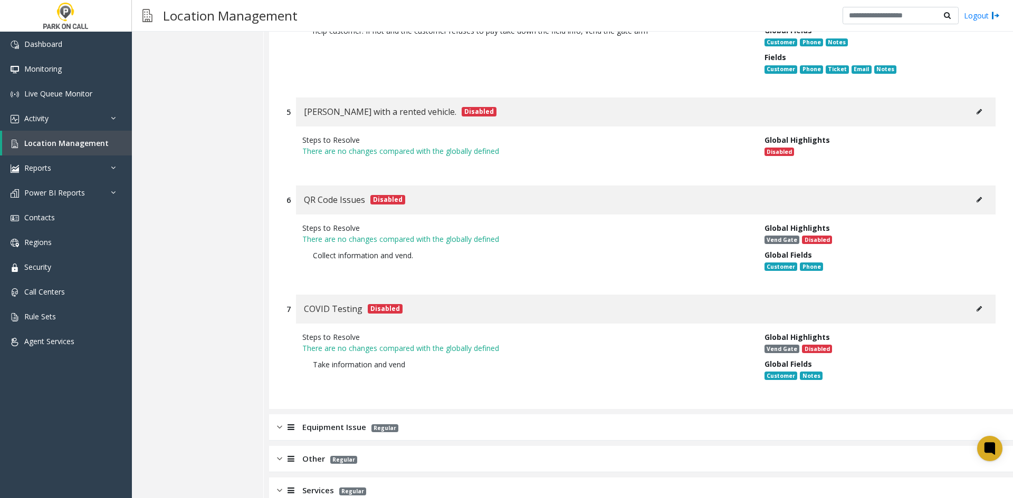
scroll to position [883, 0]
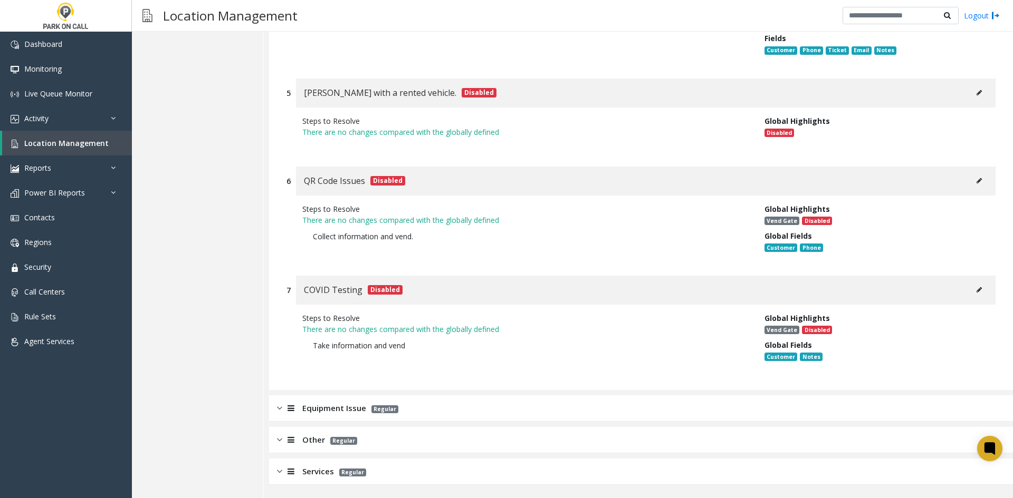
click at [340, 469] on span "Regular" at bounding box center [352, 473] width 27 height 8
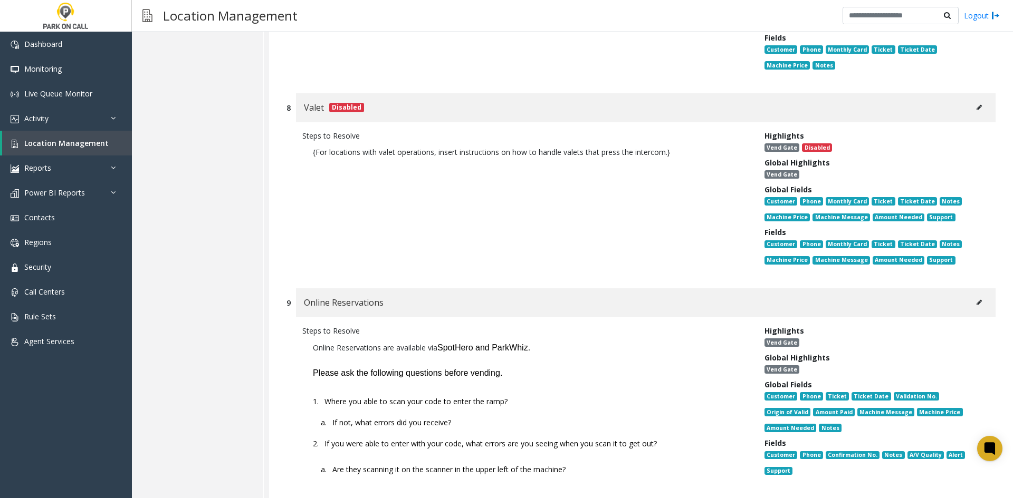
scroll to position [2624, 0]
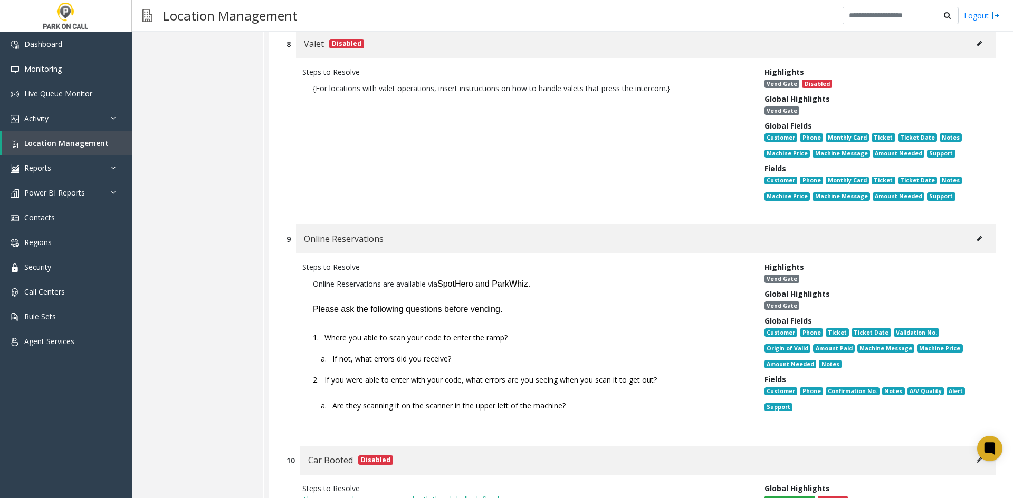
click at [955, 225] on div "Online Reservations" at bounding box center [645, 239] width 699 height 29
click at [958, 225] on div "Online Reservations" at bounding box center [645, 239] width 699 height 29
click at [934, 262] on div "Highlights" at bounding box center [871, 267] width 215 height 11
click at [971, 231] on button at bounding box center [979, 239] width 17 height 16
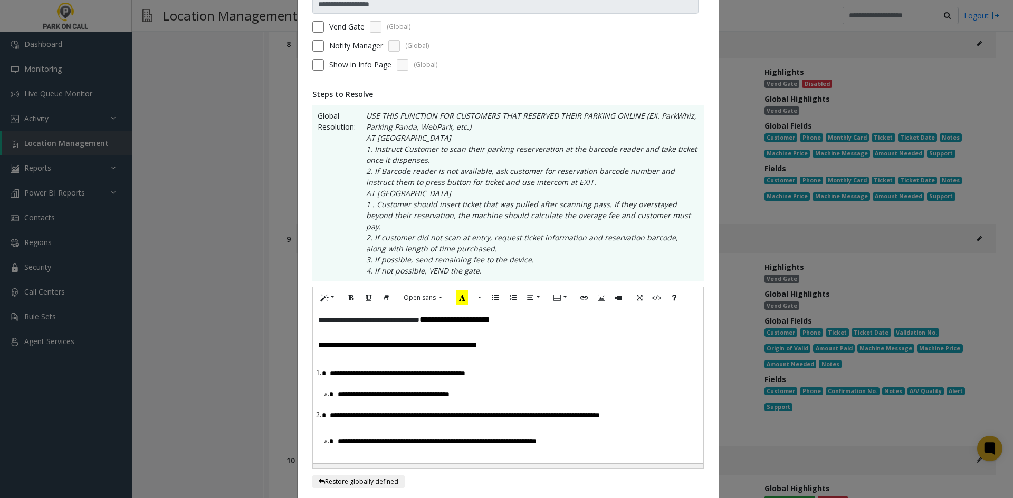
scroll to position [388, 0]
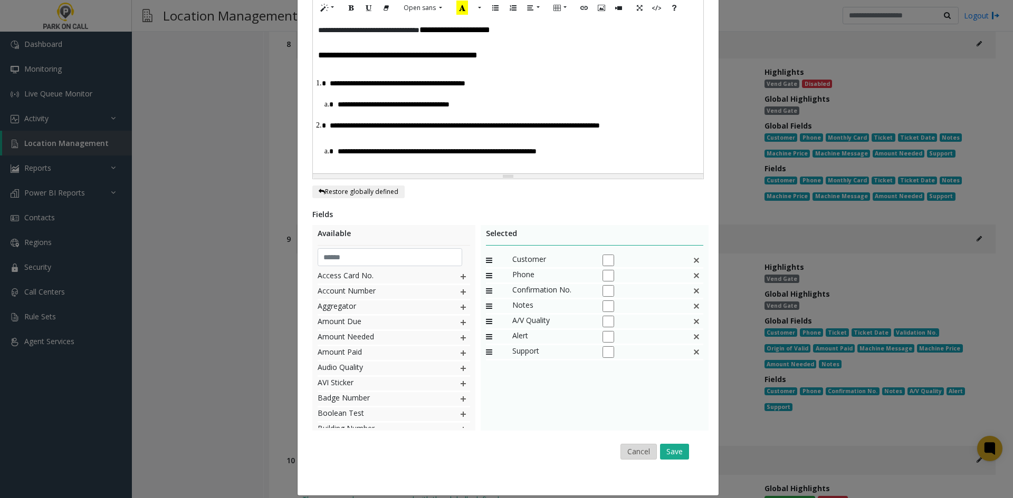
click at [627, 444] on button "Cancel" at bounding box center [638, 452] width 36 height 16
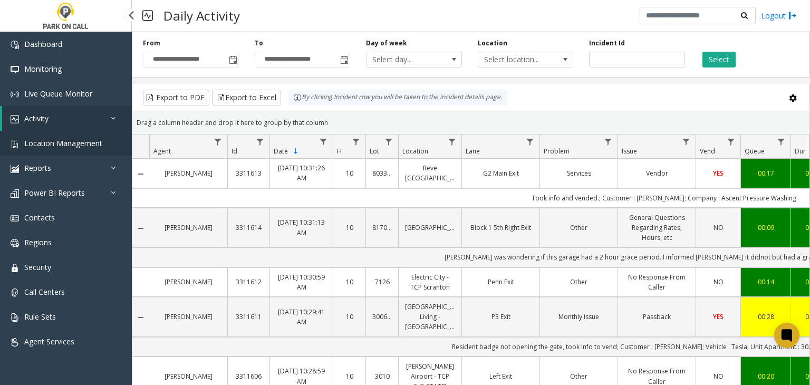
click at [77, 148] on link "Location Management" at bounding box center [66, 143] width 132 height 25
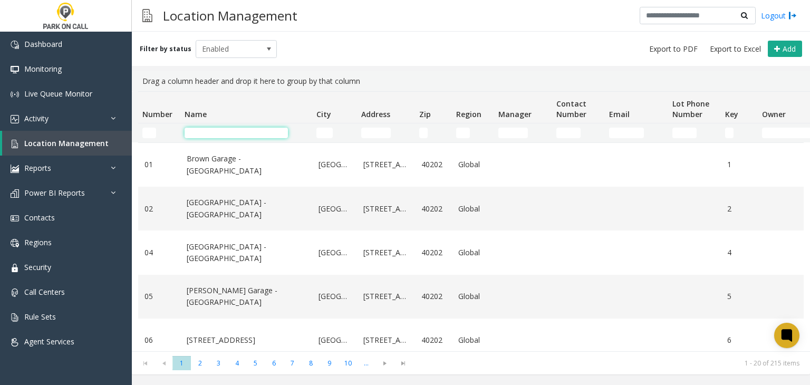
click at [200, 130] on input "Name Filter" at bounding box center [236, 133] width 103 height 11
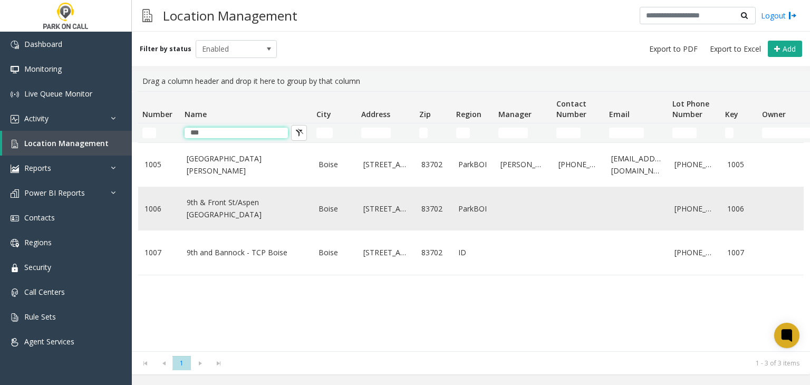
type input "***"
click at [214, 197] on link "9th & Front St/Aspen [GEOGRAPHIC_DATA]" at bounding box center [246, 209] width 119 height 24
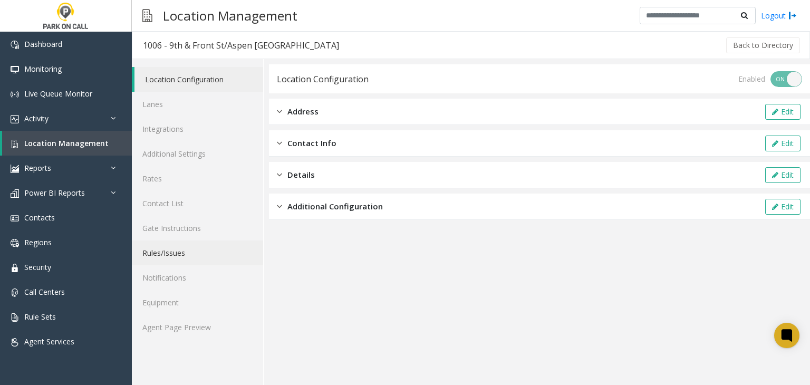
click at [184, 250] on link "Rules/Issues" at bounding box center [197, 253] width 131 height 25
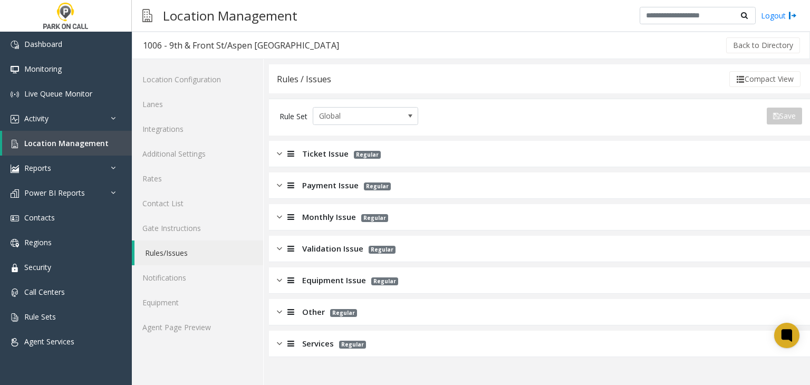
click at [304, 155] on span "Ticket Issue" at bounding box center [325, 154] width 46 height 12
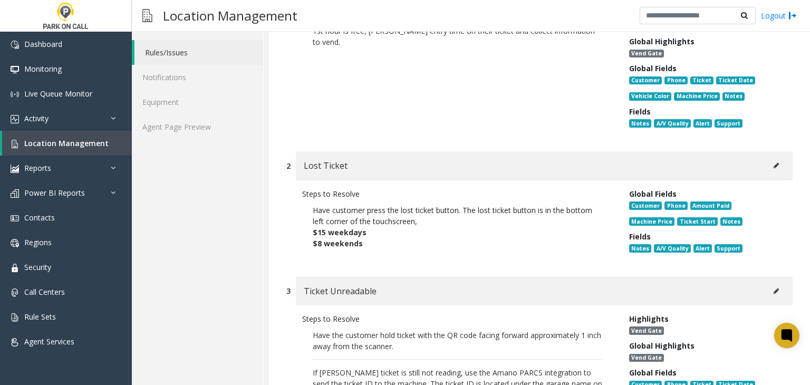
scroll to position [211, 0]
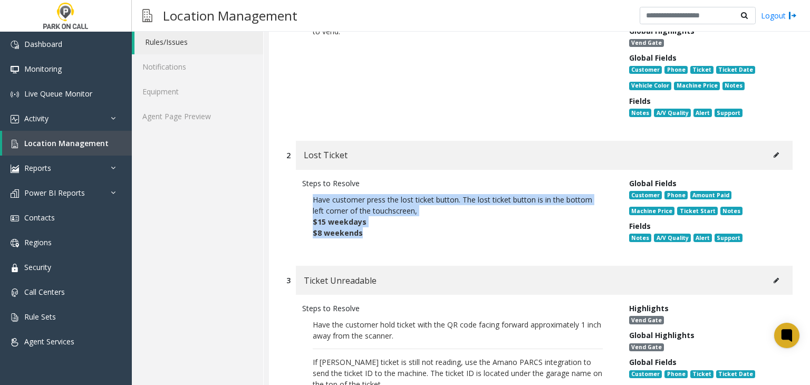
drag, startPoint x: 376, startPoint y: 237, endPoint x: 309, endPoint y: 203, distance: 74.8
click at [309, 203] on p "Have customer press the lost ticket button. The lost ticket button is in the bo…" at bounding box center [457, 216] width 311 height 55
copy p "Have customer press the lost ticket button. The lost ticket button is in the bo…"
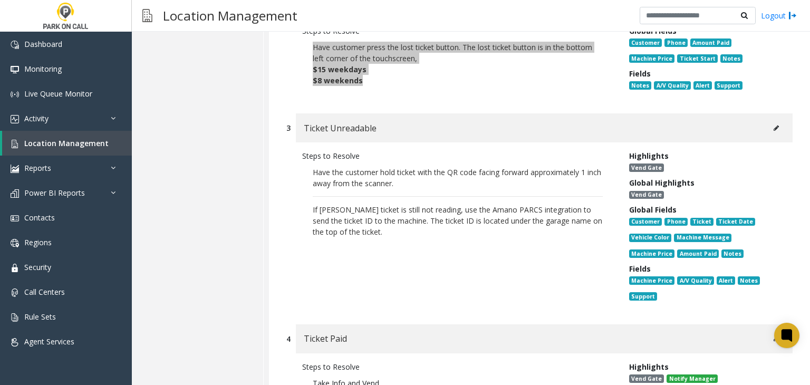
scroll to position [369, 0]
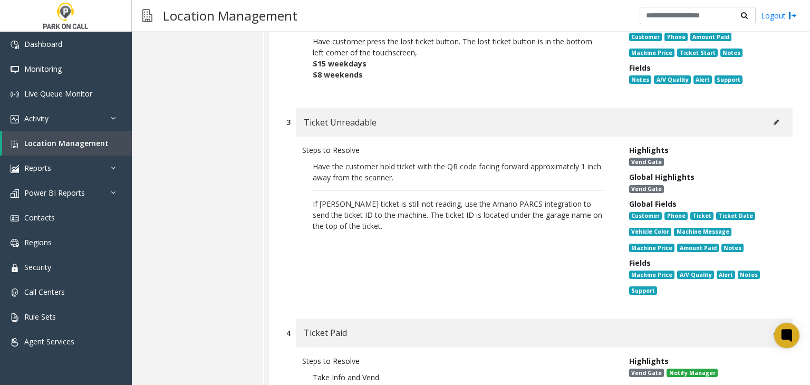
click at [377, 248] on div "Steps to Resolve Have the customer hold ticket with the QR code facing forward …" at bounding box center [457, 223] width 327 height 156
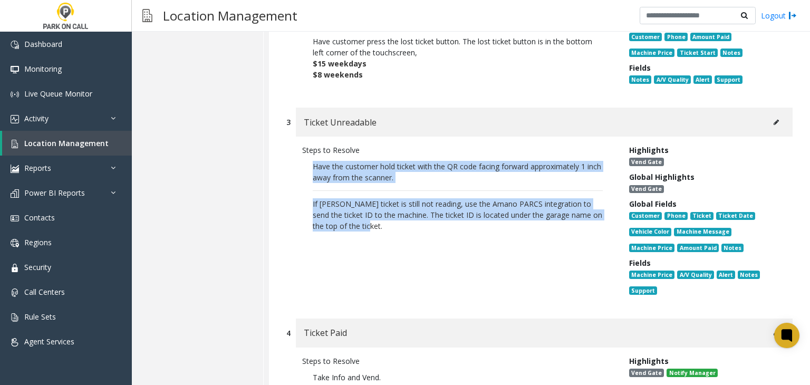
drag, startPoint x: 377, startPoint y: 248, endPoint x: 299, endPoint y: 167, distance: 113.0
click at [299, 167] on div "Steps to Resolve Have the customer hold ticket with the QR code facing forward …" at bounding box center [457, 223] width 327 height 156
copy p "Have the customer hold ticket with the QR code facing forward approximately 1 i…"
click at [463, 285] on div "Steps to Resolve Have the customer hold ticket with the QR code facing forward …" at bounding box center [457, 223] width 327 height 156
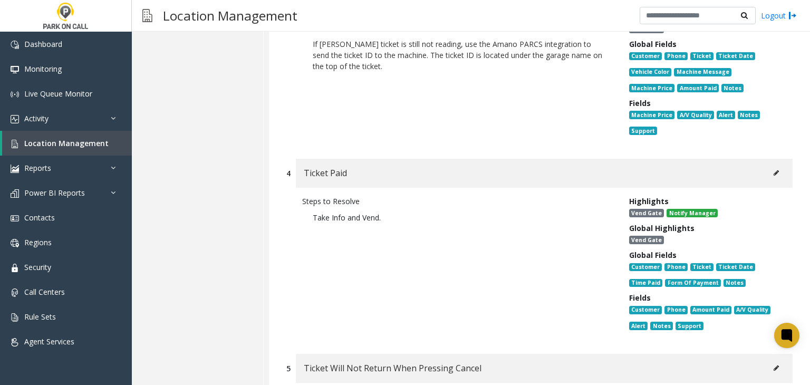
scroll to position [527, 0]
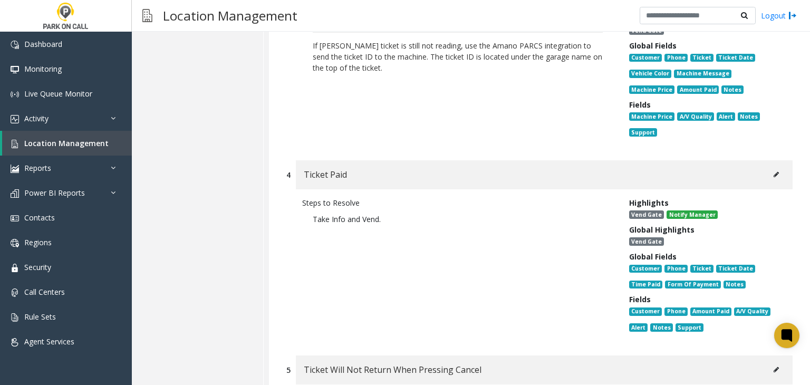
drag, startPoint x: 389, startPoint y: 241, endPoint x: 292, endPoint y: 232, distance: 97.5
click at [292, 232] on div "Steps to Resolve Take Info and Vend. Highlights Vend Gate Notify Manager Global…" at bounding box center [539, 267] width 506 height 156
copy span "Take Info and Vend."
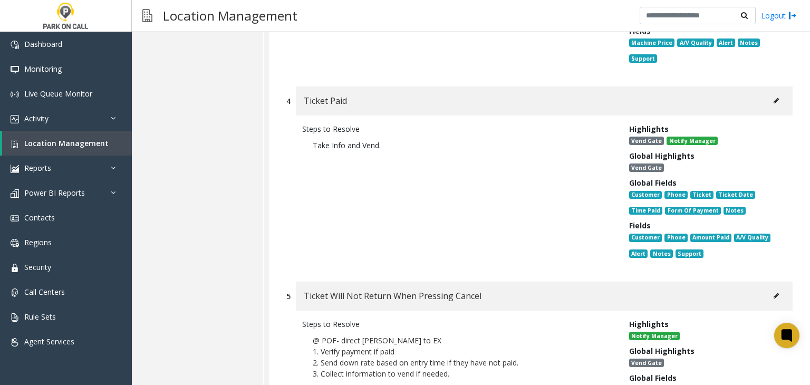
scroll to position [686, 0]
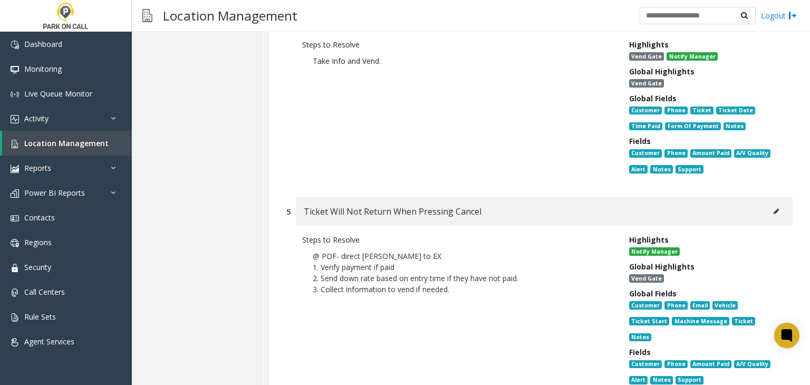
click at [454, 300] on p "@ POF- direct [PERSON_NAME] to EX 1. Verify payment if paid 2. Send down rate b…" at bounding box center [457, 272] width 311 height 55
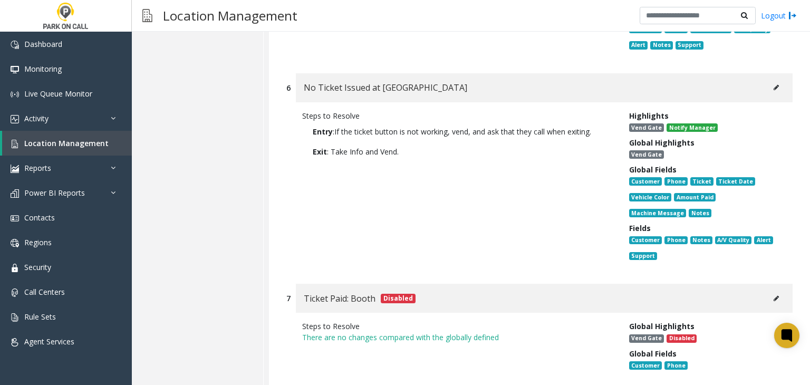
scroll to position [1002, 0]
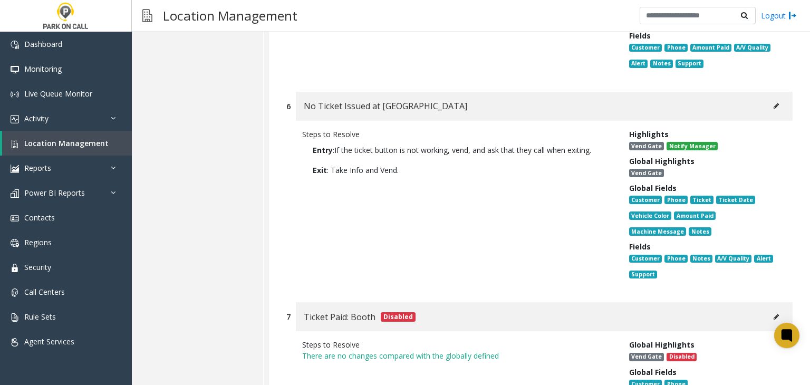
drag, startPoint x: 415, startPoint y: 165, endPoint x: 310, endPoint y: 138, distance: 108.4
click at [310, 140] on p "Entry : If the ticket button is not working, vend, and ask that they call when …" at bounding box center [457, 160] width 311 height 41
copy p "Entry : If the ticket button is not working, vend, and ask that they call when …"
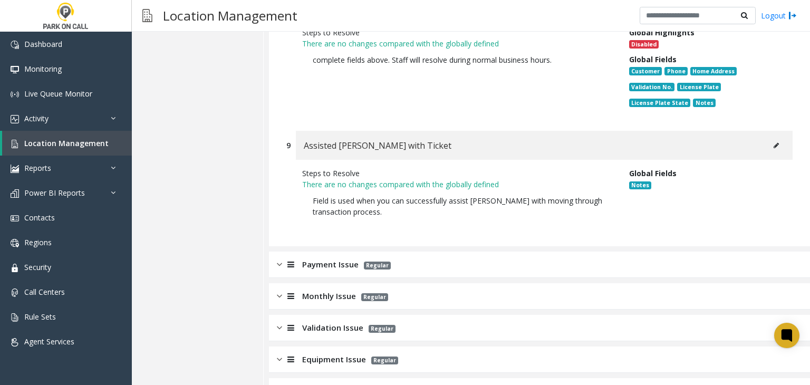
scroll to position [1477, 0]
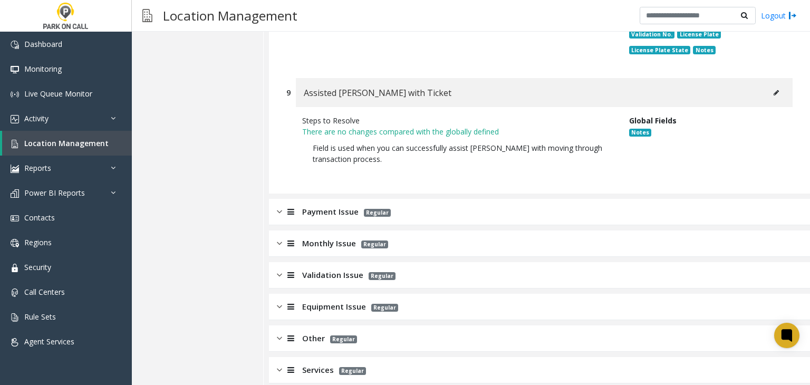
click at [319, 212] on div "Payment Issue Regular" at bounding box center [539, 212] width 541 height 26
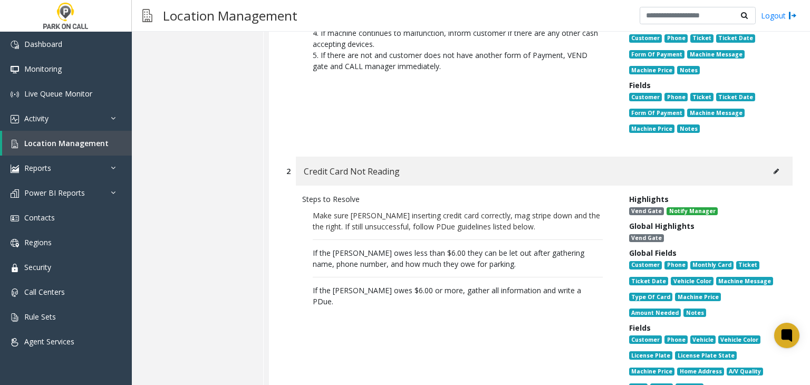
scroll to position [1846, 0]
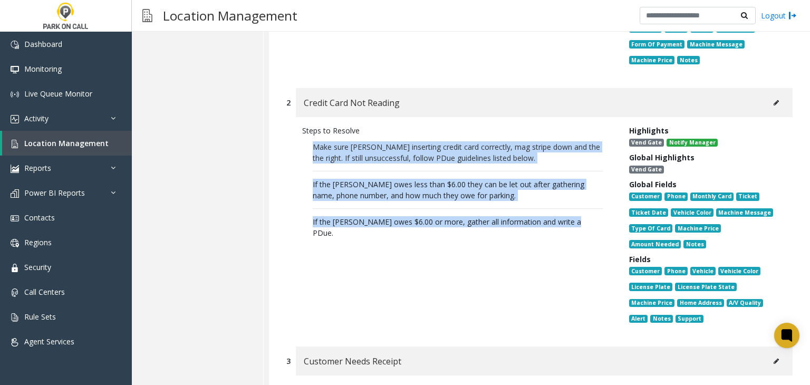
drag, startPoint x: 520, startPoint y: 213, endPoint x: 305, endPoint y: 138, distance: 227.4
click at [305, 138] on div "Steps to Resolve Make sure parker inserting credit card correctly, mag stripe d…" at bounding box center [457, 226] width 327 height 203
copy p "Make sure parker inserting credit card correctly, mag stripe down and the the r…"
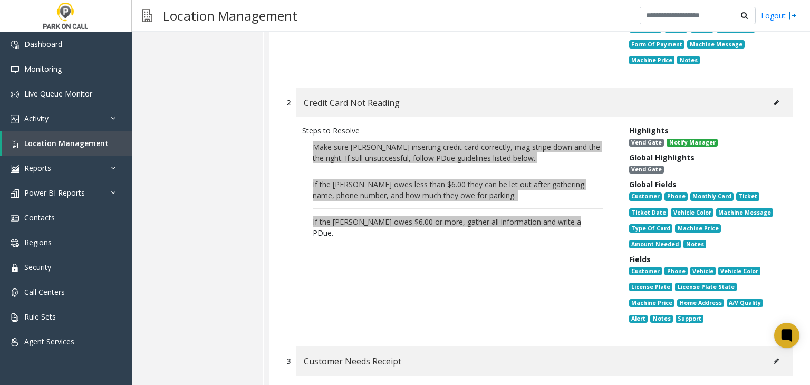
scroll to position [2004, 0]
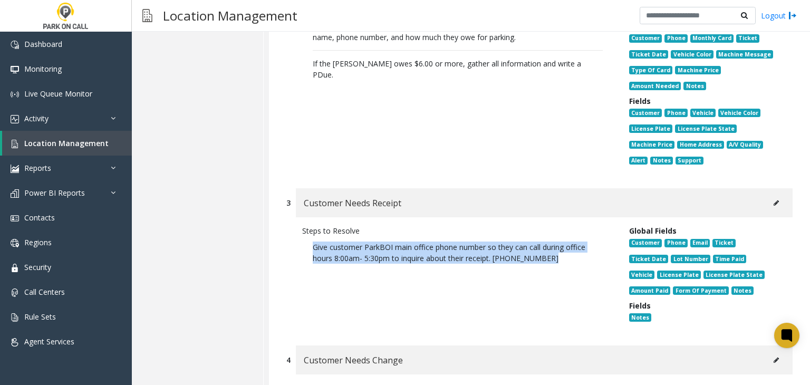
drag, startPoint x: 559, startPoint y: 249, endPoint x: 300, endPoint y: 237, distance: 259.3
click at [300, 237] on div "Steps to Resolve Give customer ParkBOI main office phone number so they can cal…" at bounding box center [457, 276] width 327 height 102
copy p "Give customer ParkBOI main office phone number so they can call during office h…"
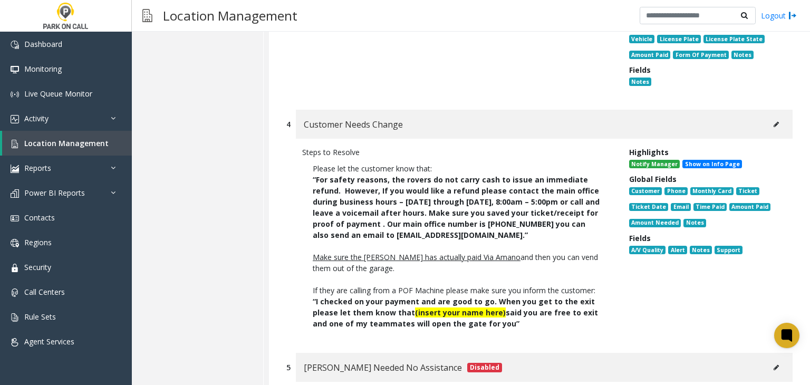
scroll to position [2268, 0]
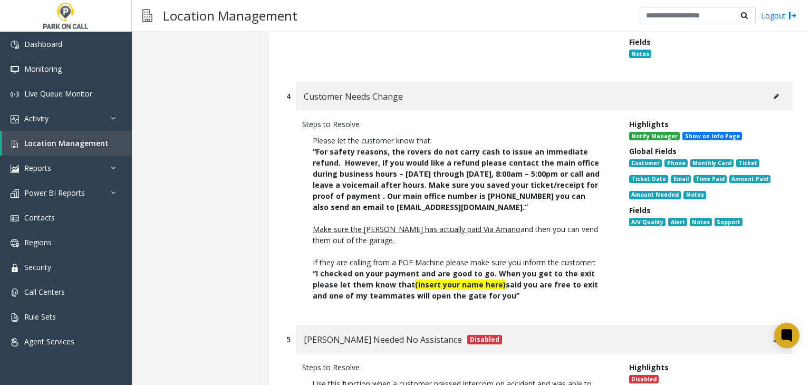
drag, startPoint x: 539, startPoint y: 301, endPoint x: 309, endPoint y: 133, distance: 284.6
click at [309, 133] on div "Steps to Resolve Please let the customer know that: “For safety reasons, the ro…" at bounding box center [539, 213] width 506 height 204
copy p "Please let the customer know that: “For safety reasons, the rovers do not carry…"
click at [401, 257] on span "If they are calling from a POF Machine please make sure you inform the customer:" at bounding box center [454, 262] width 283 height 10
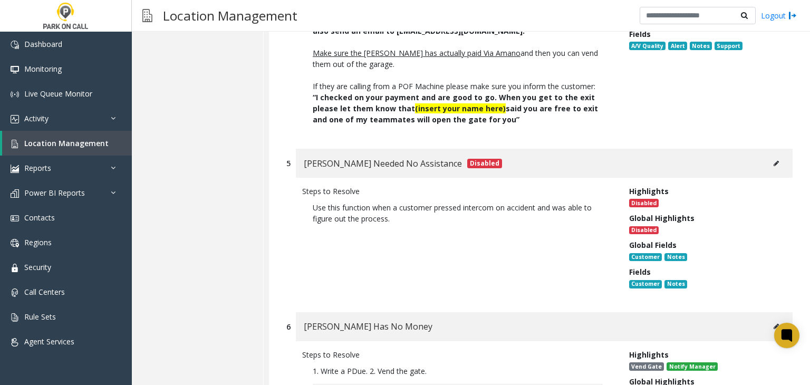
scroll to position [2426, 0]
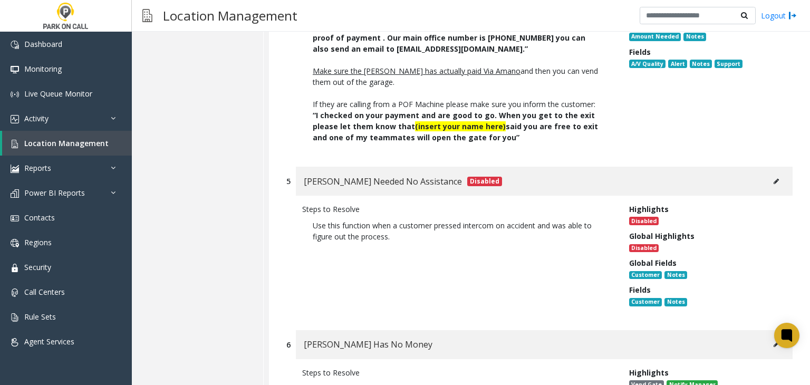
click at [769, 175] on button at bounding box center [776, 182] width 17 height 16
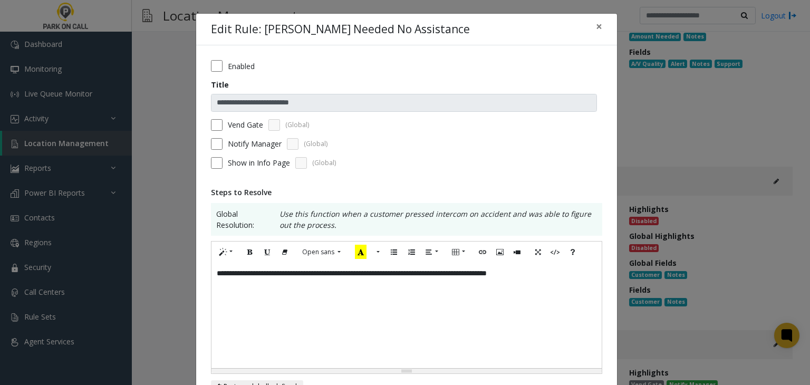
click at [247, 70] on label "Enabled" at bounding box center [241, 66] width 27 height 11
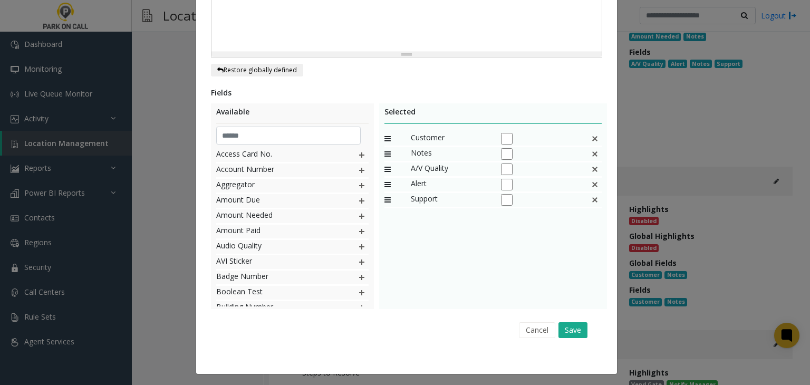
scroll to position [319, 0]
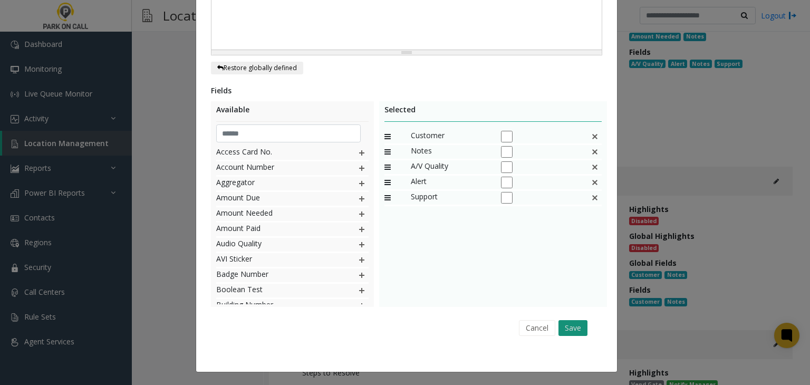
click at [567, 331] on button "Save" at bounding box center [573, 328] width 29 height 16
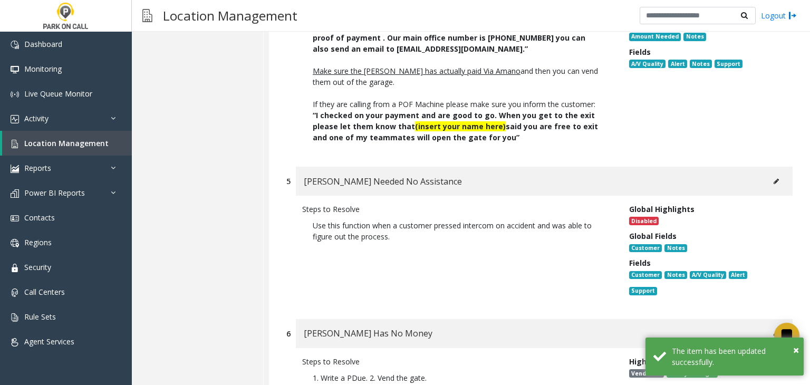
click at [774, 178] on icon at bounding box center [776, 181] width 5 height 6
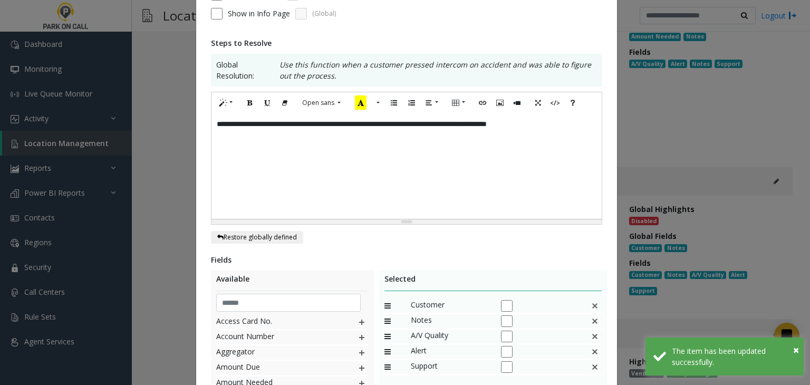
scroll to position [264, 0]
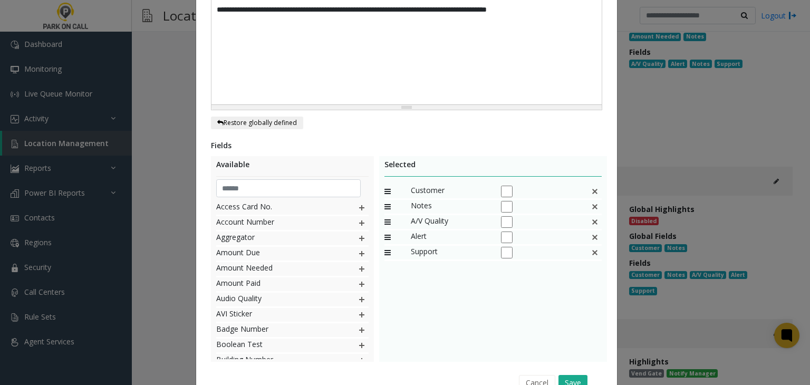
click at [586, 183] on div "Selected Customer Notes A/V Quality Alert Support" at bounding box center [493, 259] width 228 height 206
click at [591, 189] on img at bounding box center [595, 192] width 8 height 14
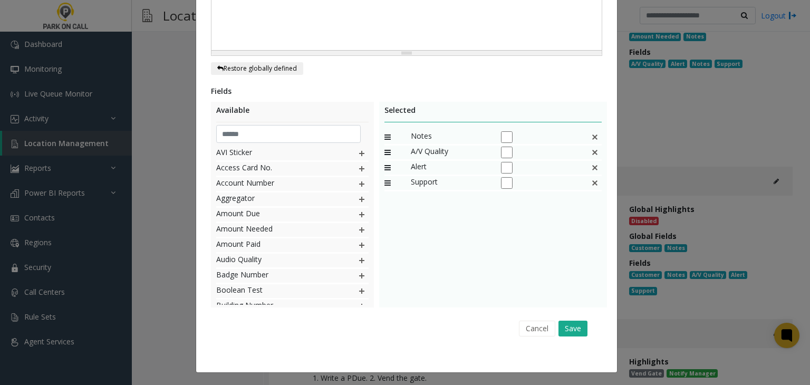
scroll to position [319, 0]
click at [574, 332] on button "Save" at bounding box center [573, 328] width 29 height 16
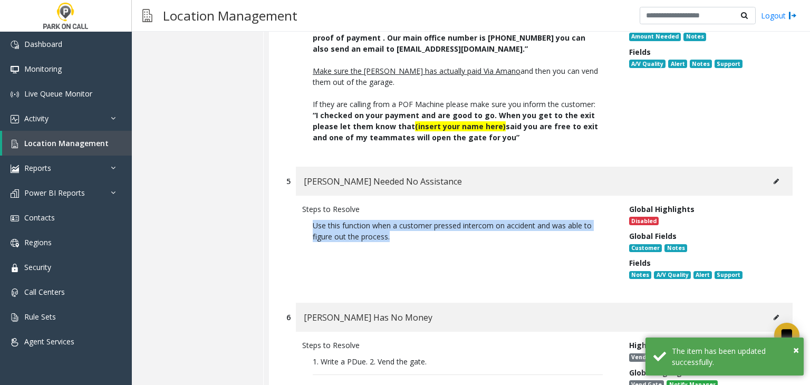
drag, startPoint x: 426, startPoint y: 235, endPoint x: 293, endPoint y: 220, distance: 133.7
click at [293, 220] on div "Steps to Resolve Use this function when a customer pressed intercom on accident…" at bounding box center [539, 244] width 506 height 97
copy p "Use this function when a customer pressed intercom on accident and was able to …"
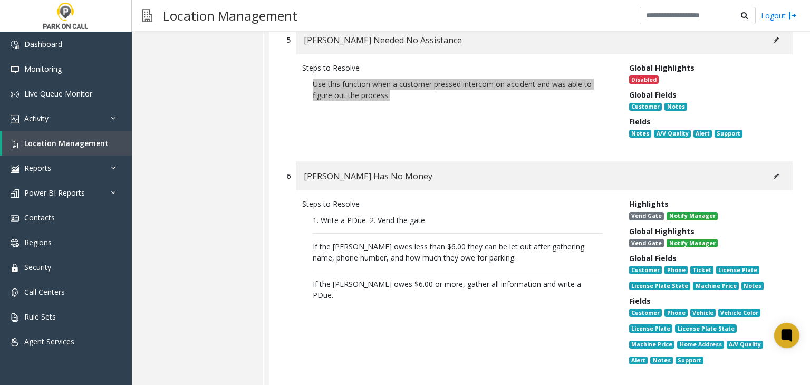
scroll to position [2585, 0]
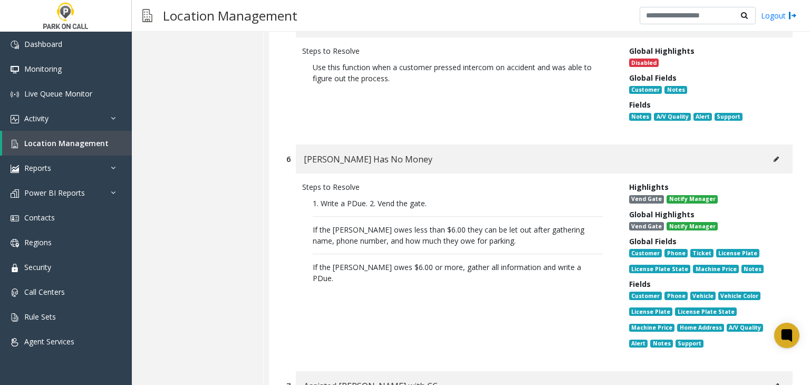
click at [427, 266] on p "1. Write a PDue. 2. Vend the gate. If the parker owes less than $6.00 they can …" at bounding box center [457, 241] width 311 height 97
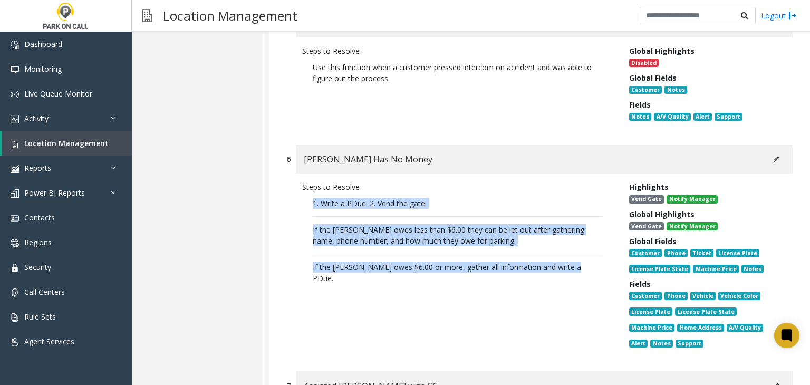
drag, startPoint x: 582, startPoint y: 273, endPoint x: 304, endPoint y: 192, distance: 290.0
click at [304, 192] on div "Steps to Resolve 1. Write a PDue. 2. Vend the gate. If the parker owes less tha…" at bounding box center [457, 266] width 327 height 171
copy p "1. Write a PDue. 2. Vend the gate. If the parker owes less than $6.00 they can …"
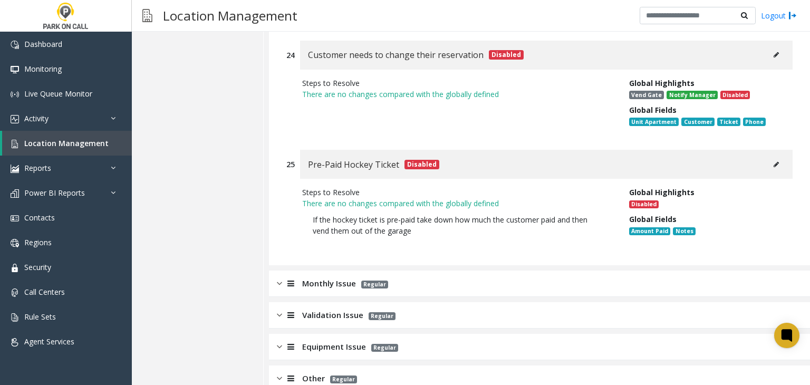
scroll to position [5218, 0]
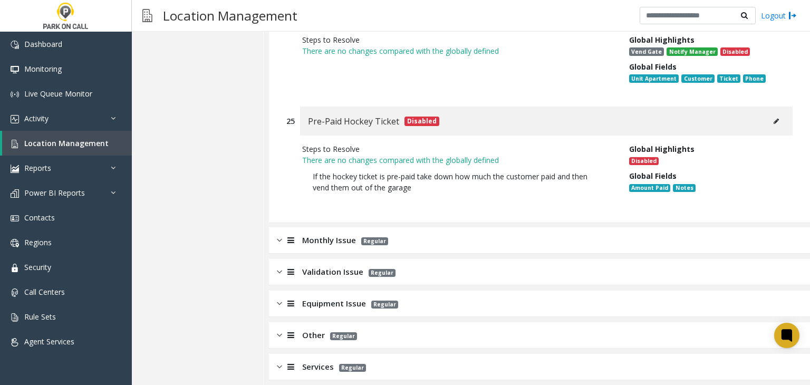
click at [339, 239] on div "Monthly Issue Regular" at bounding box center [539, 240] width 541 height 26
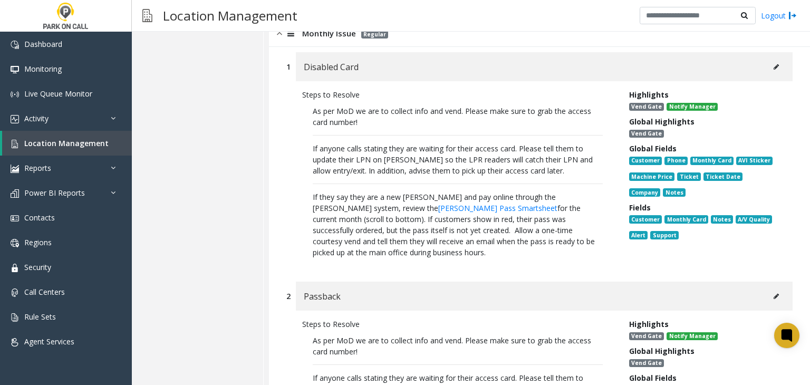
scroll to position [5429, 0]
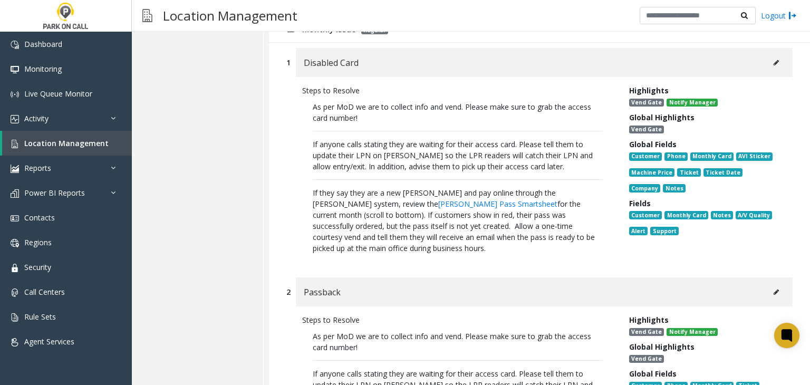
drag, startPoint x: 600, startPoint y: 241, endPoint x: 304, endPoint y: 95, distance: 329.5
click at [305, 95] on div "Steps to Resolve As per MoD we are to collect info and vend. Please make sure t…" at bounding box center [539, 172] width 506 height 190
copy p "As per MoD we are to collect info and vend. Please make sure to grab the access…"
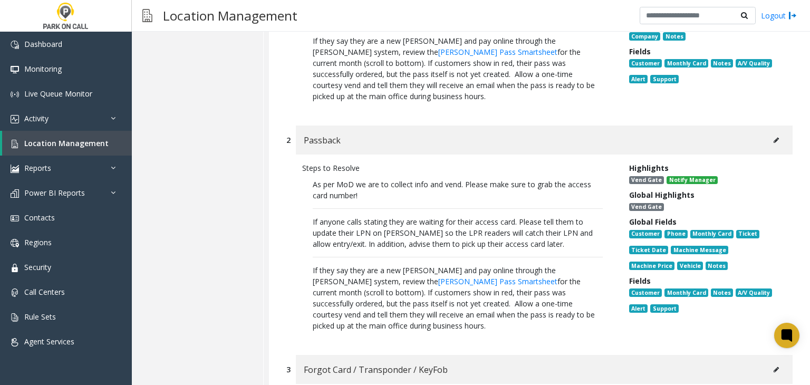
scroll to position [5587, 0]
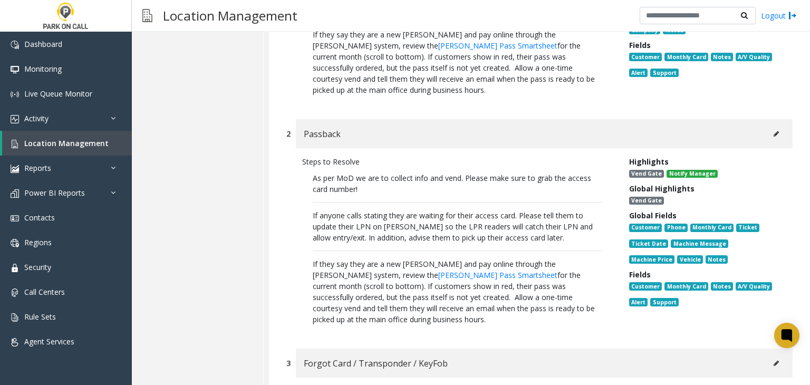
drag, startPoint x: 582, startPoint y: 293, endPoint x: 310, endPoint y: 160, distance: 302.9
click at [310, 167] on p "As per MoD we are to collect info and vend. Please make sure to grab the access…" at bounding box center [457, 248] width 311 height 163
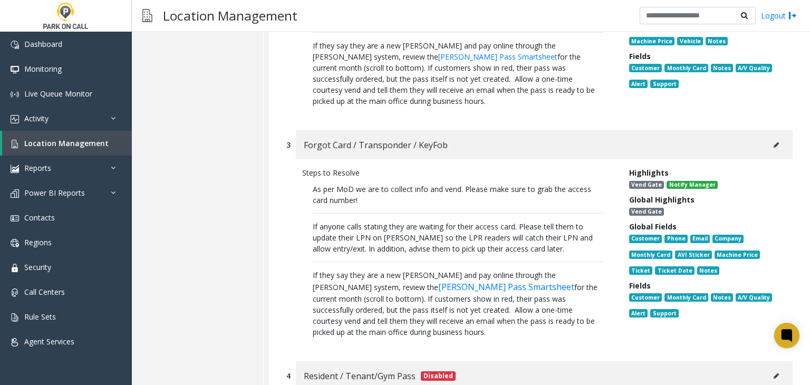
scroll to position [5851, 0]
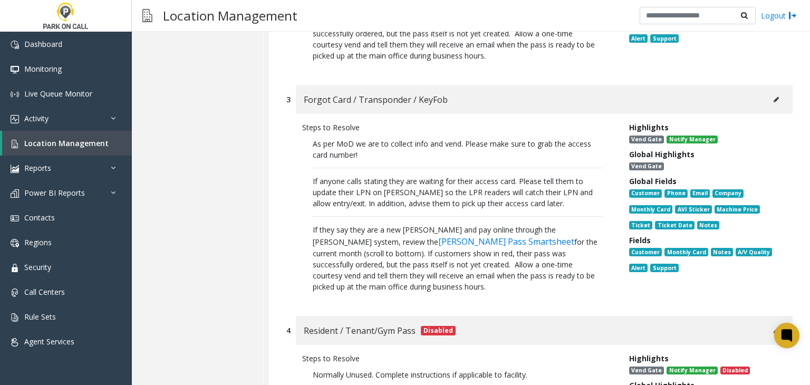
drag, startPoint x: 358, startPoint y: 254, endPoint x: 312, endPoint y: 117, distance: 144.4
click at [312, 133] on p "As per MoD we are to collect info and vend. Please make sure to grab the access…" at bounding box center [457, 215] width 311 height 165
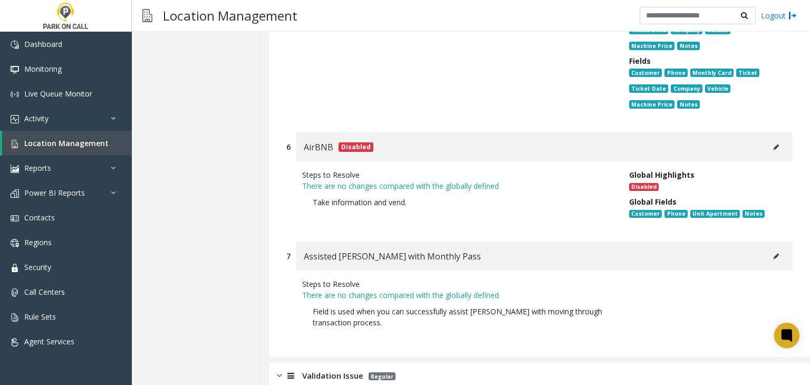
scroll to position [6570, 0]
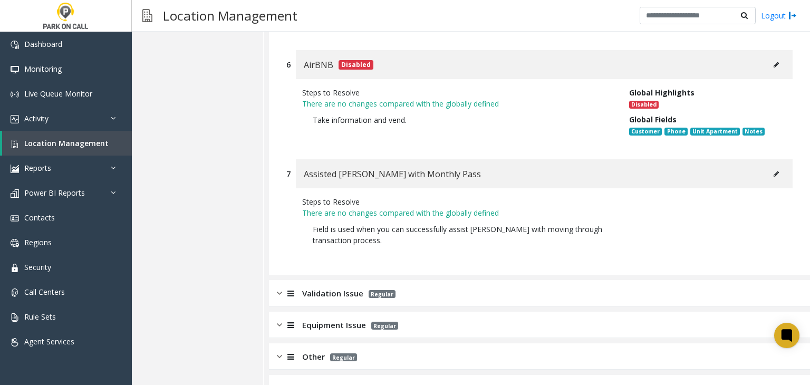
drag, startPoint x: 304, startPoint y: 267, endPoint x: 297, endPoint y: 267, distance: 6.3
click at [302, 287] on span "Validation Issue" at bounding box center [332, 293] width 61 height 12
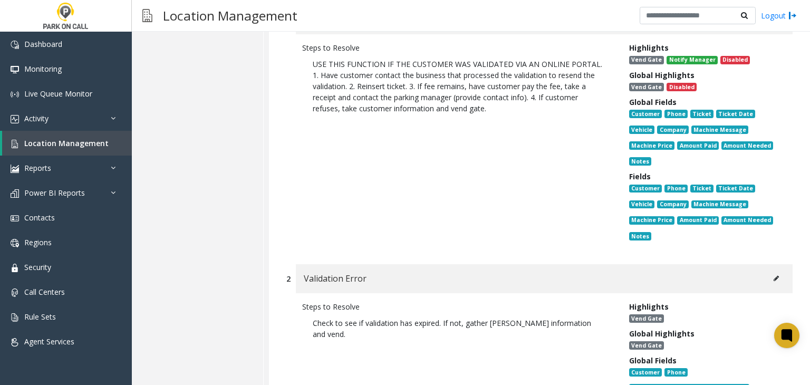
scroll to position [6887, 0]
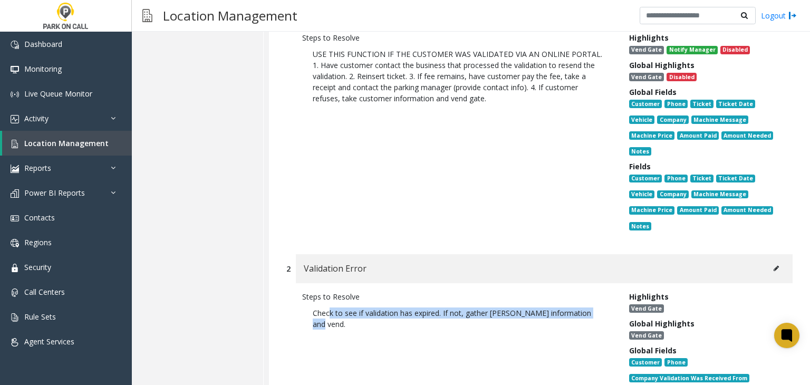
drag, startPoint x: 604, startPoint y: 286, endPoint x: 331, endPoint y: 301, distance: 273.1
click at [331, 301] on div "Steps to Resolve Check to see if validation has expired. If not, gather parker …" at bounding box center [457, 376] width 327 height 171
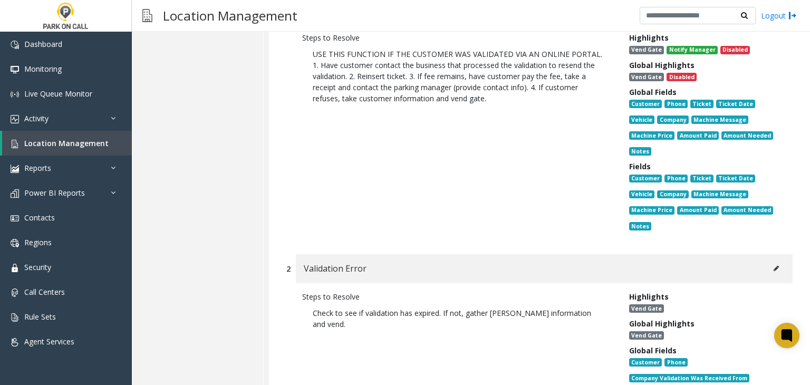
drag, startPoint x: 637, startPoint y: 262, endPoint x: 619, endPoint y: 257, distance: 18.7
click at [633, 292] on span "Highlights" at bounding box center [649, 297] width 40 height 10
click at [774, 265] on icon at bounding box center [776, 268] width 5 height 6
type input "**********"
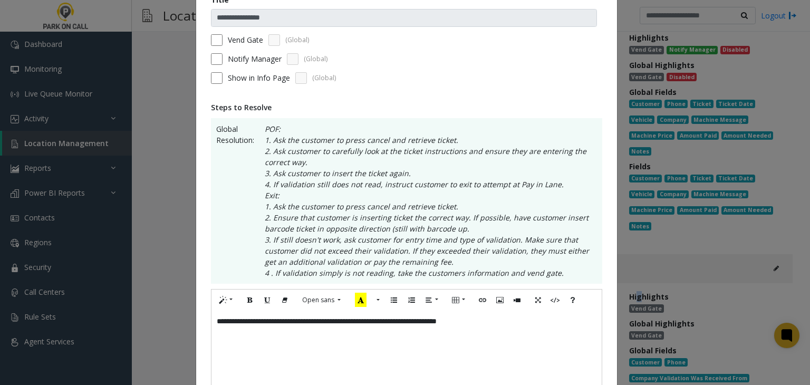
scroll to position [316, 0]
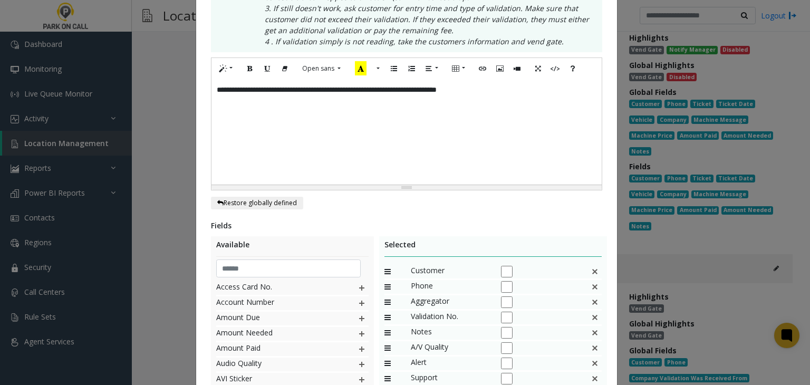
click at [503, 122] on div "**********" at bounding box center [407, 131] width 391 height 105
paste div
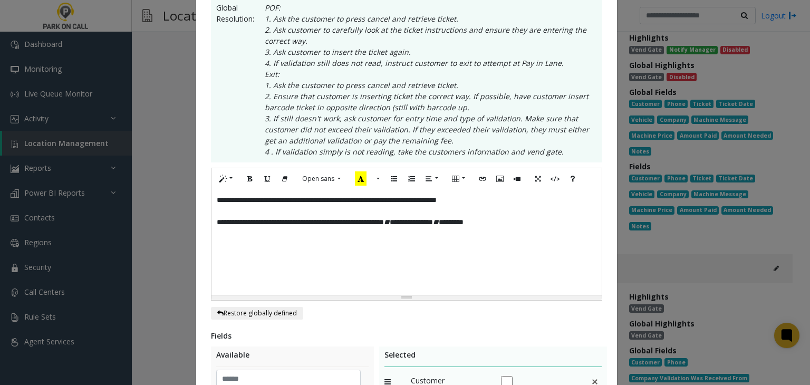
scroll to position [452, 0]
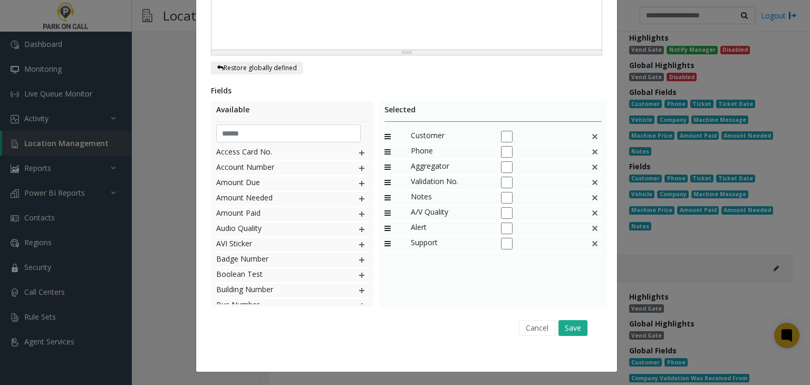
click at [563, 339] on div "Cancel Save" at bounding box center [406, 327] width 377 height 27
click at [569, 332] on button "Save" at bounding box center [573, 328] width 29 height 16
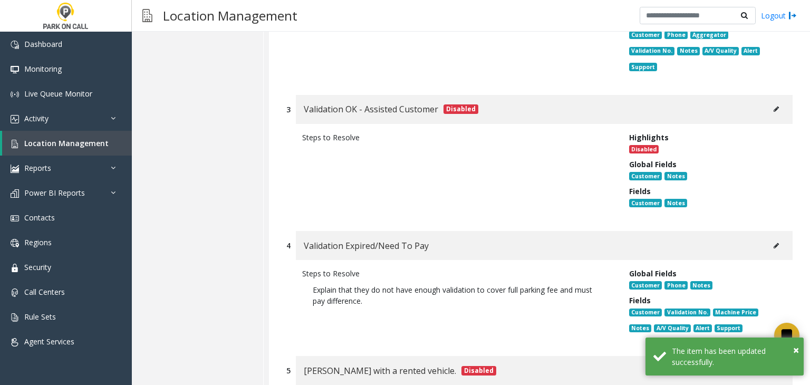
scroll to position [7309, 0]
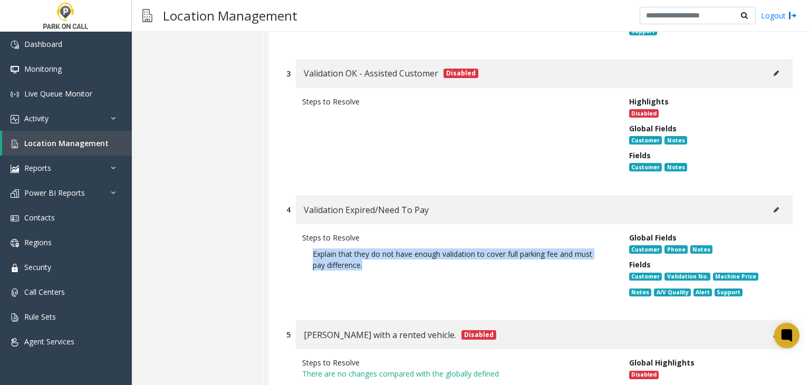
drag, startPoint x: 382, startPoint y: 226, endPoint x: 283, endPoint y: 210, distance: 100.5
click at [283, 210] on div "4 Validation Expired/Need To Pay Steps to Resolve Explain that they do not have…" at bounding box center [539, 252] width 522 height 114
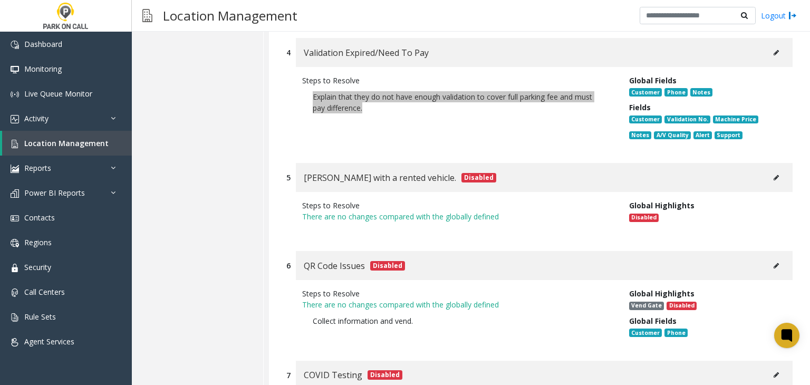
scroll to position [7621, 0]
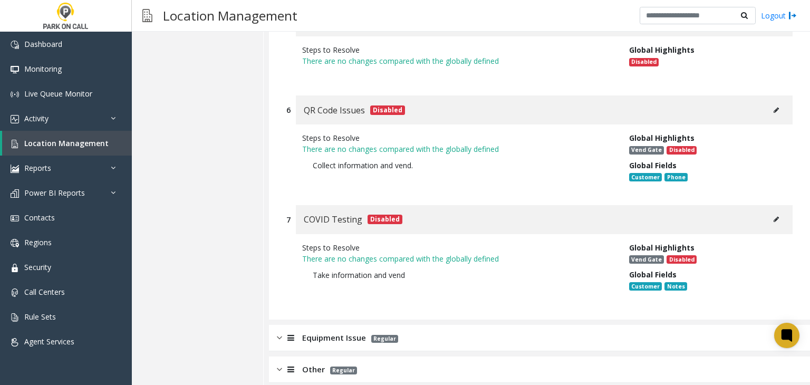
click at [355, 332] on span "Equipment Issue" at bounding box center [334, 338] width 64 height 12
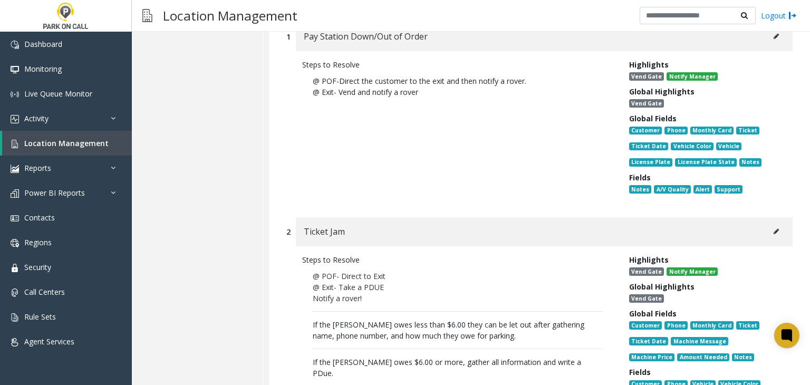
scroll to position [7991, 0]
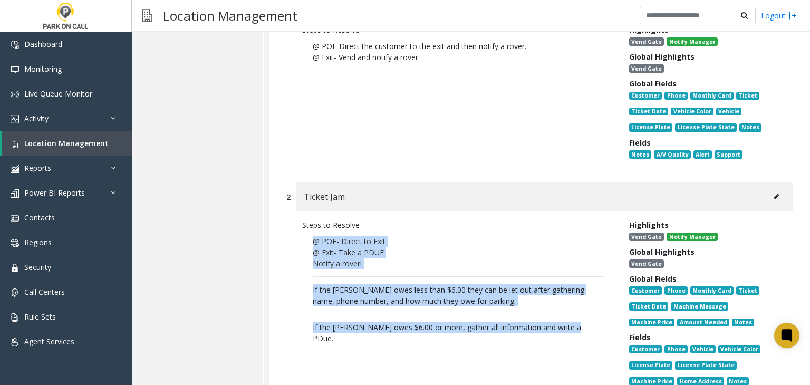
drag, startPoint x: 568, startPoint y: 289, endPoint x: 291, endPoint y: 199, distance: 290.6
click at [291, 212] on div "Steps to Resolve @ POF- Direct to Exit @ Exit- Take a PDUE Notify a rover! If t…" at bounding box center [539, 313] width 506 height 203
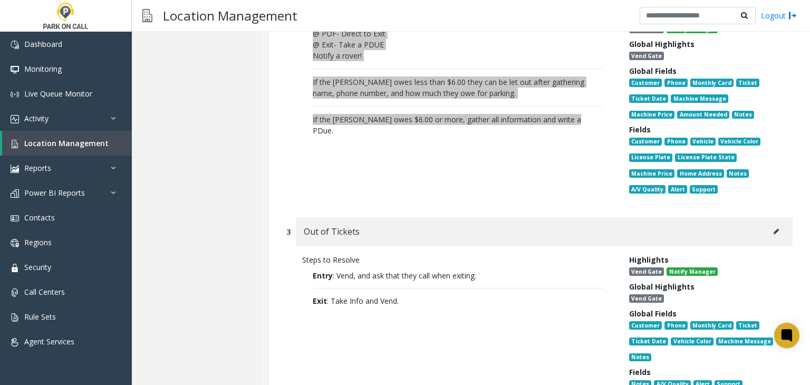
scroll to position [8201, 0]
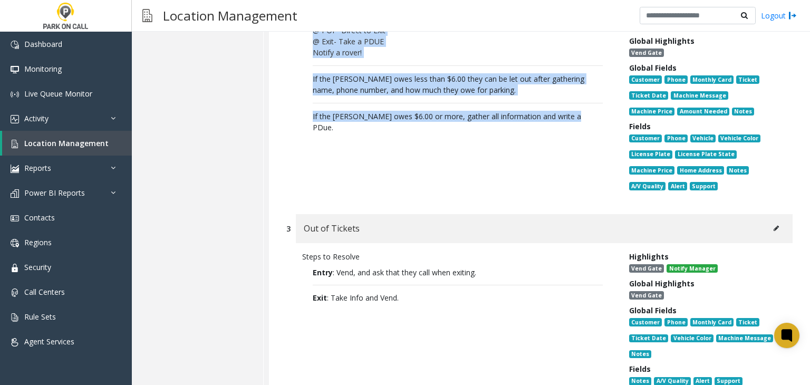
drag, startPoint x: 417, startPoint y: 266, endPoint x: 291, endPoint y: 233, distance: 130.0
click at [291, 243] on div "Steps to Resolve Entry : V end, and ask that they call when exiting. Exit : Tak…" at bounding box center [539, 321] width 506 height 156
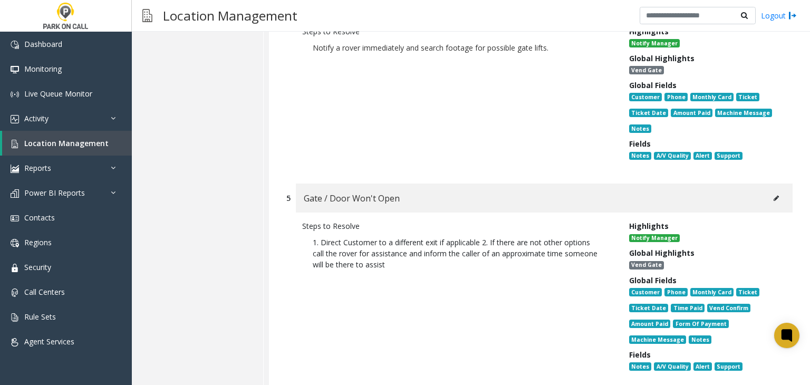
scroll to position [8623, 0]
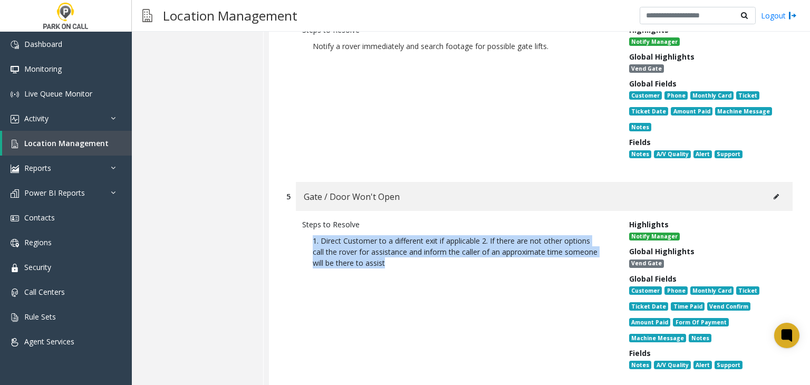
drag, startPoint x: 418, startPoint y: 239, endPoint x: 287, endPoint y: 203, distance: 135.8
click at [287, 211] on div "Steps to Resolve 1. Direct Customer to a different exit if applicable 2. If the…" at bounding box center [539, 296] width 506 height 171
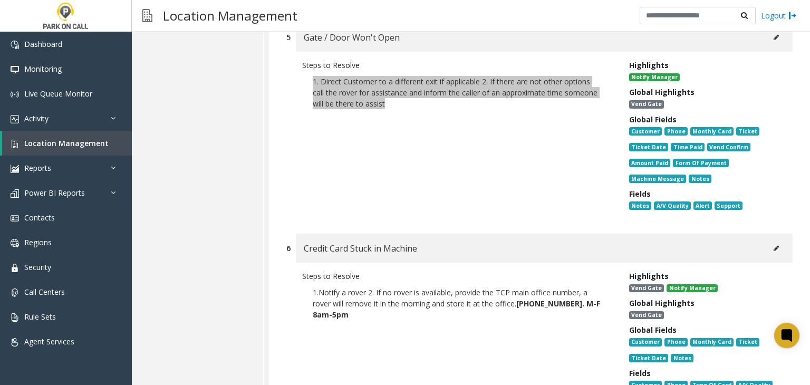
scroll to position [8834, 0]
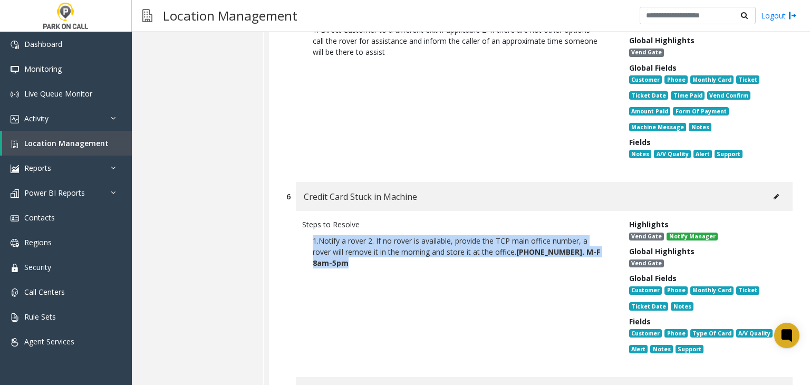
drag, startPoint x: 357, startPoint y: 239, endPoint x: 290, endPoint y: 206, distance: 74.1
click at [290, 211] on div "Steps to Resolve 1.Notify a rover 2. If no rover is available, provide the TCP …" at bounding box center [539, 289] width 506 height 156
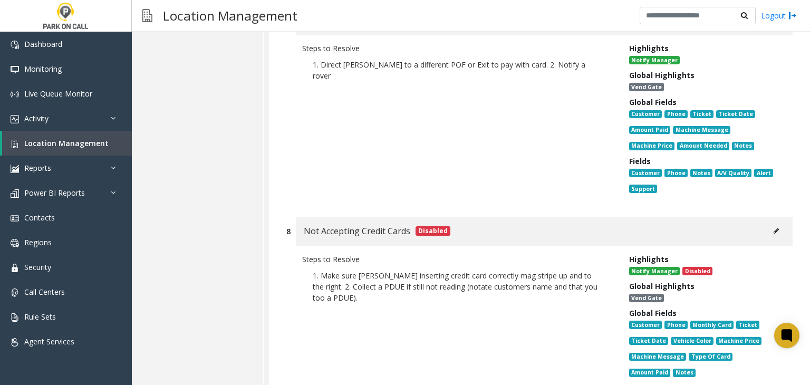
scroll to position [9256, 0]
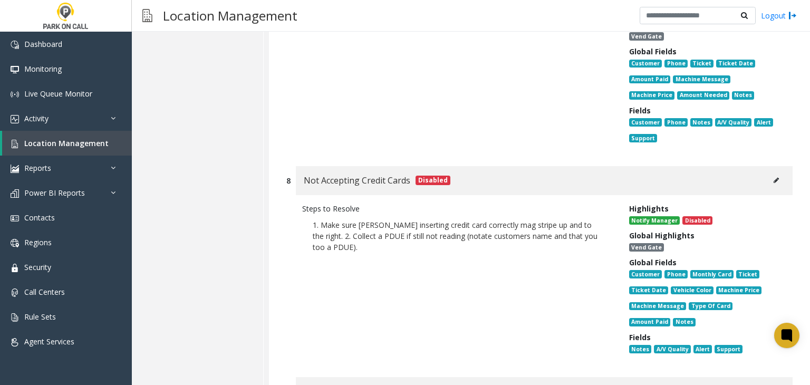
click at [769, 172] on button at bounding box center [776, 180] width 17 height 16
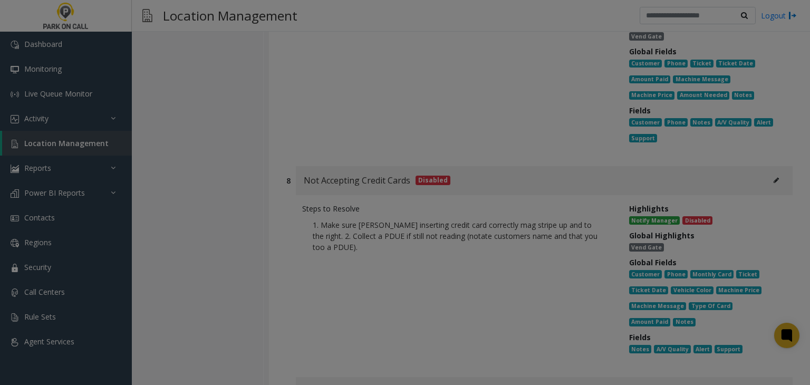
scroll to position [0, 0]
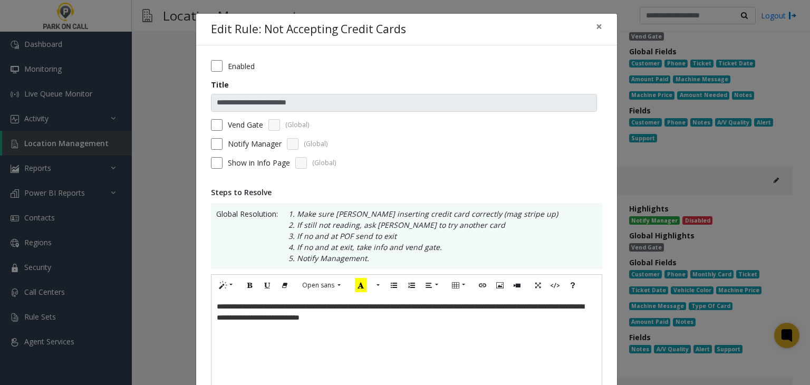
click at [541, 152] on form "**********" at bounding box center [406, 118] width 391 height 116
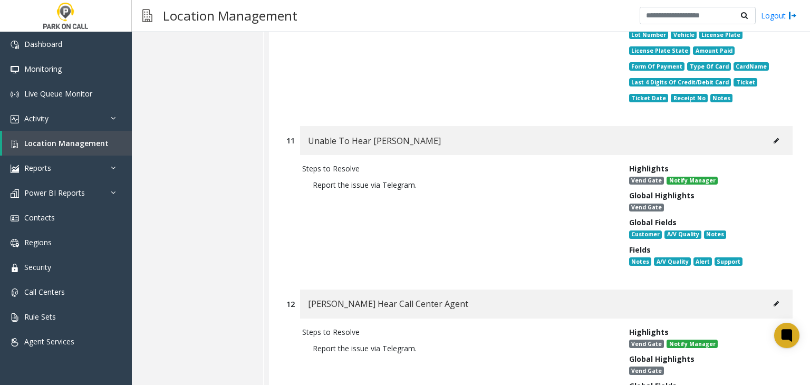
scroll to position [9889, 0]
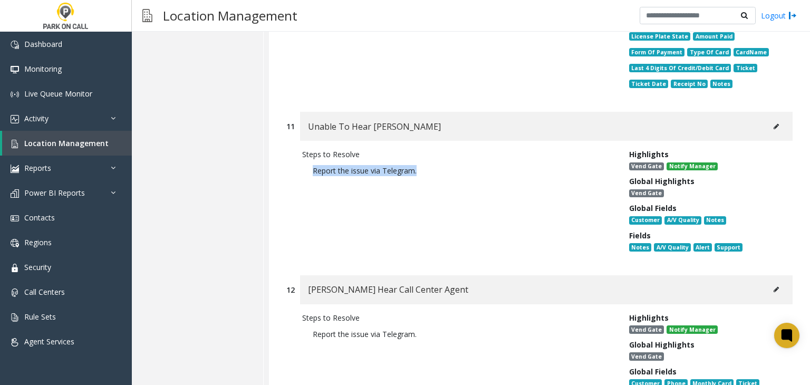
drag, startPoint x: 418, startPoint y: 145, endPoint x: 297, endPoint y: 145, distance: 120.3
click at [297, 149] on div "Steps to Resolve Report the issue via Telegram." at bounding box center [457, 203] width 327 height 108
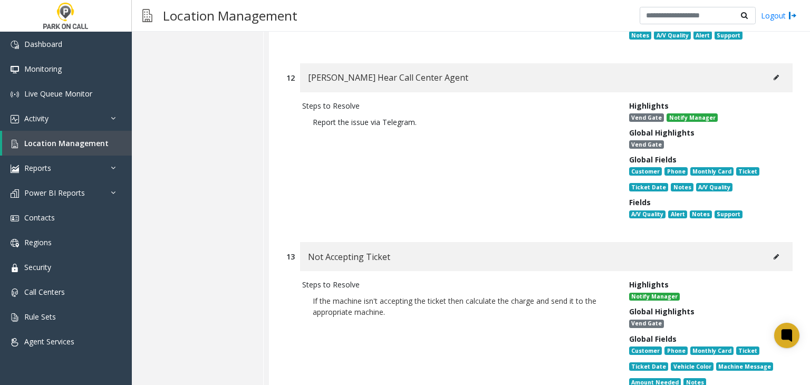
scroll to position [10206, 0]
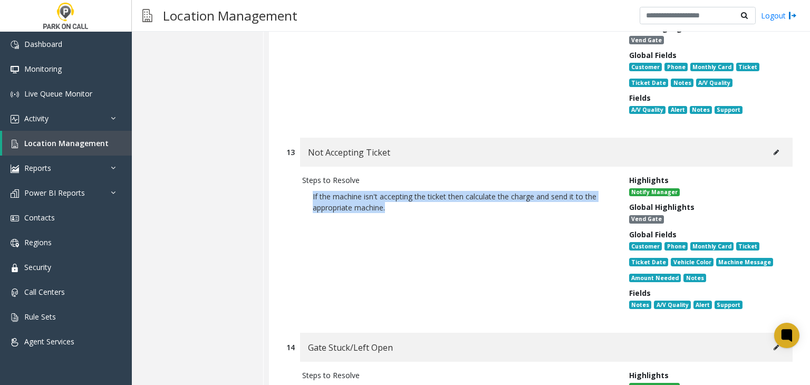
drag, startPoint x: 443, startPoint y: 204, endPoint x: 257, endPoint y: 165, distance: 189.8
click at [295, 175] on div "Steps to Resolve If the machine isn't accepting the ticket then calculate the c…" at bounding box center [457, 245] width 327 height 140
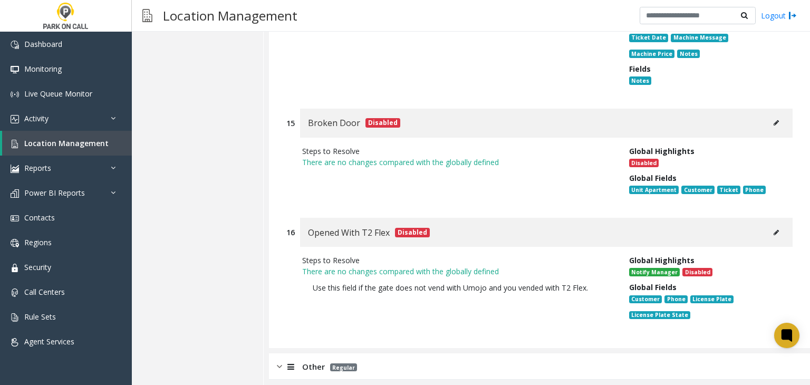
scroll to position [10632, 0]
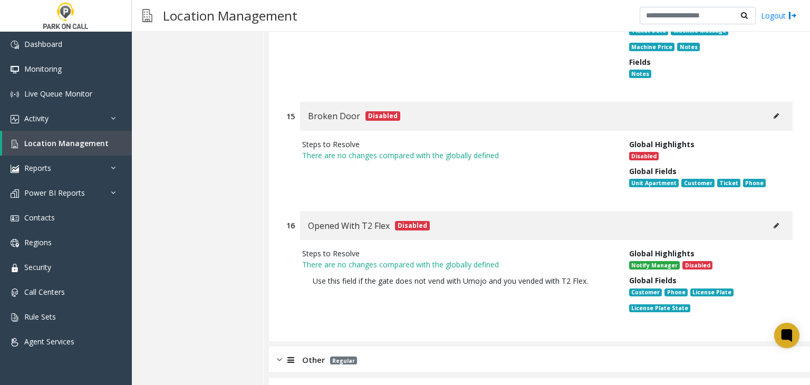
click at [313, 347] on div "Other Regular" at bounding box center [539, 360] width 541 height 26
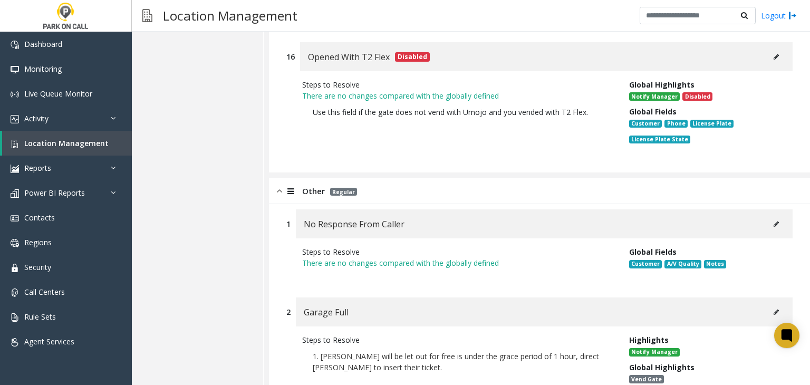
scroll to position [10896, 0]
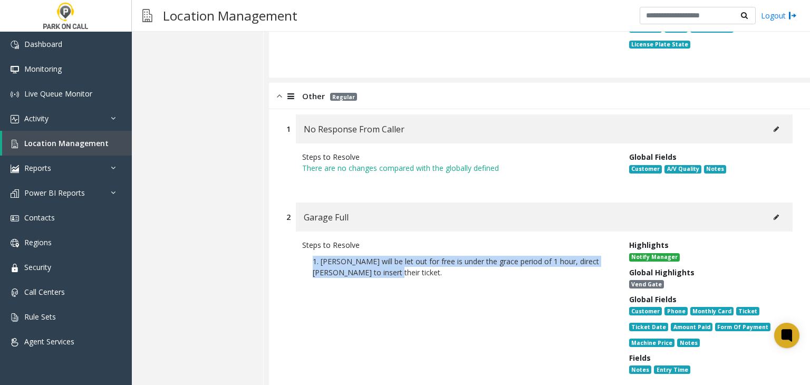
drag, startPoint x: 392, startPoint y: 241, endPoint x: 296, endPoint y: 220, distance: 98.7
click at [296, 239] on div "Steps to Resolve 1. Parker will be let out for free is under the grace period o…" at bounding box center [457, 309] width 327 height 140
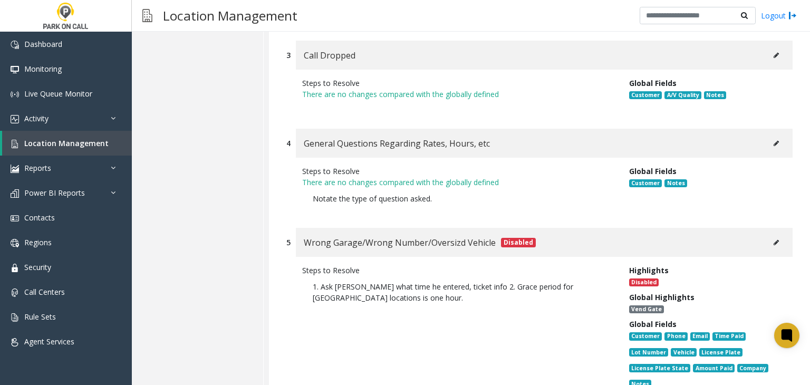
scroll to position [11265, 0]
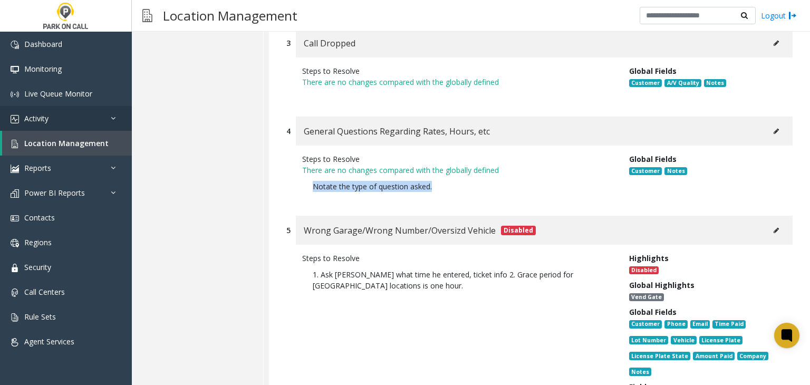
drag, startPoint x: 433, startPoint y: 165, endPoint x: 61, endPoint y: 116, distance: 374.6
click at [278, 157] on div "4 General Questions Regarding Rates, Hours, etc Steps to Resolve There are no c…" at bounding box center [539, 161] width 522 height 89
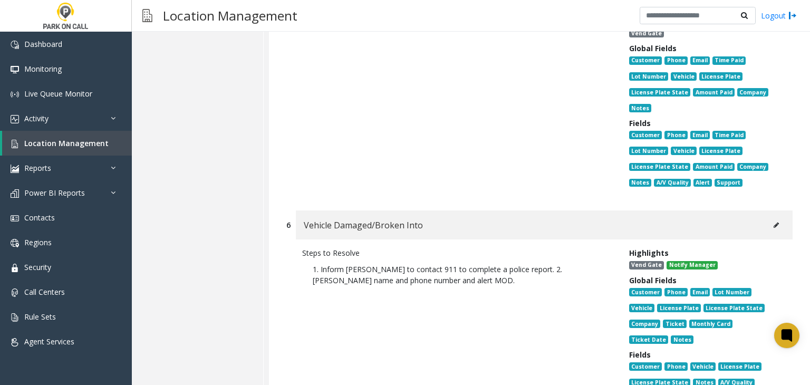
scroll to position [11581, 0]
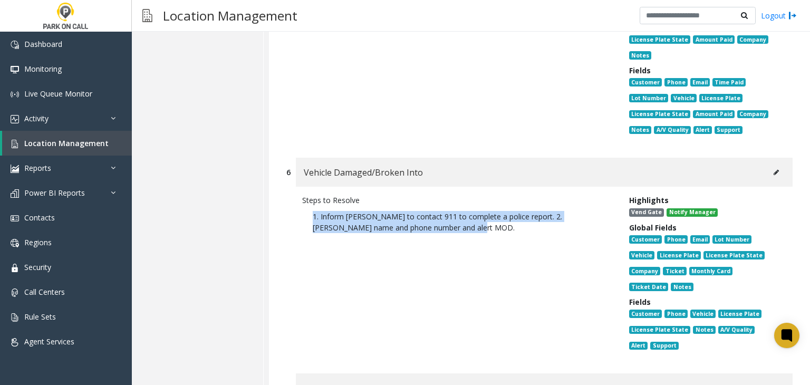
drag, startPoint x: 459, startPoint y: 201, endPoint x: 300, endPoint y: 178, distance: 160.9
click at [300, 195] on div "Steps to Resolve 1. Inform parker to contact 911 to complete a police report. 2…" at bounding box center [457, 275] width 327 height 160
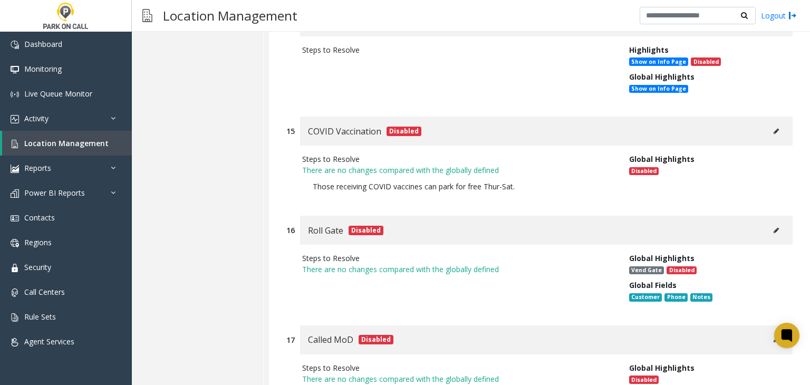
scroll to position [12798, 0]
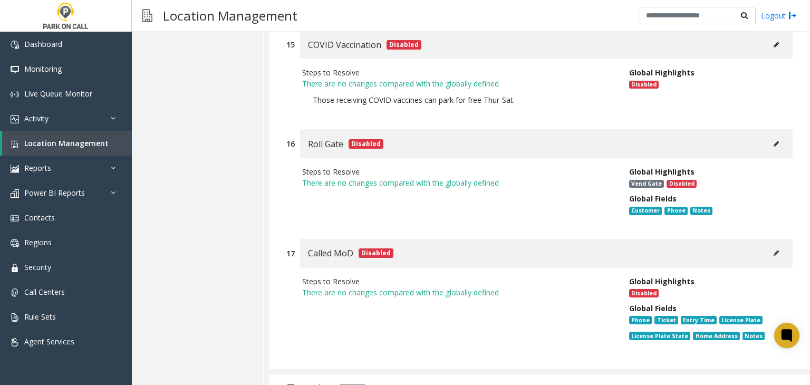
click at [338, 381] on p "Regular" at bounding box center [350, 387] width 32 height 12
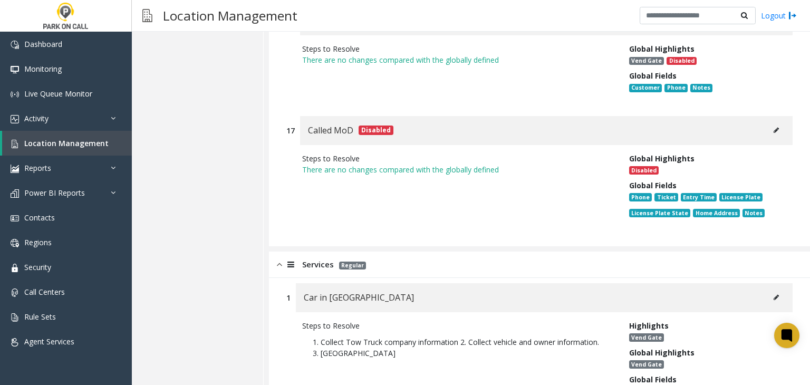
scroll to position [13114, 0]
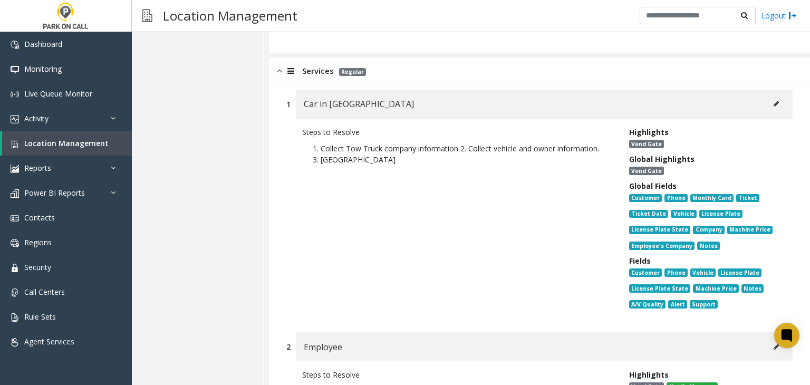
drag, startPoint x: 438, startPoint y: 136, endPoint x: 444, endPoint y: 179, distance: 43.1
click at [444, 179] on div "Steps to Resolve 1. Collect Tow Truck company information 2. Collect vehicle an…" at bounding box center [457, 220] width 327 height 187
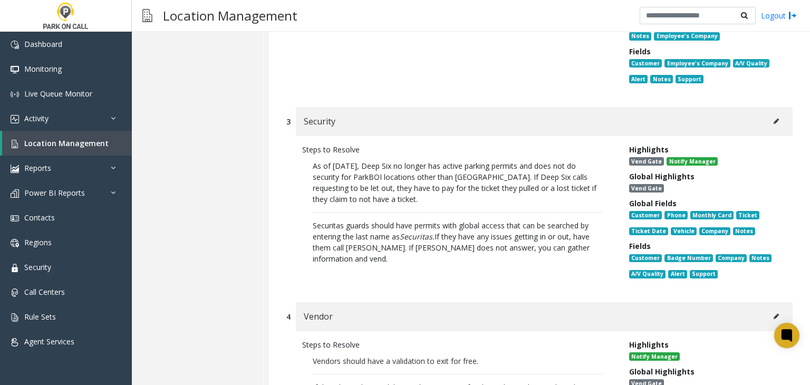
scroll to position [13536, 0]
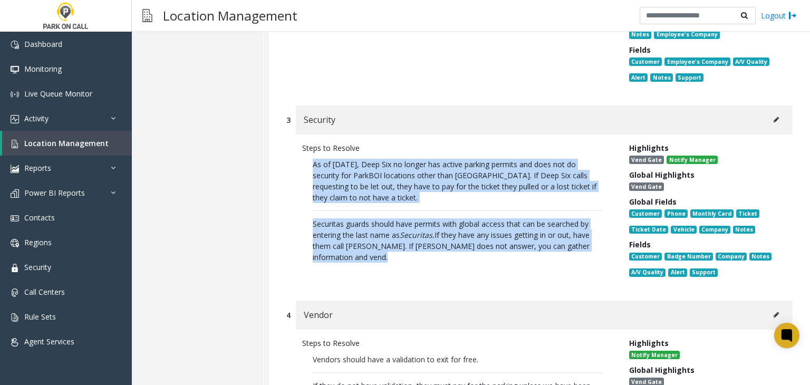
drag, startPoint x: 350, startPoint y: 237, endPoint x: 287, endPoint y: 142, distance: 113.8
click at [287, 142] on div "Steps to Resolve As of 2/20/25, Deep Six no longer has active parking permits a…" at bounding box center [539, 213] width 506 height 156
click at [768, 112] on button at bounding box center [776, 120] width 17 height 16
type input "********"
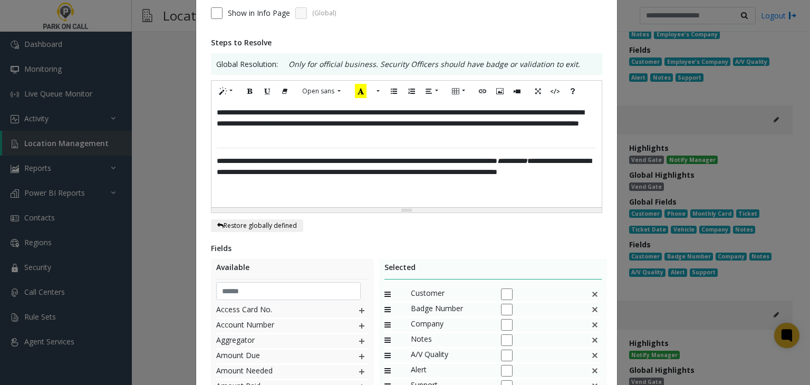
scroll to position [158, 0]
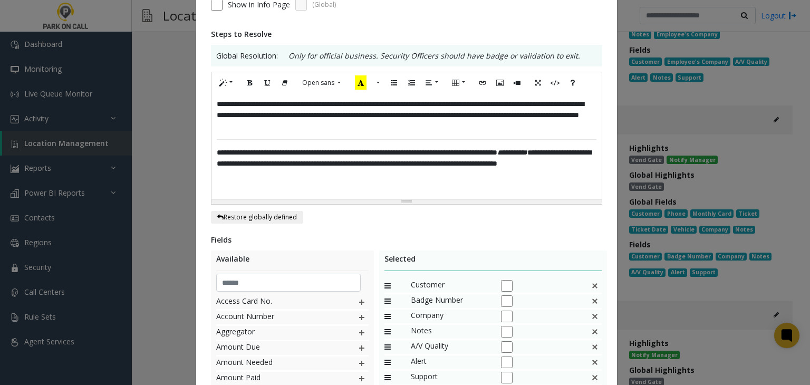
click at [354, 190] on div "**********" at bounding box center [407, 145] width 391 height 105
click at [662, 214] on div "**********" at bounding box center [405, 192] width 810 height 385
click at [700, 220] on div "**********" at bounding box center [405, 192] width 810 height 385
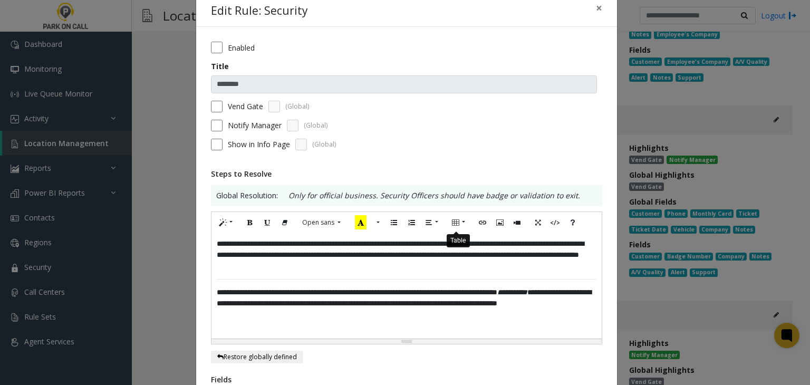
scroll to position [0, 0]
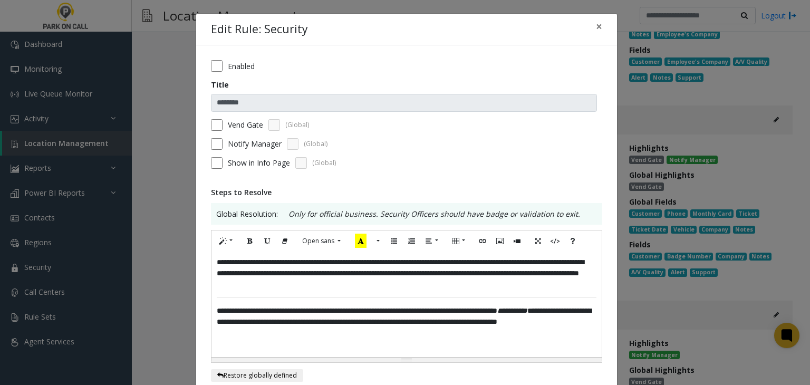
click at [516, 200] on div "**********" at bounding box center [406, 285] width 391 height 196
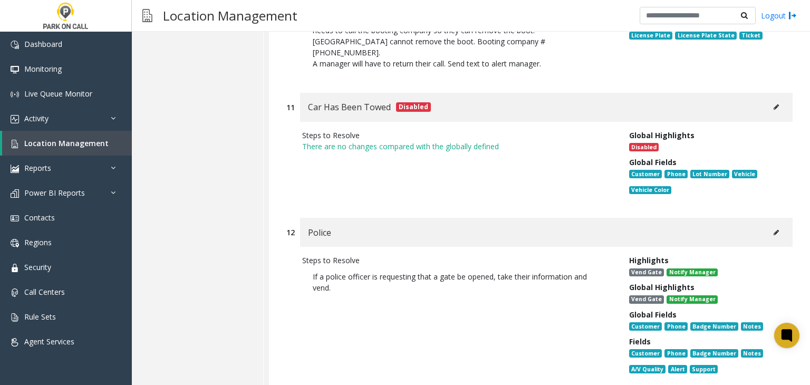
scroll to position [15249, 0]
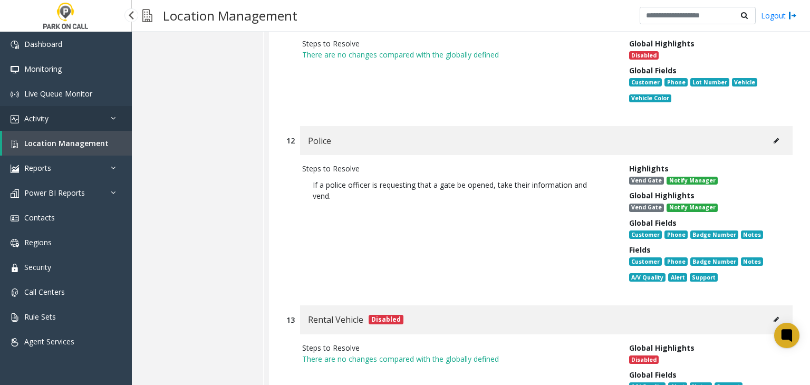
click at [64, 112] on link "Activity" at bounding box center [66, 118] width 132 height 25
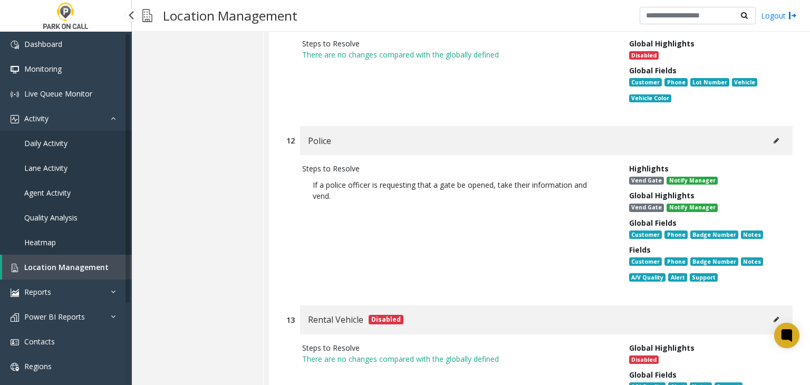
click at [52, 140] on span "Daily Activity" at bounding box center [45, 143] width 43 height 10
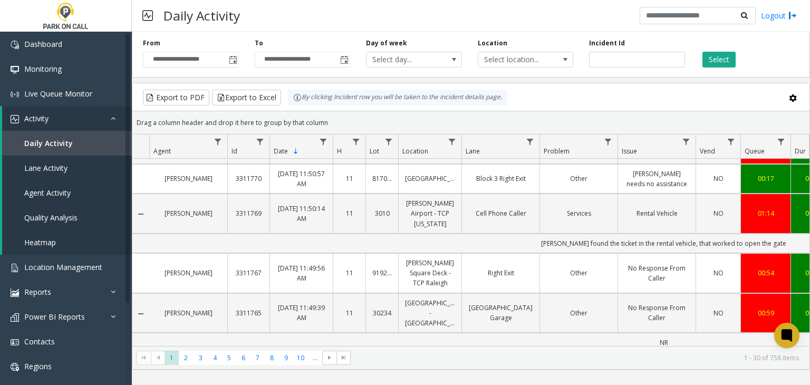
scroll to position [422, 0]
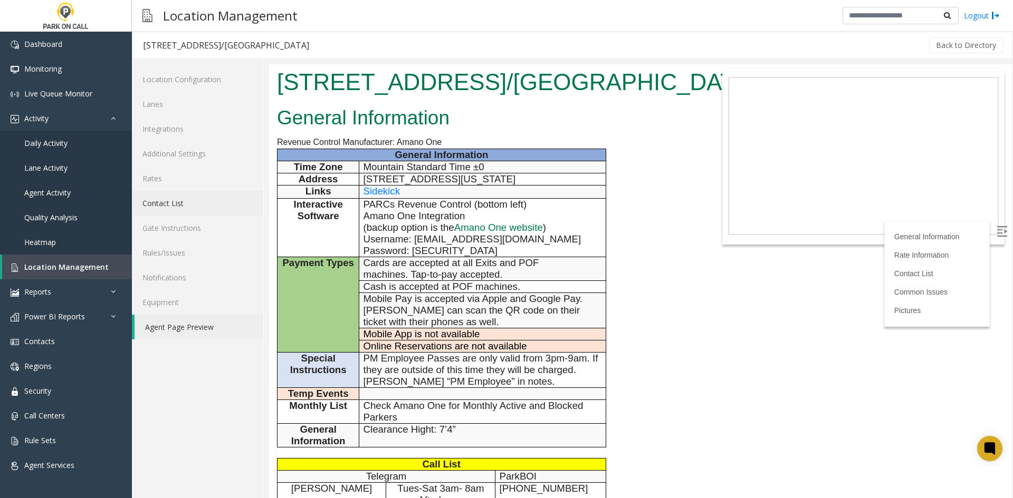
scroll to position [369, 0]
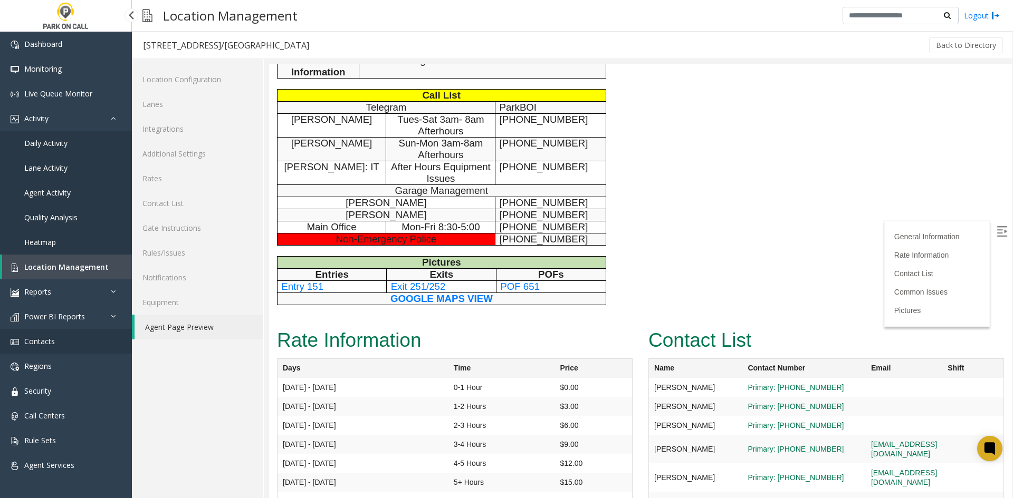
click at [78, 347] on link "Contacts" at bounding box center [66, 341] width 132 height 25
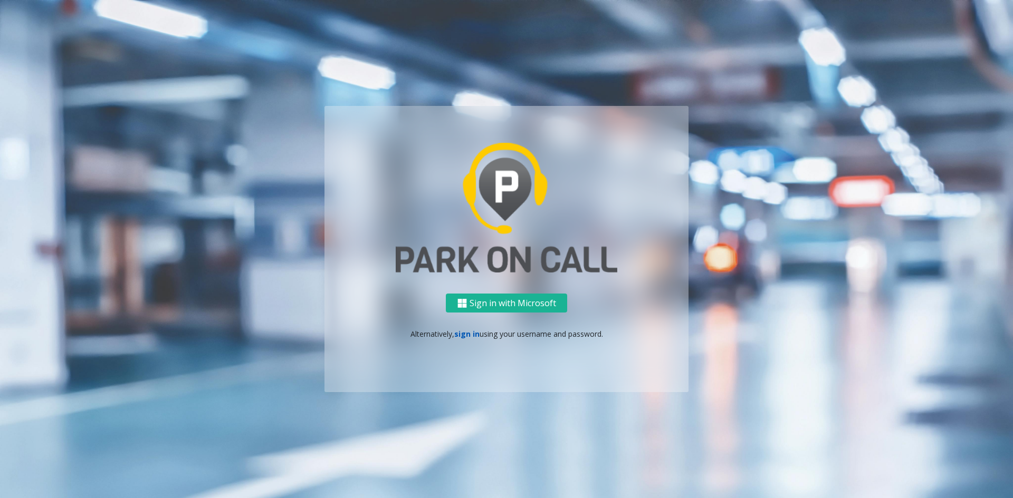
click at [472, 334] on link "sign in" at bounding box center [466, 334] width 25 height 10
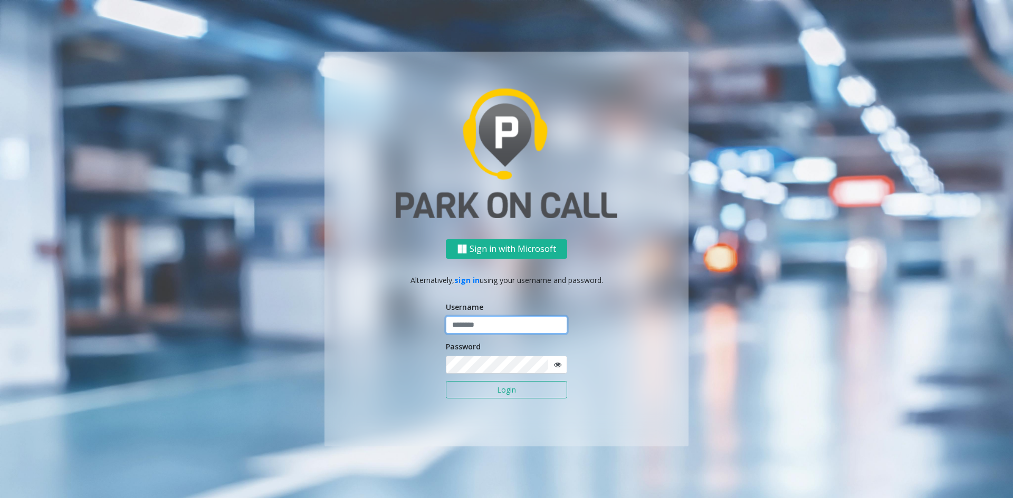
click at [502, 320] on input "text" at bounding box center [506, 325] width 121 height 18
paste input "**********"
type input "**********"
click at [475, 388] on button "Login" at bounding box center [506, 390] width 121 height 18
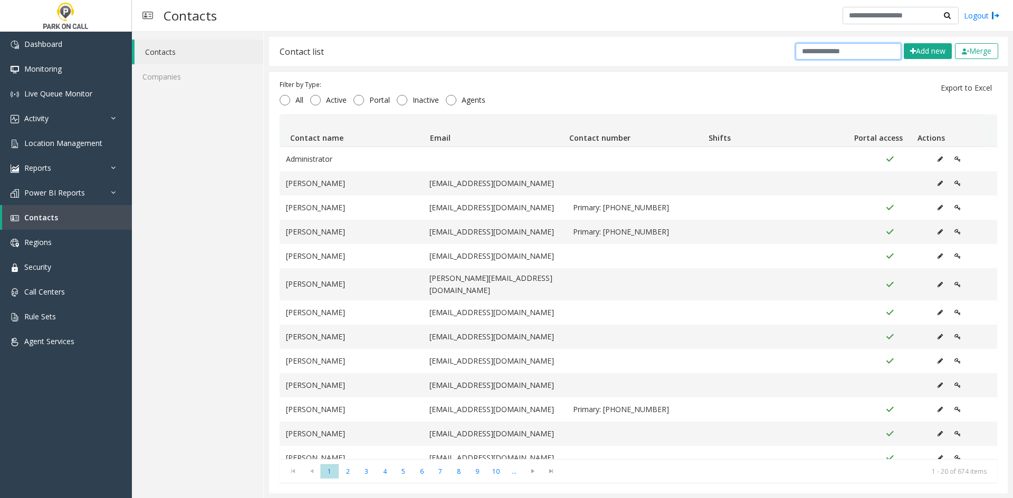
click at [833, 59] on input "text" at bounding box center [847, 51] width 105 height 16
paste input "**********"
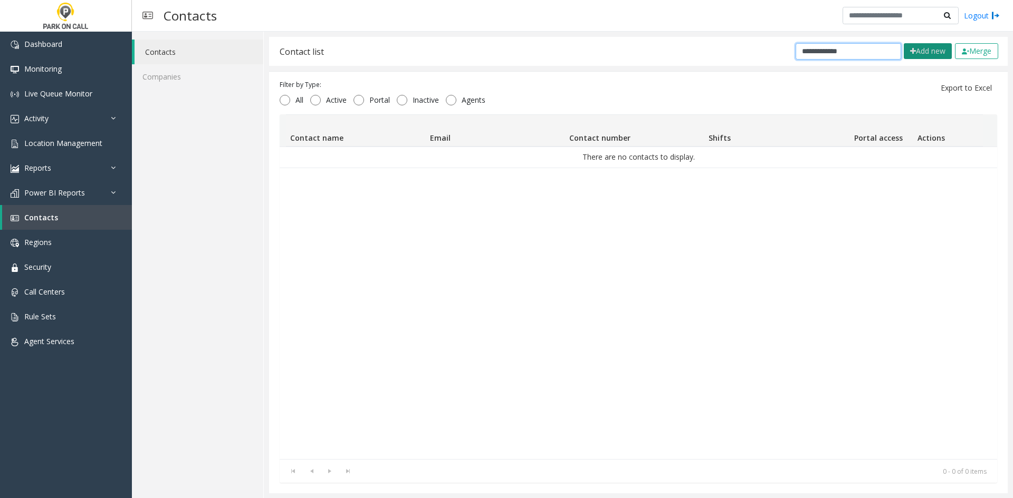
type input "**********"
click at [905, 53] on button "Add new" at bounding box center [928, 51] width 48 height 16
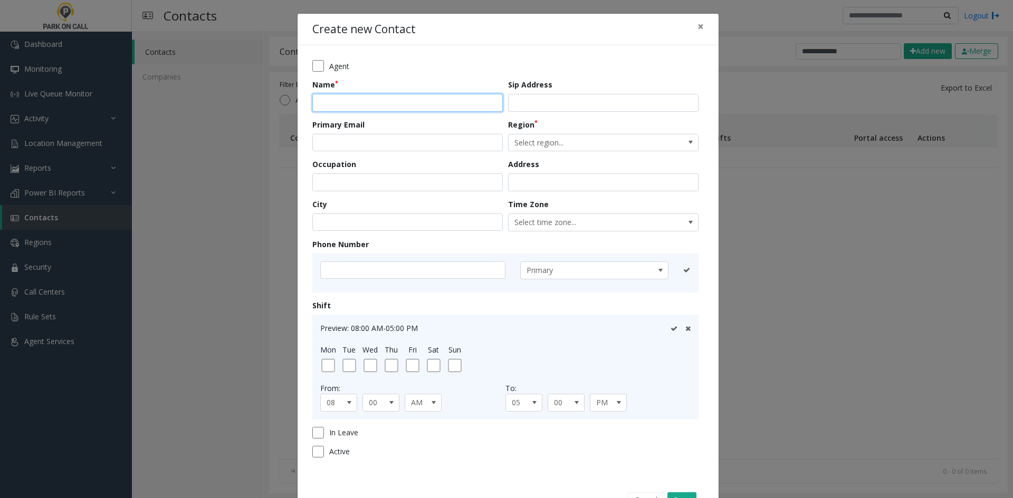
click at [386, 107] on input "text" at bounding box center [407, 103] width 190 height 18
paste input "**********"
type input "**********"
click at [427, 143] on input "email" at bounding box center [407, 143] width 190 height 18
paste input "**********"
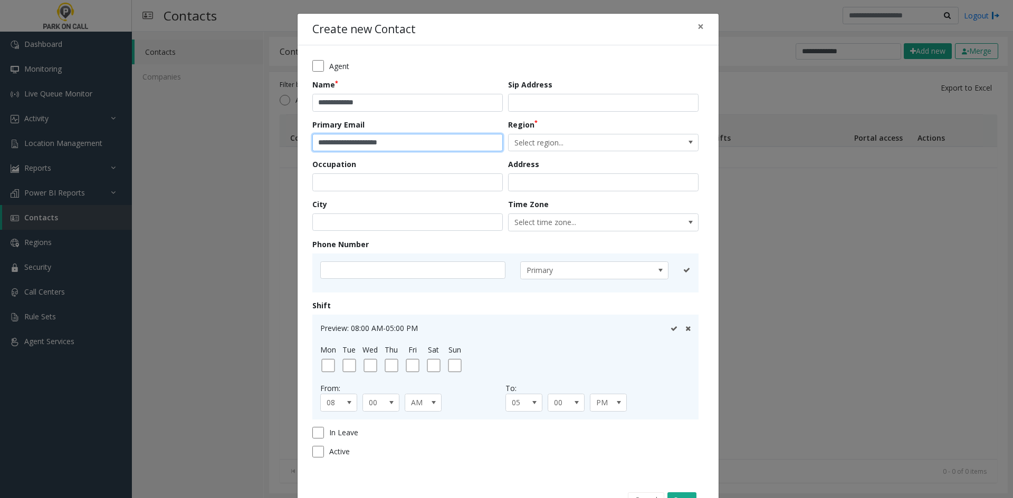
type input "**********"
click at [543, 101] on input "text" at bounding box center [603, 103] width 190 height 18
paste input "**********"
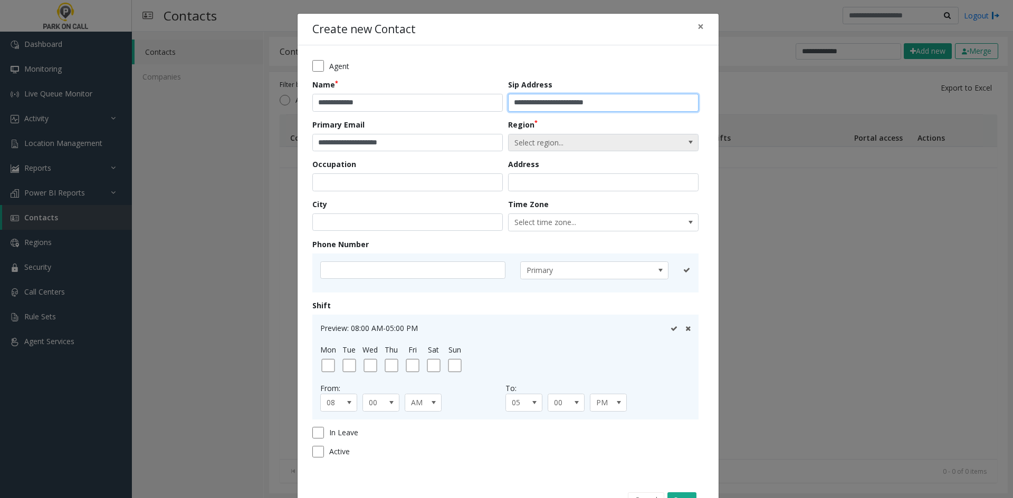
type input "**********"
click at [514, 138] on span "Select region..." at bounding box center [583, 143] width 151 height 17
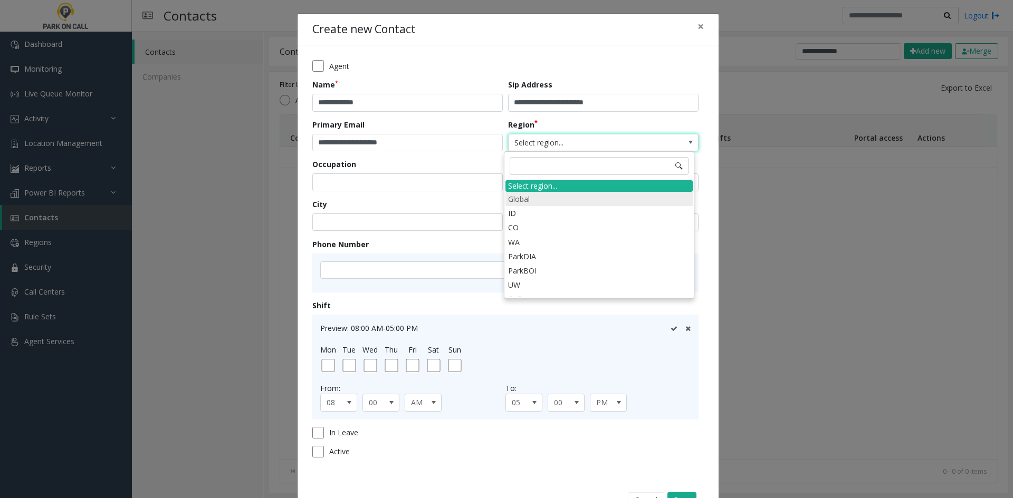
click at [513, 199] on li "Global" at bounding box center [598, 199] width 187 height 14
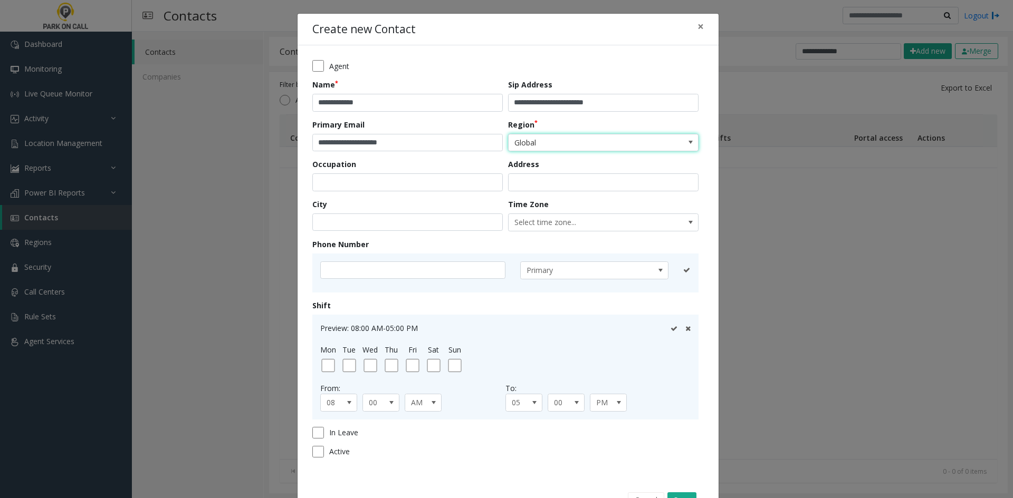
click at [551, 234] on form "**********" at bounding box center [507, 262] width 391 height 405
click at [536, 218] on span "Select time zone..." at bounding box center [583, 222] width 151 height 17
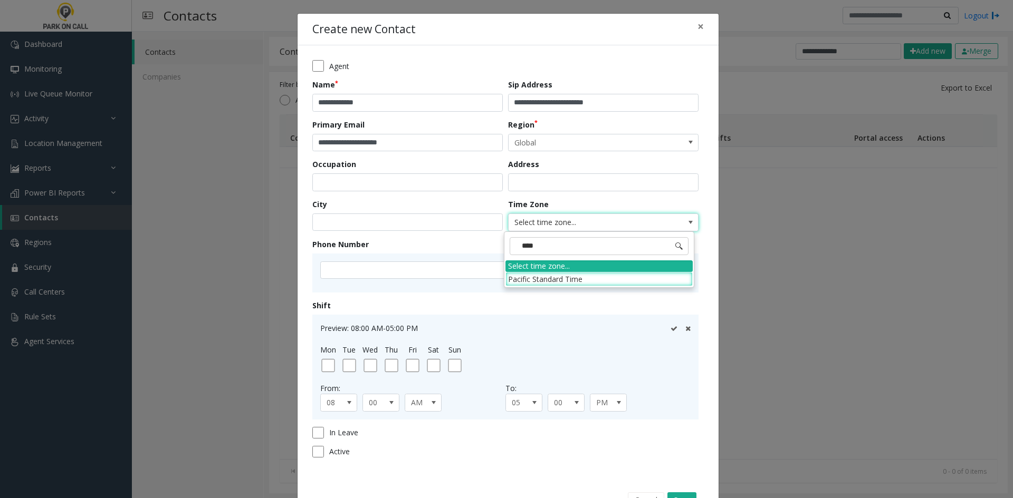
type input "*****"
click at [554, 277] on li "Pacific Standard Time" at bounding box center [598, 279] width 187 height 14
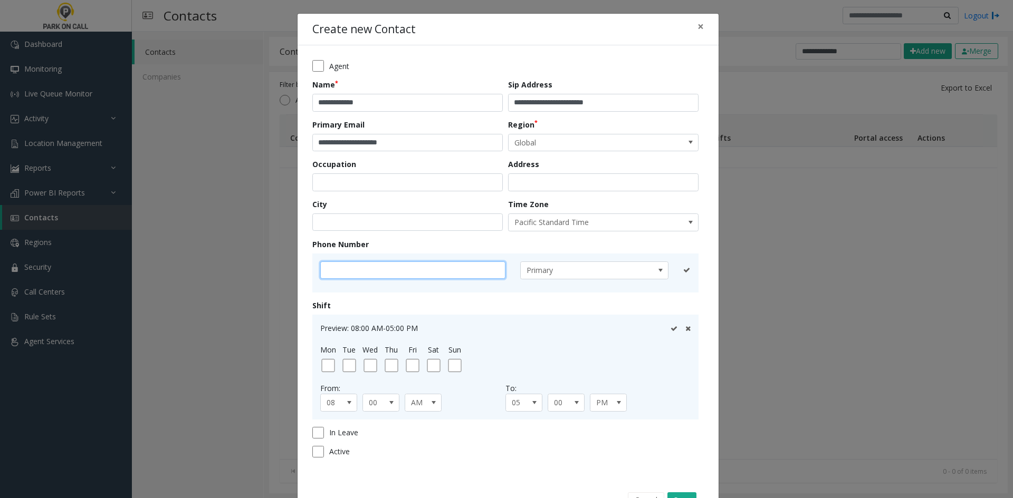
click at [343, 264] on input "text" at bounding box center [412, 271] width 185 height 18
paste input "**********"
type input "**********"
click at [670, 270] on icon at bounding box center [673, 270] width 7 height 7
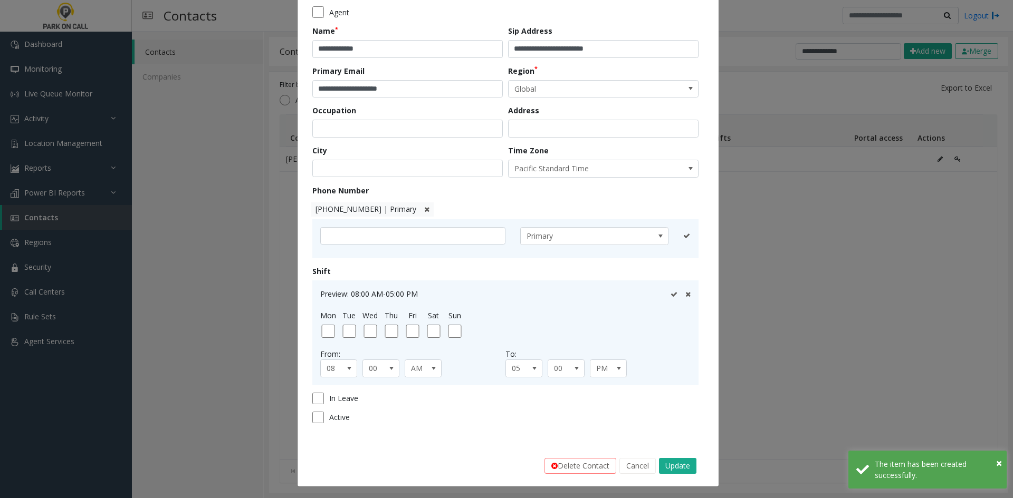
scroll to position [55, 0]
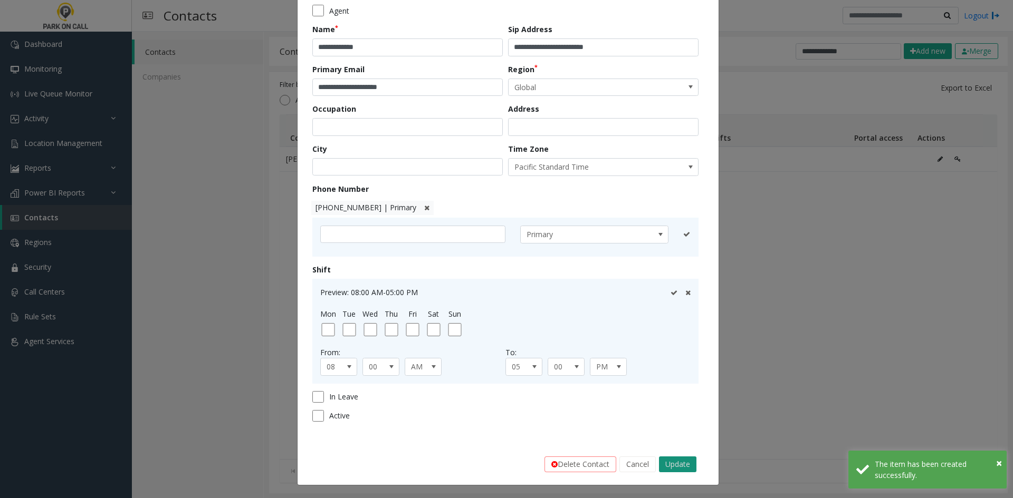
click at [674, 466] on button "Update" at bounding box center [677, 465] width 37 height 16
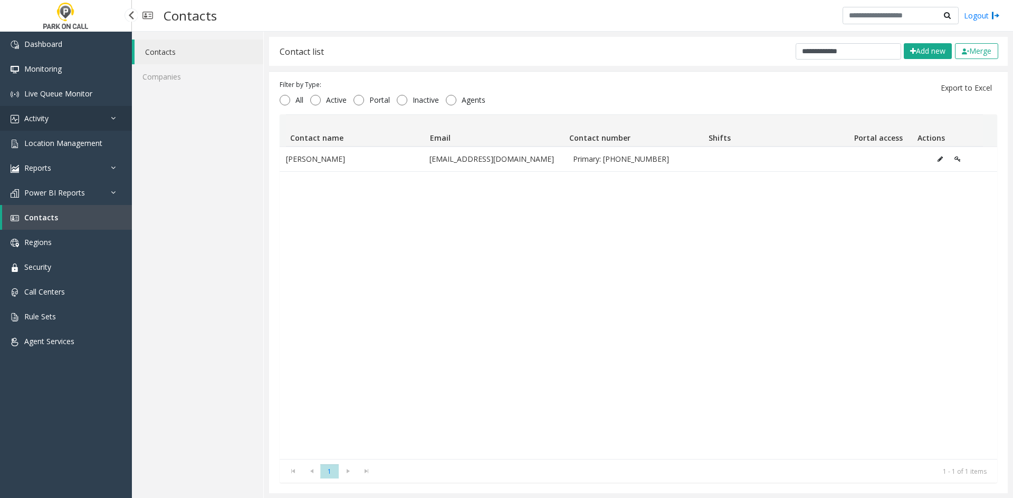
click at [78, 119] on link "Activity" at bounding box center [66, 118] width 132 height 25
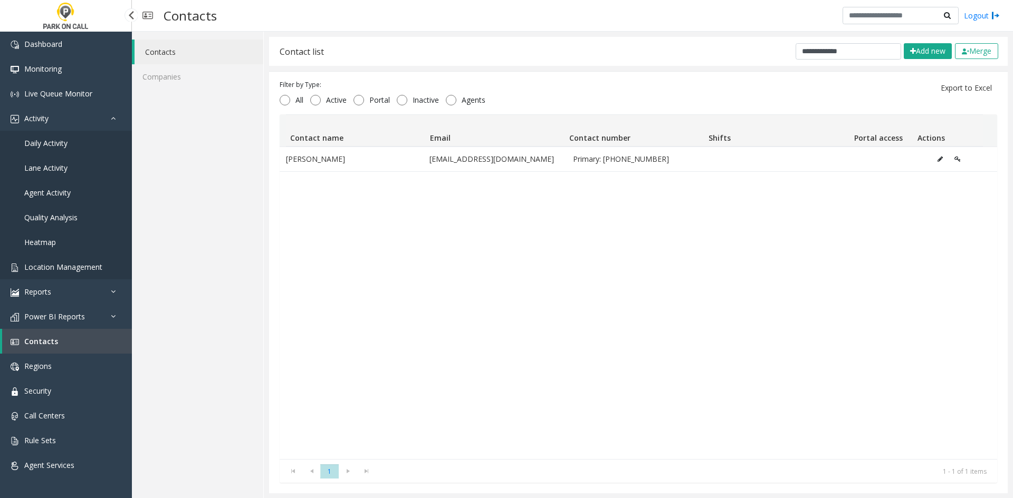
click at [76, 260] on link "Location Management" at bounding box center [66, 267] width 132 height 25
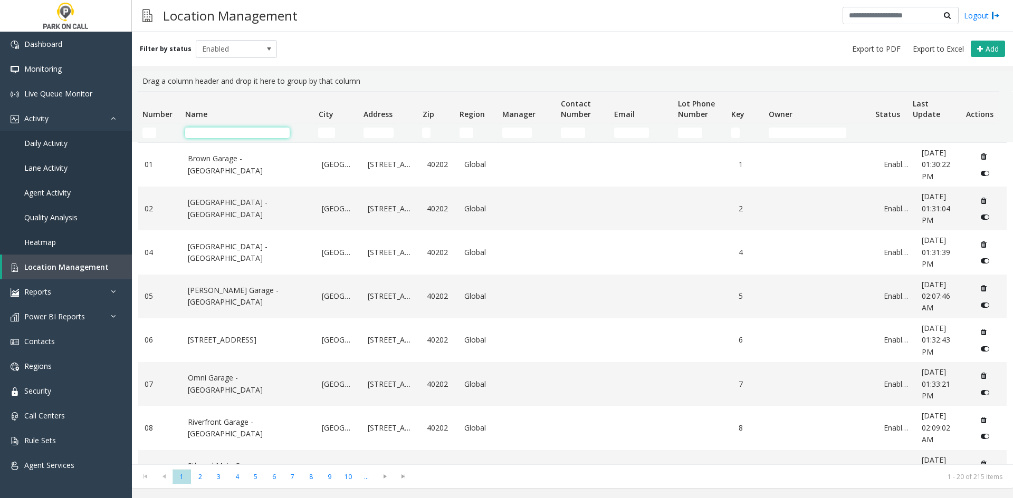
click at [232, 130] on input "Name Filter" at bounding box center [237, 133] width 104 height 11
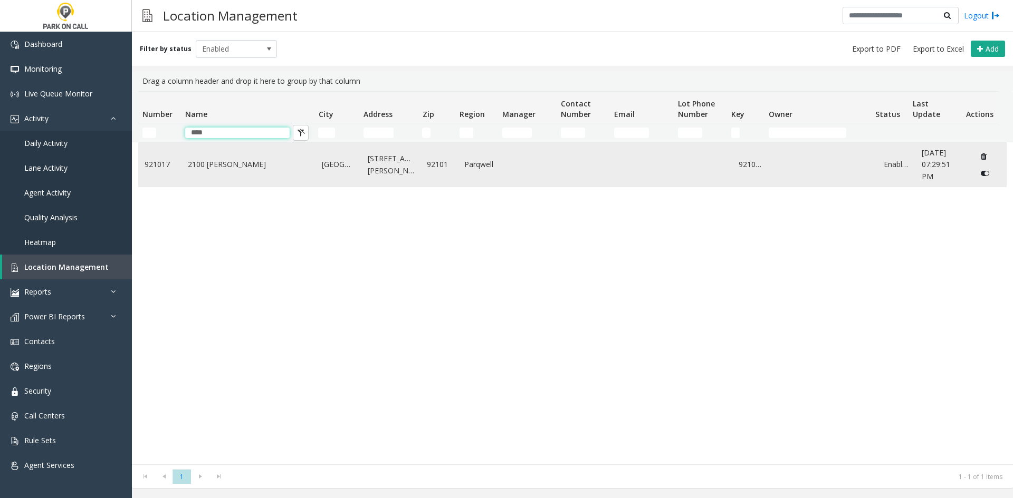
type input "****"
click at [202, 164] on link "2100 [PERSON_NAME]" at bounding box center [249, 165] width 122 height 12
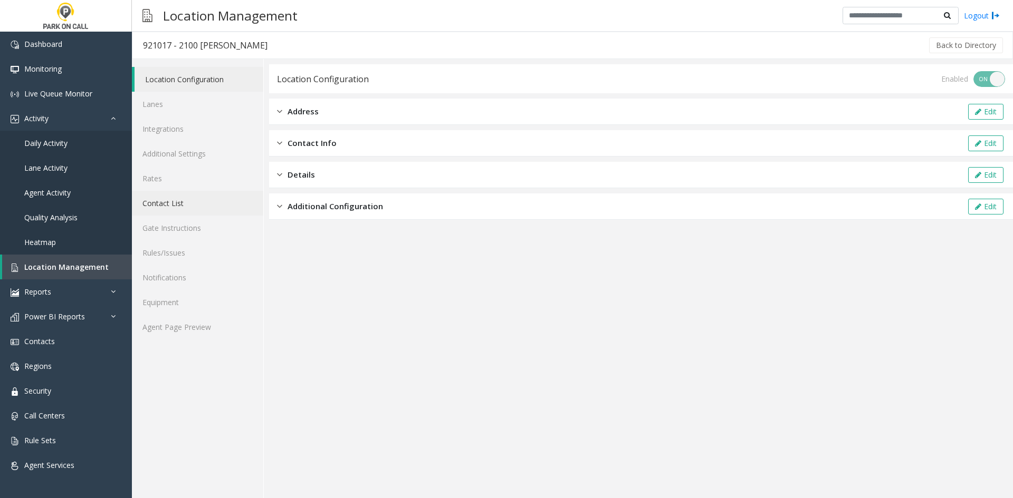
click at [175, 204] on link "Contact List" at bounding box center [197, 203] width 131 height 25
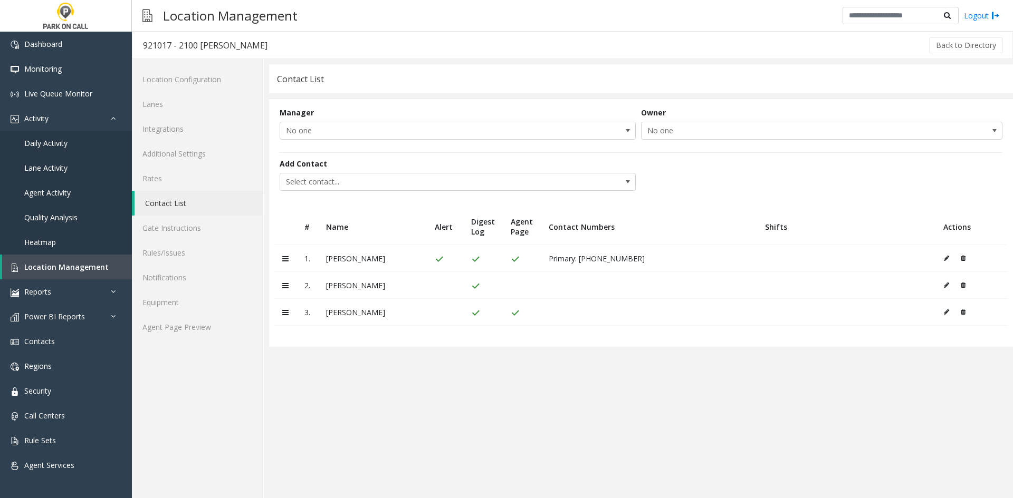
click at [331, 194] on div "Add Contact Select contact..." at bounding box center [641, 175] width 723 height 46
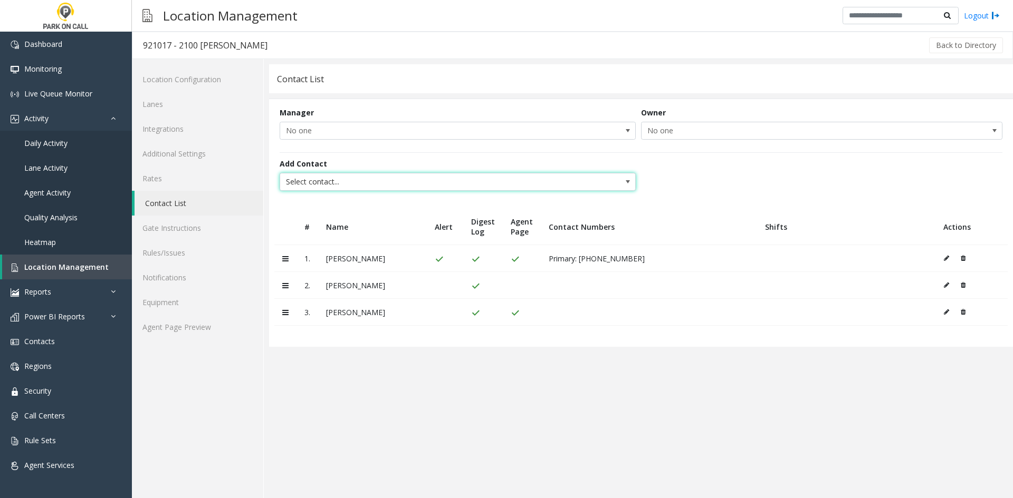
click at [325, 182] on span "Select contact..." at bounding box center [422, 182] width 284 height 17
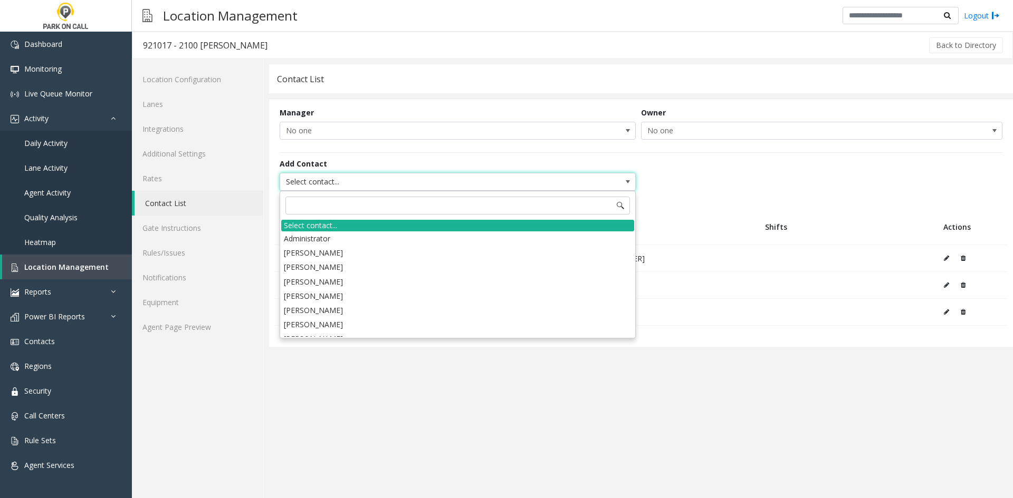
type input "**********"
click at [333, 207] on input at bounding box center [457, 206] width 344 height 18
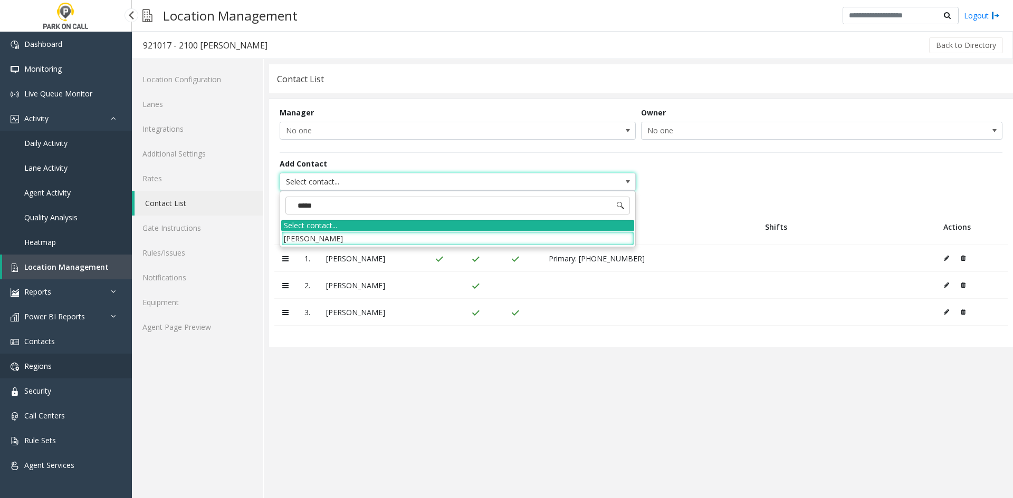
type input "******"
click at [306, 240] on li "[PERSON_NAME]" at bounding box center [457, 239] width 353 height 14
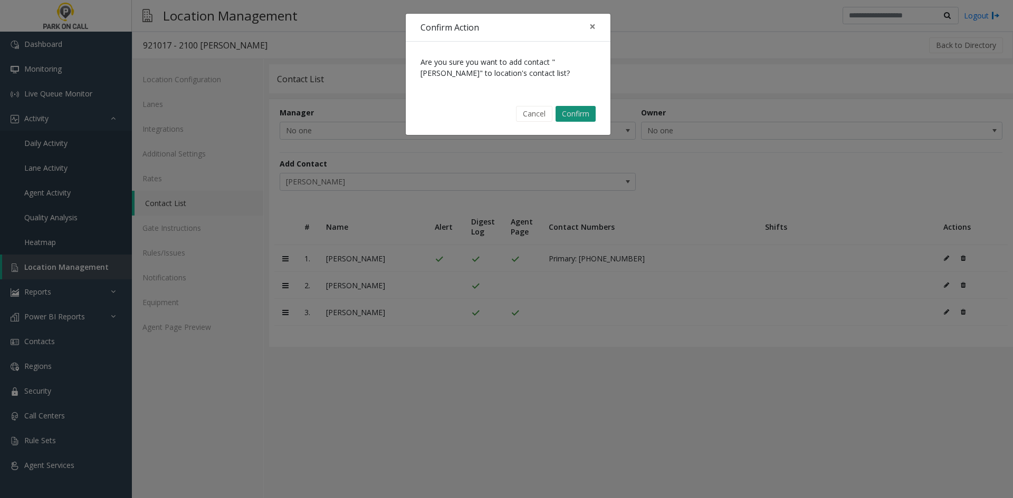
click at [575, 111] on button "Confirm" at bounding box center [575, 114] width 40 height 16
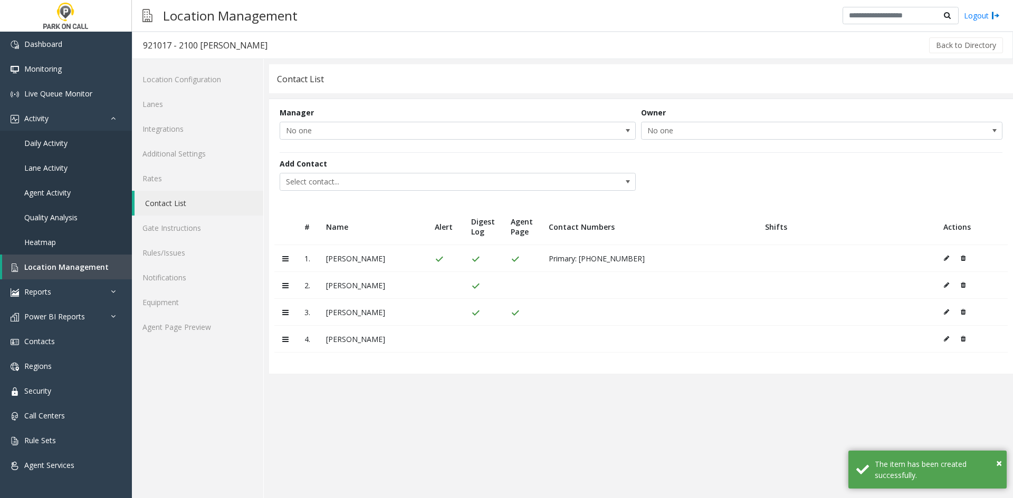
click at [942, 341] on td at bounding box center [971, 339] width 72 height 27
click at [946, 340] on icon at bounding box center [946, 339] width 5 height 6
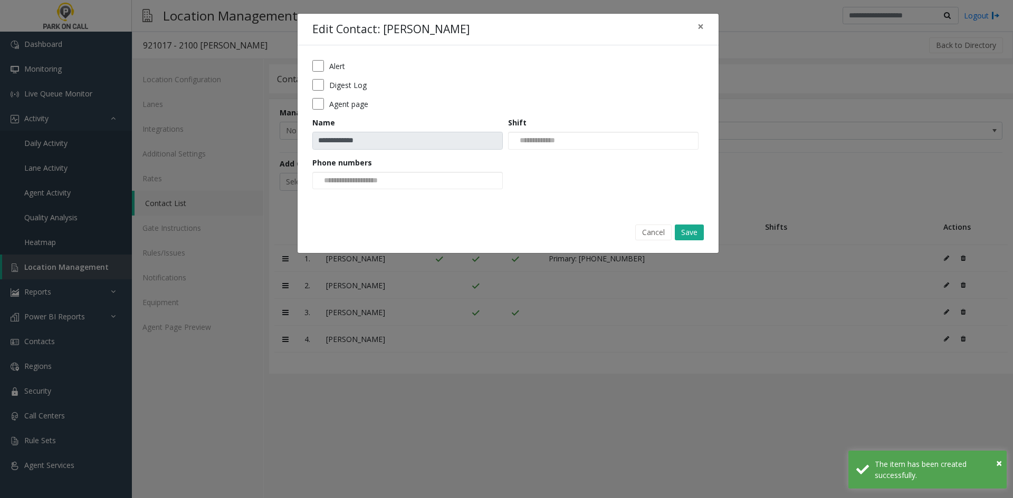
click at [334, 83] on label "Digest Log" at bounding box center [347, 85] width 37 height 11
click at [696, 233] on button "Save" at bounding box center [689, 233] width 29 height 16
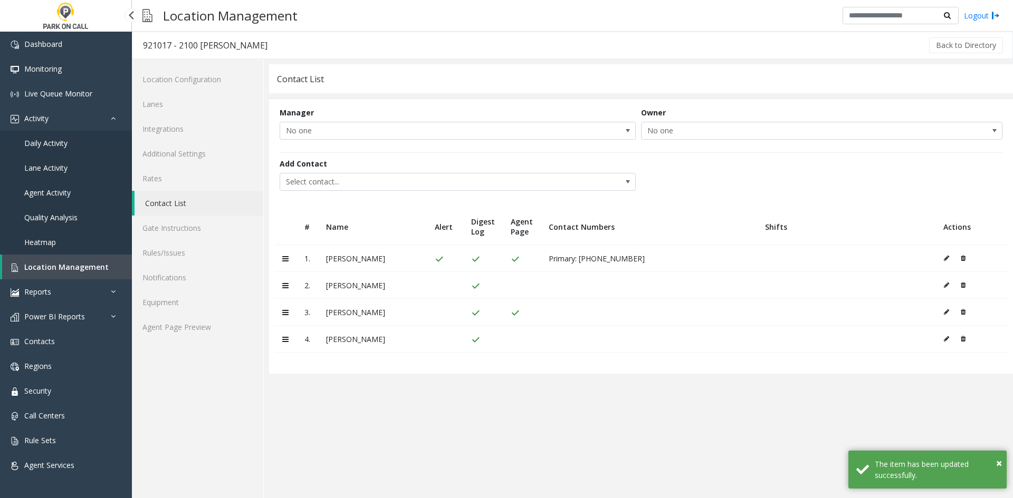
click at [74, 264] on span "Location Management" at bounding box center [66, 267] width 84 height 10
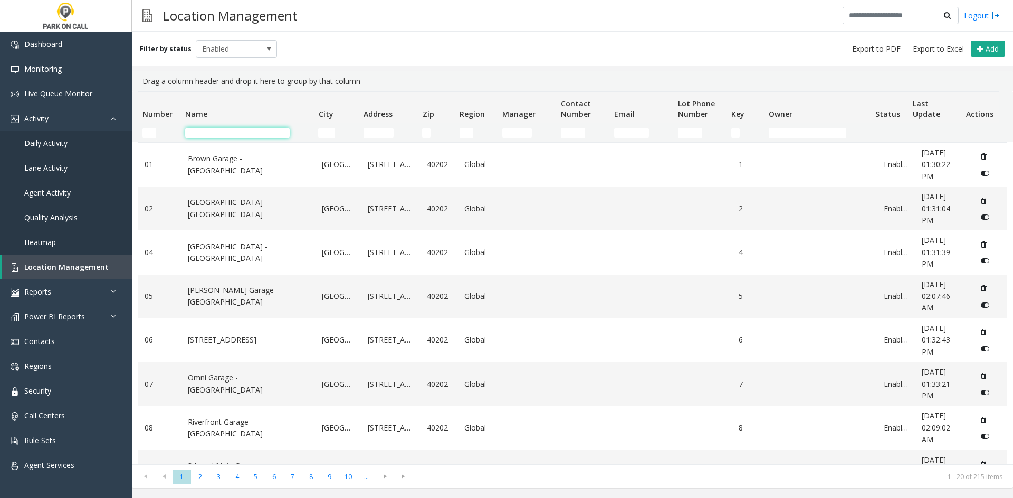
click at [225, 135] on input "Name Filter" at bounding box center [237, 133] width 104 height 11
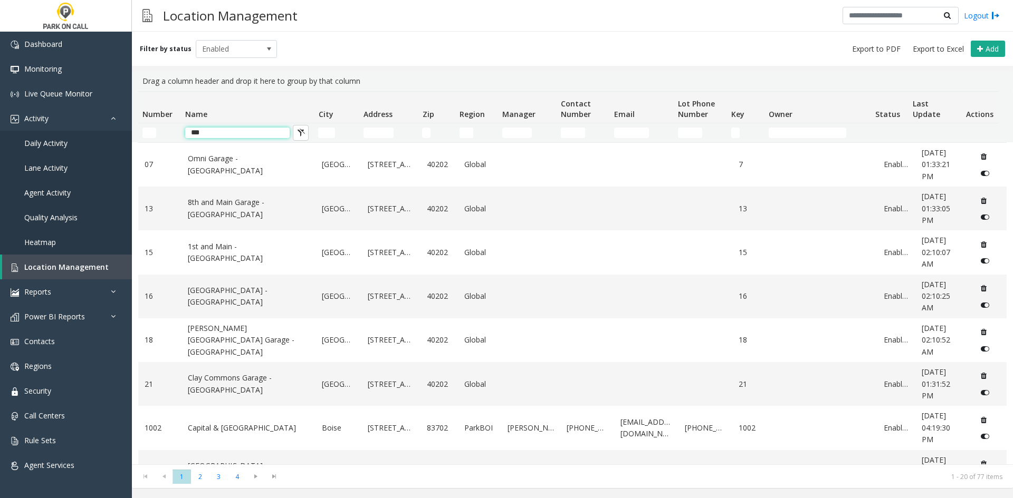
type input "****"
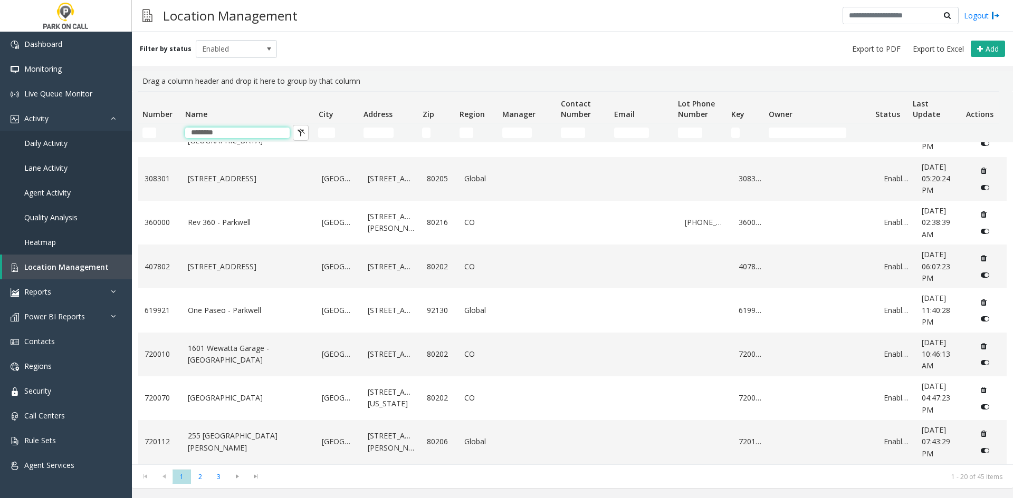
scroll to position [592, 0]
type input "********"
click at [199, 482] on span "2" at bounding box center [200, 477] width 18 height 14
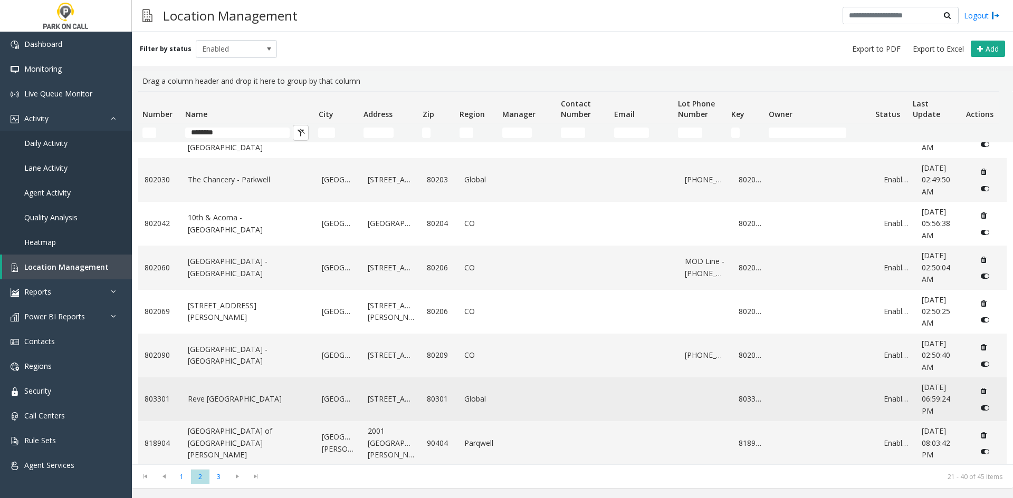
scroll to position [556, 0]
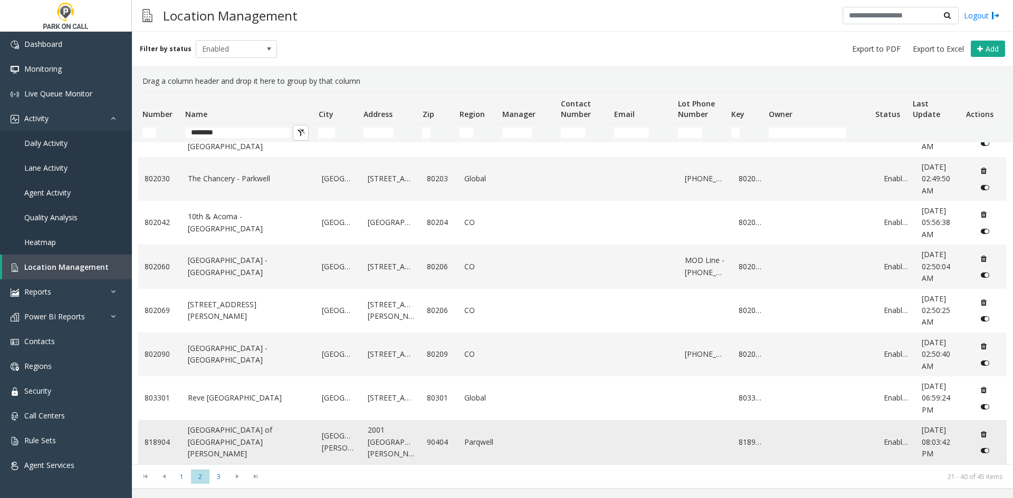
click at [216, 446] on link "[GEOGRAPHIC_DATA] of [GEOGRAPHIC_DATA][PERSON_NAME]" at bounding box center [249, 442] width 122 height 35
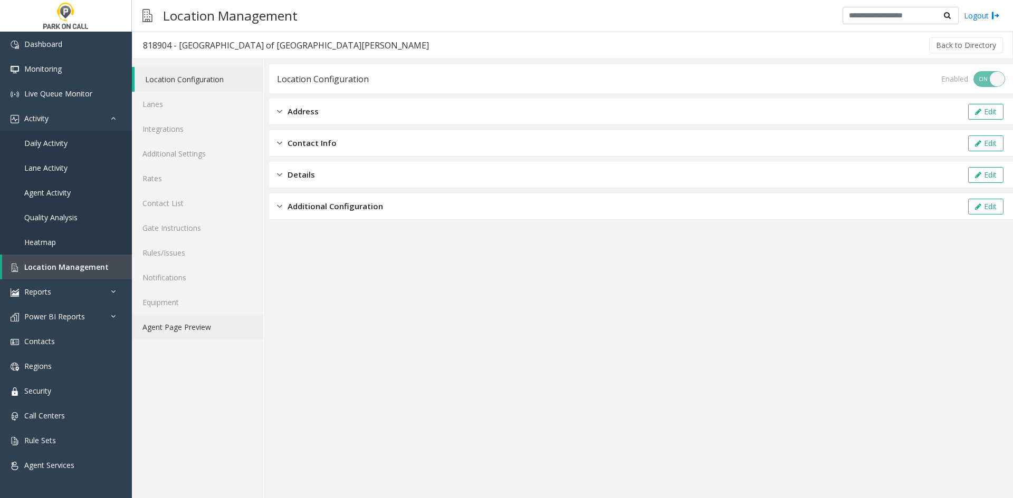
click at [181, 324] on link "Agent Page Preview" at bounding box center [197, 327] width 131 height 25
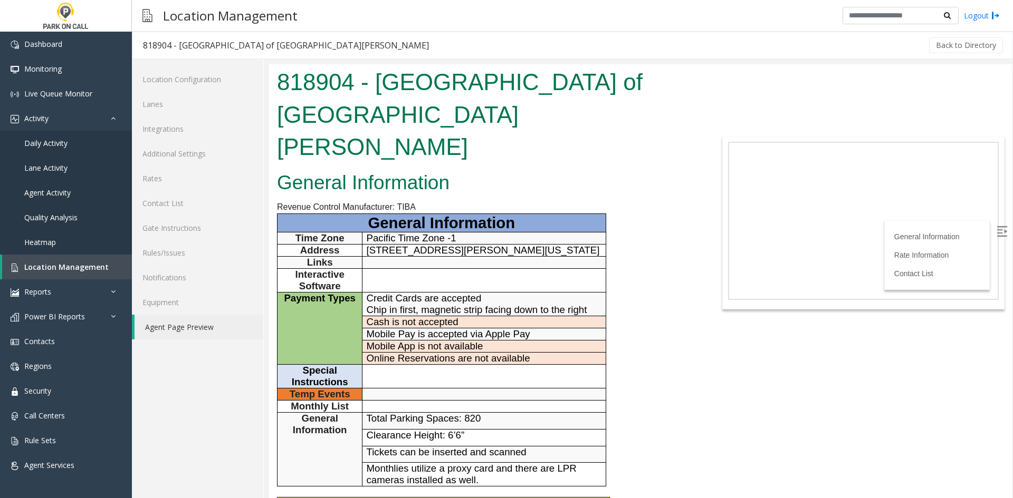
scroll to position [211, 0]
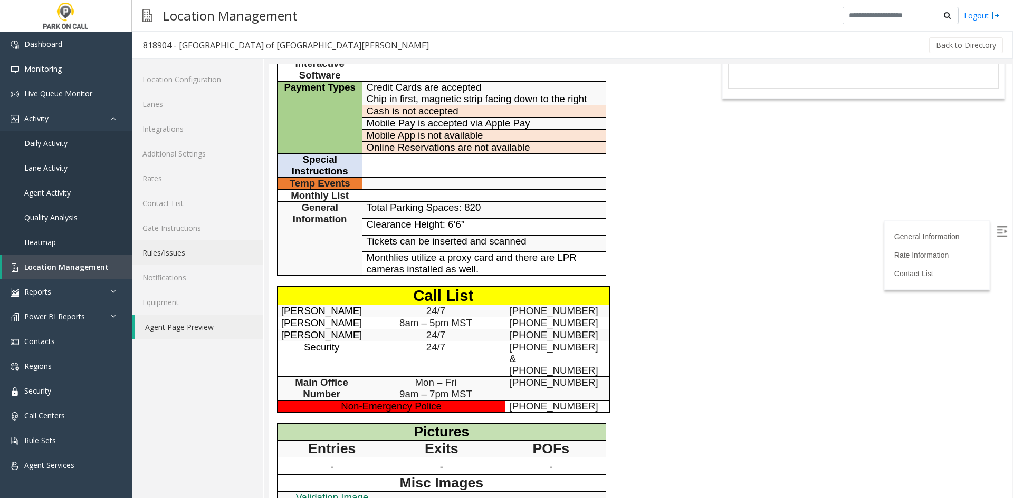
click at [191, 251] on link "Rules/Issues" at bounding box center [197, 253] width 131 height 25
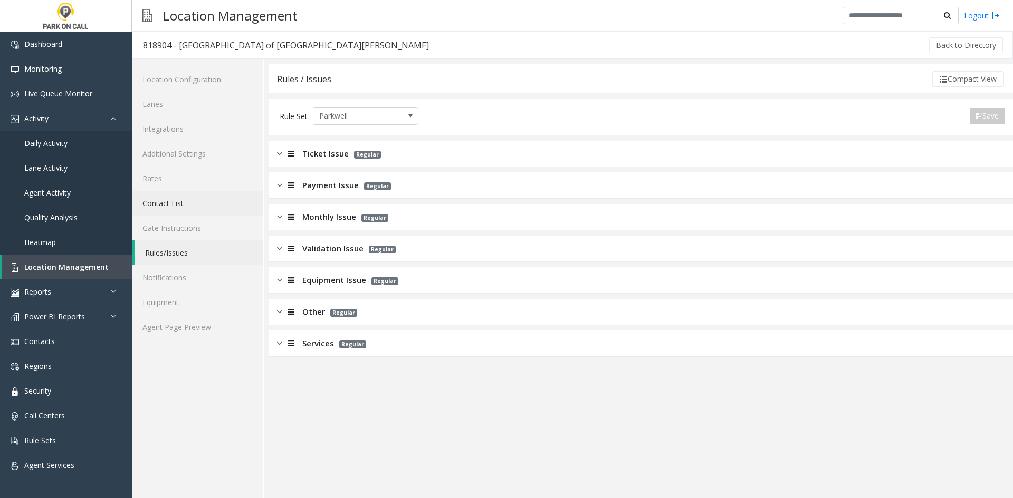
click at [193, 204] on link "Contact List" at bounding box center [197, 203] width 131 height 25
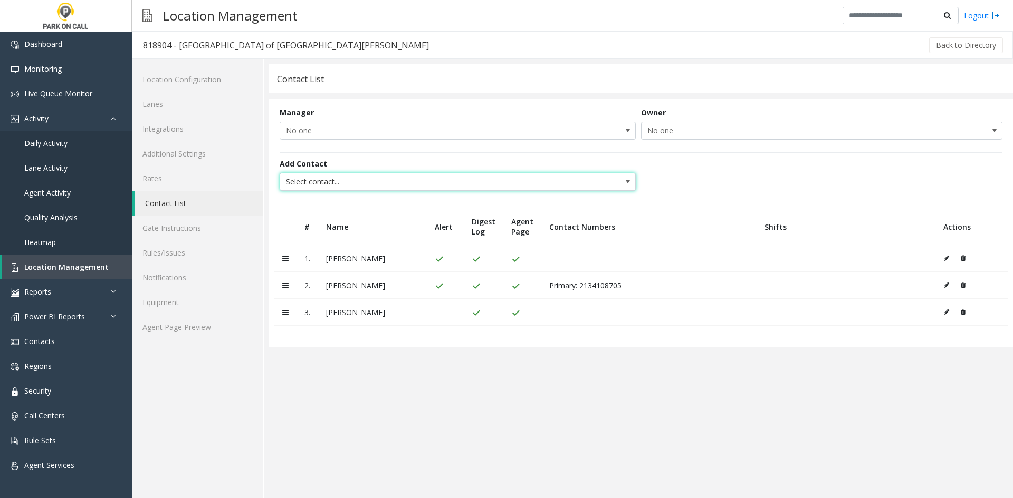
click at [392, 190] on span "Select contact..." at bounding box center [458, 182] width 356 height 18
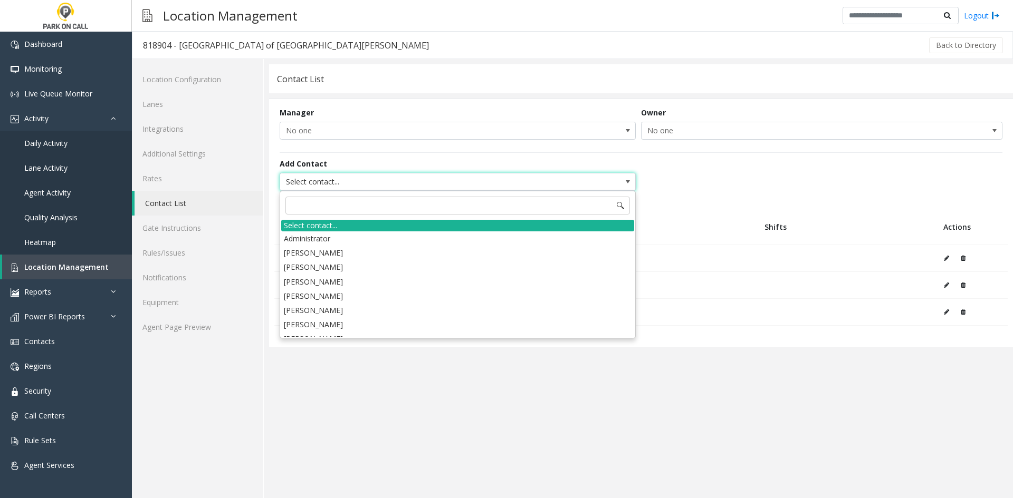
type input "******"
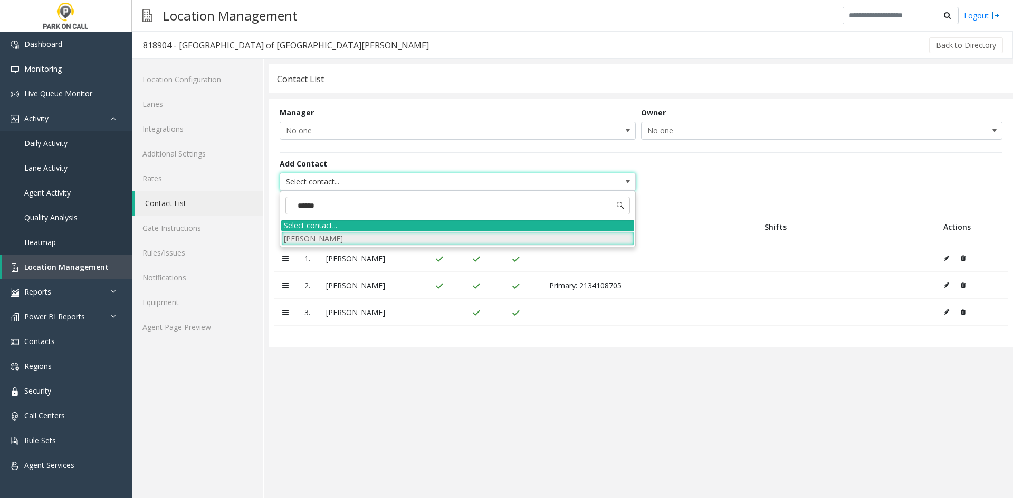
click at [350, 243] on li "[PERSON_NAME]" at bounding box center [457, 239] width 353 height 14
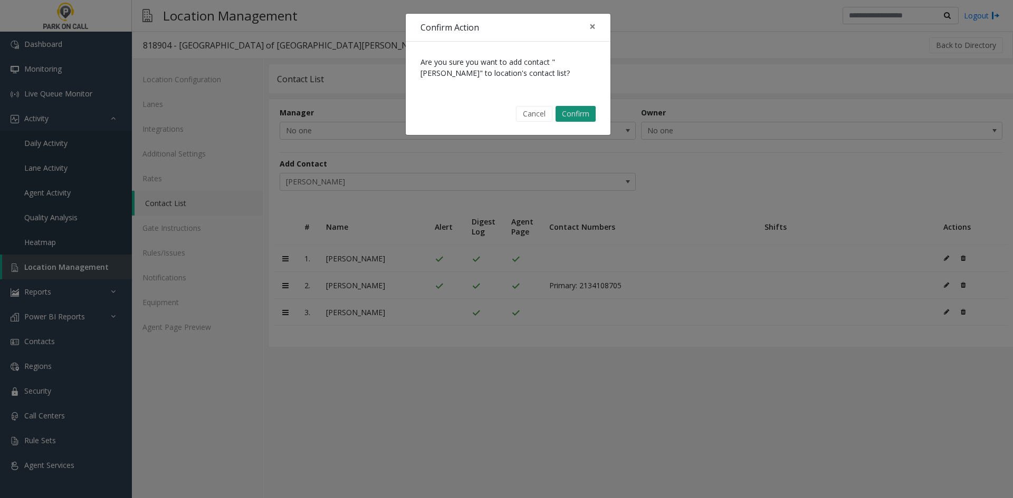
click at [593, 119] on button "Confirm" at bounding box center [575, 114] width 40 height 16
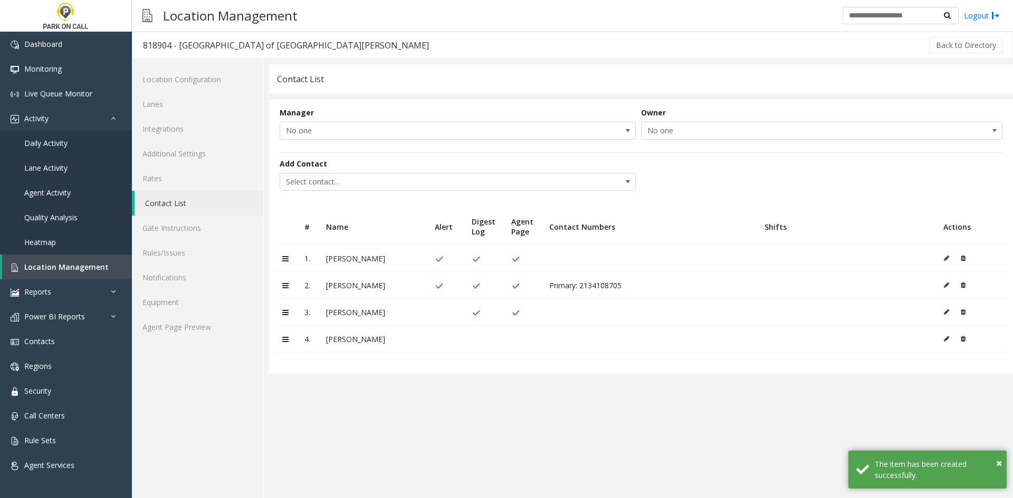
click at [948, 342] on icon at bounding box center [946, 339] width 5 height 6
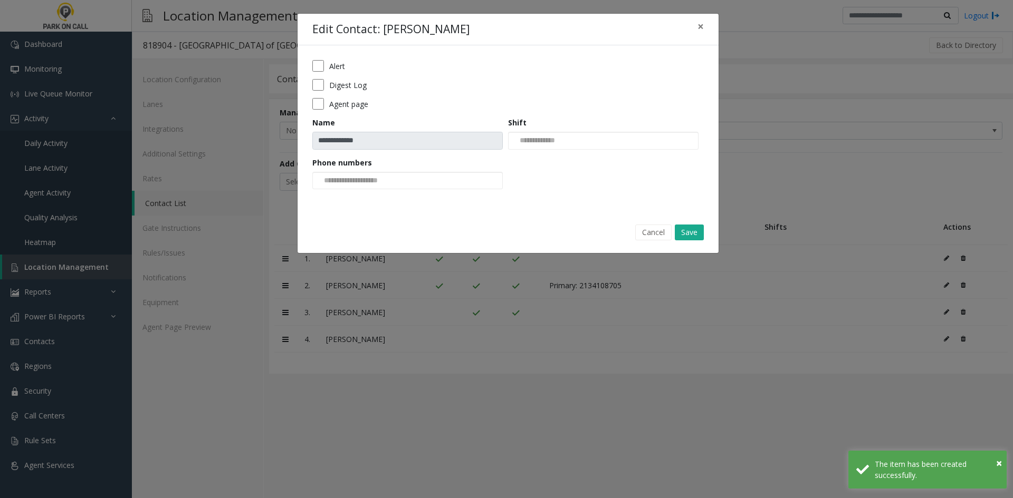
click at [360, 91] on form "**********" at bounding box center [507, 128] width 391 height 137
click at [357, 88] on label "Digest Log" at bounding box center [347, 85] width 37 height 11
click at [684, 231] on button "Save" at bounding box center [689, 233] width 29 height 16
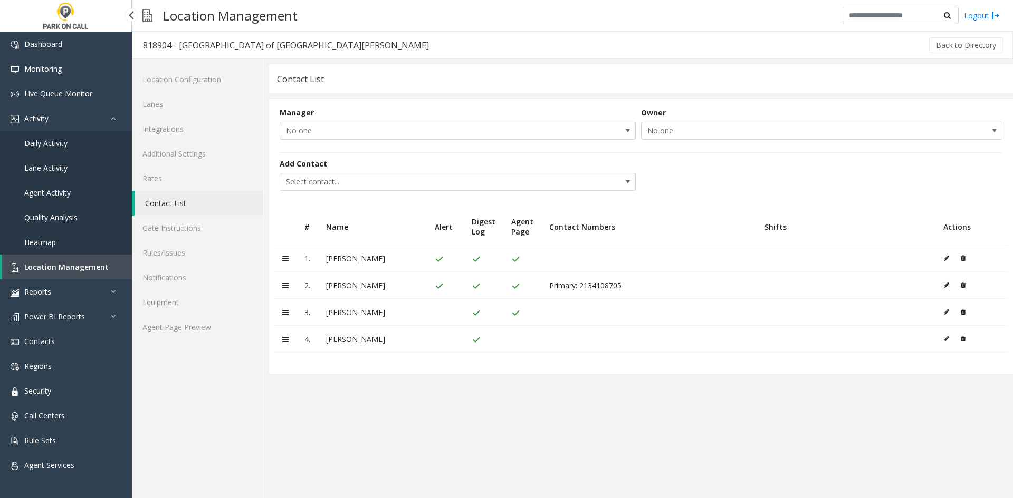
click at [105, 267] on link "Location Management" at bounding box center [67, 267] width 130 height 25
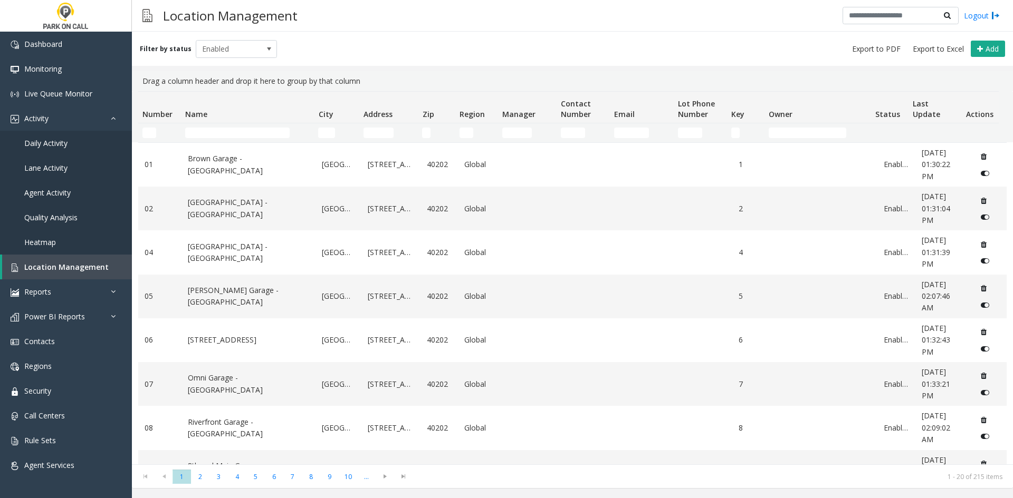
click at [213, 138] on td "Name Filter" at bounding box center [247, 132] width 133 height 19
click at [211, 136] on input "Name Filter" at bounding box center [237, 133] width 104 height 11
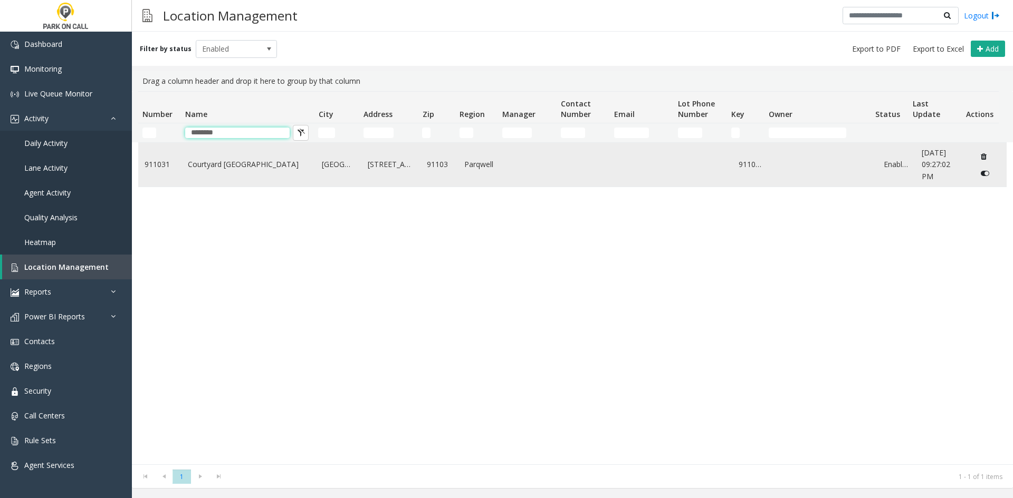
type input "********"
click at [231, 168] on link "Courtyard [GEOGRAPHIC_DATA]" at bounding box center [249, 165] width 122 height 12
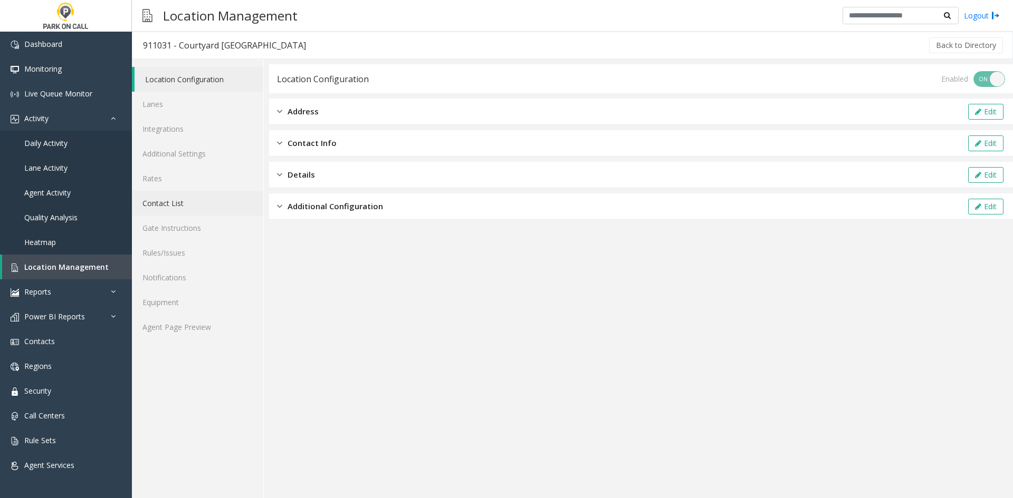
click at [186, 208] on link "Contact List" at bounding box center [197, 203] width 131 height 25
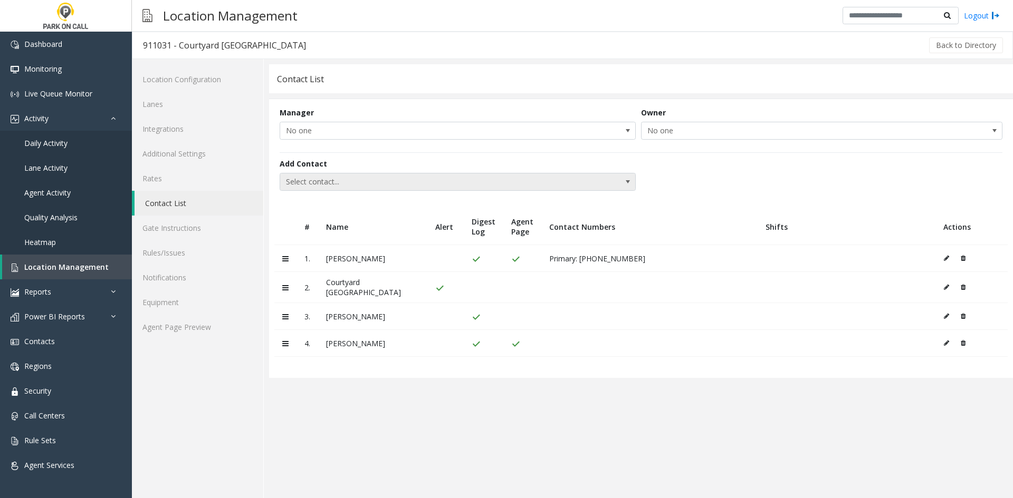
click at [373, 184] on span "Select contact..." at bounding box center [422, 182] width 284 height 17
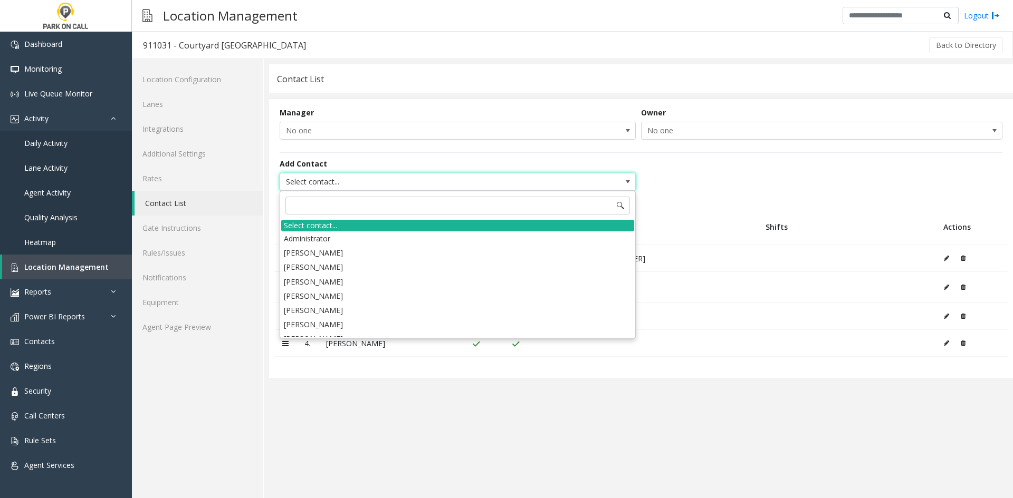
type input "******"
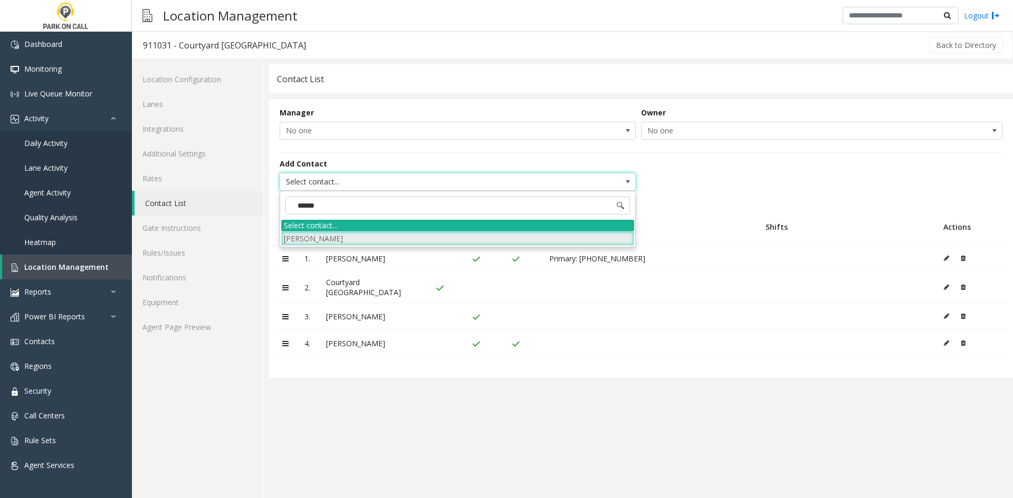
click at [358, 241] on li "[PERSON_NAME]" at bounding box center [457, 239] width 353 height 14
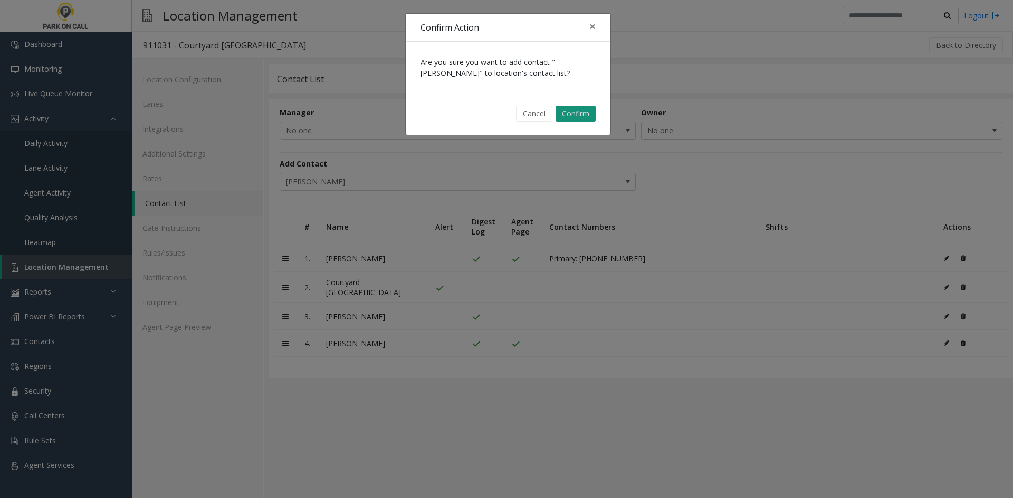
drag, startPoint x: 571, startPoint y: 107, endPoint x: 573, endPoint y: 112, distance: 6.2
click at [573, 112] on button "Confirm" at bounding box center [575, 114] width 40 height 16
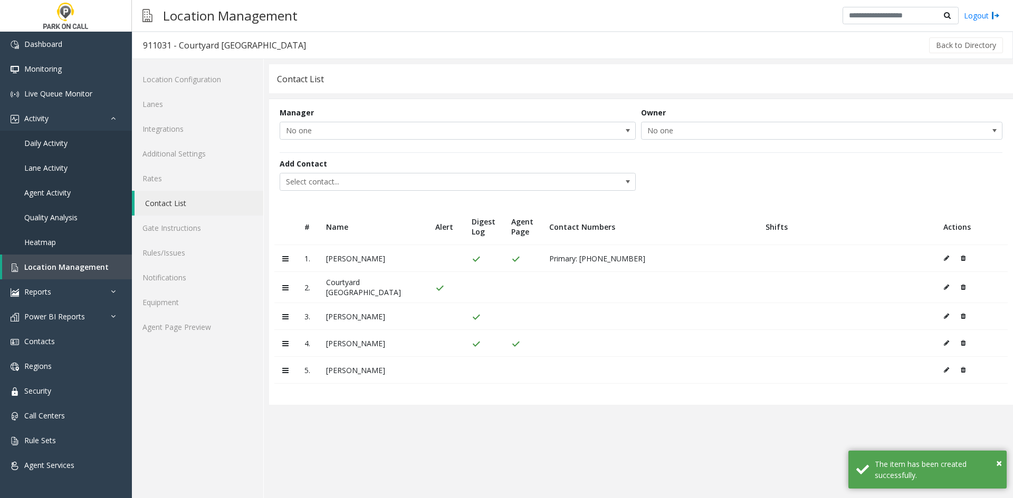
click at [947, 374] on button at bounding box center [949, 370] width 12 height 16
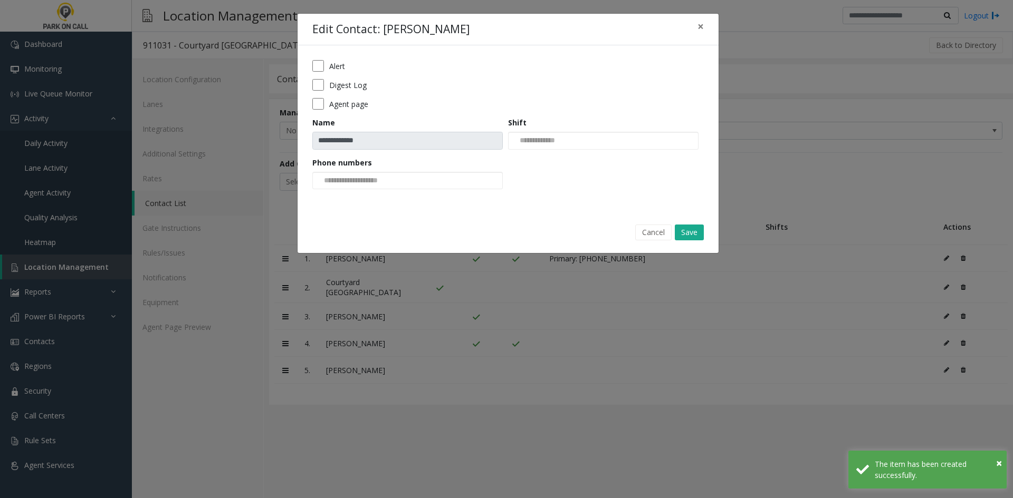
click at [333, 83] on label "Digest Log" at bounding box center [347, 85] width 37 height 11
click at [693, 227] on button "Save" at bounding box center [689, 233] width 29 height 16
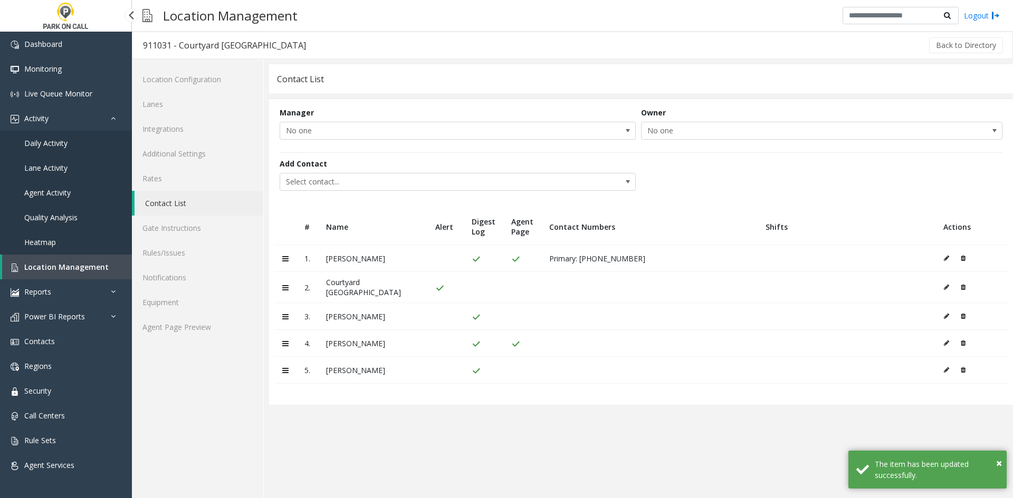
click at [64, 264] on span "Location Management" at bounding box center [66, 267] width 84 height 10
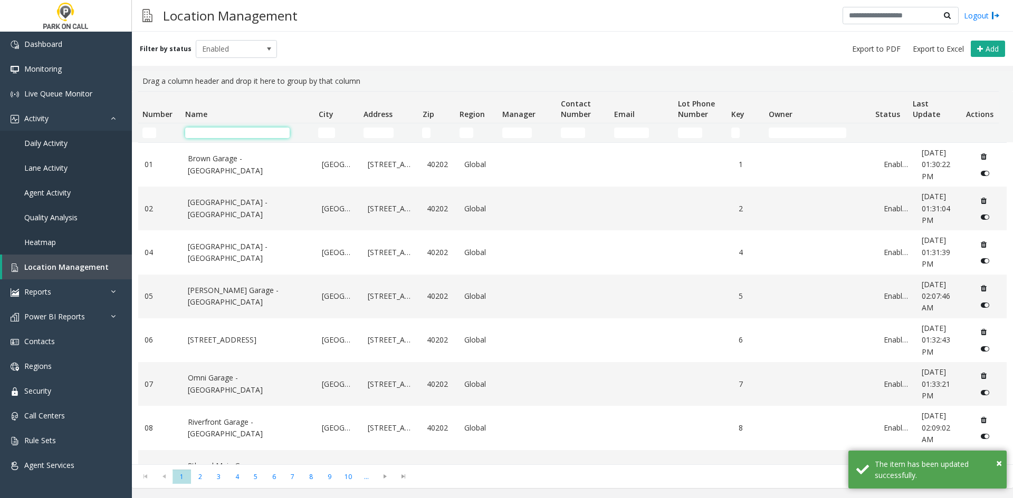
click at [258, 133] on input "Name Filter" at bounding box center [237, 133] width 104 height 11
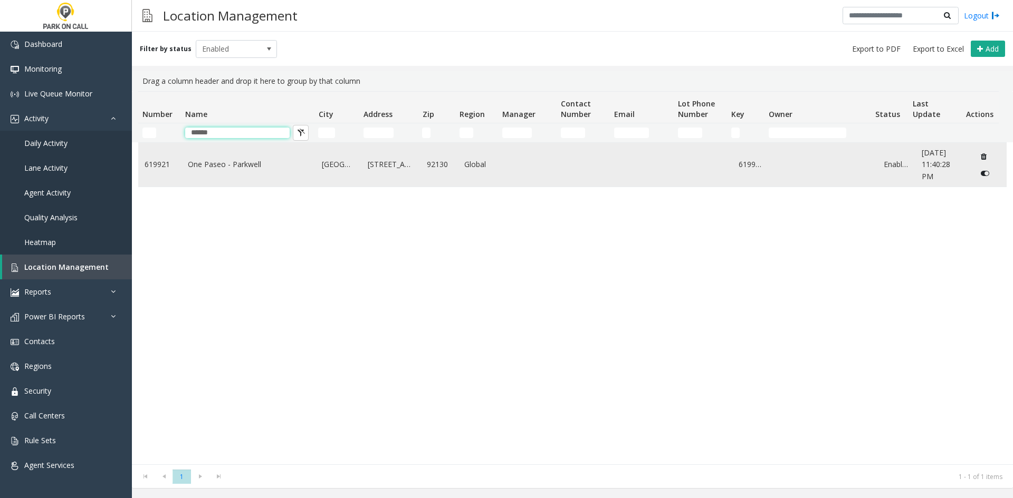
type input "******"
click at [231, 151] on td "One Paseo - Parkwell" at bounding box center [248, 165] width 135 height 44
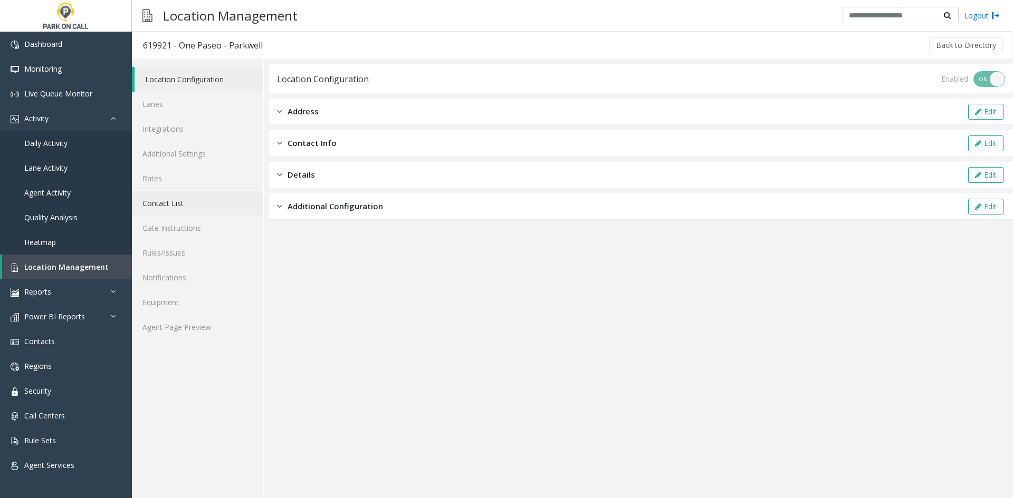
click at [210, 206] on link "Contact List" at bounding box center [197, 203] width 131 height 25
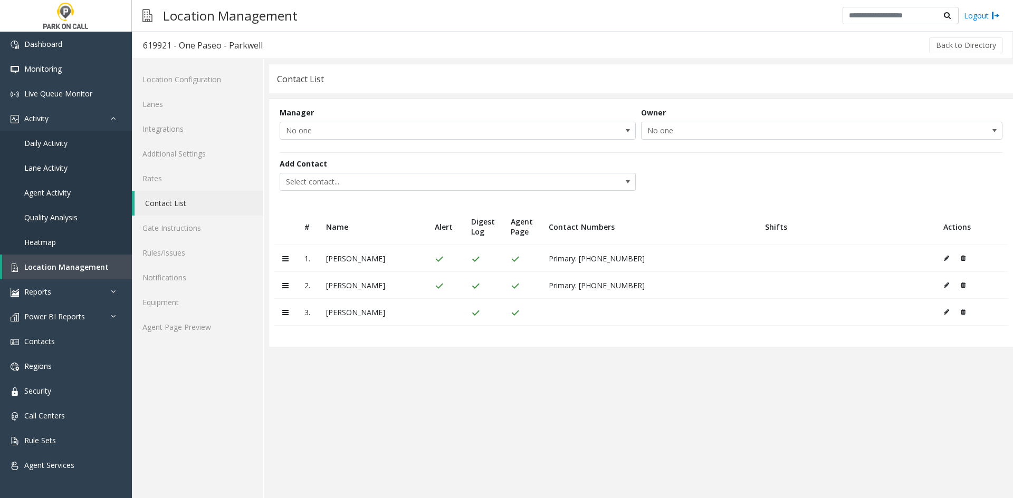
click at [354, 192] on div "Add Contact Select contact..." at bounding box center [641, 175] width 723 height 46
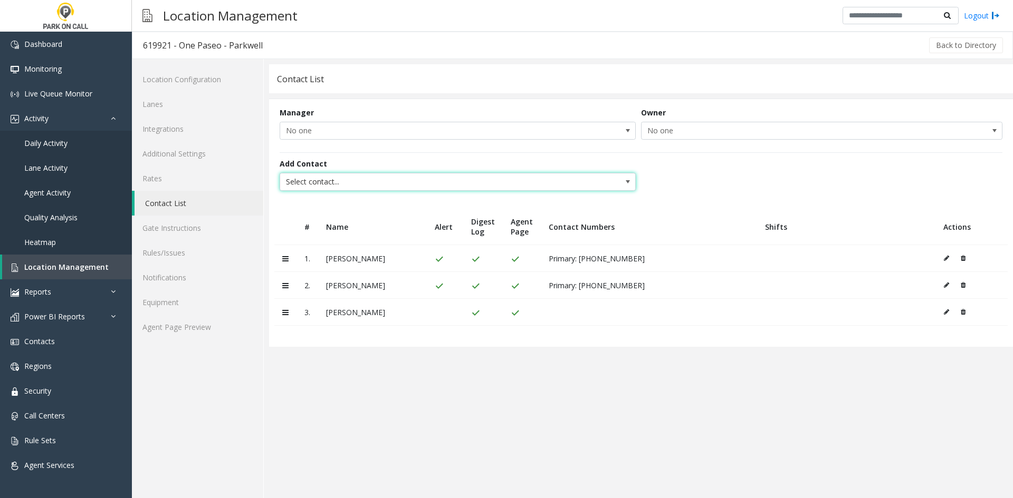
click at [353, 190] on span "Select contact..." at bounding box center [422, 182] width 284 height 17
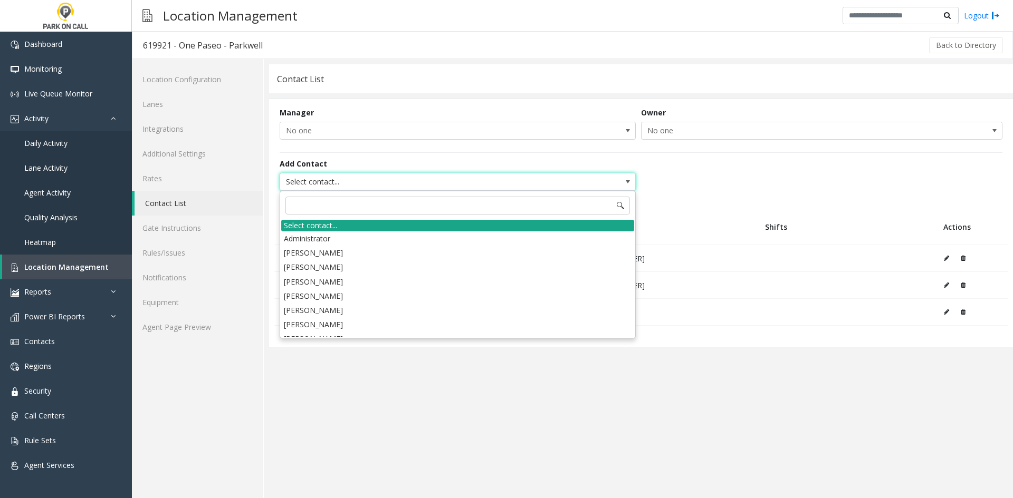
type input "******"
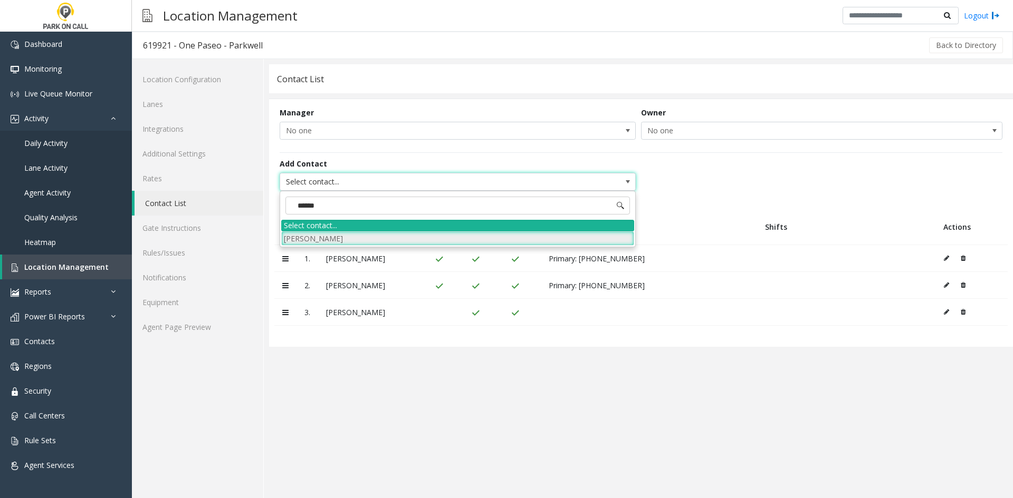
click at [353, 241] on li "[PERSON_NAME]" at bounding box center [457, 239] width 353 height 14
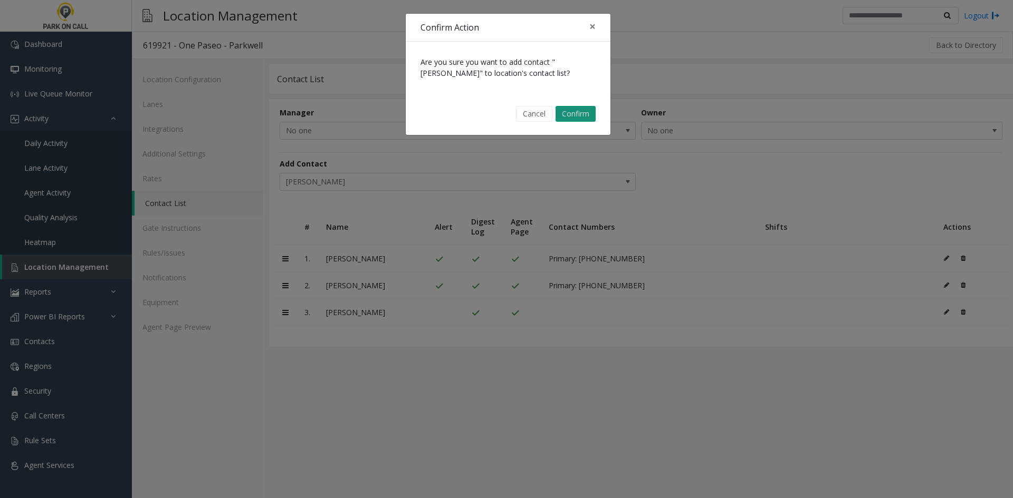
click at [576, 111] on button "Confirm" at bounding box center [575, 114] width 40 height 16
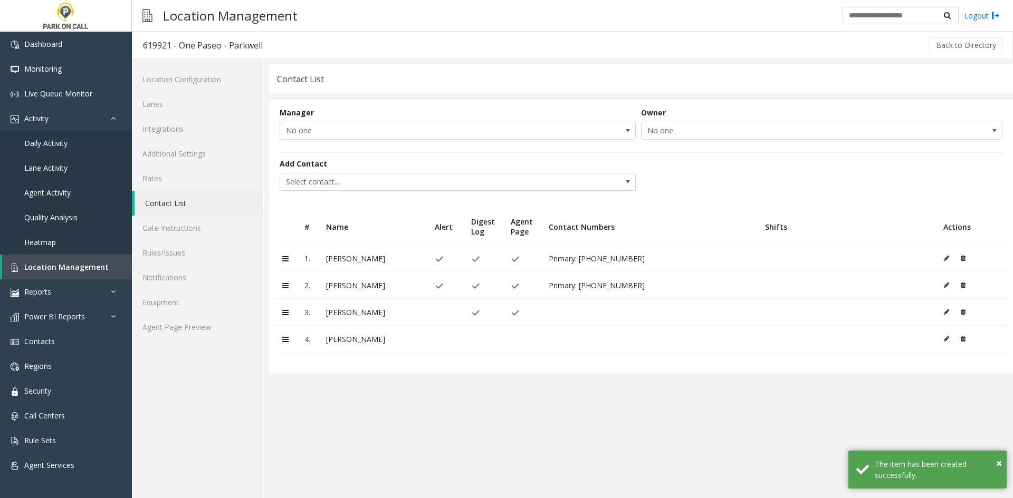
click at [949, 340] on button at bounding box center [949, 339] width 12 height 16
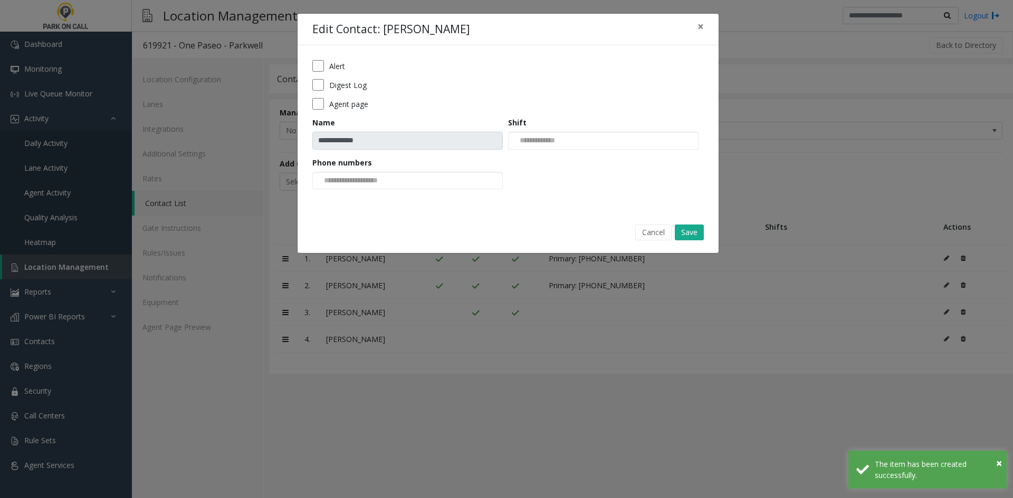
click at [344, 90] on label "Digest Log" at bounding box center [347, 85] width 37 height 11
click at [692, 234] on button "Save" at bounding box center [689, 233] width 29 height 16
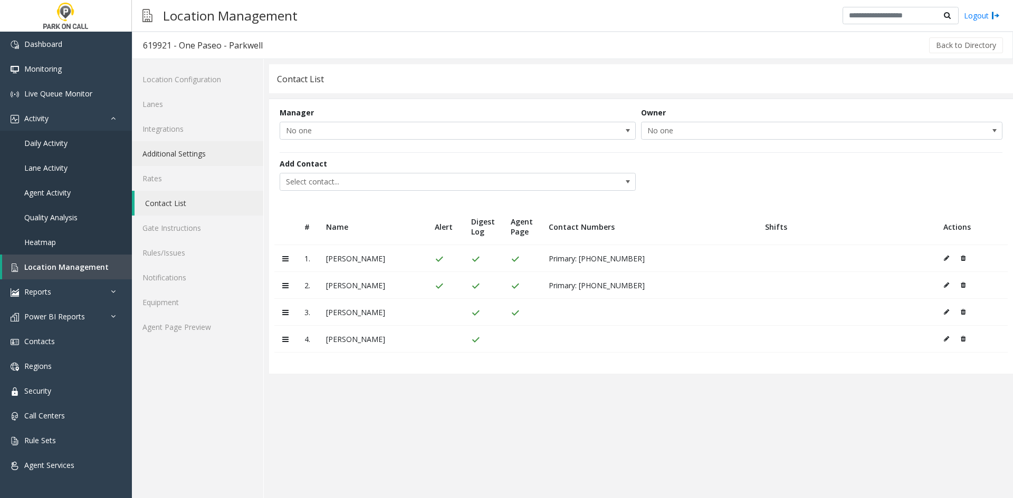
click at [196, 156] on link "Additional Settings" at bounding box center [197, 153] width 131 height 25
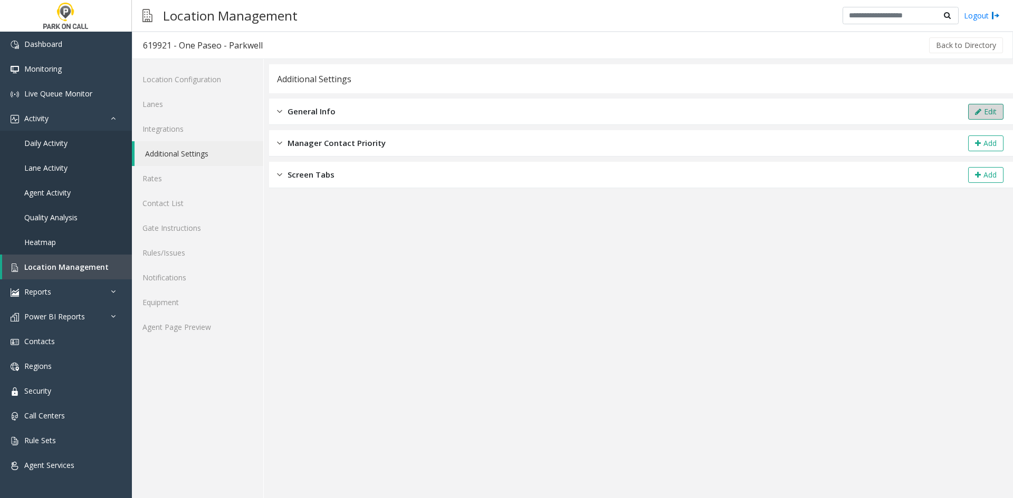
click at [985, 113] on button "Edit" at bounding box center [985, 112] width 35 height 16
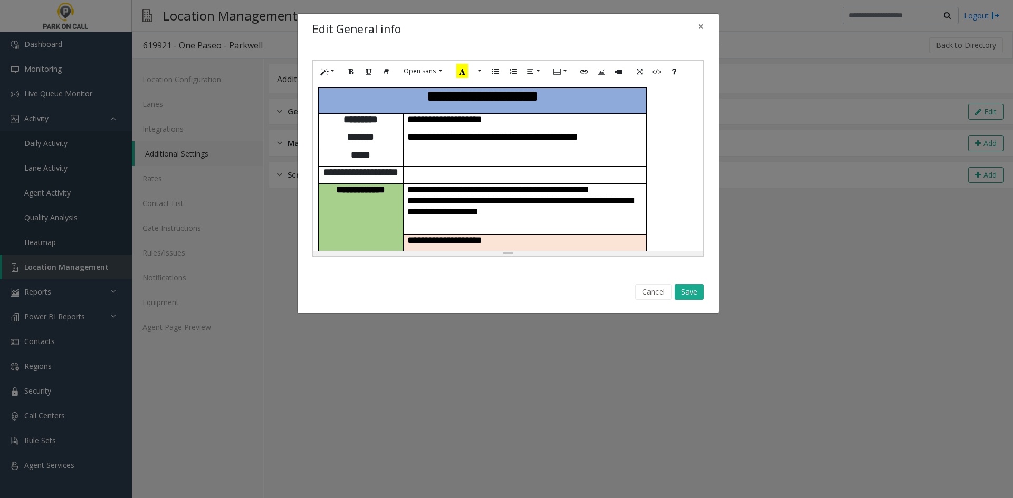
click at [589, 185] on span "**********" at bounding box center [498, 190] width 182 height 10
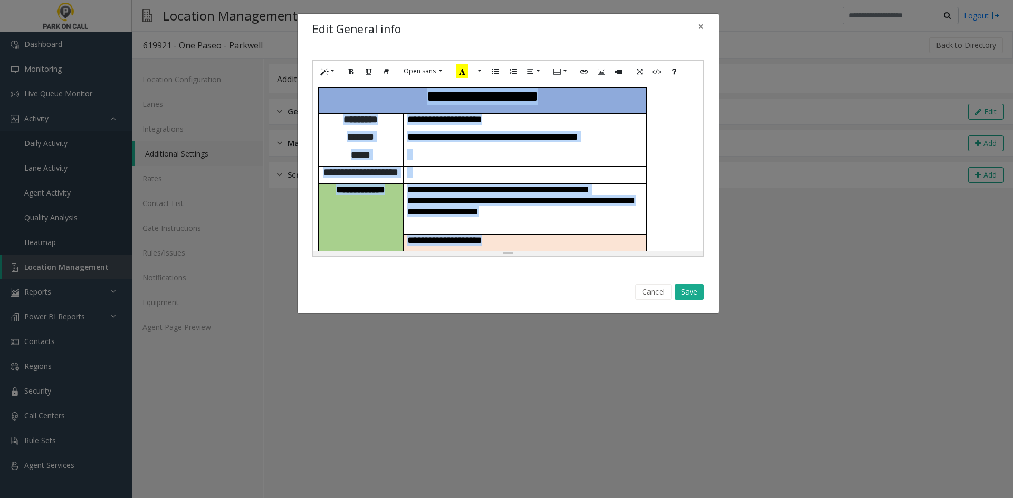
copy div "**********"
click at [431, 185] on span "**********" at bounding box center [498, 190] width 182 height 10
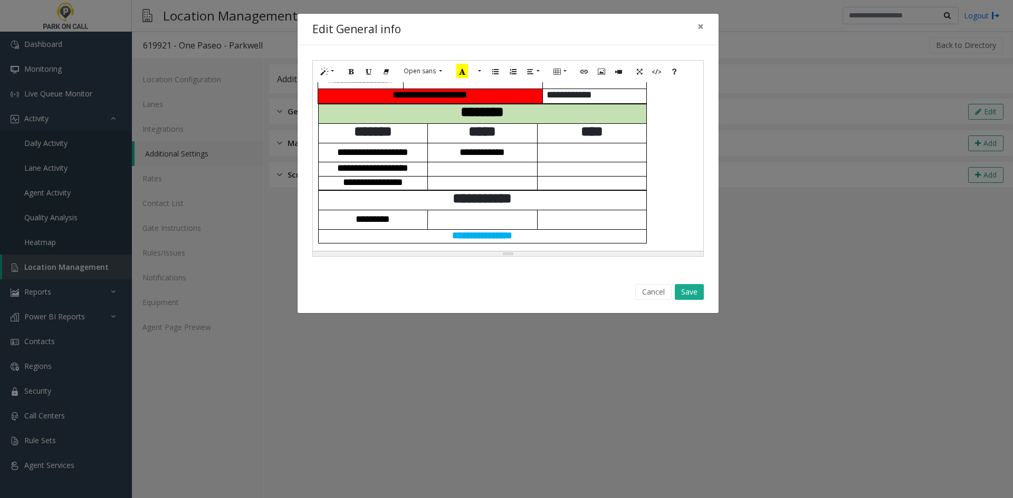
scroll to position [405, 0]
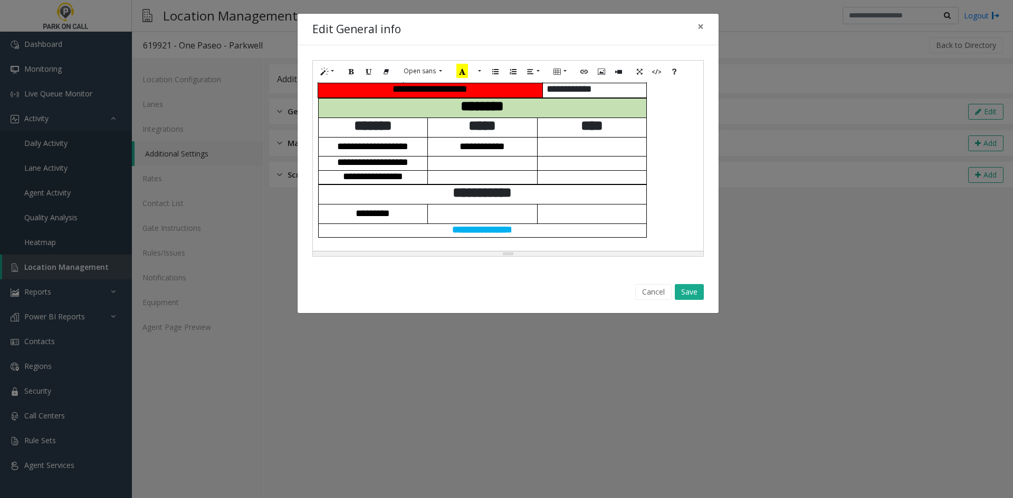
click at [450, 215] on p at bounding box center [482, 213] width 109 height 16
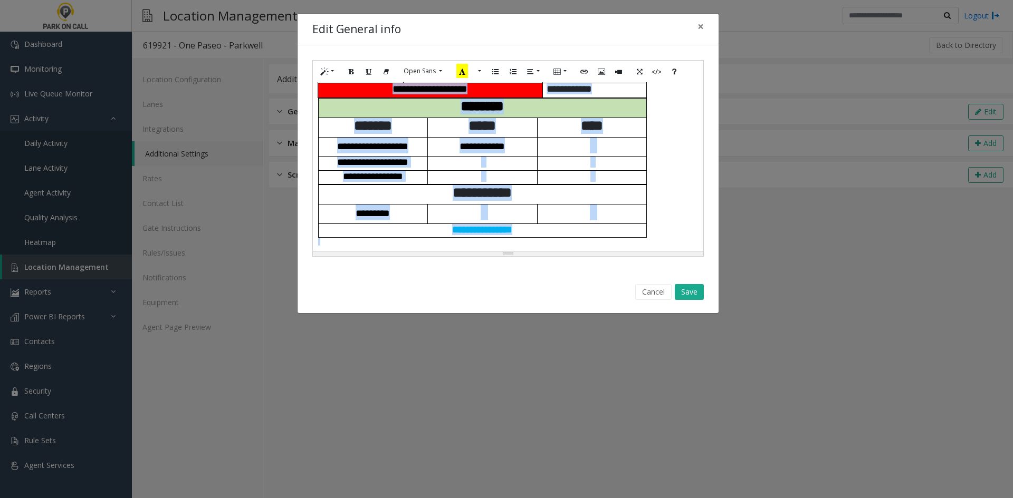
copy div "**********"
click at [598, 184] on td at bounding box center [592, 184] width 110 height 1
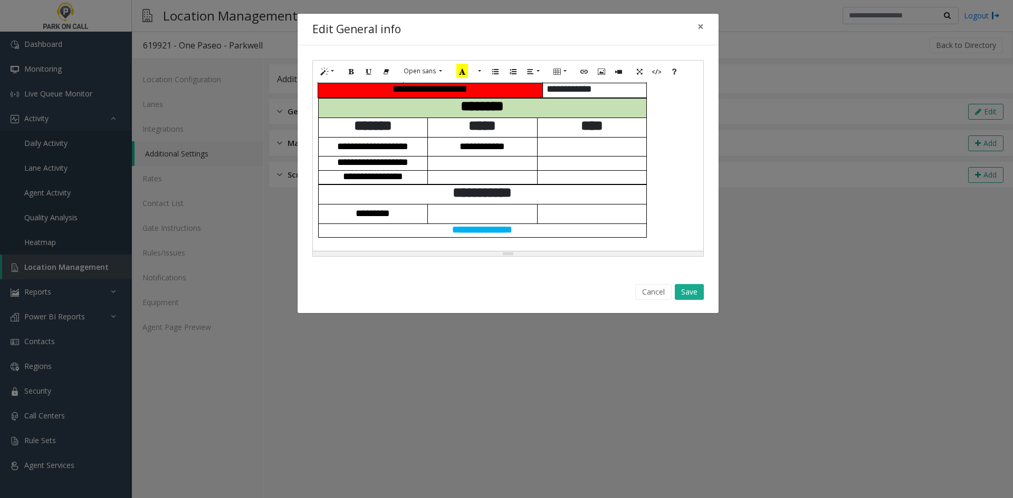
click at [506, 208] on p at bounding box center [482, 213] width 109 height 16
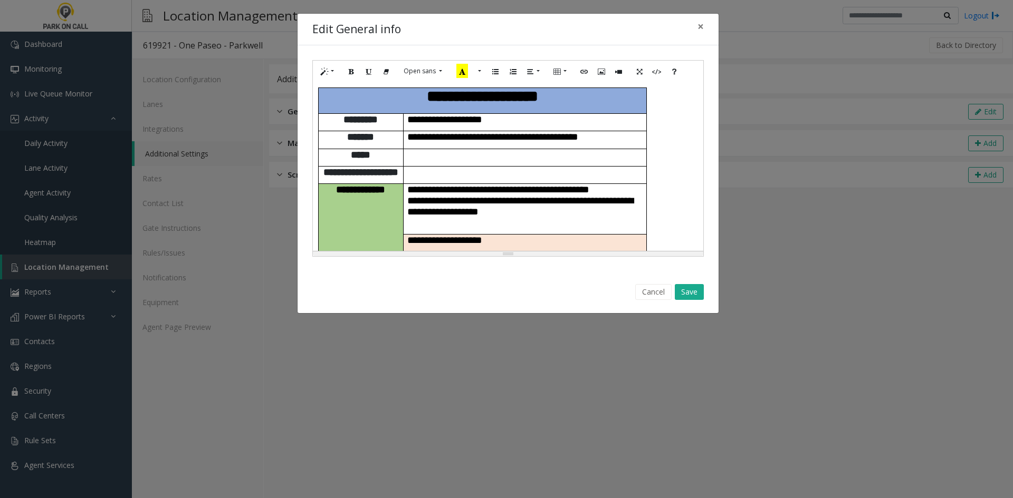
scroll to position [420, 0]
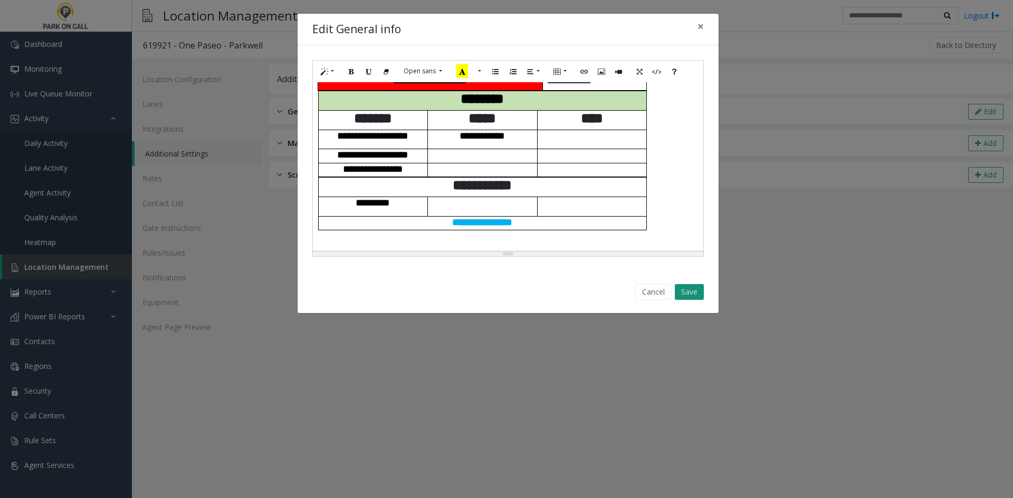
click at [686, 299] on button "Save" at bounding box center [689, 292] width 29 height 16
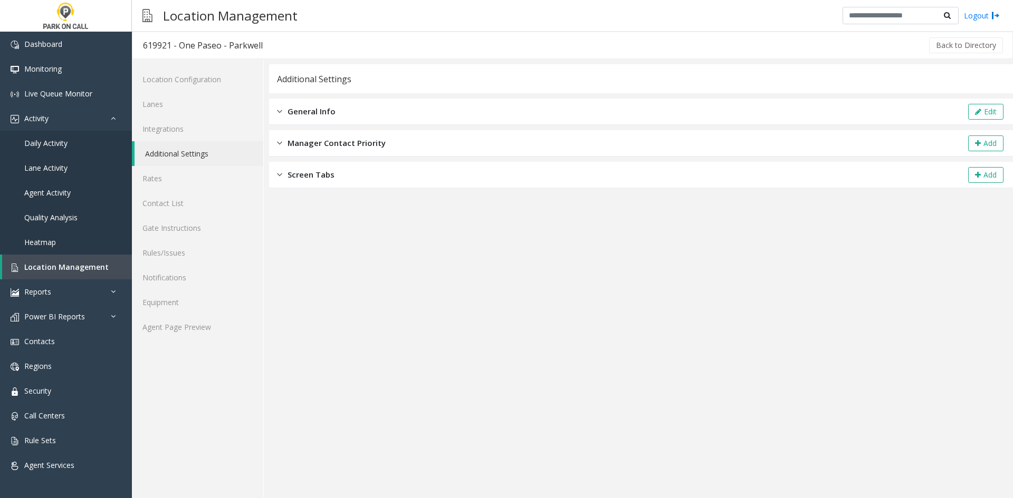
click at [288, 414] on app-general-info "**********" at bounding box center [641, 281] width 744 height 434
click at [70, 270] on span "Location Management" at bounding box center [66, 267] width 84 height 10
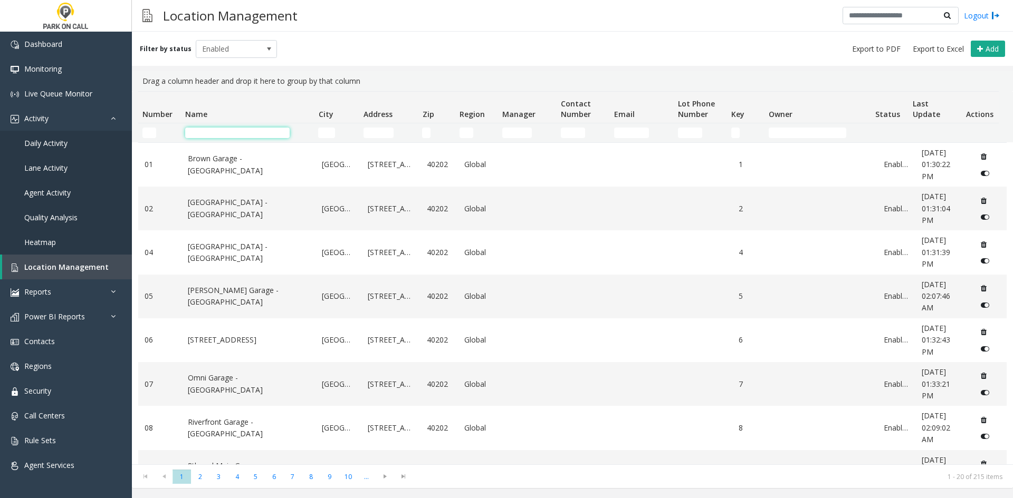
click at [215, 136] on input "Name Filter" at bounding box center [237, 133] width 104 height 11
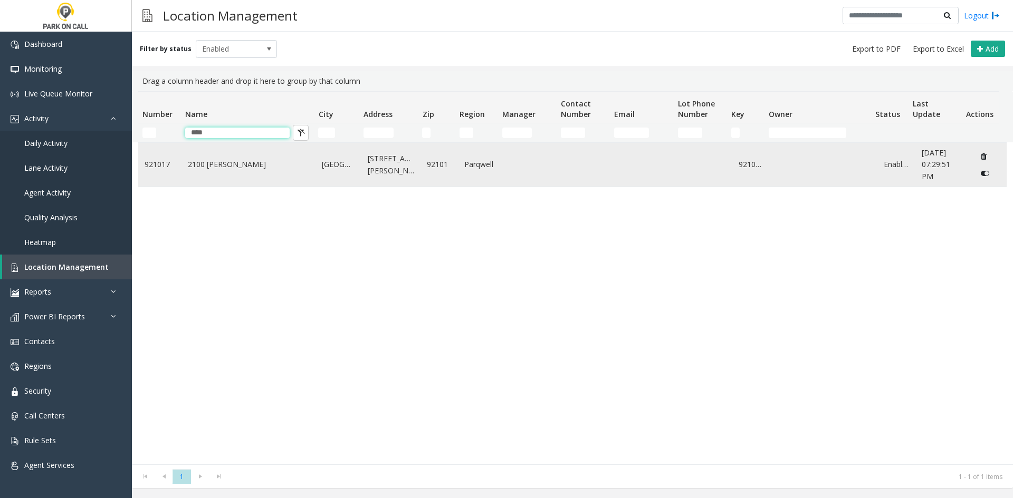
type input "****"
click at [262, 158] on td "2100 [PERSON_NAME]" at bounding box center [248, 165] width 135 height 44
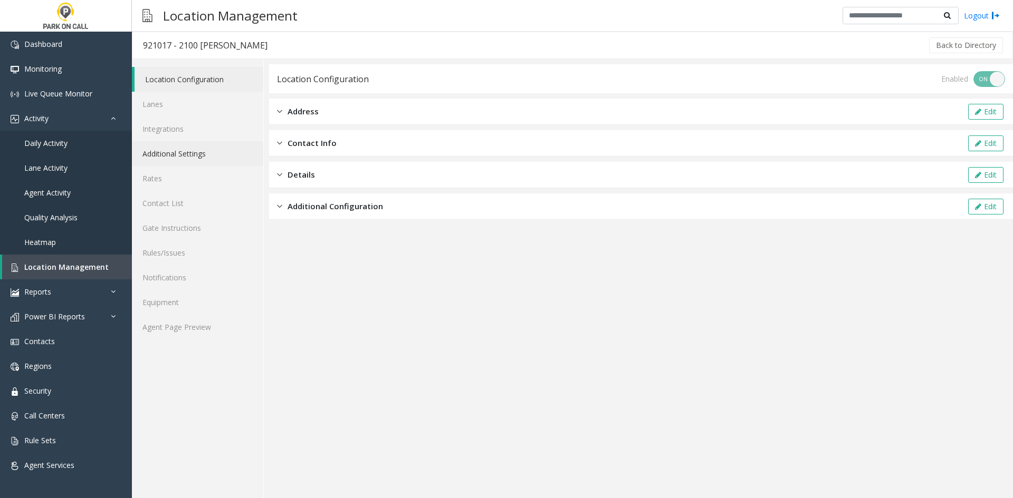
click at [221, 153] on link "Additional Settings" at bounding box center [197, 153] width 131 height 25
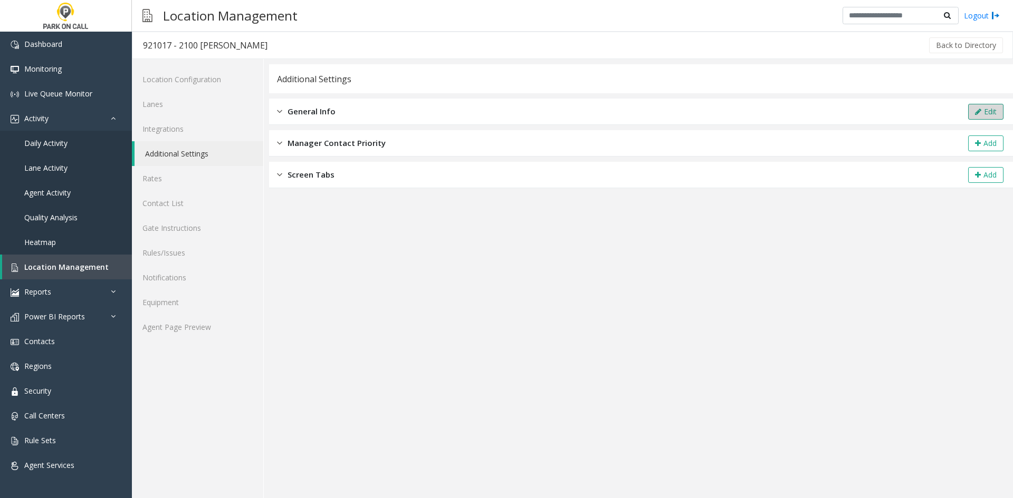
click at [974, 113] on button "Edit" at bounding box center [985, 112] width 35 height 16
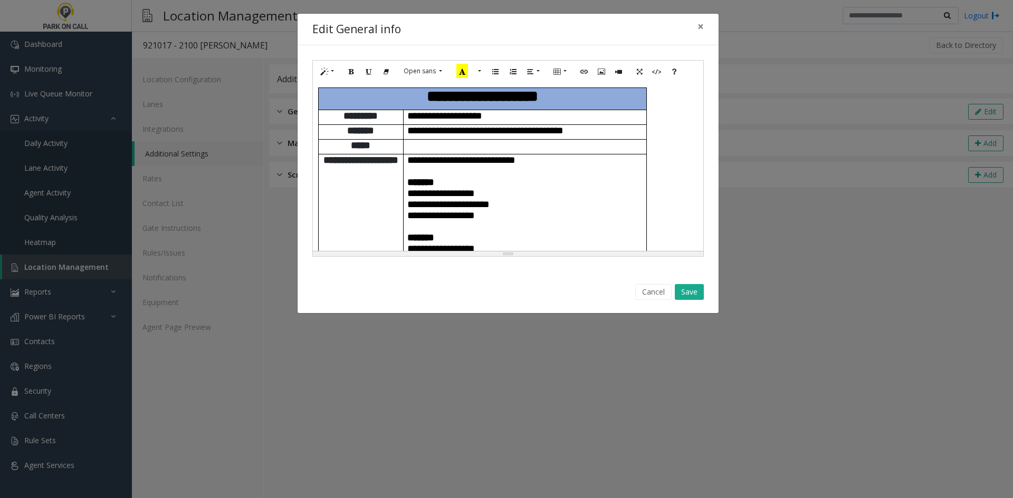
click at [533, 220] on p "**********" at bounding box center [524, 215] width 235 height 11
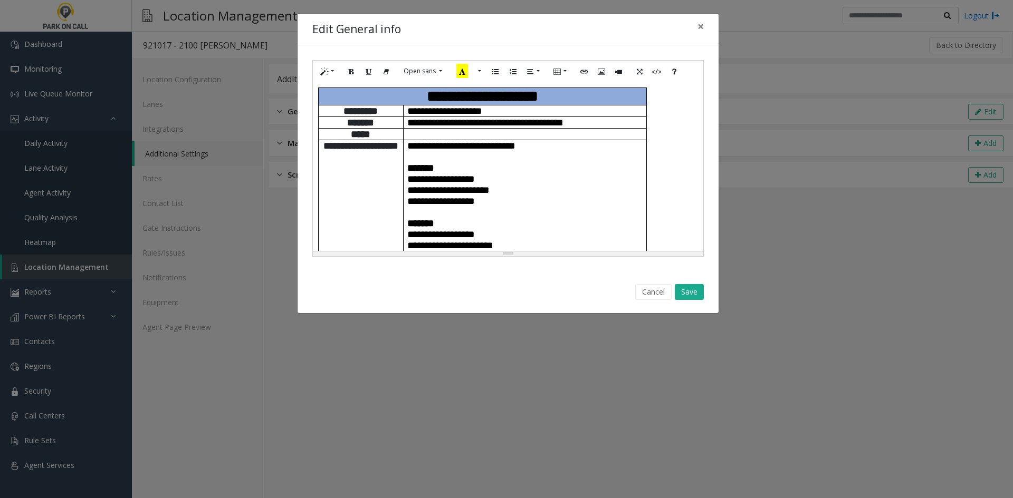
scroll to position [583, 0]
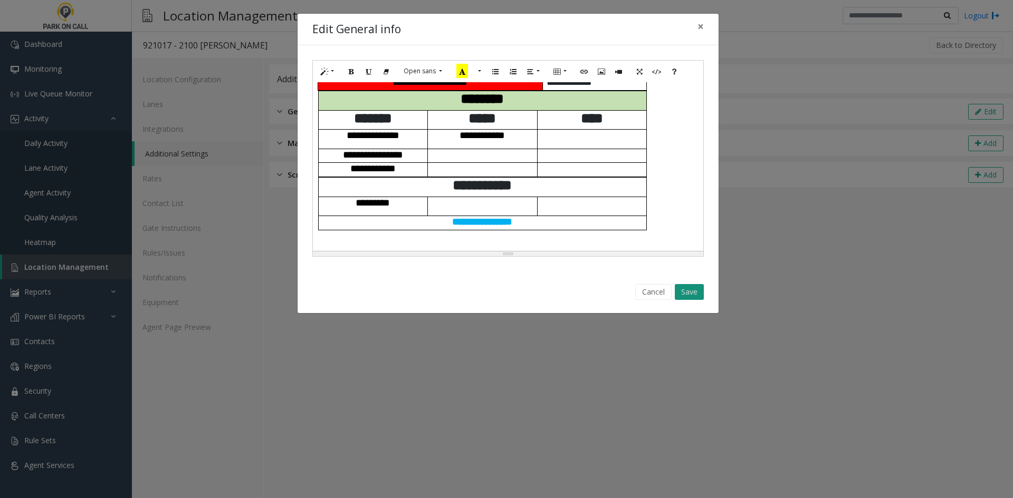
click at [694, 293] on button "Save" at bounding box center [689, 292] width 29 height 16
